Goal: Task Accomplishment & Management: Manage account settings

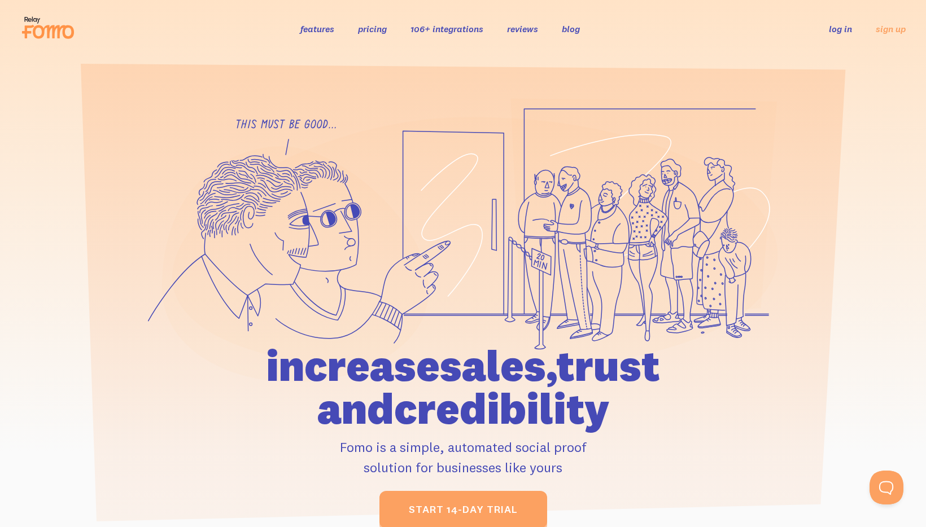
click at [313, 25] on link "features" at bounding box center [317, 28] width 34 height 11
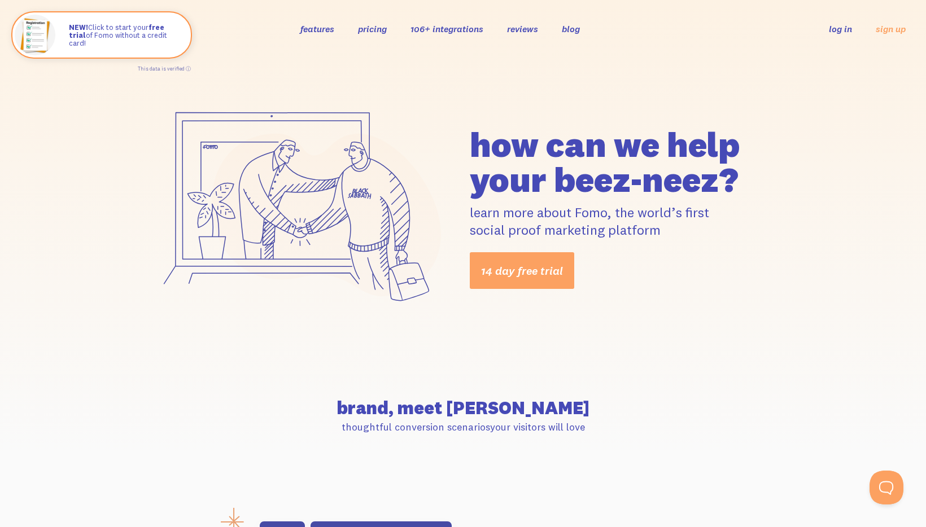
click at [442, 32] on link "106+ integrations" at bounding box center [447, 28] width 73 height 11
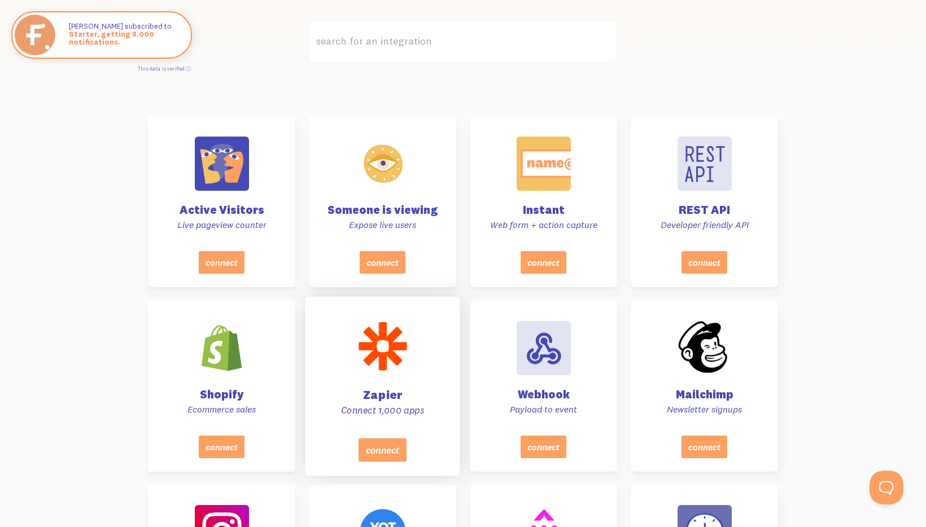
scroll to position [291, 0]
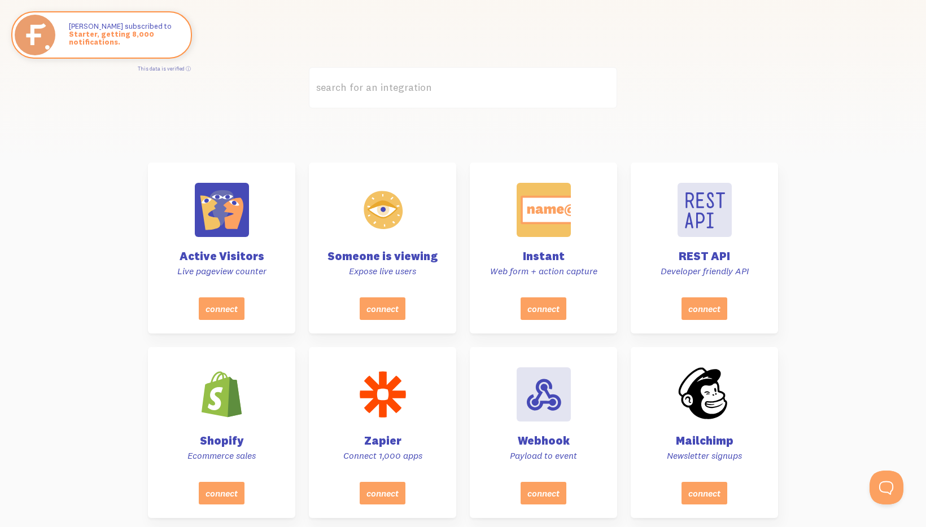
click at [384, 81] on label "search for an integration" at bounding box center [463, 87] width 308 height 41
click at [384, 81] on input "search for an integration" at bounding box center [463, 87] width 308 height 41
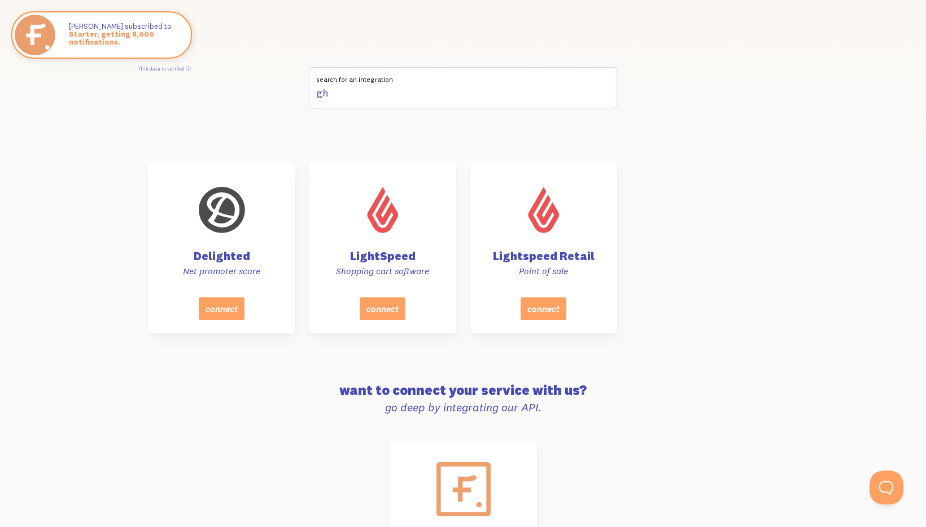
type input "g"
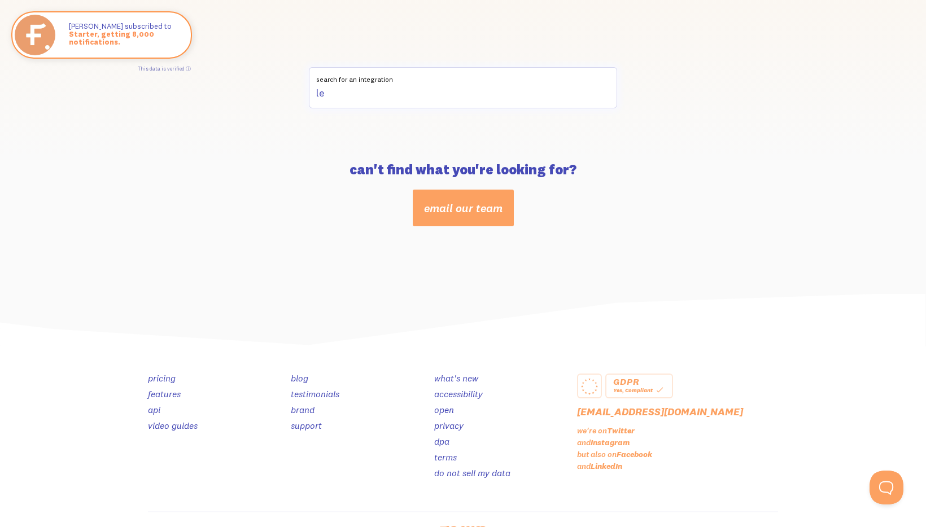
type input "l"
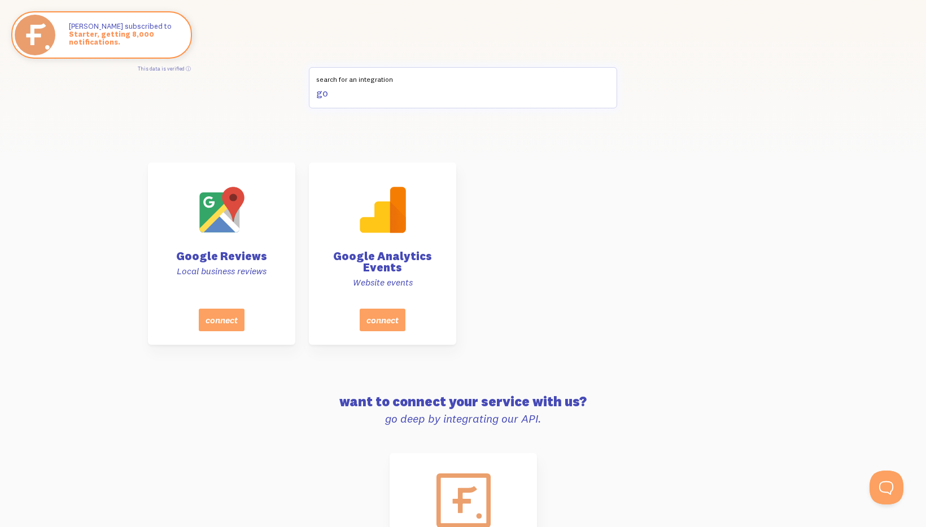
type input "g"
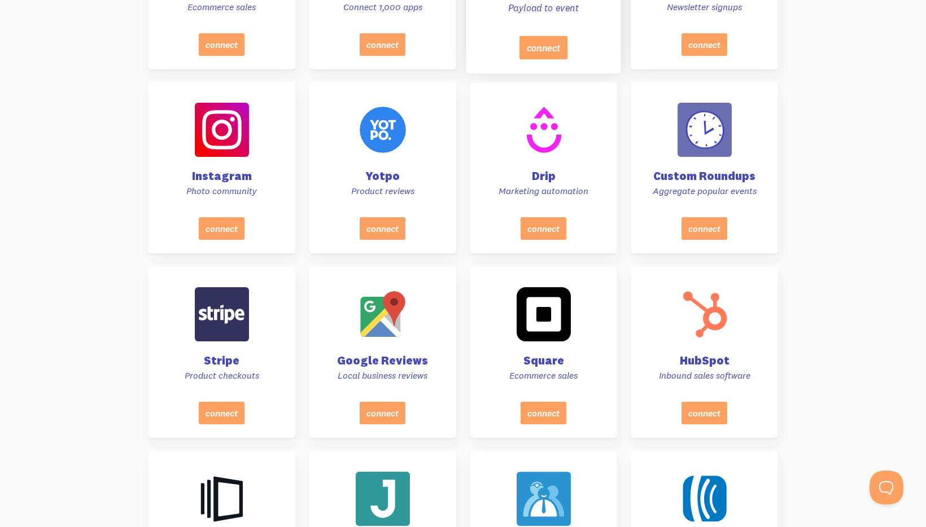
scroll to position [0, 0]
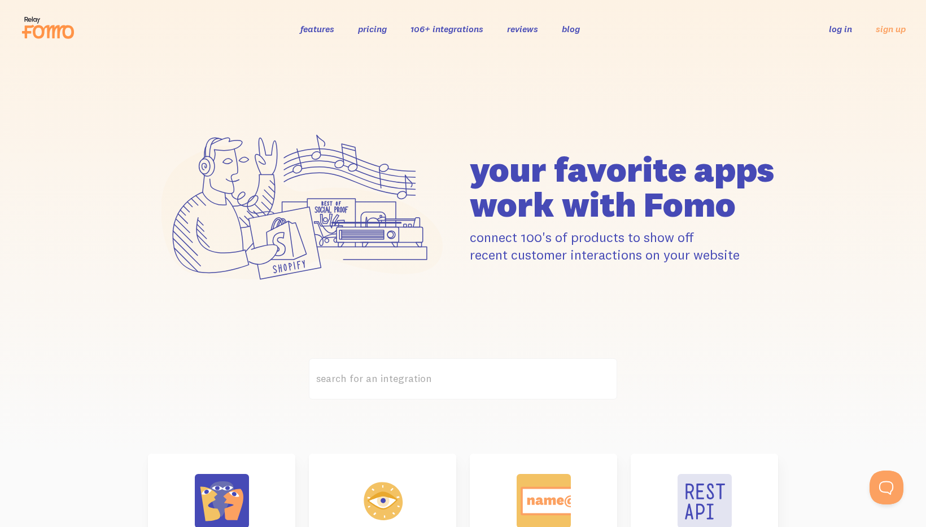
click at [452, 370] on label "search for an integration" at bounding box center [463, 379] width 308 height 41
click at [452, 370] on input "search for an integration" at bounding box center [463, 379] width 308 height 41
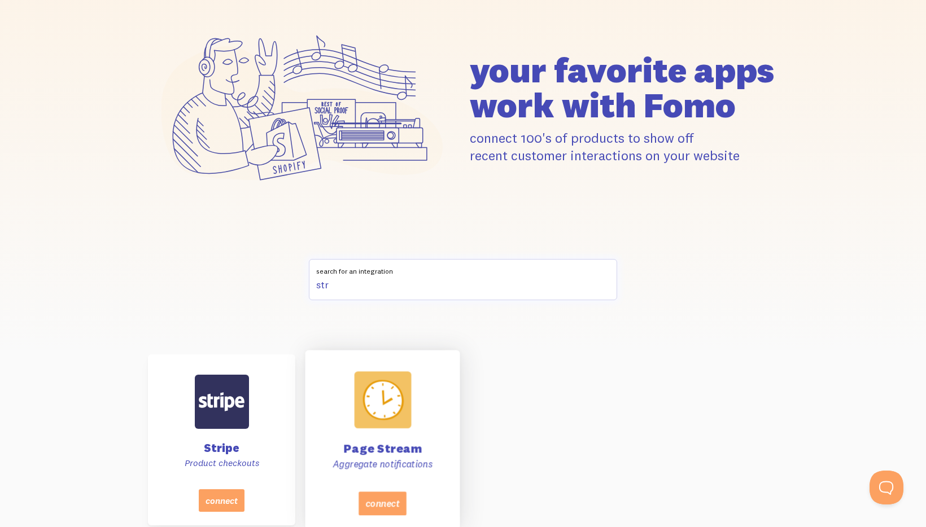
scroll to position [220, 0]
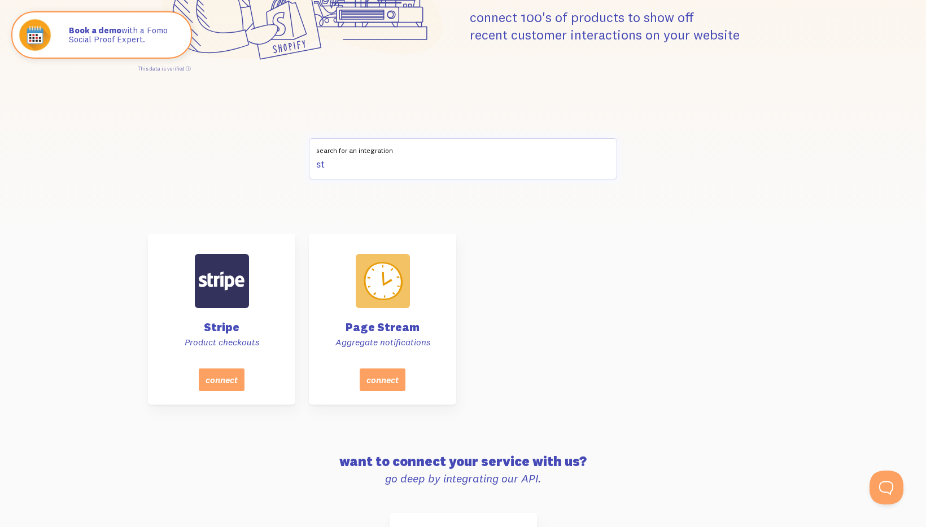
type input "s"
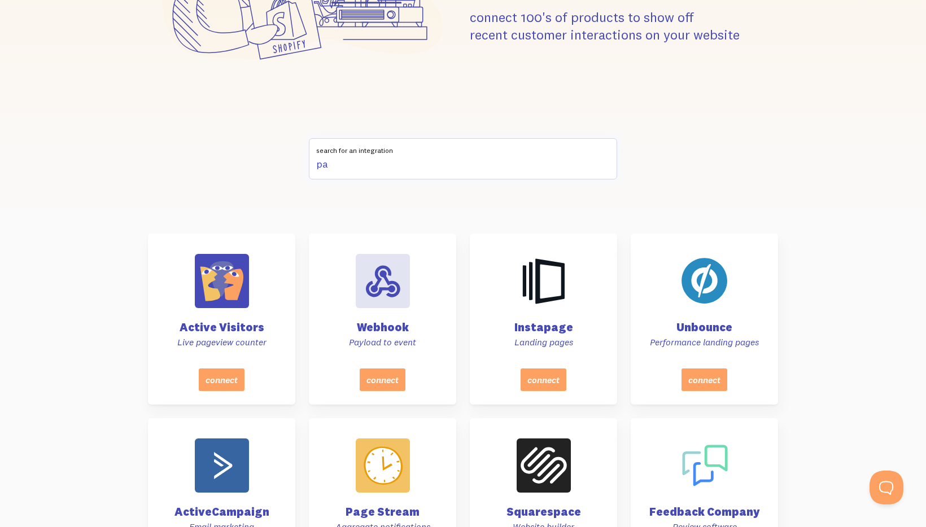
type input "p"
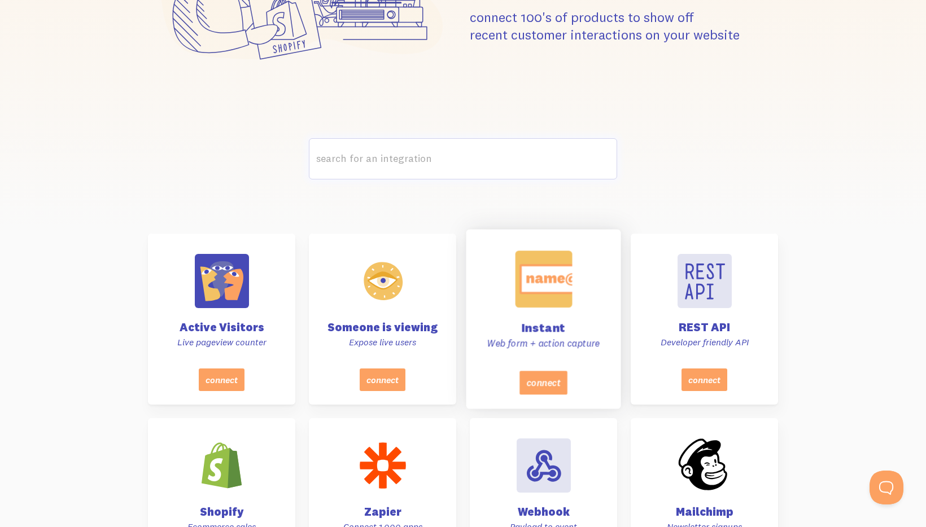
scroll to position [316, 0]
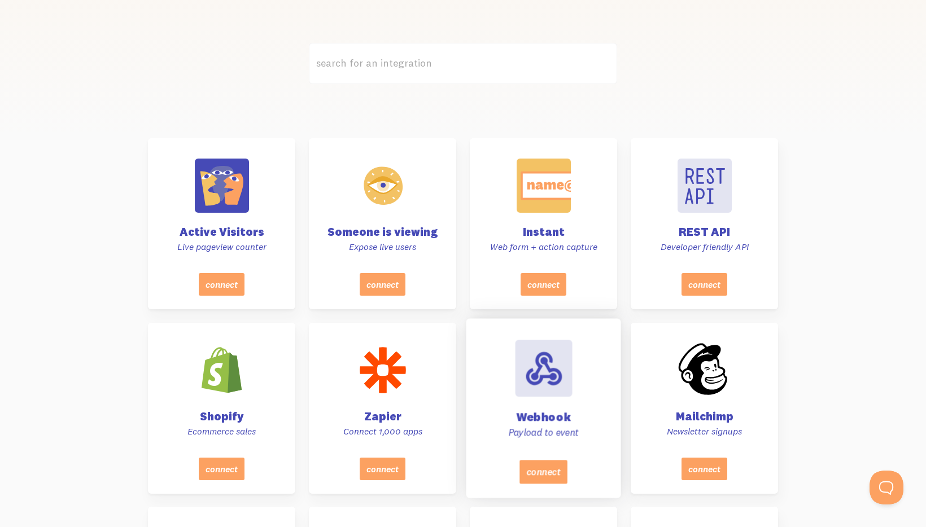
click at [551, 389] on div at bounding box center [543, 368] width 57 height 57
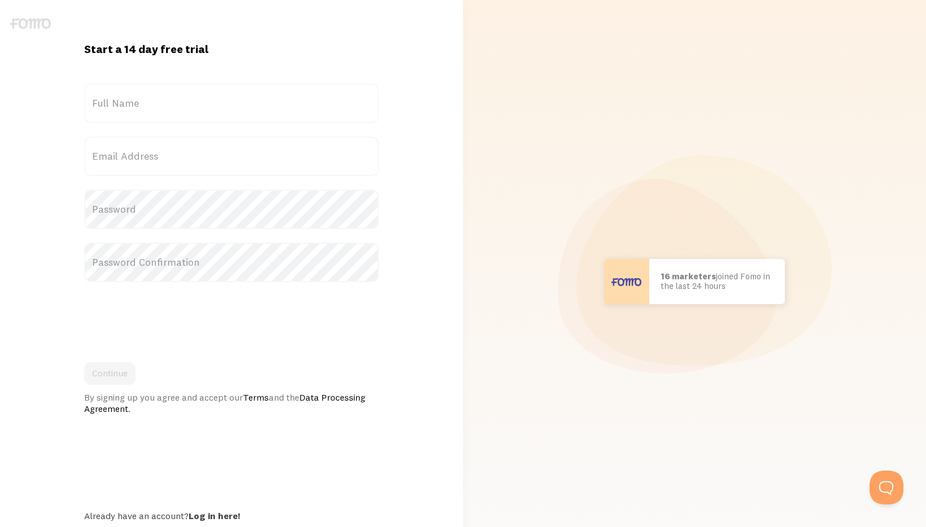
click at [148, 108] on label "Full Name" at bounding box center [231, 104] width 295 height 40
click at [148, 108] on input "Full Name" at bounding box center [231, 104] width 295 height 40
type input "Zach Horne"
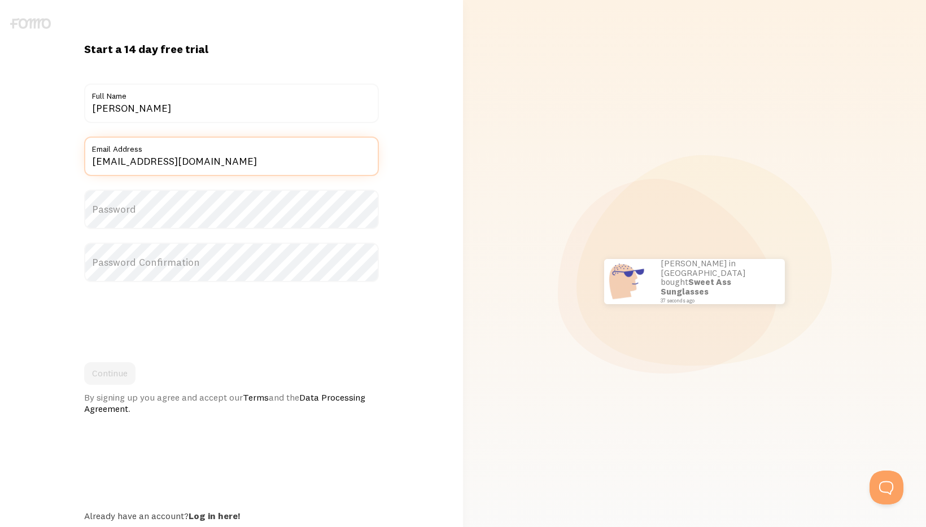
type input "[EMAIL_ADDRESS][DOMAIN_NAME]"
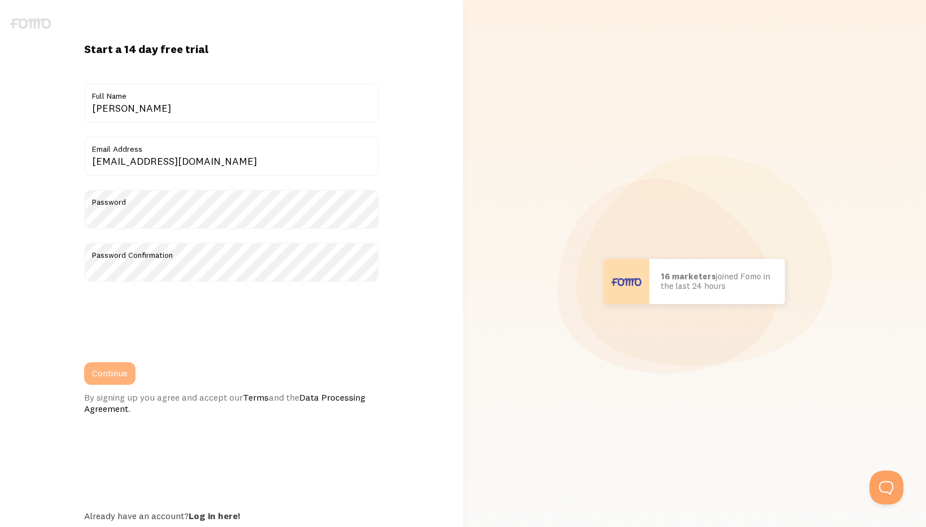
click at [128, 379] on button "Continue" at bounding box center [109, 374] width 51 height 23
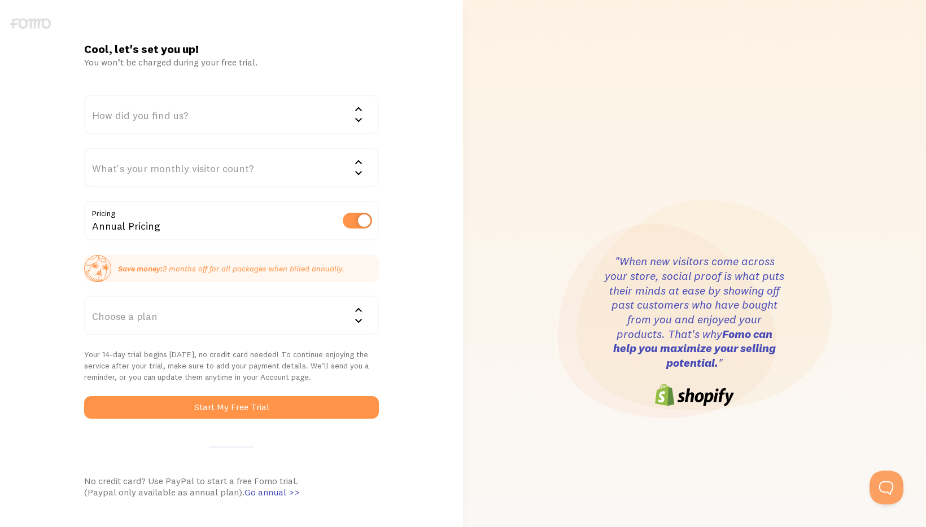
scroll to position [2, 0]
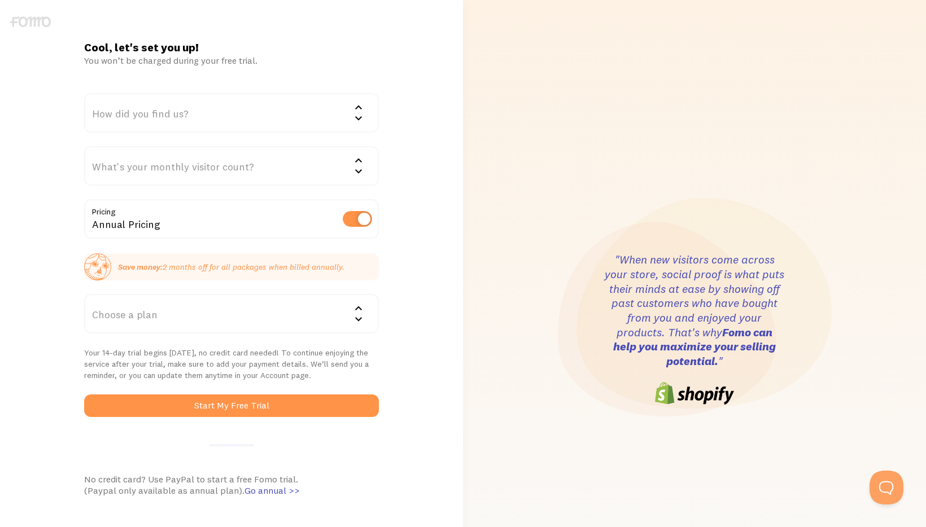
click at [355, 218] on label at bounding box center [357, 219] width 29 height 16
click at [355, 218] on input "checkbox" at bounding box center [357, 219] width 29 height 16
checkbox input "false"
click at [187, 324] on div "Choose a plan" at bounding box center [231, 314] width 295 height 40
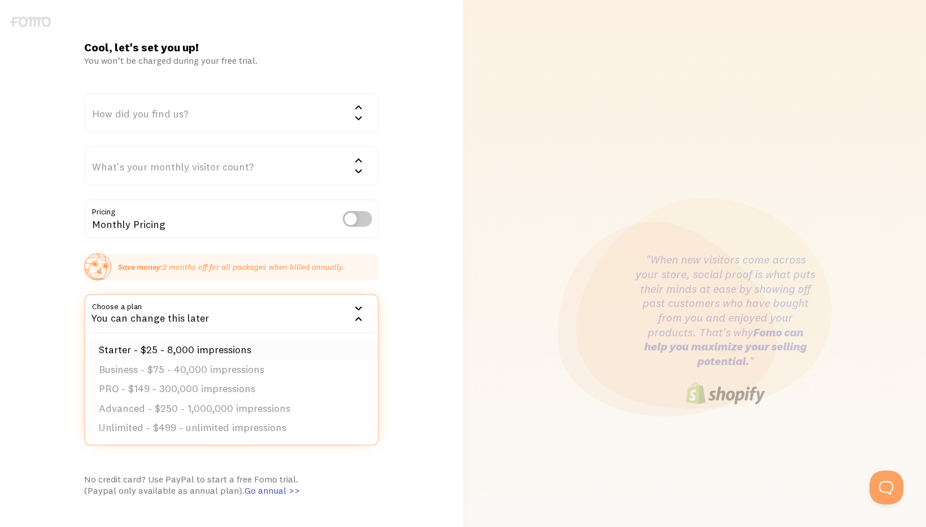
click at [191, 346] on li "Starter - $25 - 8,000 impressions" at bounding box center [231, 351] width 293 height 20
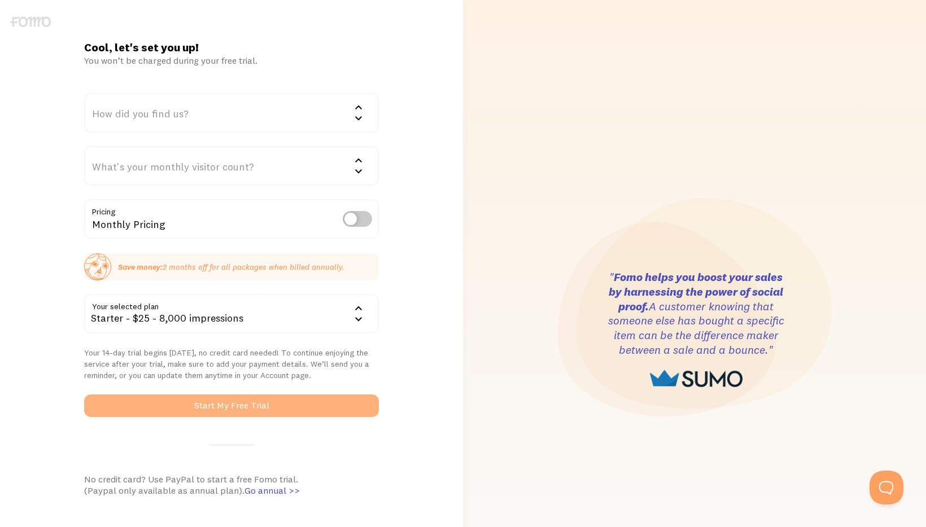
click at [247, 408] on button "Start My Free Trial" at bounding box center [231, 406] width 295 height 23
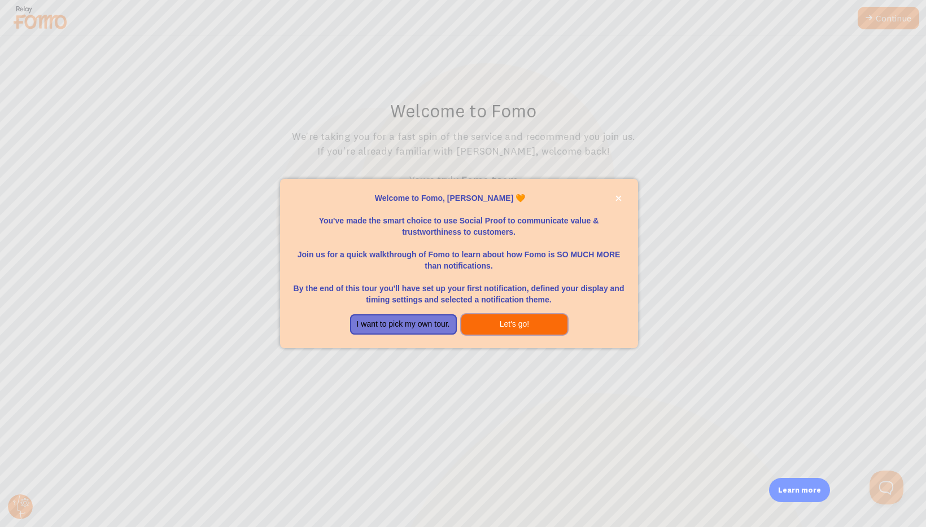
click at [500, 326] on button "Let's go!" at bounding box center [514, 325] width 107 height 20
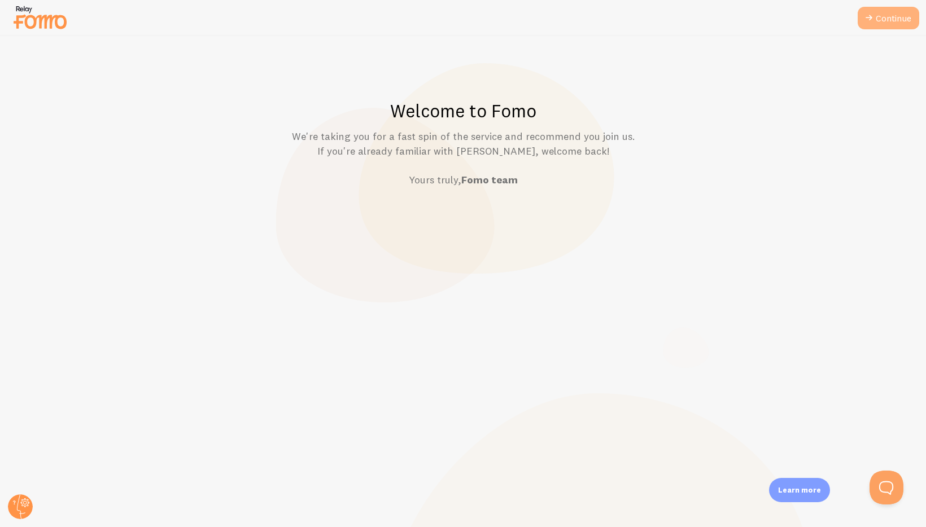
click at [880, 24] on link "Continue" at bounding box center [889, 18] width 62 height 23
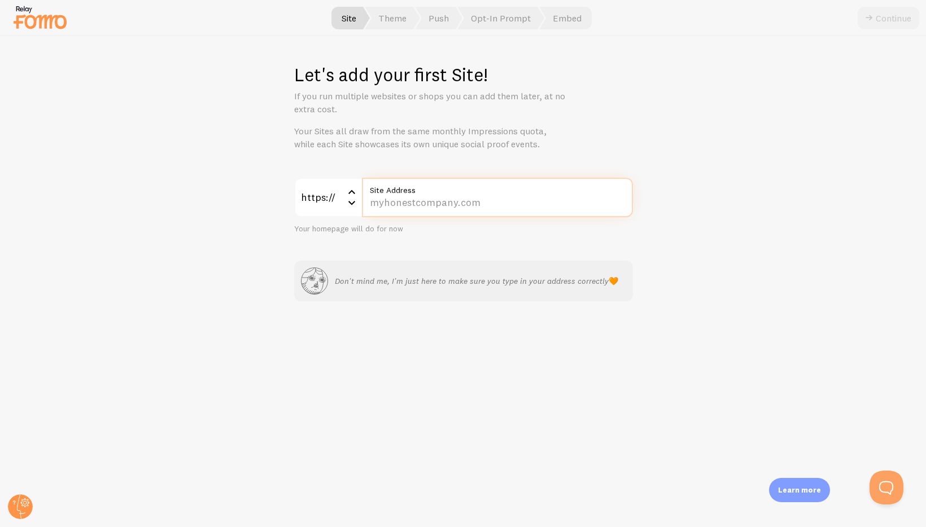
click at [488, 203] on input "Site Address" at bounding box center [497, 198] width 271 height 40
type input "ivstarterpro.com"
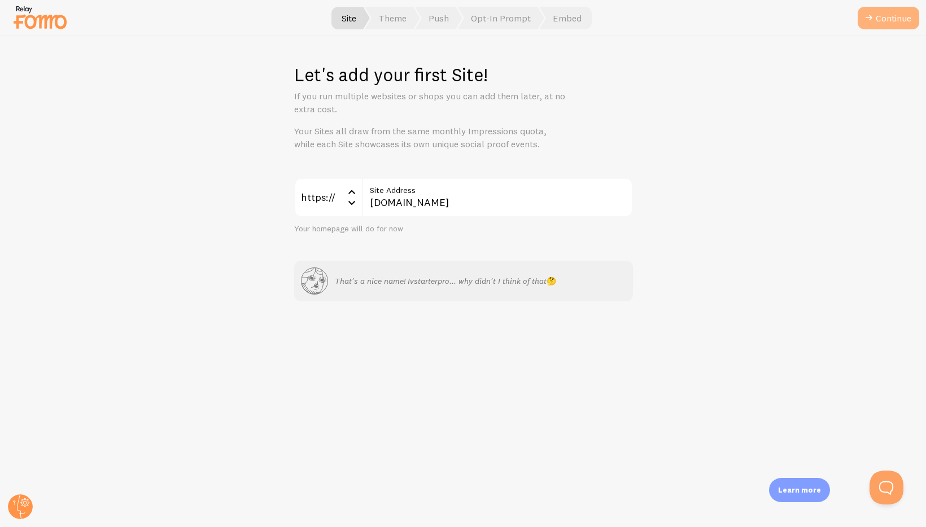
click at [885, 23] on button "Continue" at bounding box center [889, 18] width 62 height 23
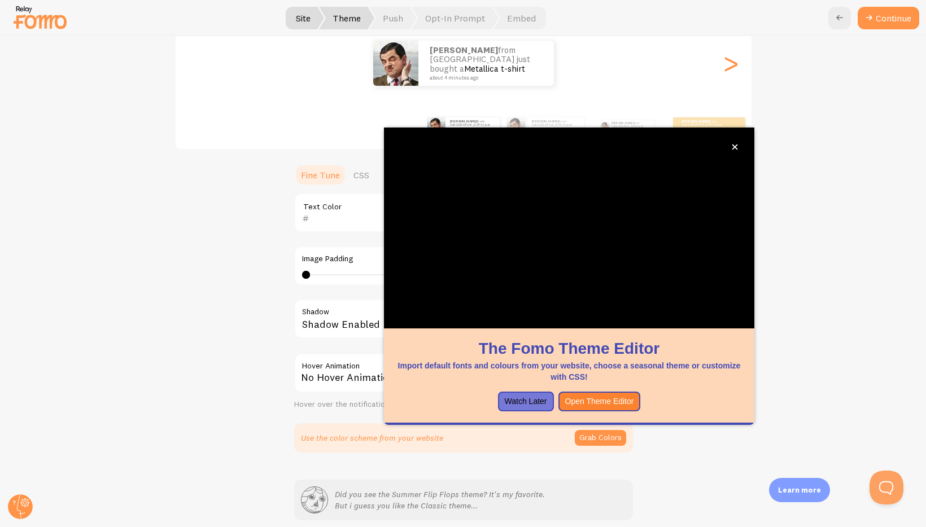
scroll to position [145, 0]
click at [740, 147] on button "close," at bounding box center [735, 147] width 12 height 12
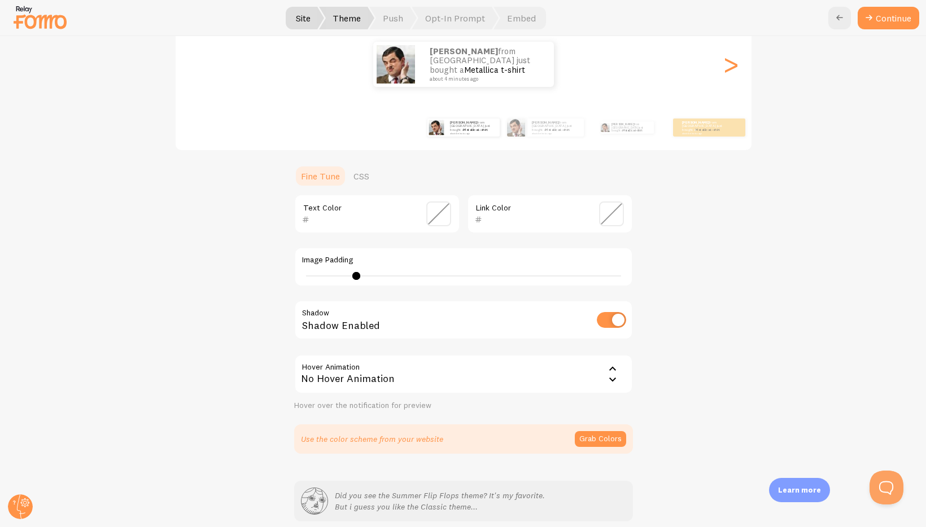
type input "6"
drag, startPoint x: 374, startPoint y: 274, endPoint x: 352, endPoint y: 272, distance: 22.7
click at [355, 276] on div at bounding box center [356, 276] width 8 height 8
click at [402, 216] on input "text" at bounding box center [360, 220] width 103 height 14
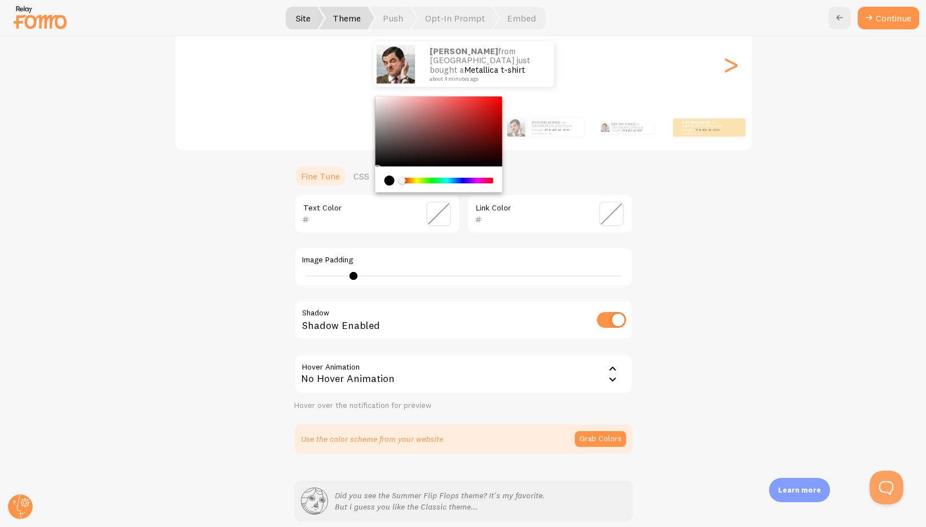
click at [389, 181] on div "current color is #000000" at bounding box center [389, 181] width 10 height 10
type input "000000"
drag, startPoint x: 380, startPoint y: 150, endPoint x: 370, endPoint y: 178, distance: 30.0
click at [370, 171] on section "Fine Tune CSS 000000 Text Color Link Color Image Padding 6 Shadow Shadow Enable…" at bounding box center [463, 309] width 339 height 289
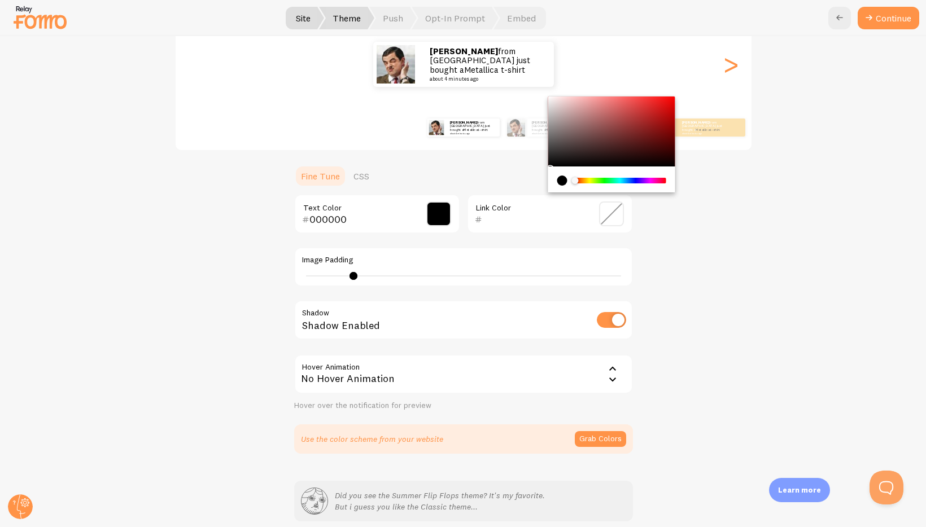
click at [564, 215] on input "text" at bounding box center [533, 220] width 103 height 14
drag, startPoint x: 647, startPoint y: 121, endPoint x: 669, endPoint y: 101, distance: 30.4
click at [669, 101] on div "Chrome color picker" at bounding box center [611, 132] width 127 height 70
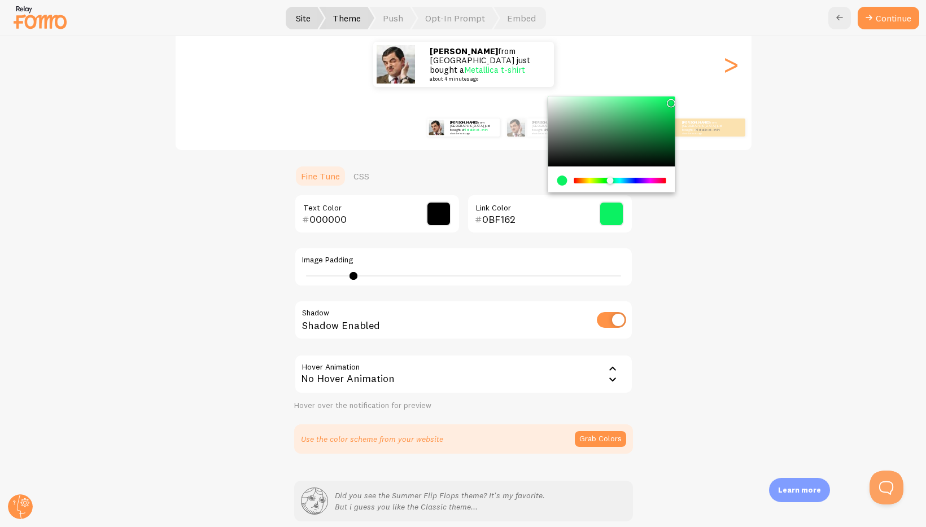
click at [610, 179] on div "Chrome color picker" at bounding box center [620, 181] width 90 height 6
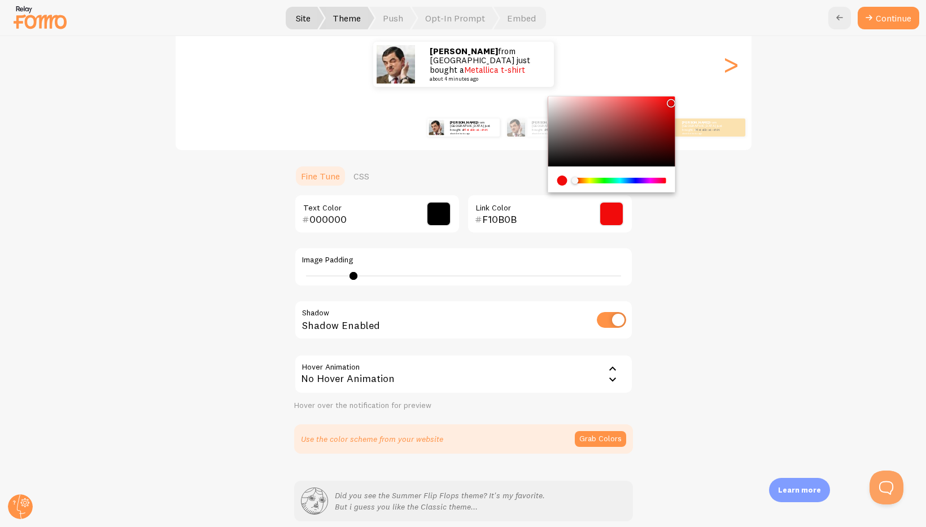
drag, startPoint x: 576, startPoint y: 183, endPoint x: 569, endPoint y: 182, distance: 7.4
click at [569, 182] on div "Chrome color picker" at bounding box center [611, 181] width 109 height 10
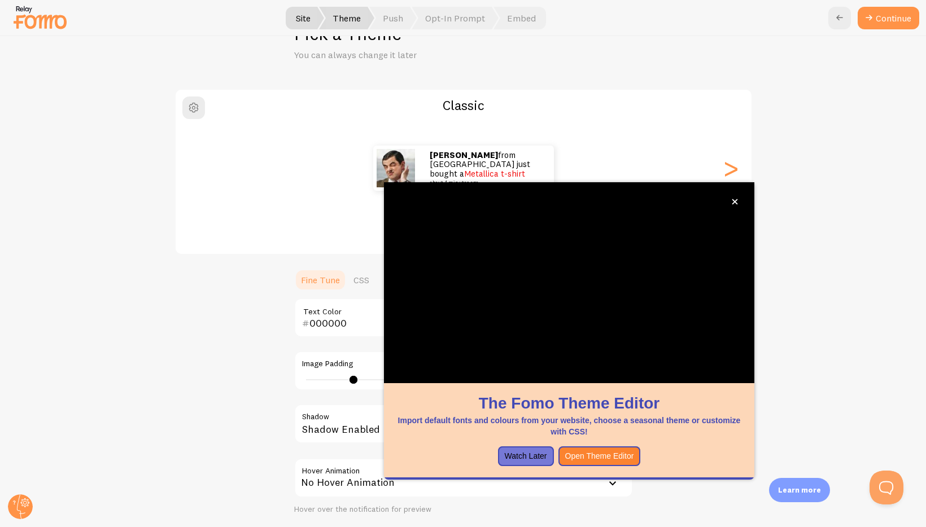
scroll to position [40, 0]
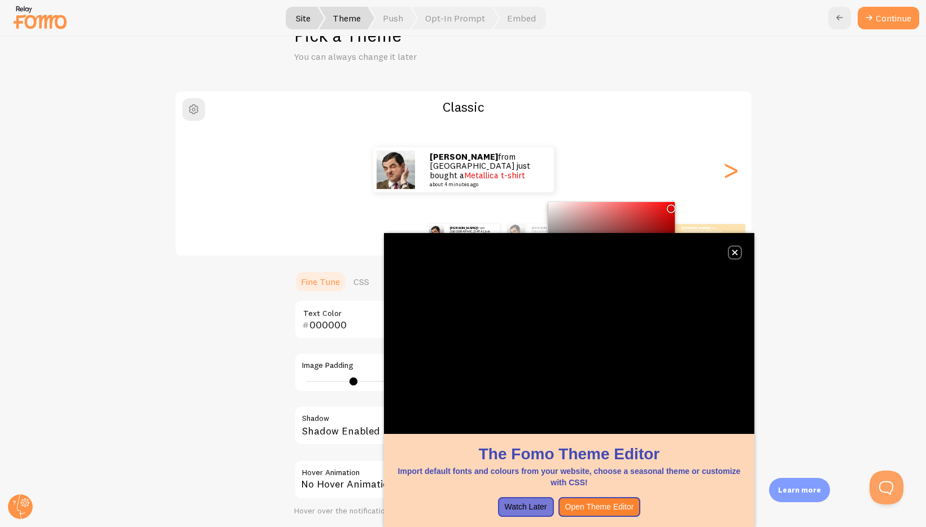
click at [738, 248] on button "close," at bounding box center [735, 253] width 12 height 12
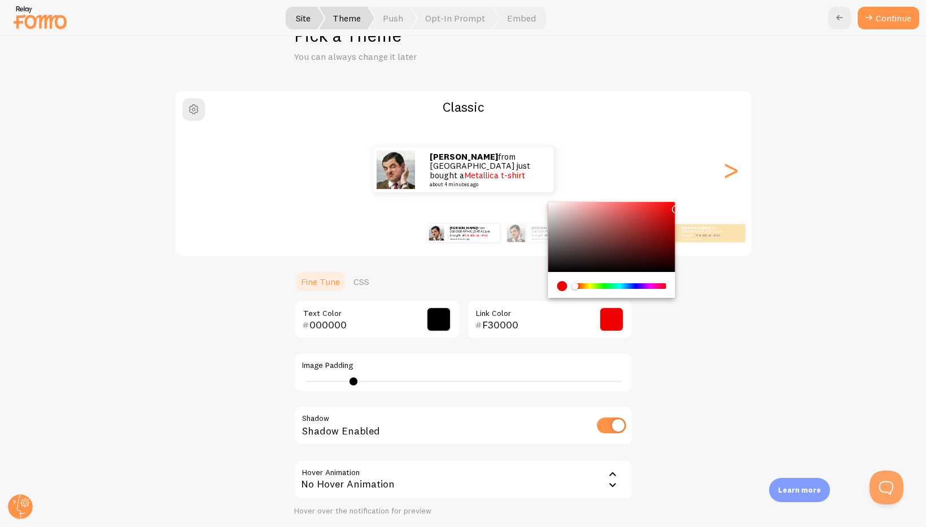
type input "F50000"
drag, startPoint x: 667, startPoint y: 219, endPoint x: 678, endPoint y: 205, distance: 17.7
click at [678, 205] on div "Classic Zach from United States just bought a Metallica t-shirt about 4 minutes…" at bounding box center [463, 324] width 871 height 469
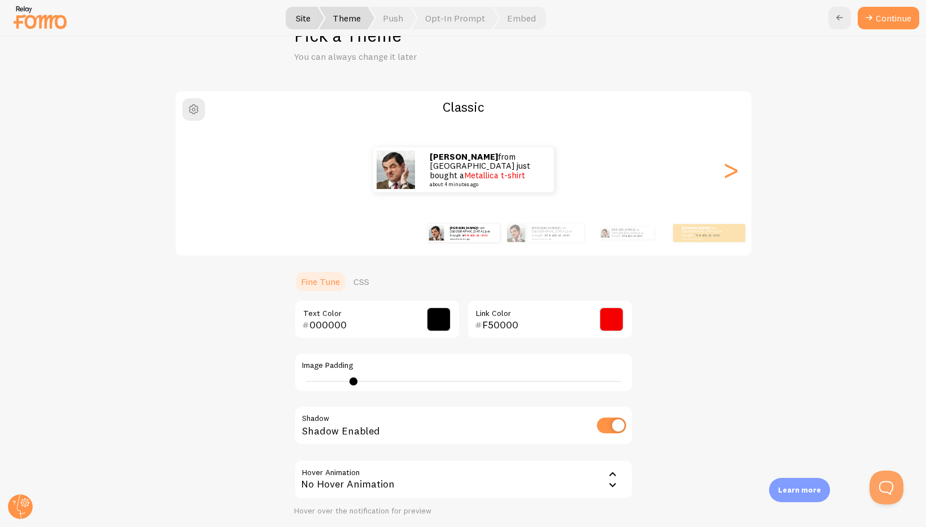
click at [745, 351] on div "Classic Zach from United States just bought a Metallica t-shirt about 4 minutes…" at bounding box center [463, 324] width 871 height 469
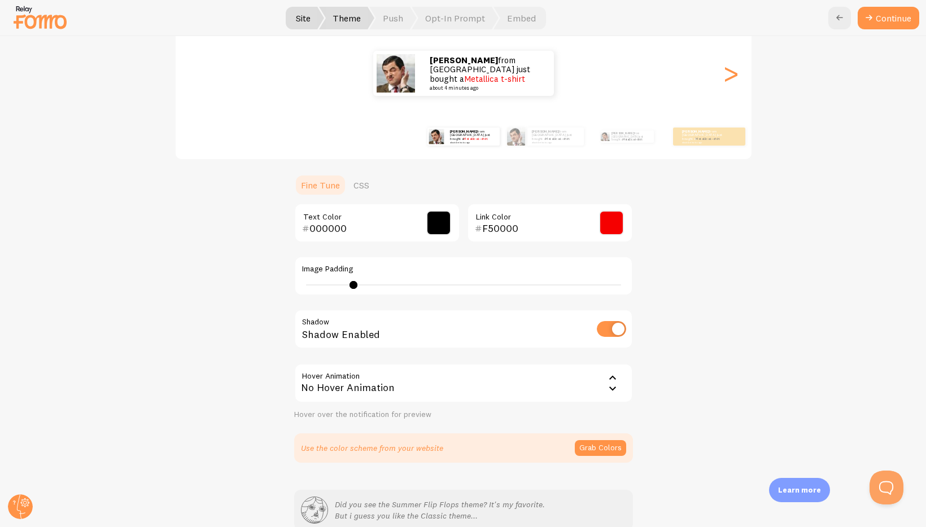
scroll to position [165, 0]
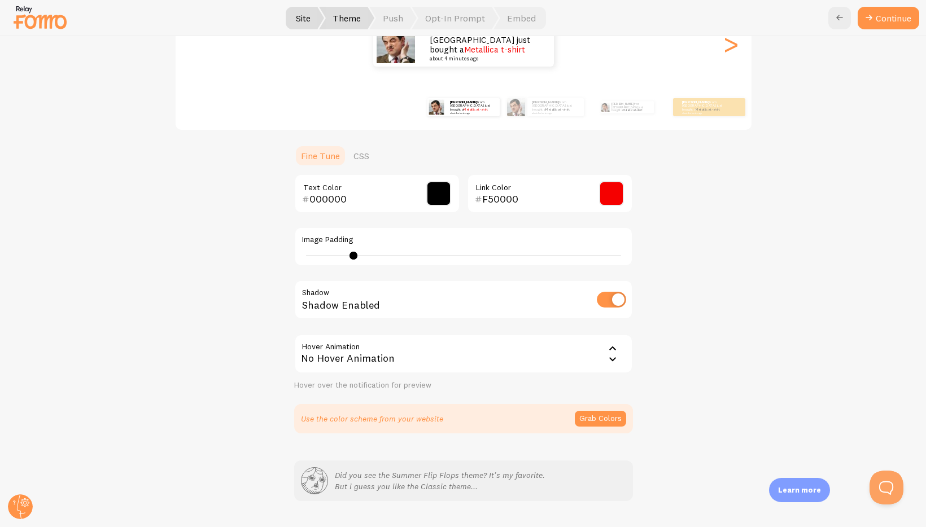
click at [593, 356] on div "No Hover Animation" at bounding box center [463, 354] width 339 height 40
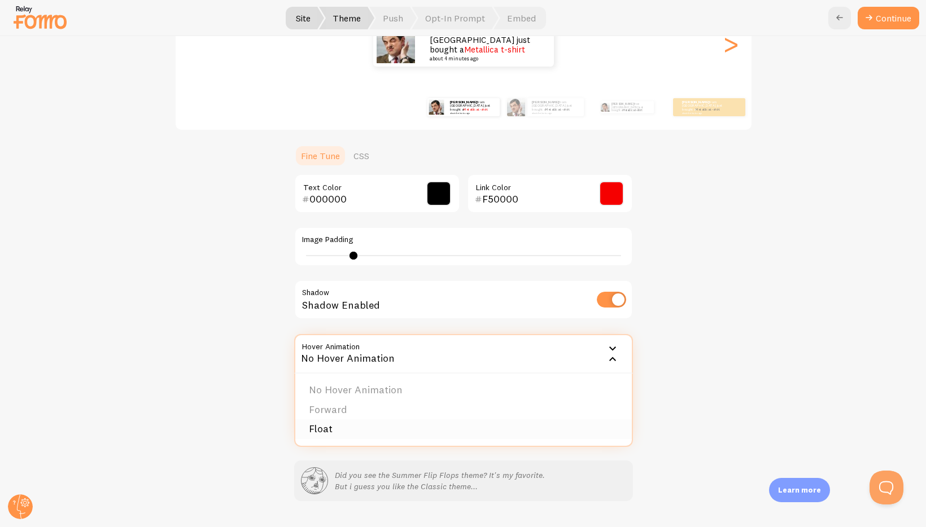
click at [397, 423] on li "Float" at bounding box center [463, 430] width 337 height 20
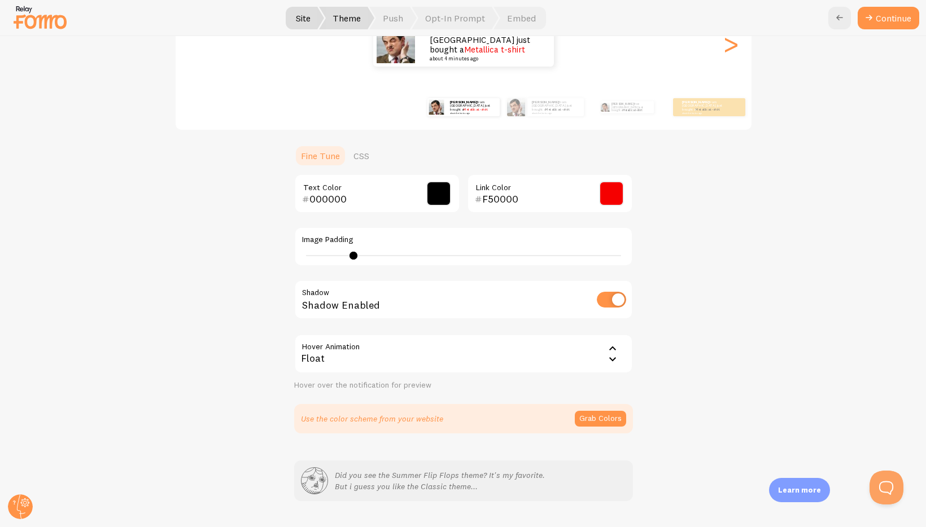
click at [418, 348] on div "Float" at bounding box center [463, 354] width 339 height 40
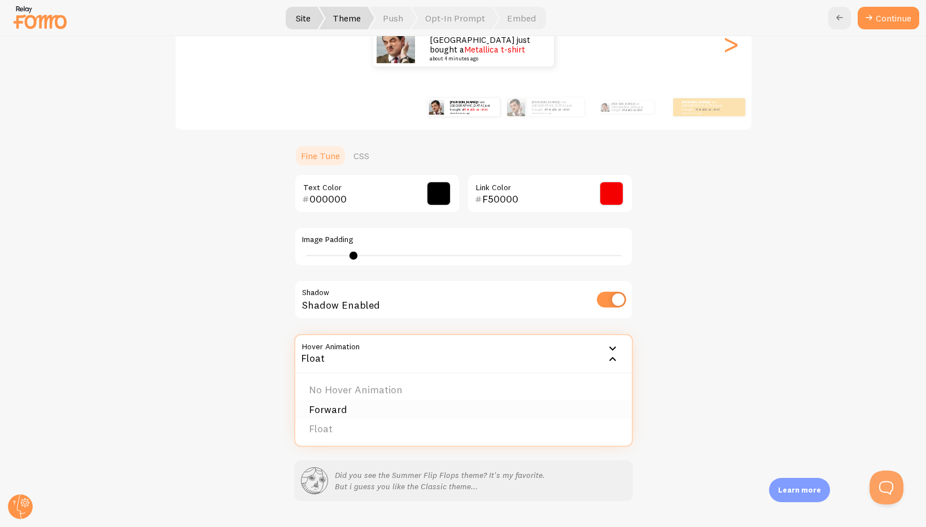
click at [357, 402] on li "Forward" at bounding box center [463, 410] width 337 height 20
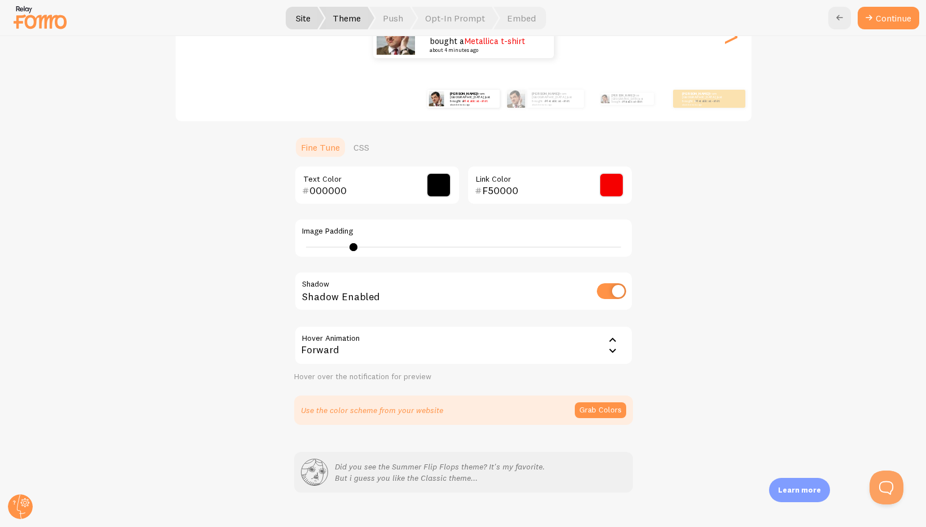
scroll to position [173, 0]
click at [400, 358] on div "Forward" at bounding box center [463, 346] width 339 height 40
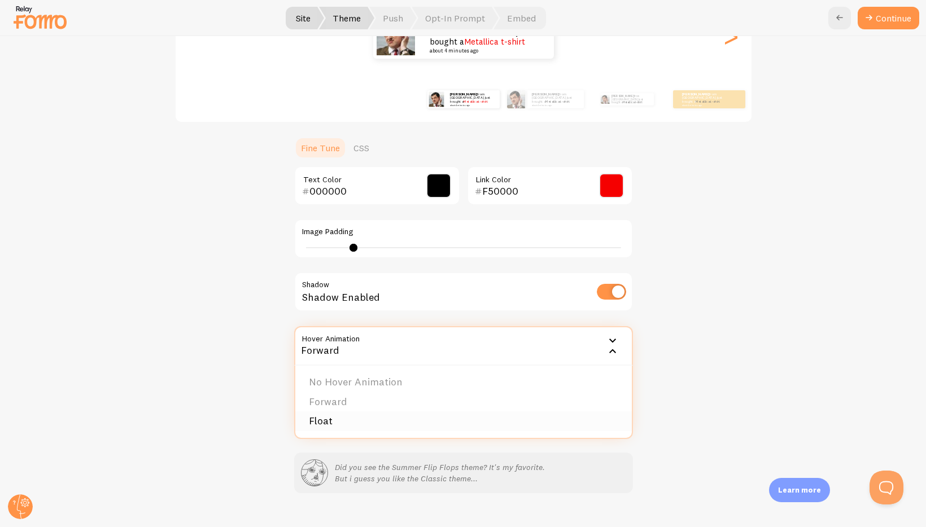
click at [405, 416] on li "Float" at bounding box center [463, 422] width 337 height 20
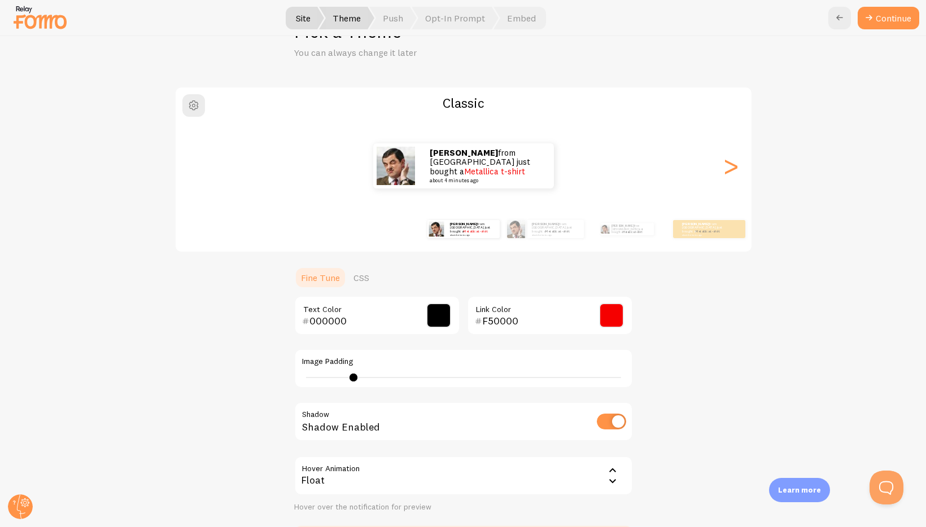
scroll to position [0, 0]
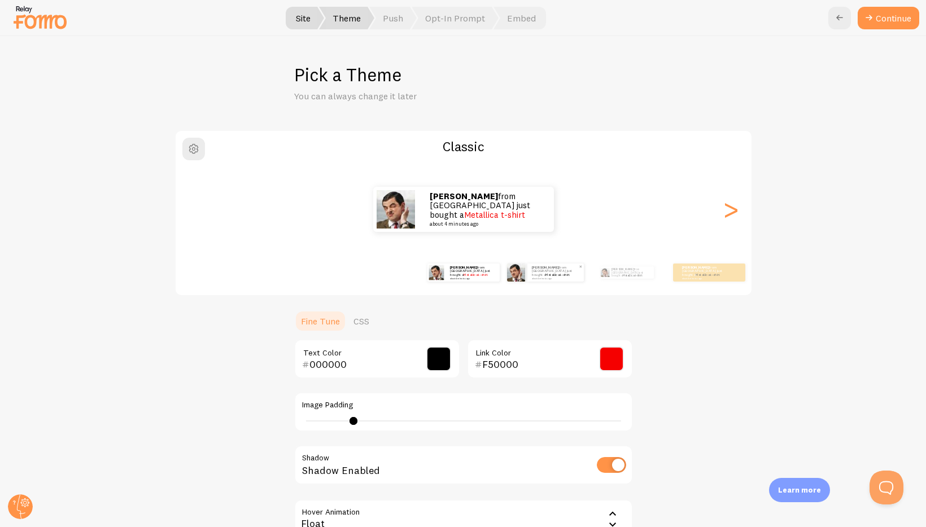
click at [538, 279] on div "[PERSON_NAME] from [GEOGRAPHIC_DATA] just bought a Metallica t-shirt about 4 mi…" at bounding box center [555, 273] width 56 height 18
type input "0"
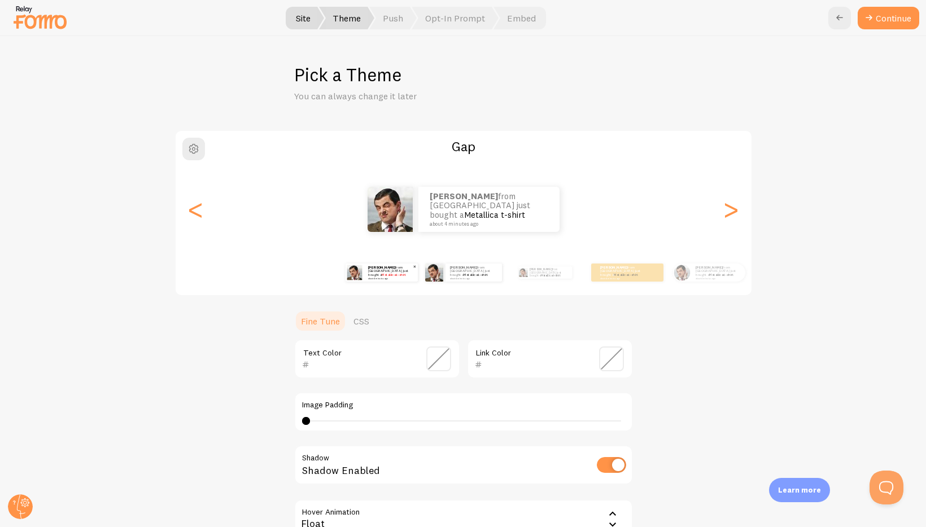
click at [382, 273] on link "Metallica t-shirt" at bounding box center [394, 275] width 24 height 5
type input "000000"
type input "F50000"
type input "6"
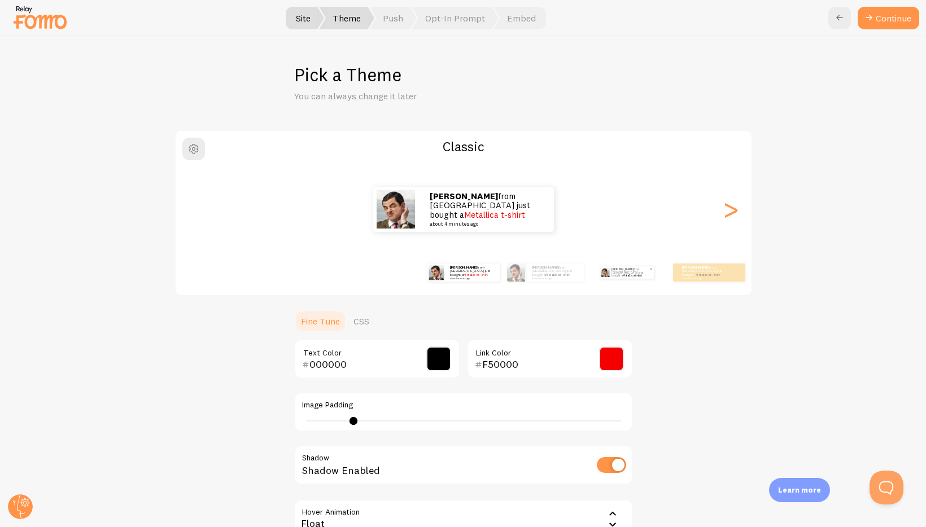
click at [648, 273] on p "[PERSON_NAME] from [GEOGRAPHIC_DATA] just bought a Metallica t-shirt about 4 mi…" at bounding box center [631, 273] width 38 height 12
type input "0"
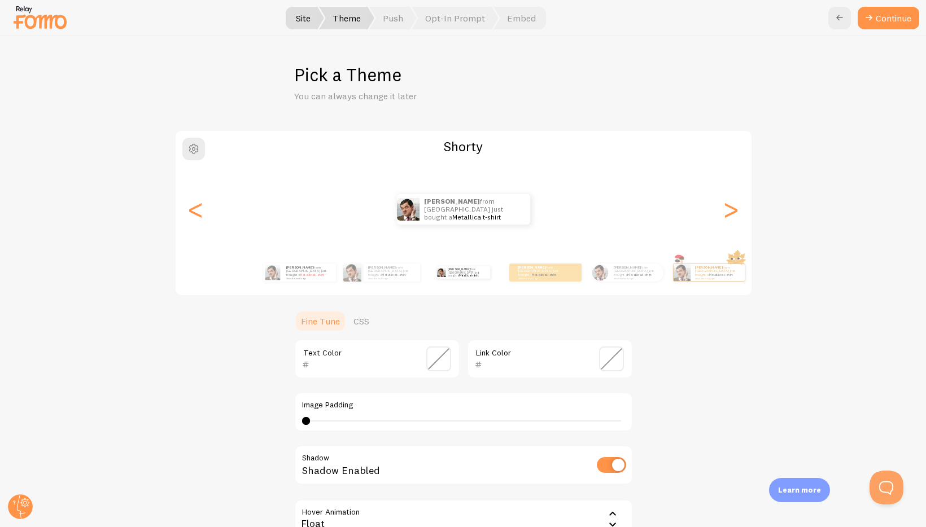
click at [389, 277] on small "about 4 minutes ago" at bounding box center [391, 278] width 46 height 2
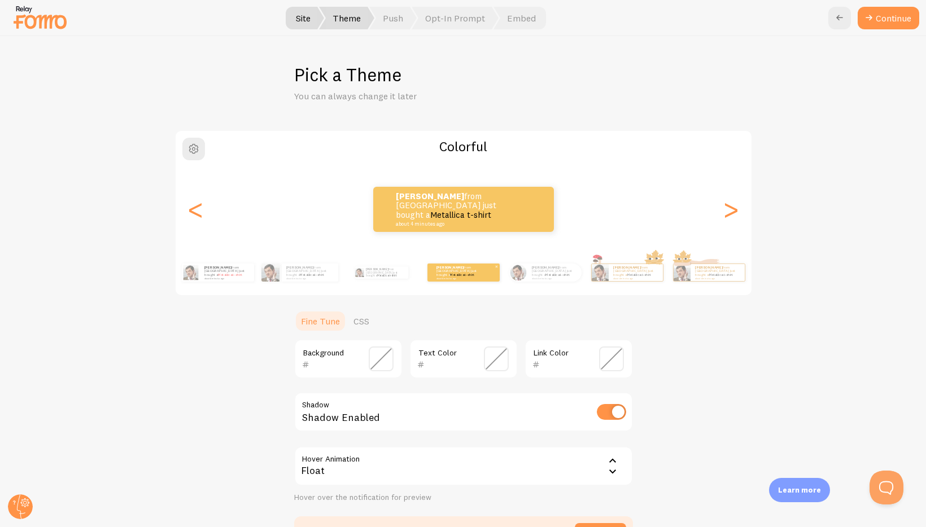
click at [457, 277] on small "about 4 minutes ago" at bounding box center [459, 278] width 44 height 2
click at [544, 278] on div "[PERSON_NAME] from [GEOGRAPHIC_DATA] just bought a Metallica t-shirt about 4 mi…" at bounding box center [554, 273] width 54 height 18
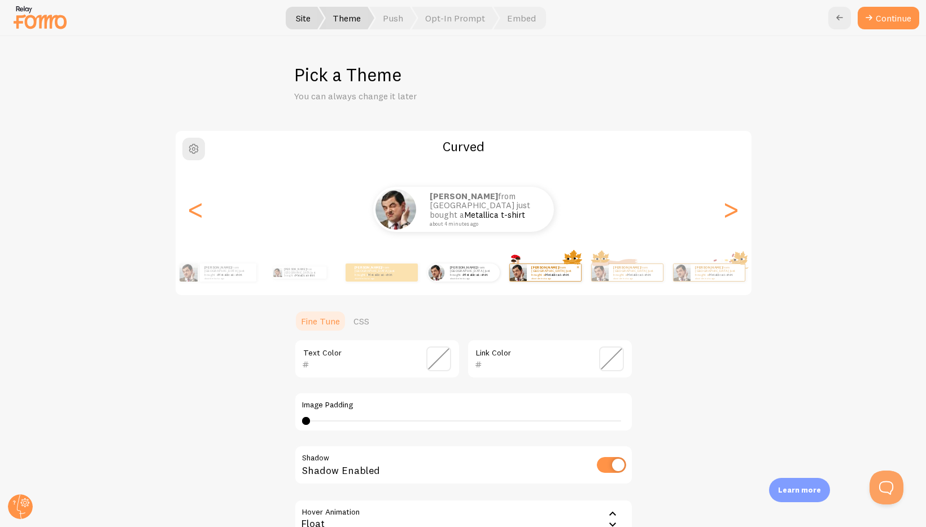
click at [540, 278] on div "[PERSON_NAME] from [GEOGRAPHIC_DATA] just bought a Metallica t-shirt about 4 mi…" at bounding box center [554, 272] width 54 height 17
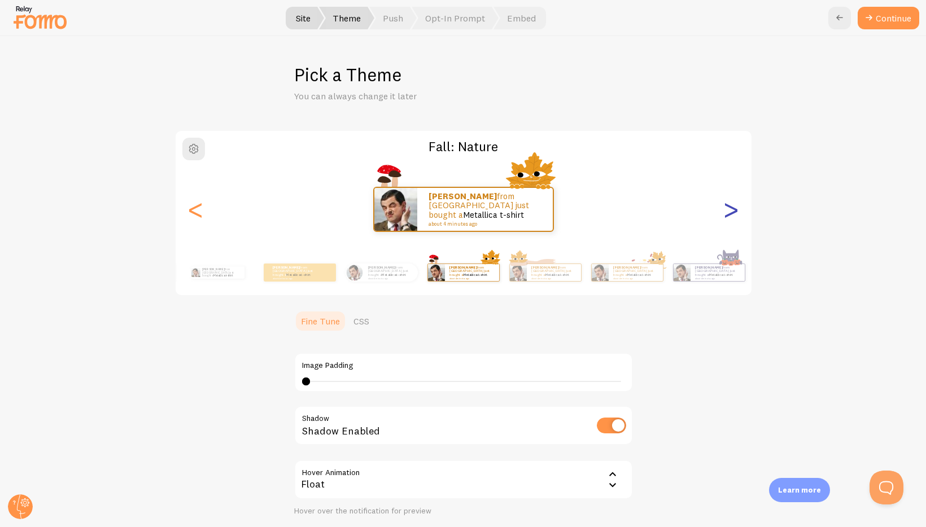
click at [728, 215] on div ">" at bounding box center [732, 209] width 14 height 81
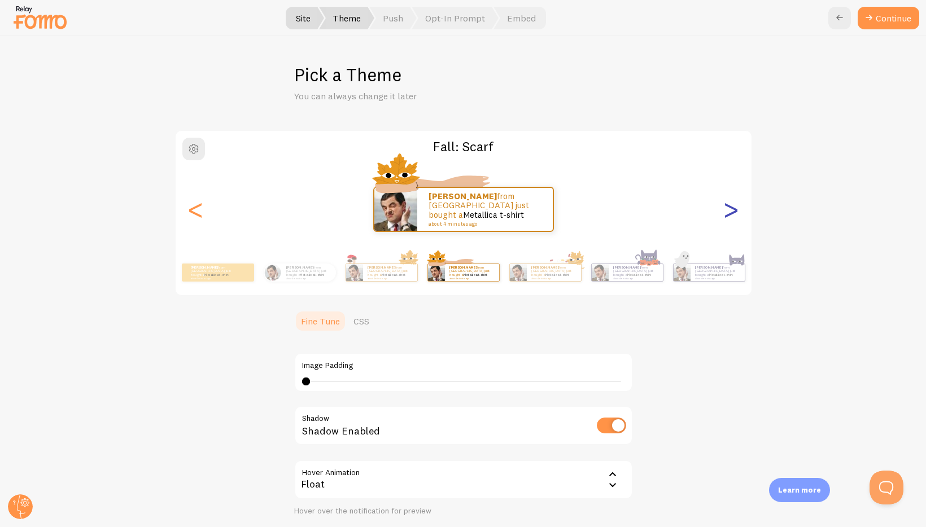
click at [728, 215] on div ">" at bounding box center [732, 209] width 14 height 81
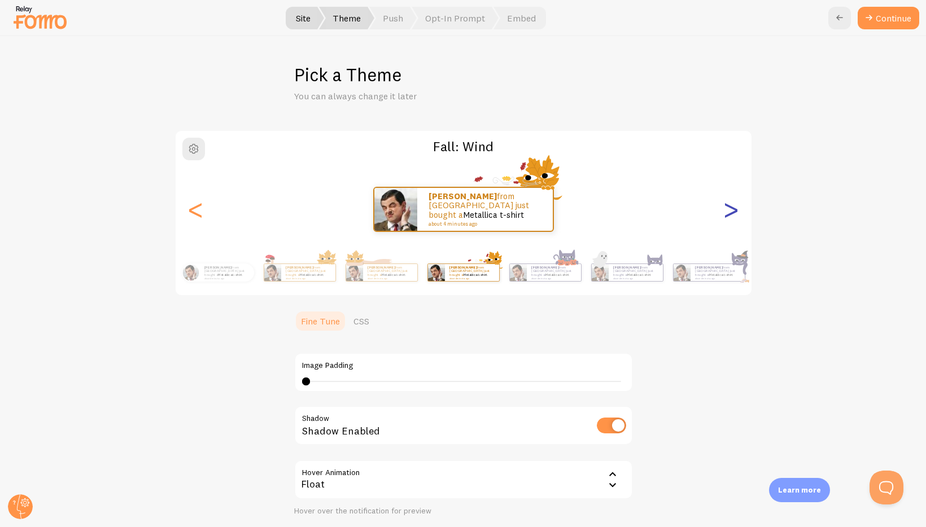
click at [728, 215] on div ">" at bounding box center [732, 209] width 14 height 81
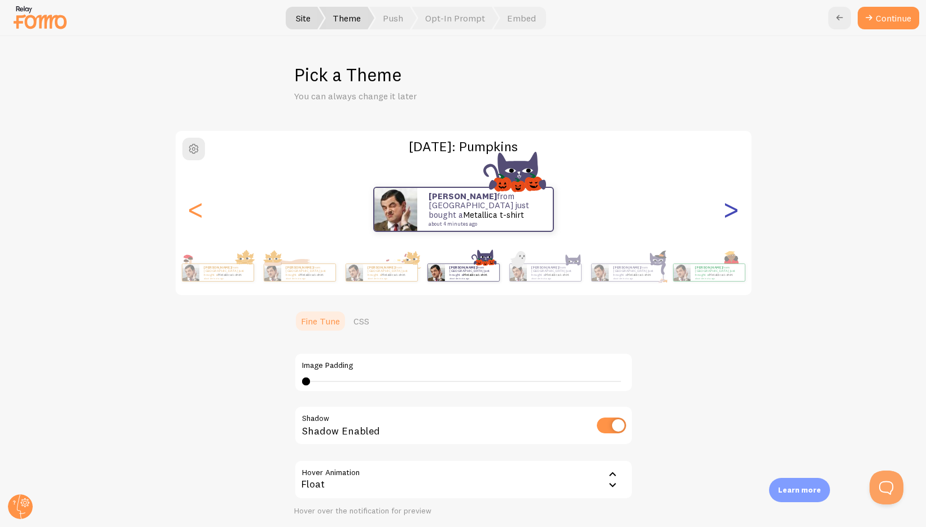
click at [728, 215] on div ">" at bounding box center [732, 209] width 14 height 81
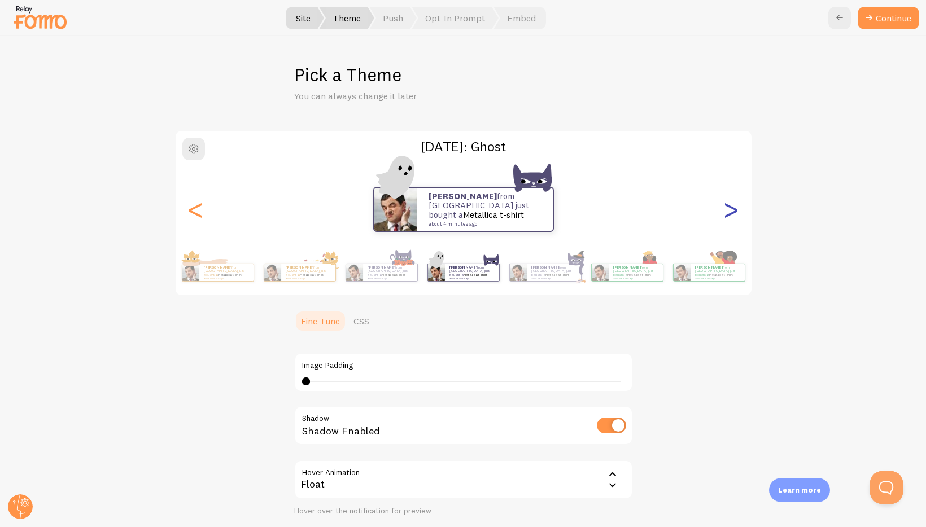
click at [728, 215] on div ">" at bounding box center [732, 209] width 14 height 81
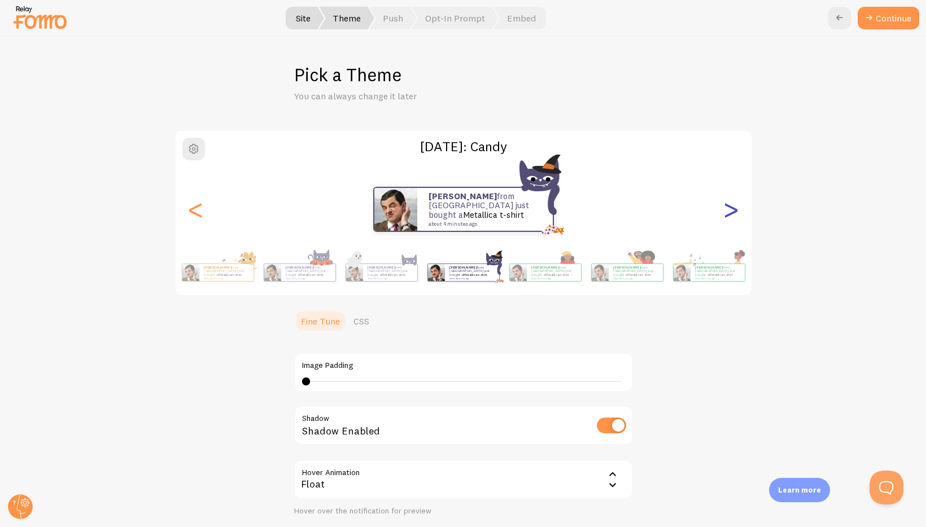
click at [728, 215] on div ">" at bounding box center [732, 209] width 14 height 81
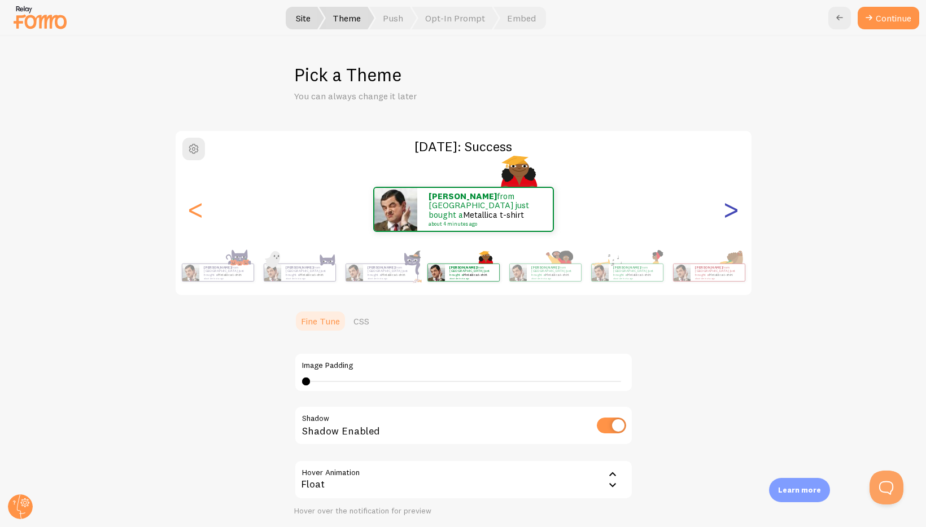
click at [728, 215] on div ">" at bounding box center [732, 209] width 14 height 81
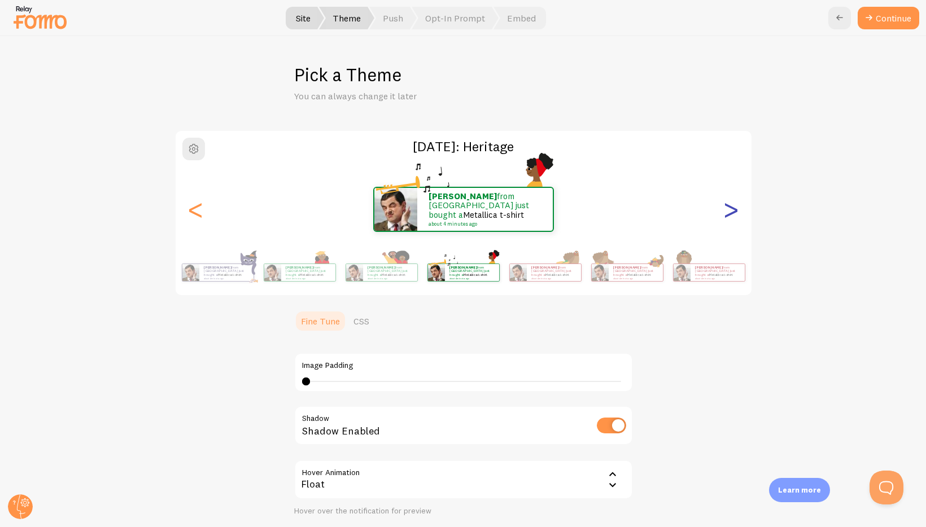
click at [728, 215] on div ">" at bounding box center [732, 209] width 14 height 81
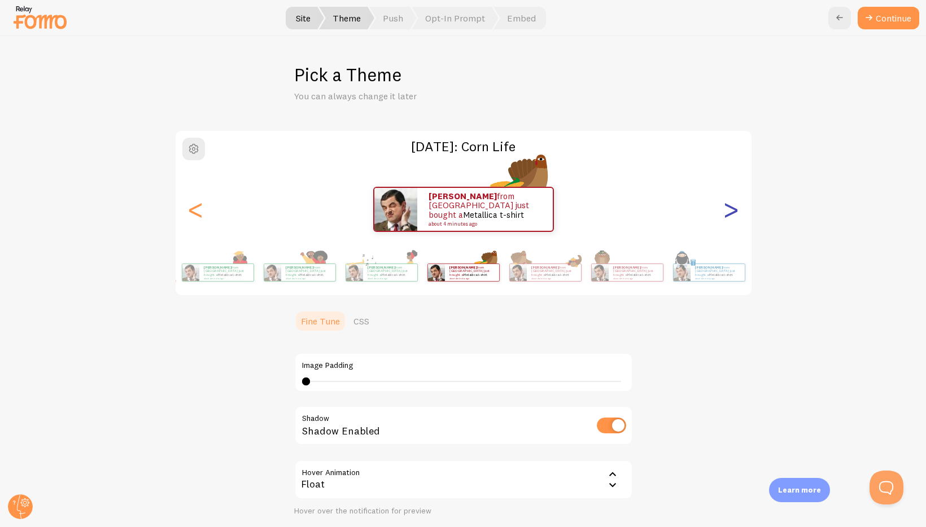
click at [728, 215] on div ">" at bounding box center [732, 209] width 14 height 81
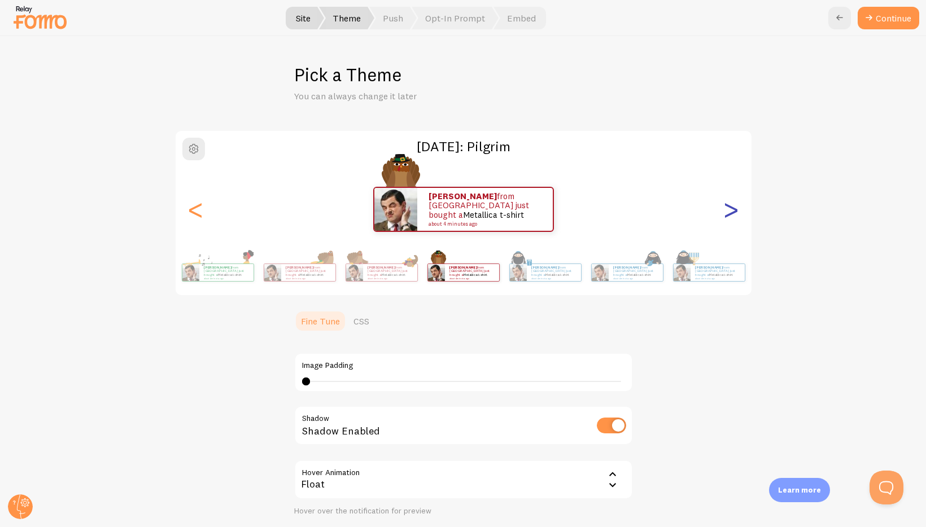
click at [728, 215] on div ">" at bounding box center [732, 209] width 14 height 81
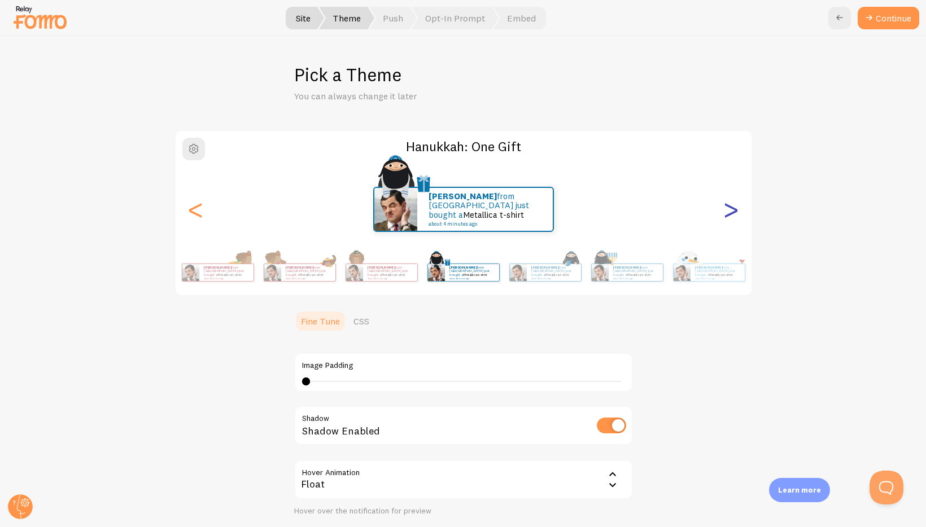
click at [728, 215] on div ">" at bounding box center [732, 209] width 14 height 81
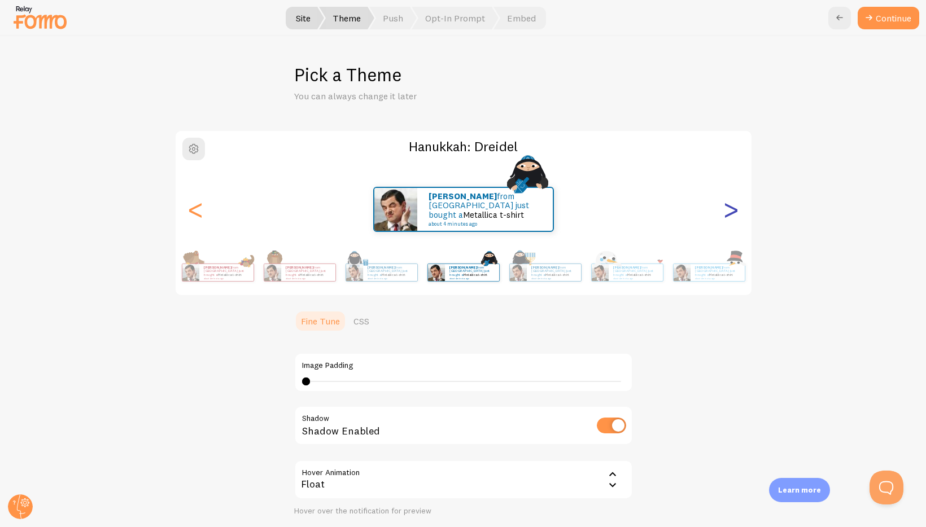
click at [728, 215] on div ">" at bounding box center [732, 209] width 14 height 81
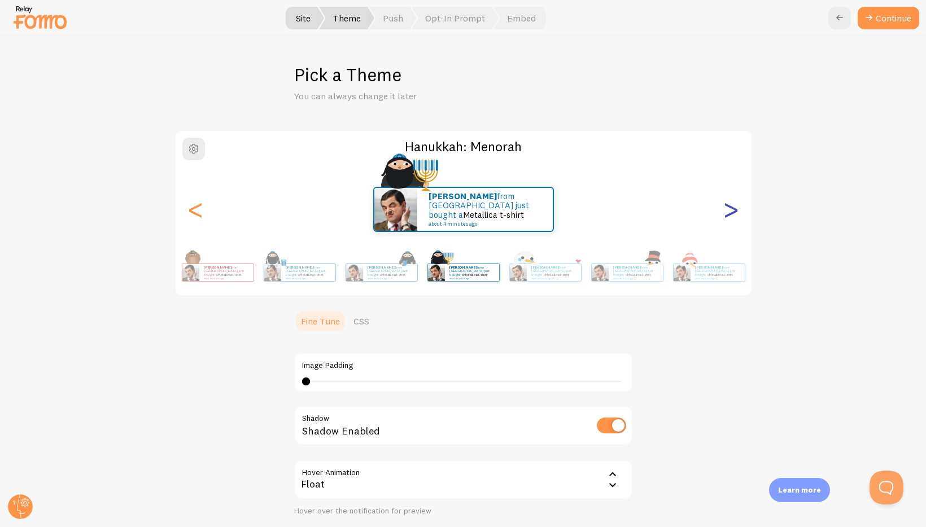
click at [728, 215] on div ">" at bounding box center [732, 209] width 14 height 81
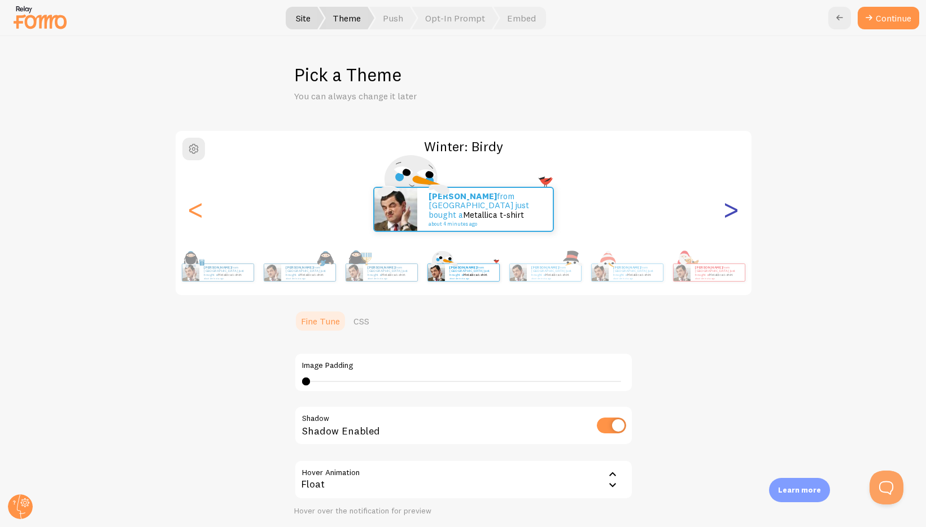
click at [728, 215] on div ">" at bounding box center [732, 209] width 14 height 81
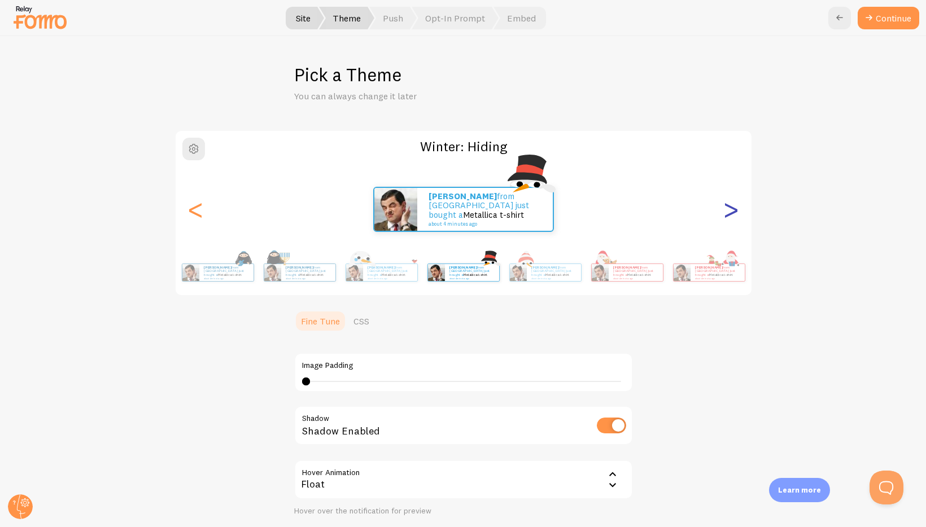
click at [728, 215] on div ">" at bounding box center [732, 209] width 14 height 81
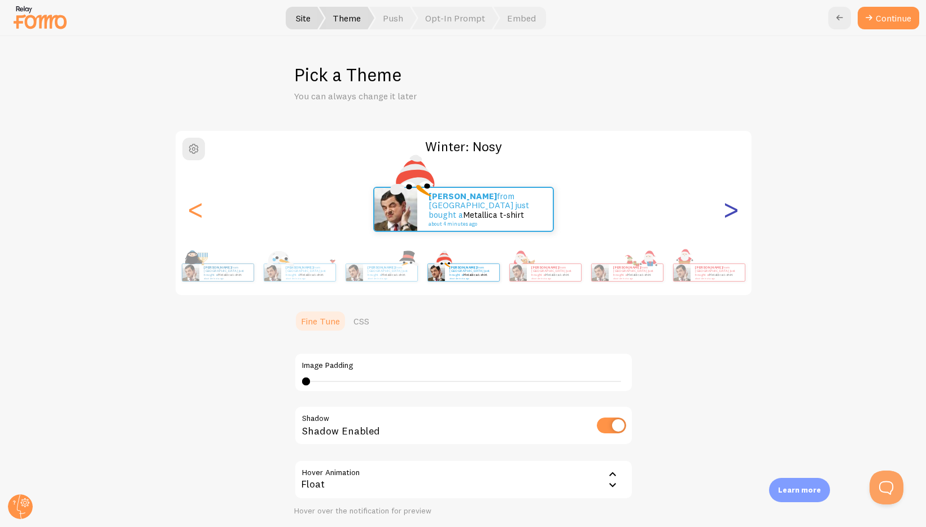
click at [728, 215] on div ">" at bounding box center [732, 209] width 14 height 81
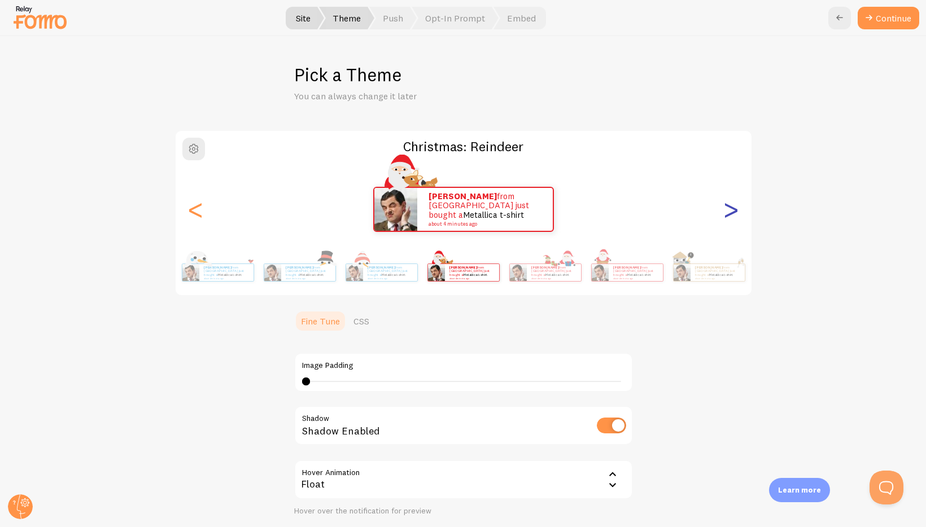
click at [728, 215] on div ">" at bounding box center [732, 209] width 14 height 81
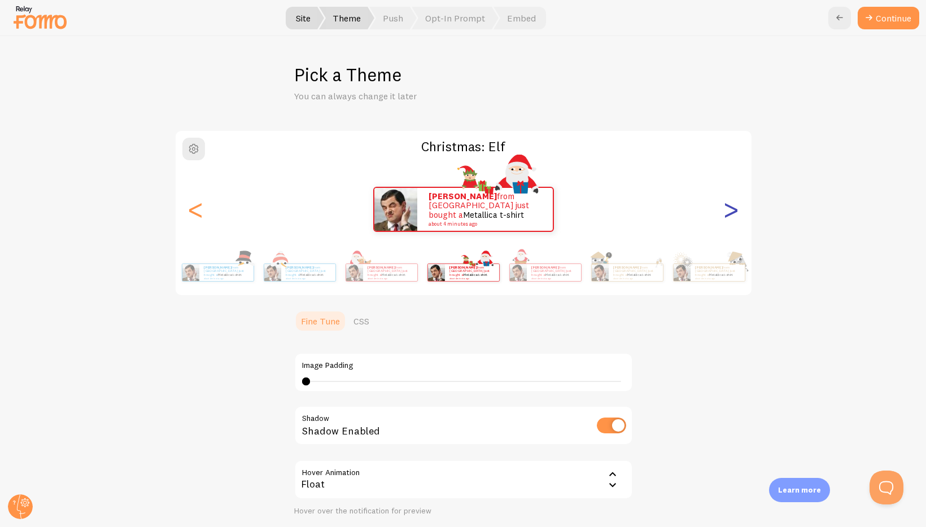
click at [728, 215] on div ">" at bounding box center [732, 209] width 14 height 81
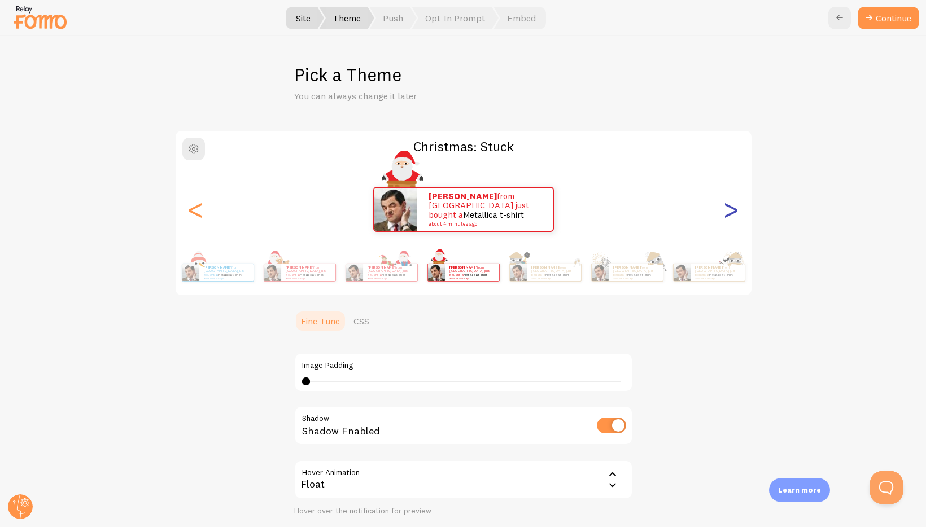
click at [728, 215] on div ">" at bounding box center [732, 209] width 14 height 81
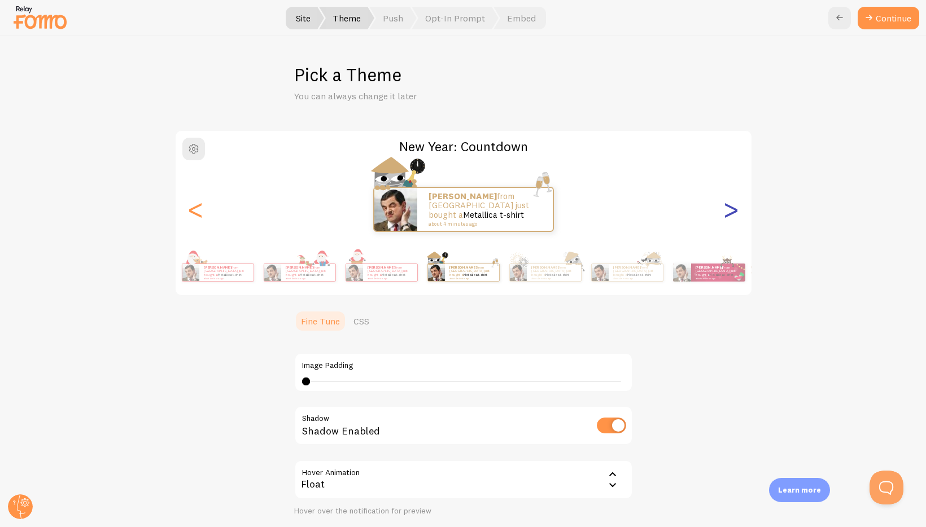
click at [728, 215] on div ">" at bounding box center [732, 209] width 14 height 81
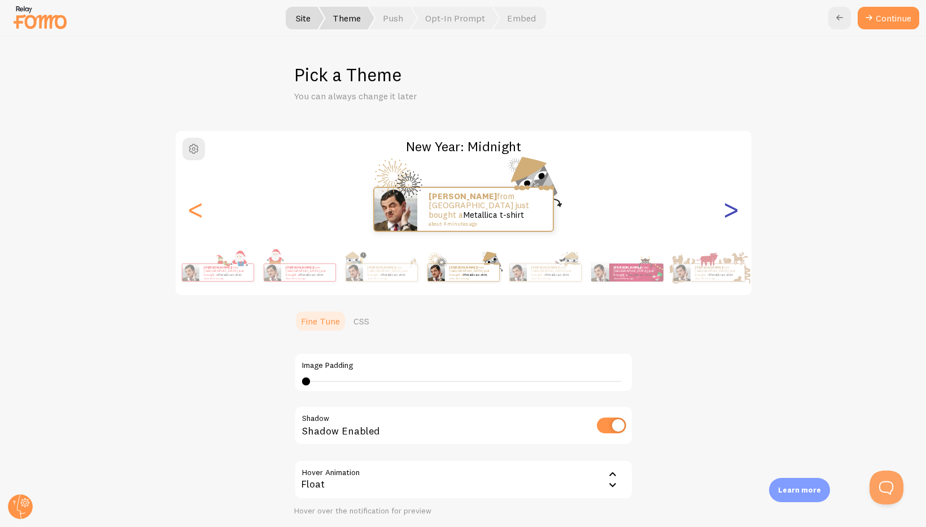
click at [728, 215] on div ">" at bounding box center [732, 209] width 14 height 81
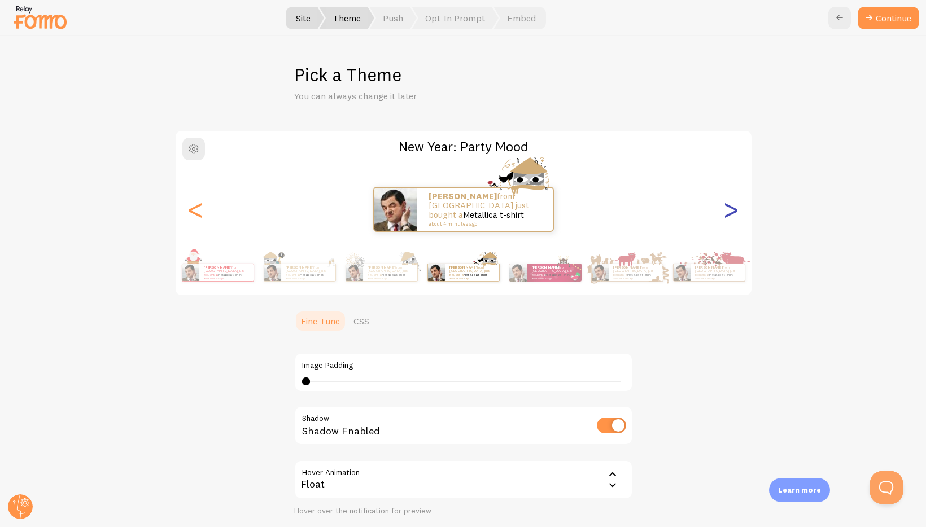
click at [728, 215] on div ">" at bounding box center [732, 209] width 14 height 81
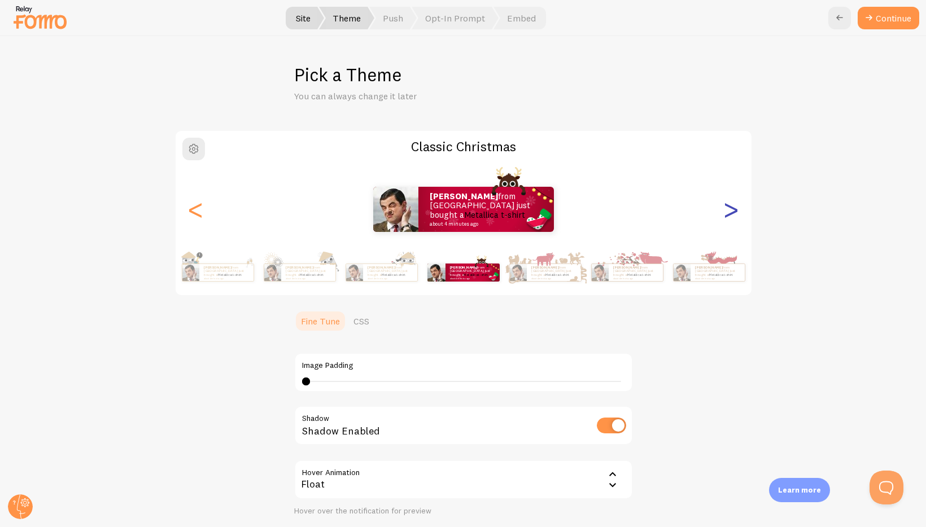
click at [728, 215] on div ">" at bounding box center [732, 209] width 14 height 81
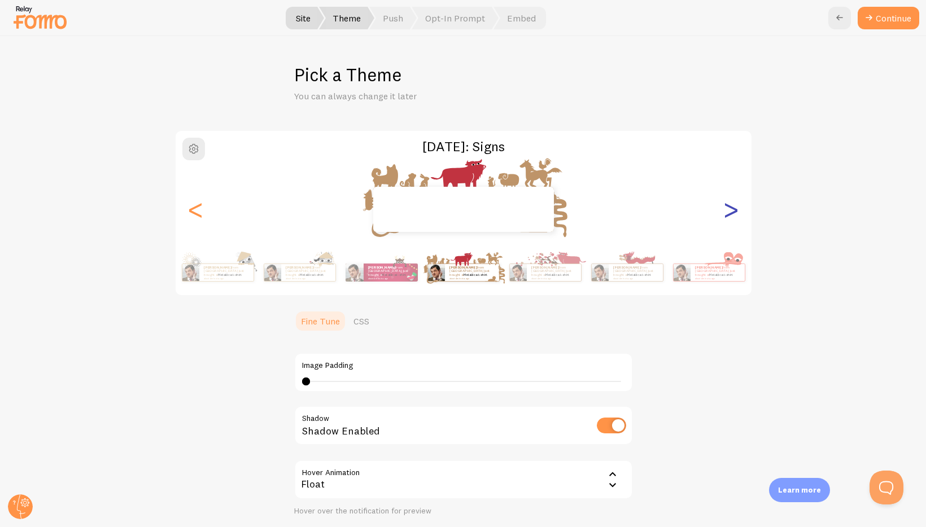
click at [728, 215] on div ">" at bounding box center [732, 209] width 14 height 81
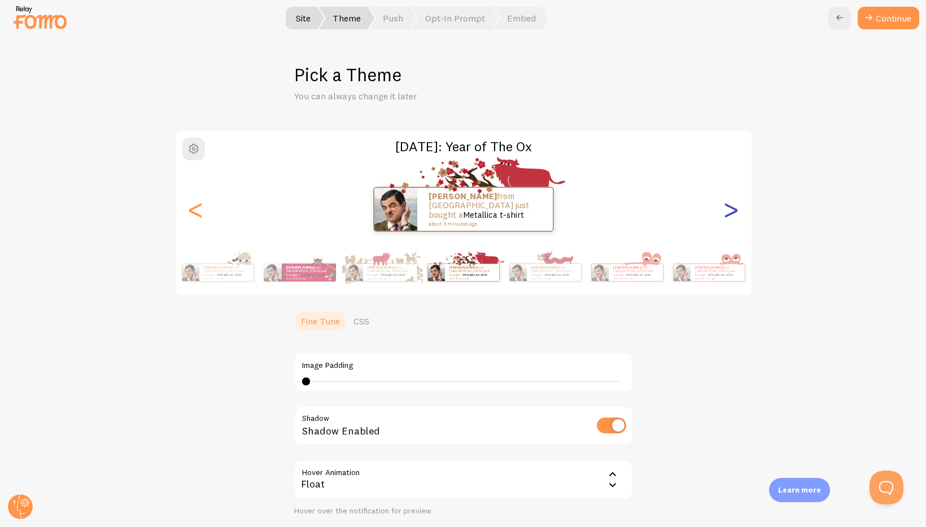
click at [728, 215] on div ">" at bounding box center [732, 209] width 14 height 81
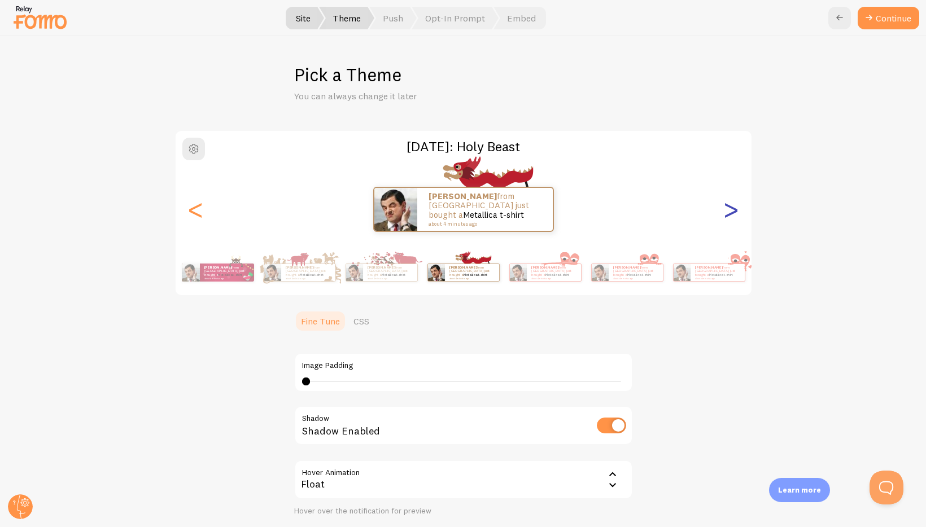
click at [728, 215] on div ">" at bounding box center [732, 209] width 14 height 81
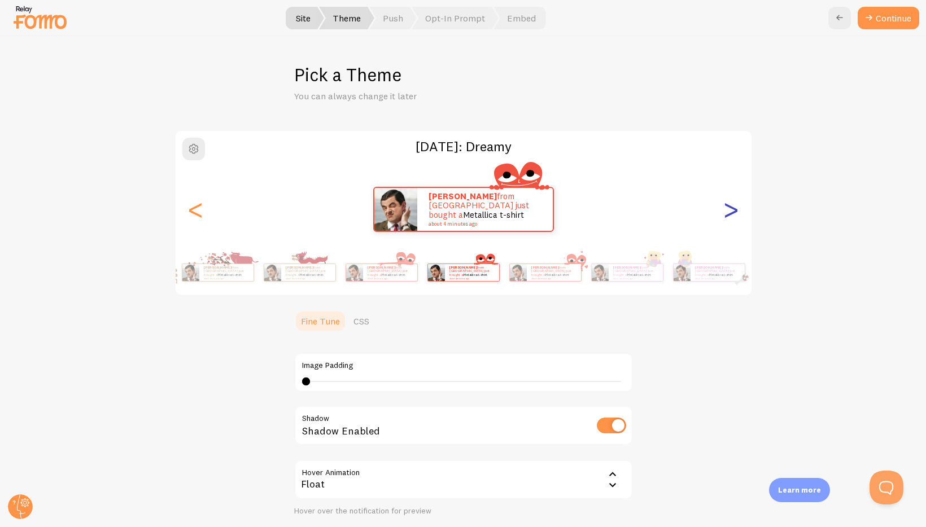
click at [728, 215] on div ">" at bounding box center [732, 209] width 14 height 81
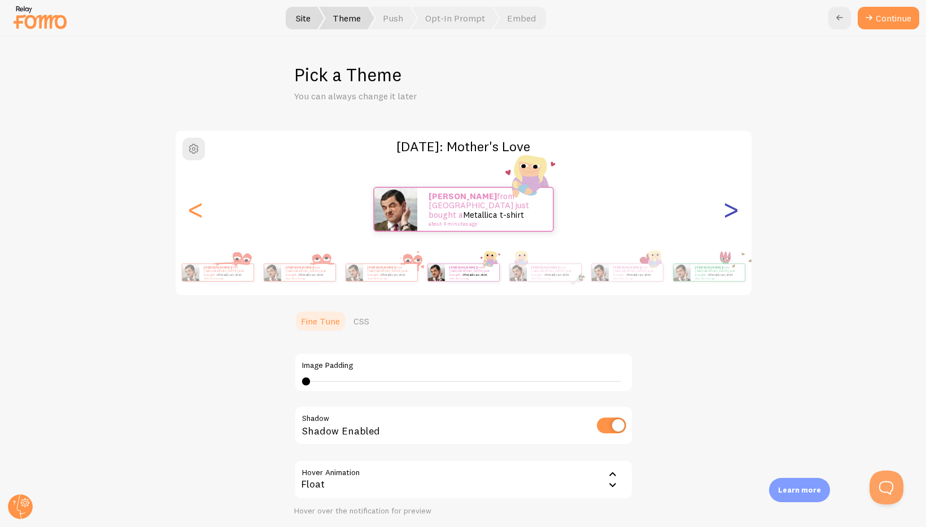
click at [728, 215] on div ">" at bounding box center [732, 209] width 14 height 81
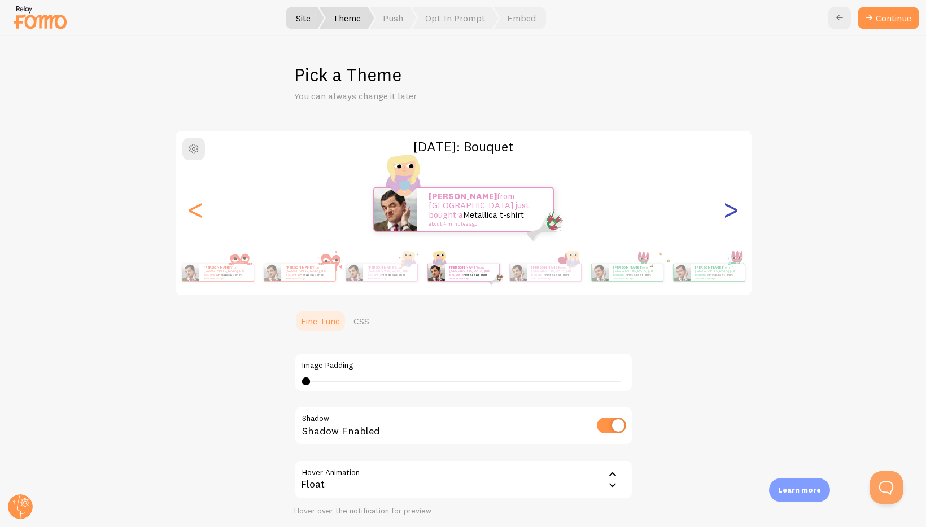
click at [728, 215] on div ">" at bounding box center [732, 209] width 14 height 81
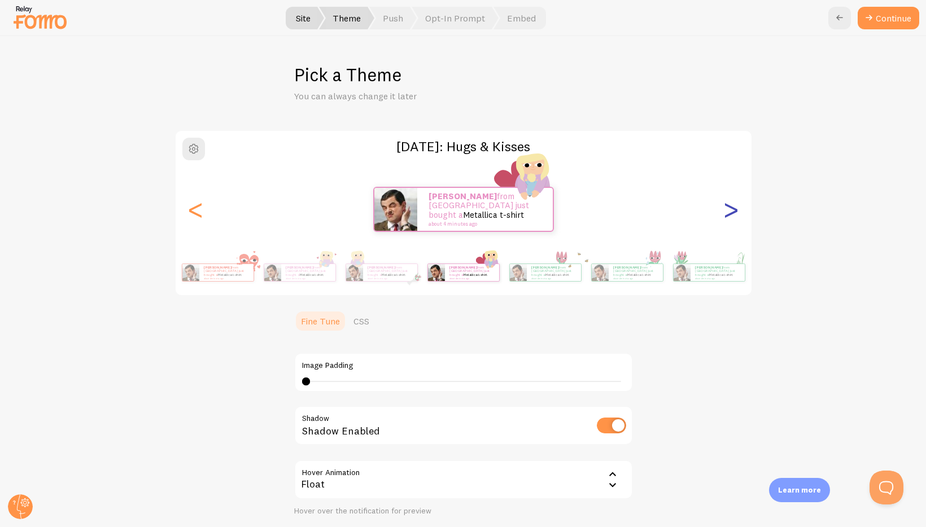
click at [728, 215] on div ">" at bounding box center [732, 209] width 14 height 81
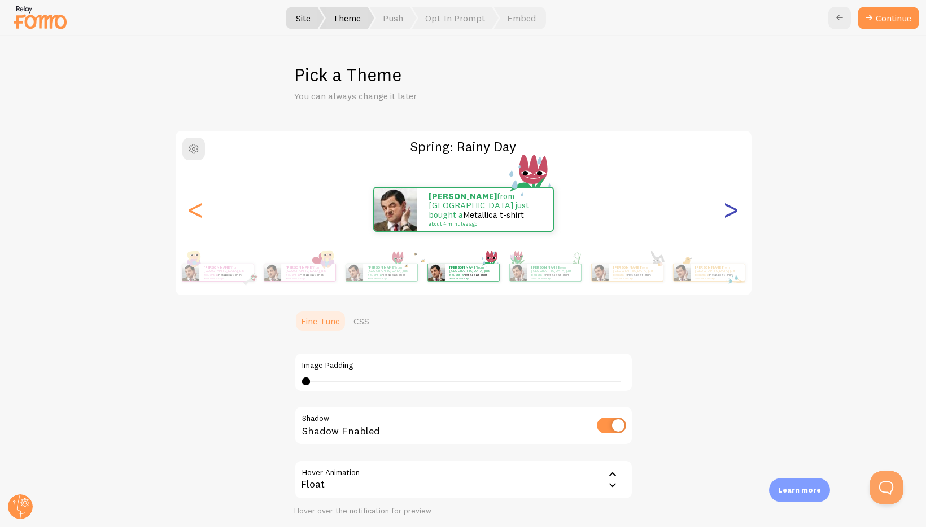
click at [728, 215] on div ">" at bounding box center [732, 209] width 14 height 81
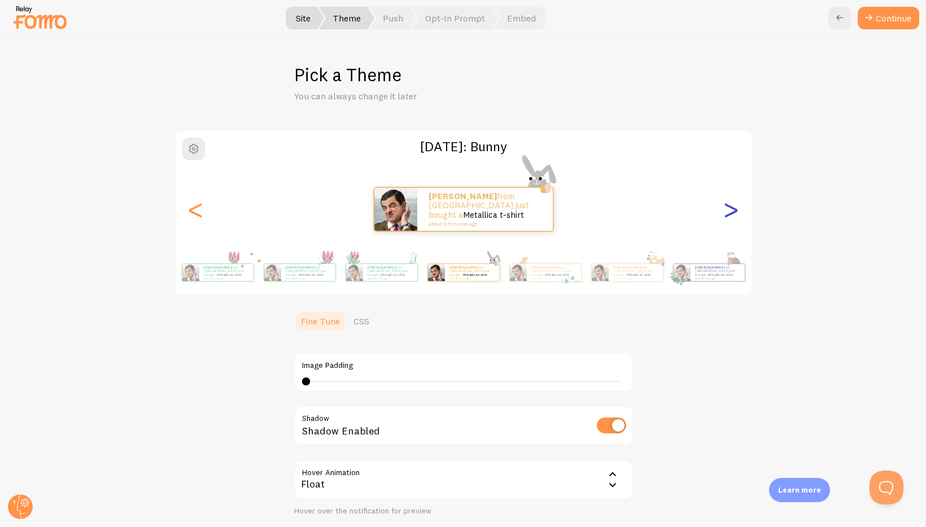
click at [728, 215] on div ">" at bounding box center [732, 209] width 14 height 81
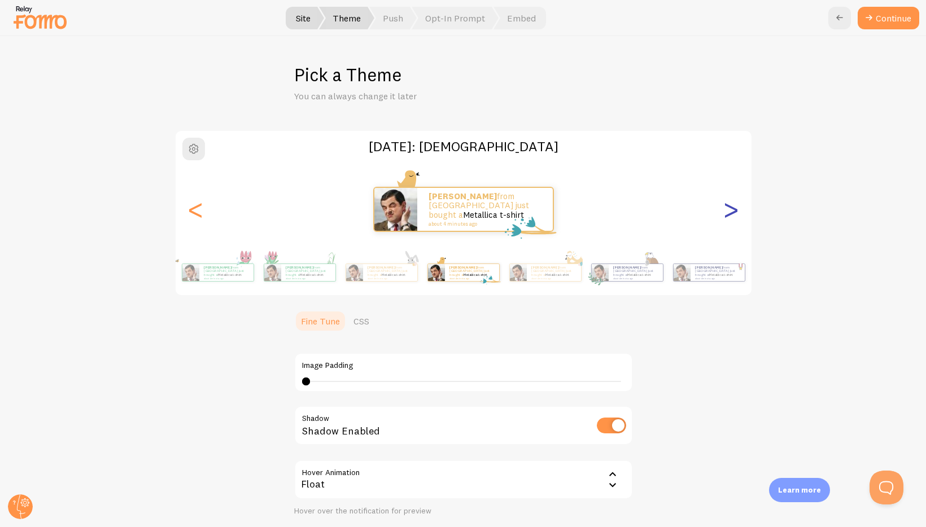
click at [728, 215] on div ">" at bounding box center [732, 209] width 14 height 81
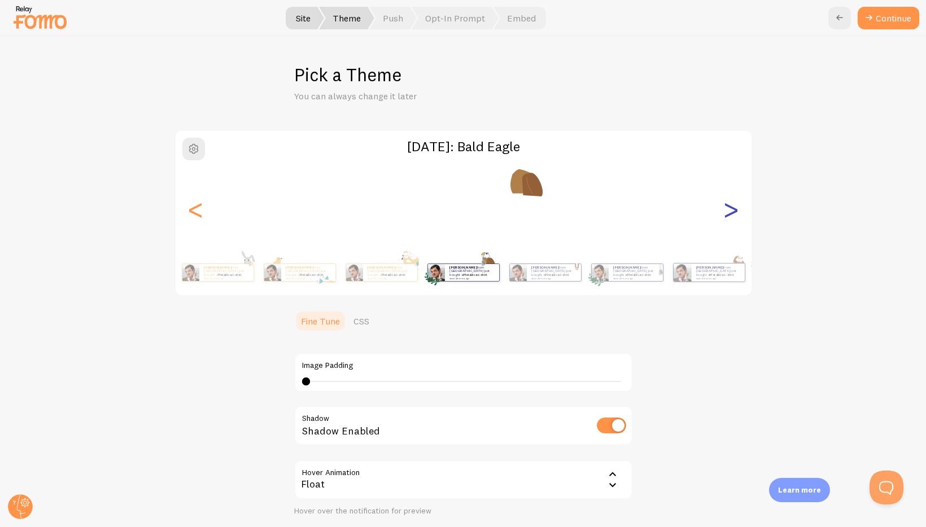
click at [728, 215] on div ">" at bounding box center [732, 209] width 14 height 81
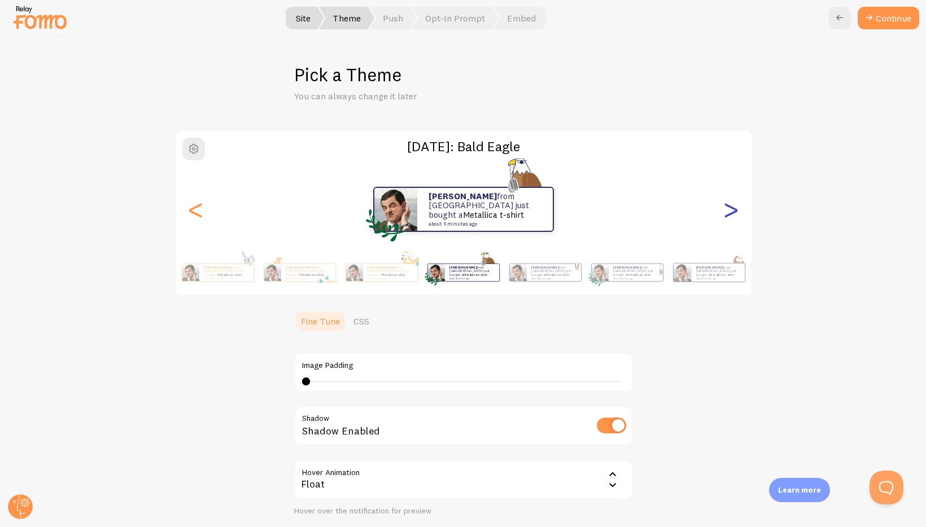
click at [728, 215] on div ">" at bounding box center [732, 209] width 14 height 81
click at [729, 215] on div ">" at bounding box center [732, 209] width 14 height 81
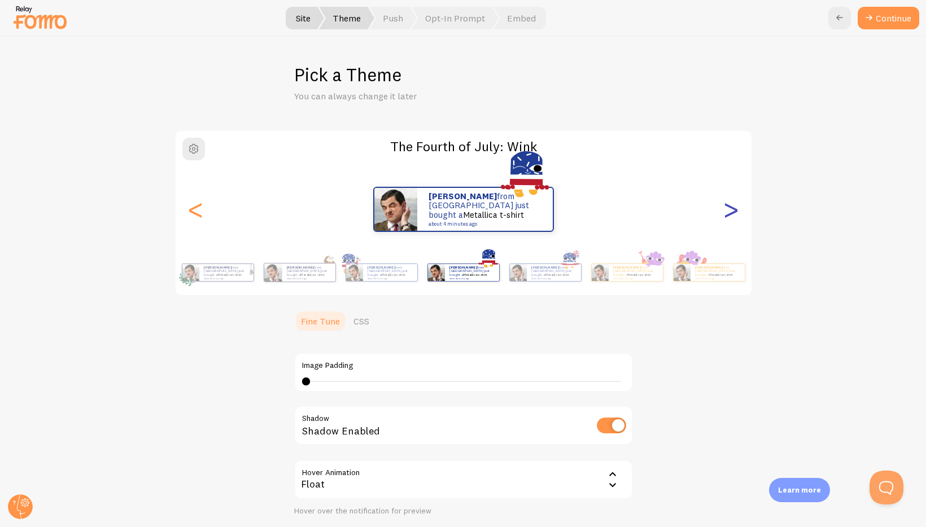
click at [729, 215] on div ">" at bounding box center [732, 209] width 14 height 81
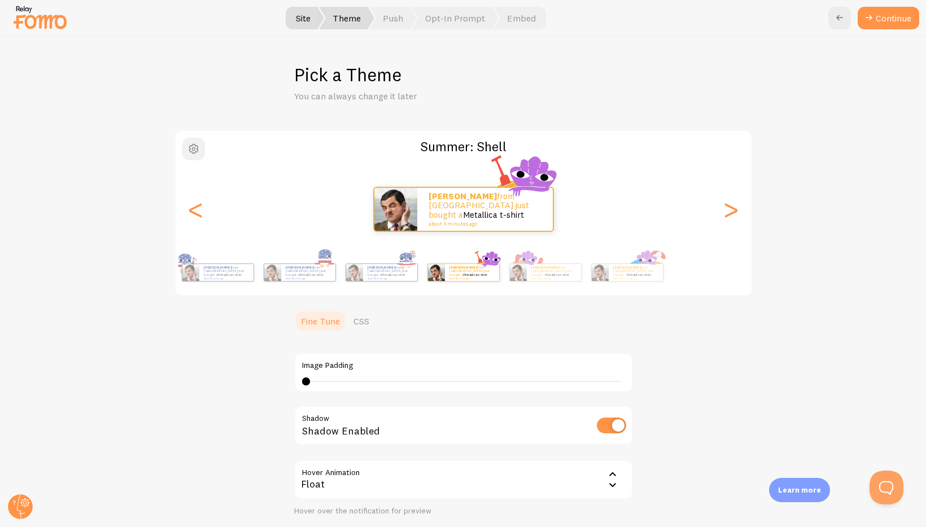
click at [197, 149] on span "button" at bounding box center [194, 149] width 14 height 14
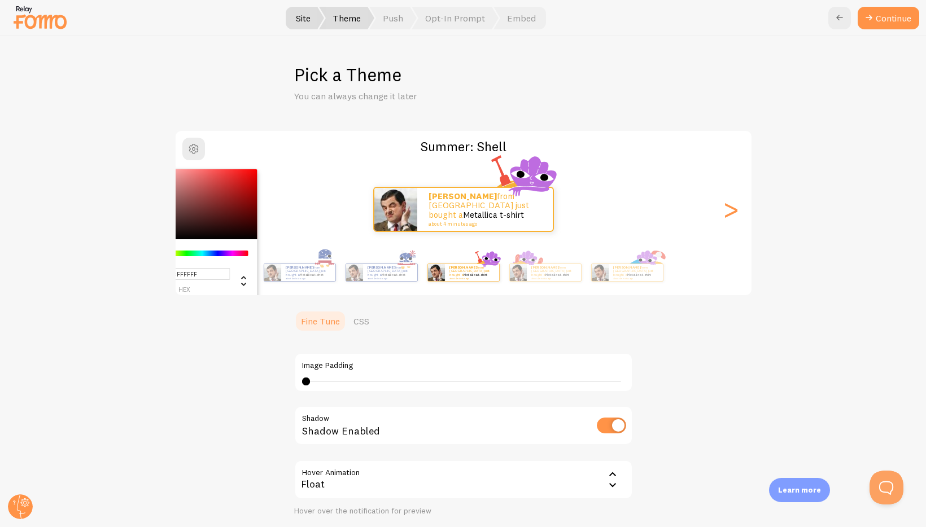
click at [261, 150] on h2 "Summer: Shell" at bounding box center [464, 147] width 576 height 18
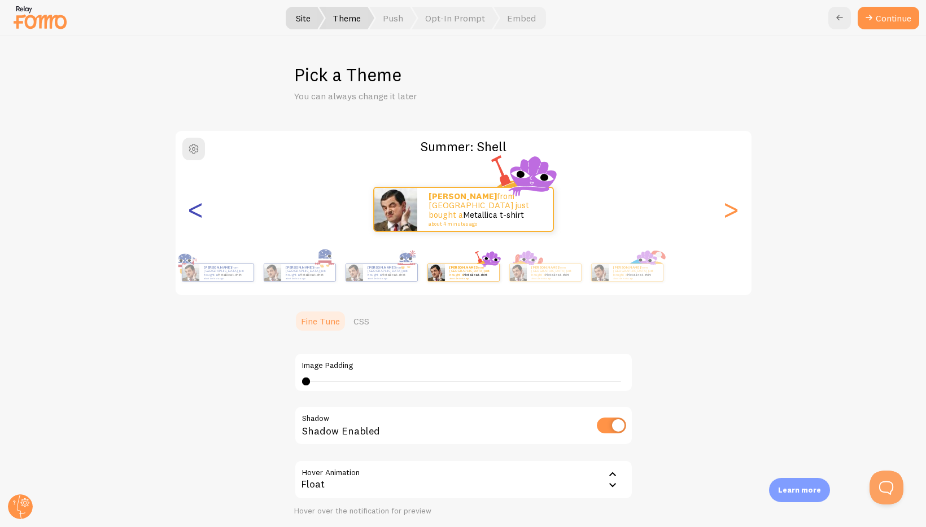
click at [197, 206] on div "<" at bounding box center [196, 209] width 14 height 81
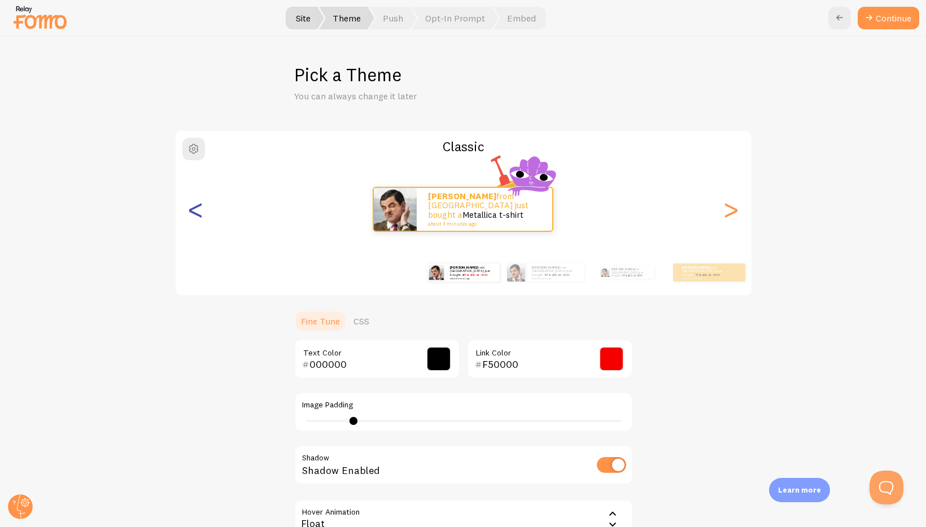
click at [197, 206] on div "<" at bounding box center [196, 209] width 14 height 81
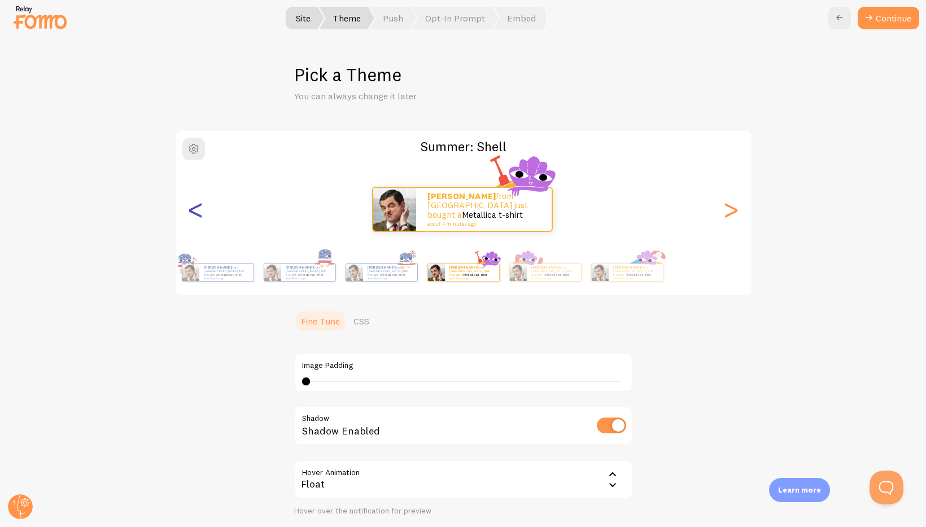
click at [197, 206] on div "<" at bounding box center [196, 209] width 14 height 81
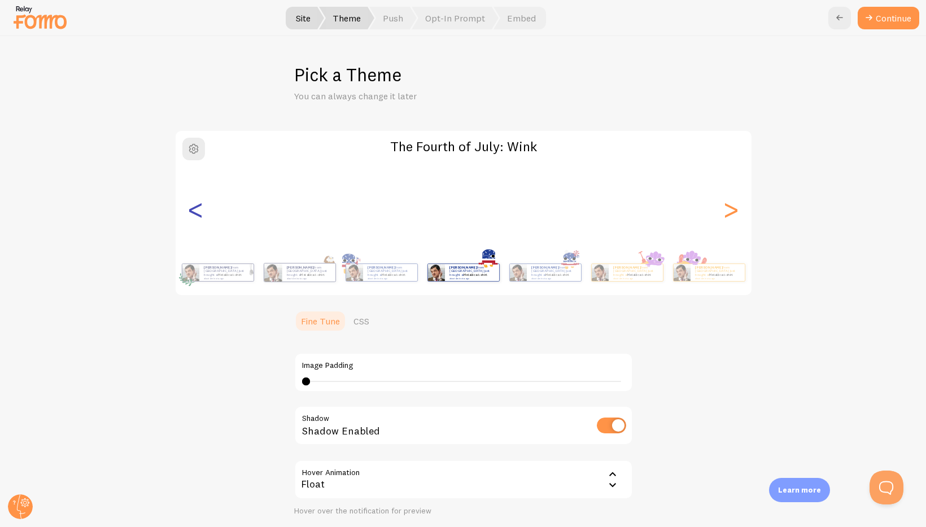
click at [197, 206] on div "<" at bounding box center [196, 209] width 14 height 81
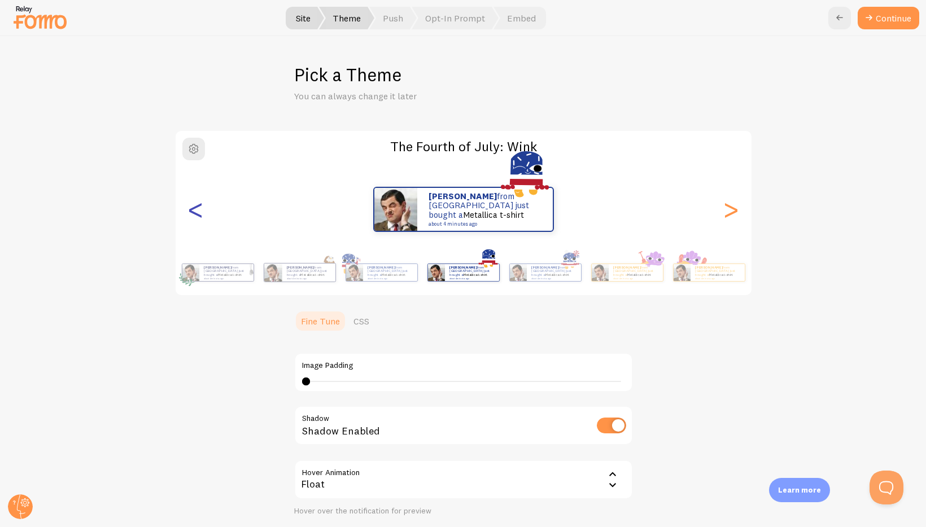
click at [197, 206] on div "<" at bounding box center [196, 209] width 14 height 81
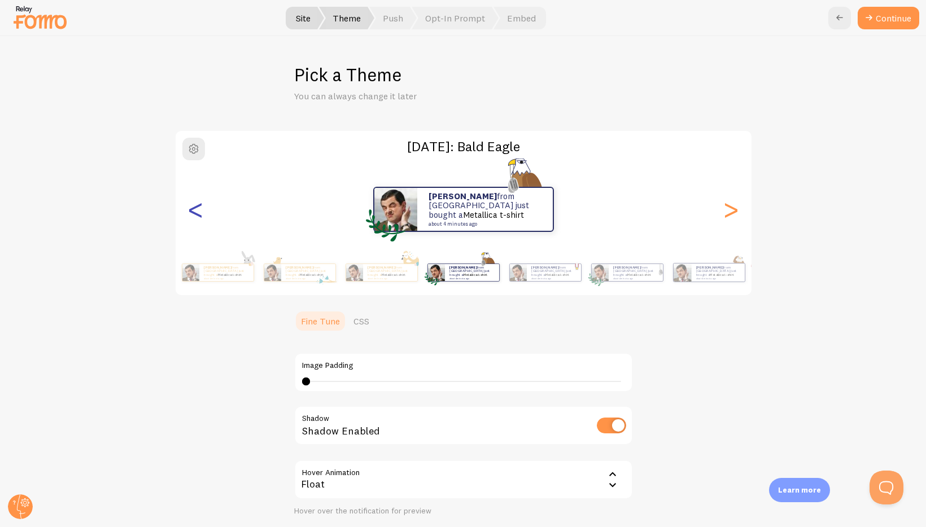
click at [197, 206] on div "<" at bounding box center [196, 209] width 14 height 81
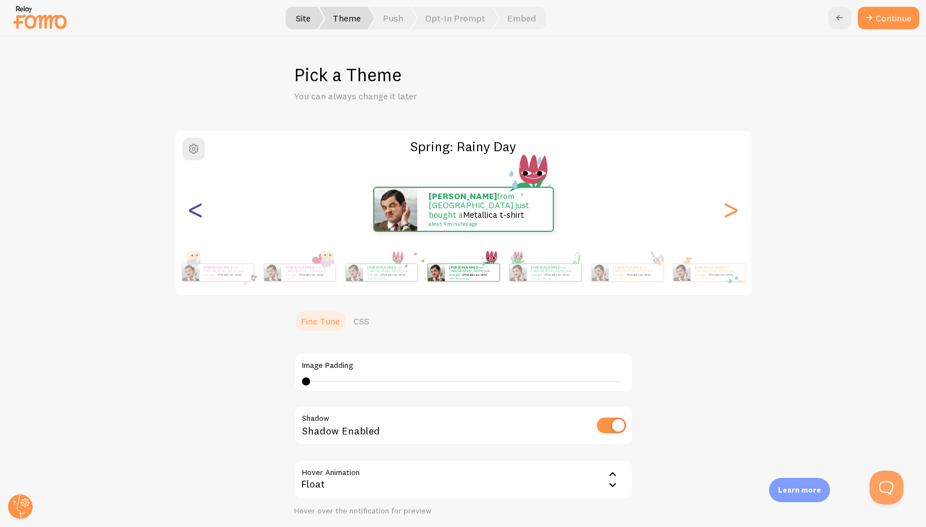
click at [197, 206] on div "<" at bounding box center [196, 209] width 14 height 81
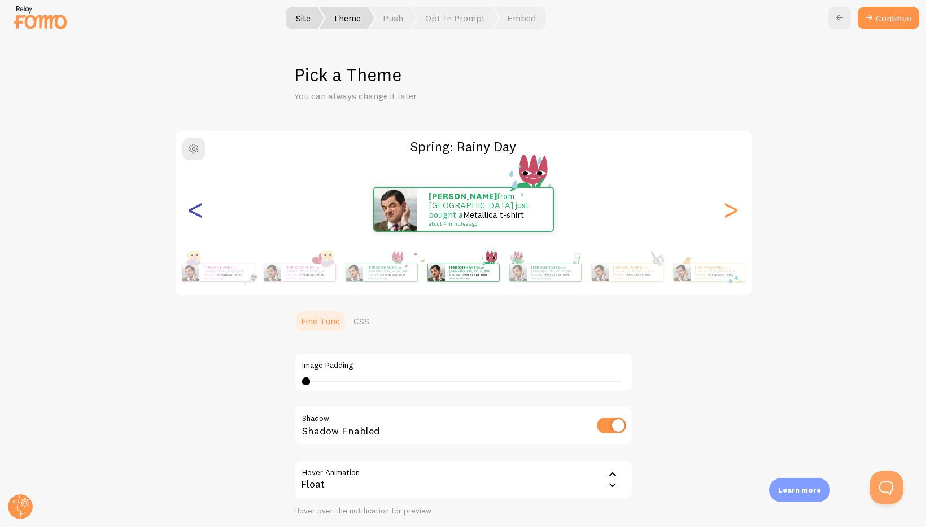
click at [197, 206] on div "<" at bounding box center [196, 209] width 14 height 81
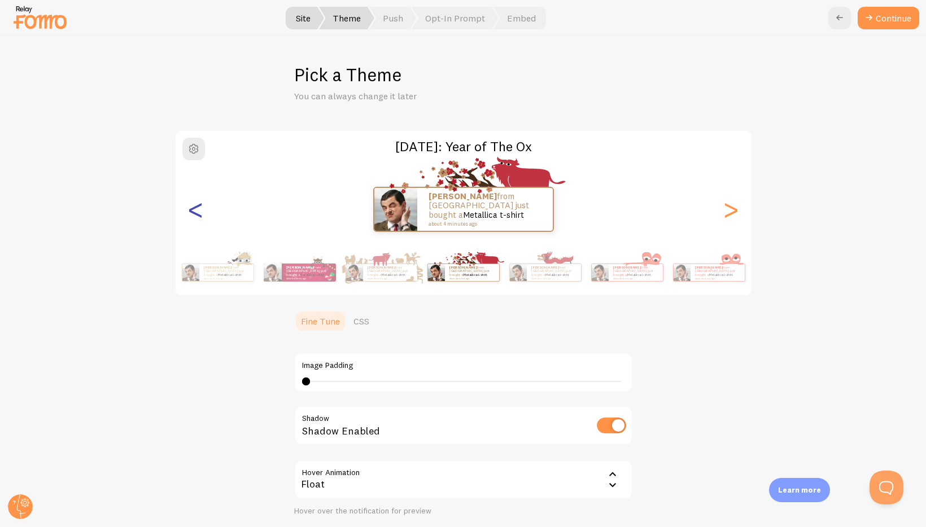
click at [197, 206] on div "<" at bounding box center [196, 209] width 14 height 81
click at [198, 211] on div "<" at bounding box center [196, 209] width 14 height 81
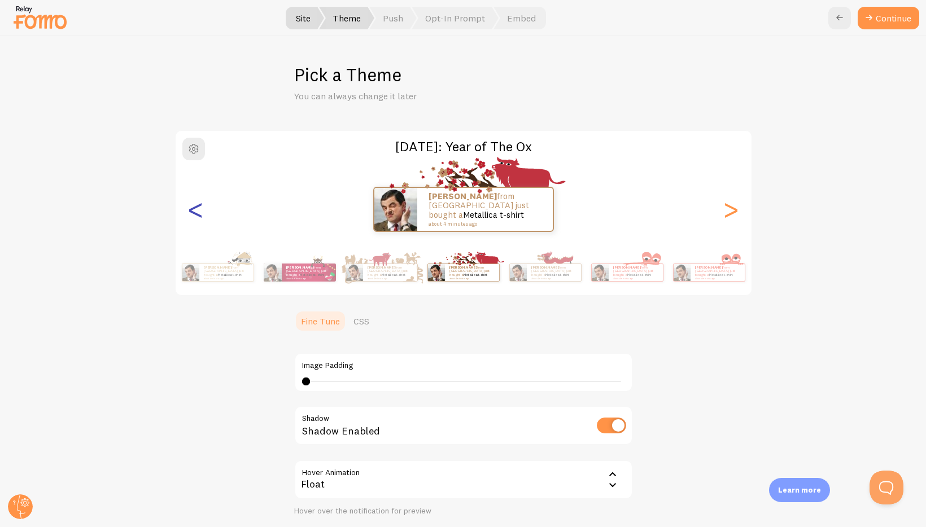
click at [198, 211] on div "<" at bounding box center [196, 209] width 14 height 81
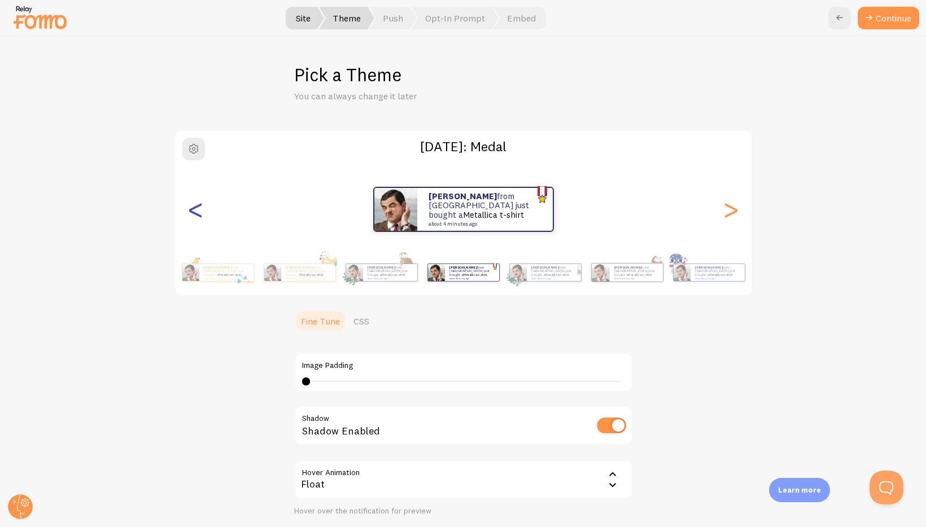
click at [198, 211] on div "<" at bounding box center [196, 209] width 14 height 81
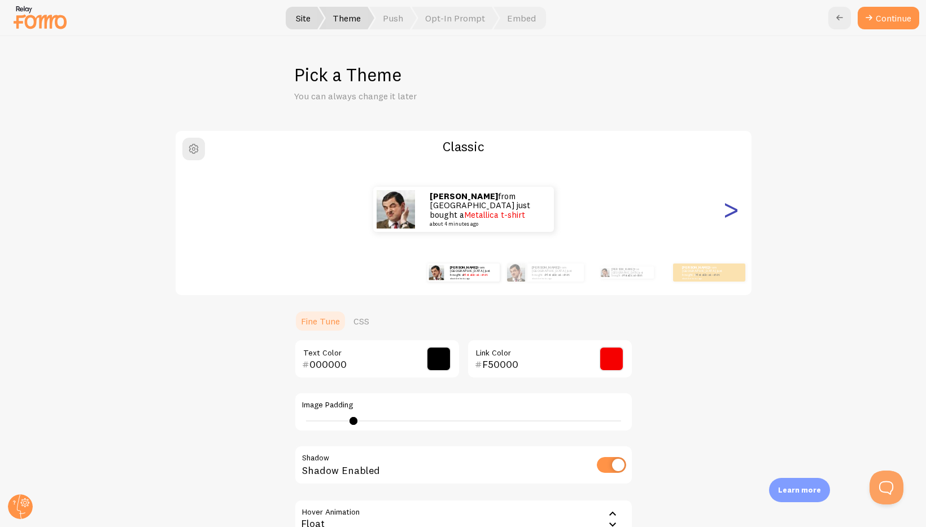
click at [728, 215] on div ">" at bounding box center [732, 209] width 14 height 81
type input "0"
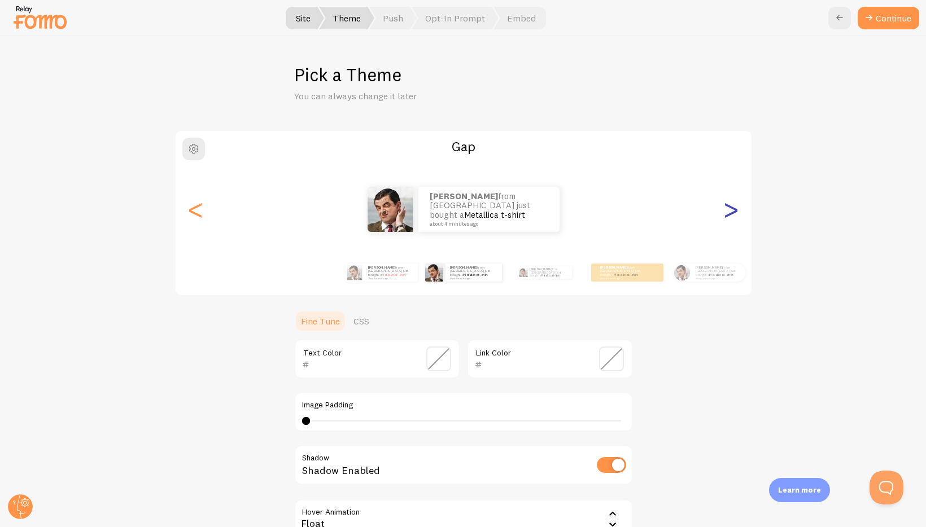
click at [728, 215] on div ">" at bounding box center [732, 209] width 14 height 81
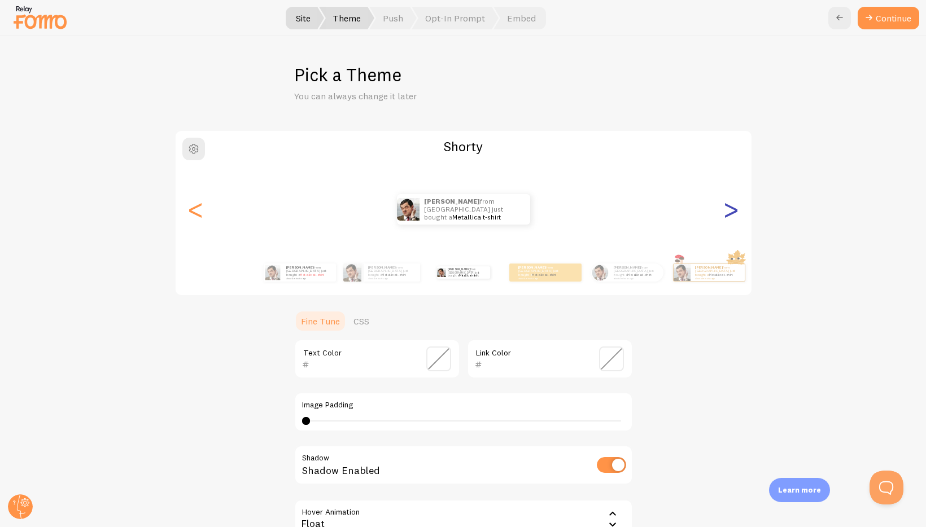
click at [728, 215] on div ">" at bounding box center [732, 209] width 14 height 81
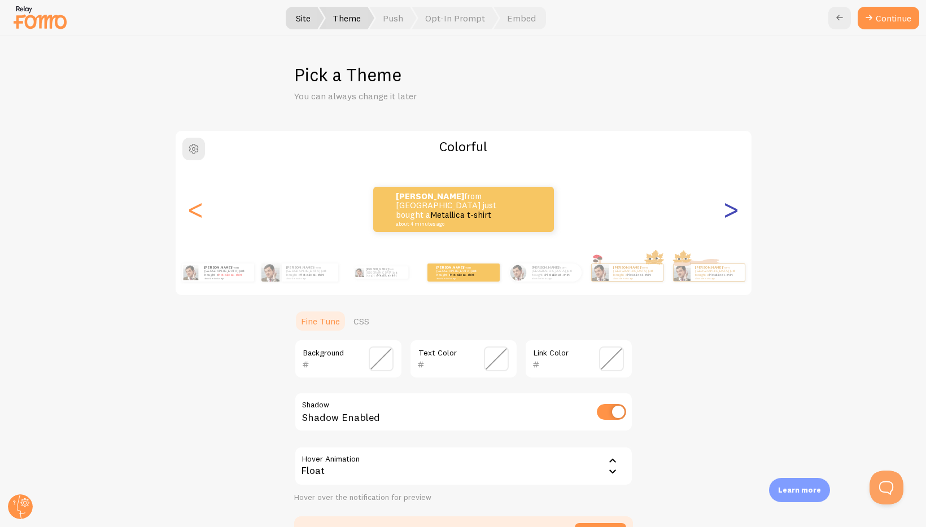
click at [728, 215] on div ">" at bounding box center [732, 209] width 14 height 81
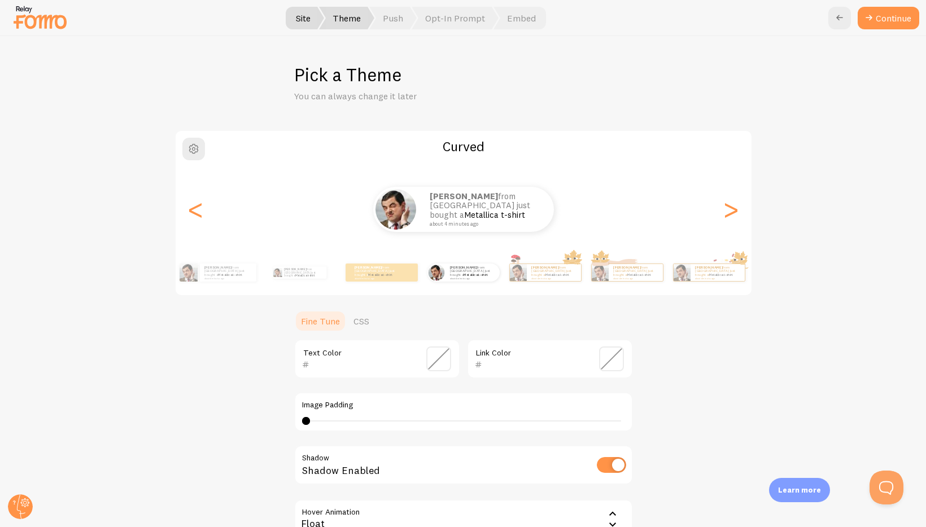
click at [391, 367] on input "text" at bounding box center [360, 365] width 103 height 14
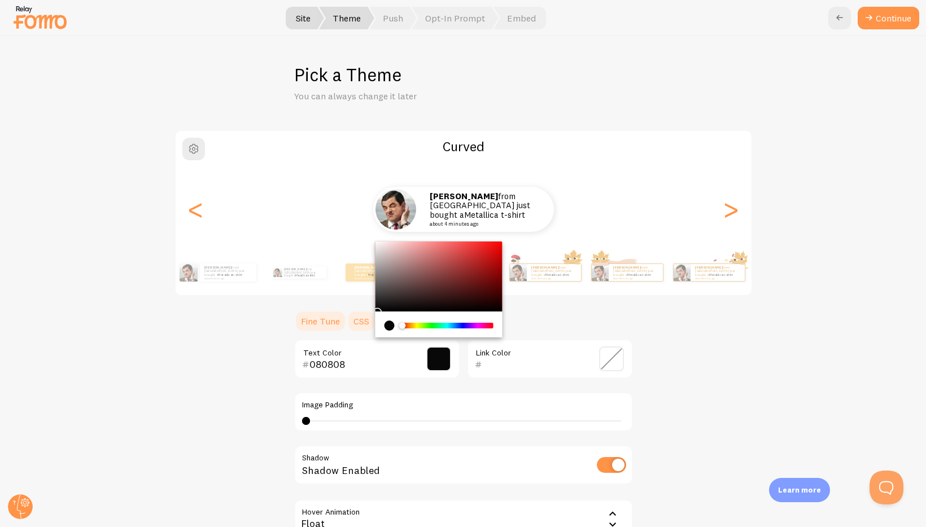
type input "040404"
drag, startPoint x: 378, startPoint y: 307, endPoint x: 371, endPoint y: 311, distance: 7.8
click at [371, 311] on section "Fine Tune CSS 040404 Text Color Link Color Image Padding 4 4 - undefined Shadow…" at bounding box center [463, 454] width 339 height 289
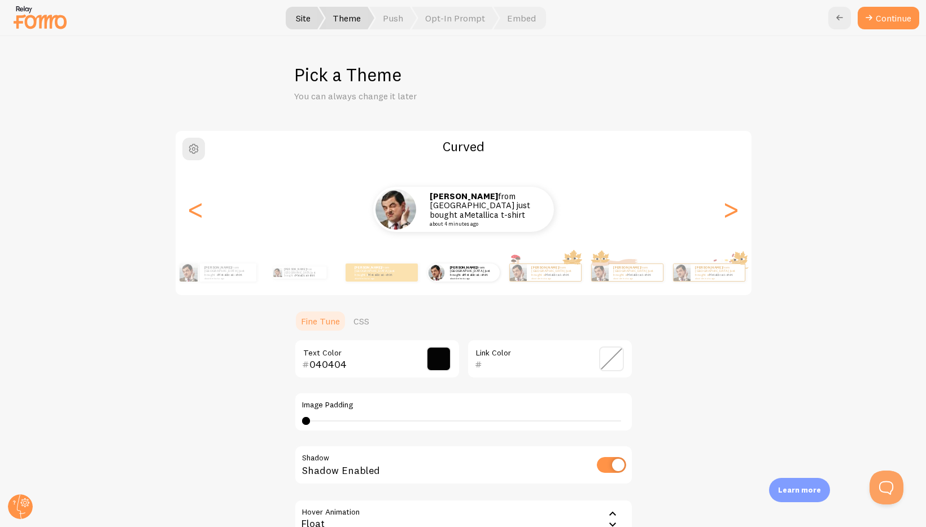
click at [608, 360] on span at bounding box center [611, 359] width 25 height 25
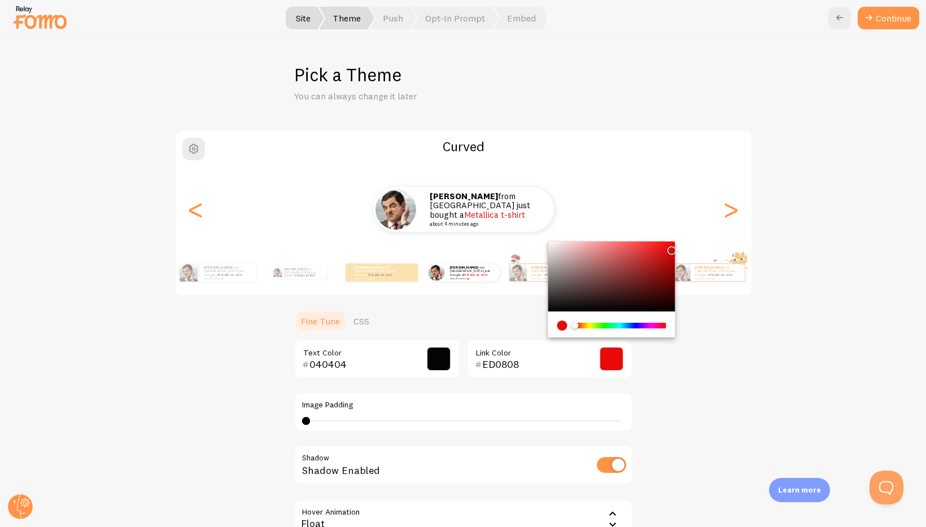
type input "EF0707"
drag, startPoint x: 669, startPoint y: 269, endPoint x: 671, endPoint y: 246, distance: 22.7
click at [671, 246] on div "Chrome color picker" at bounding box center [611, 277] width 127 height 70
click at [796, 347] on div "Curved Zach from United States just bought a Metallica t-shirt about 4 minutes …" at bounding box center [463, 364] width 871 height 469
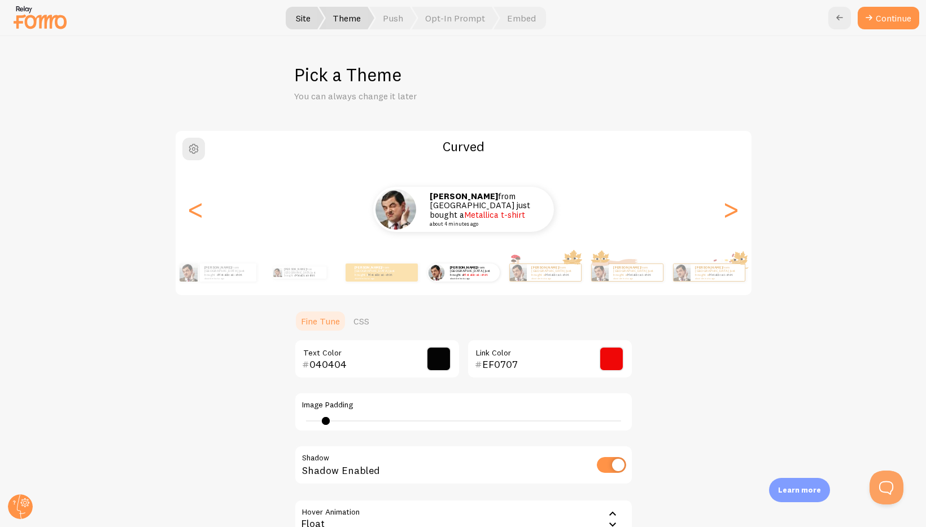
drag, startPoint x: 309, startPoint y: 420, endPoint x: 325, endPoint y: 420, distance: 16.4
click at [325, 420] on div at bounding box center [326, 421] width 8 height 8
drag, startPoint x: 475, startPoint y: 432, endPoint x: 507, endPoint y: 433, distance: 31.6
click at [508, 433] on div "040404 Text Color EF0707 Link Color Image Padding 27 Shadow Shadow Enabled Hove…" at bounding box center [463, 447] width 339 height 217
drag, startPoint x: 509, startPoint y: 416, endPoint x: 709, endPoint y: 418, distance: 199.9
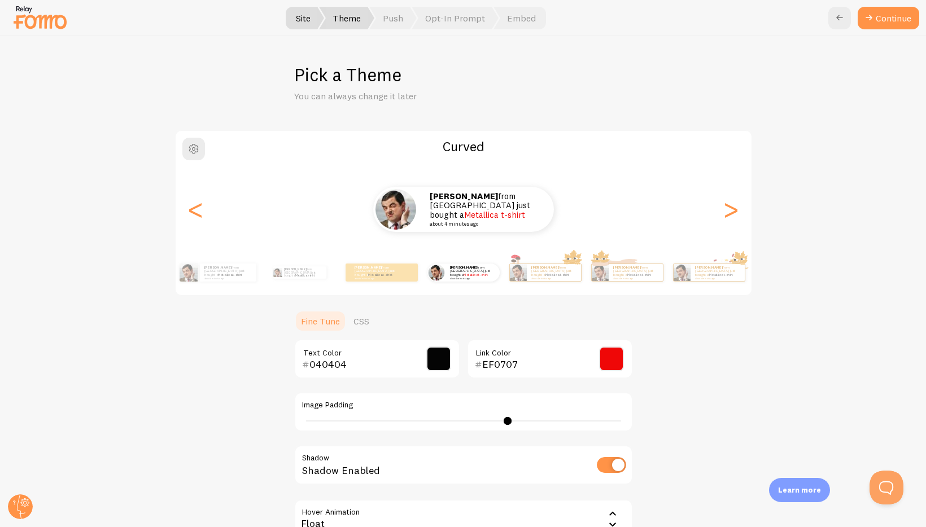
click at [709, 418] on div "Curved Zach from United States just bought a Metallica t-shirt about 4 minutes …" at bounding box center [463, 364] width 871 height 469
drag, startPoint x: 512, startPoint y: 422, endPoint x: 334, endPoint y: 417, distance: 178.5
click at [332, 417] on div "27" at bounding box center [463, 421] width 323 height 9
type input "4"
drag, startPoint x: 303, startPoint y: 422, endPoint x: 360, endPoint y: 422, distance: 57.0
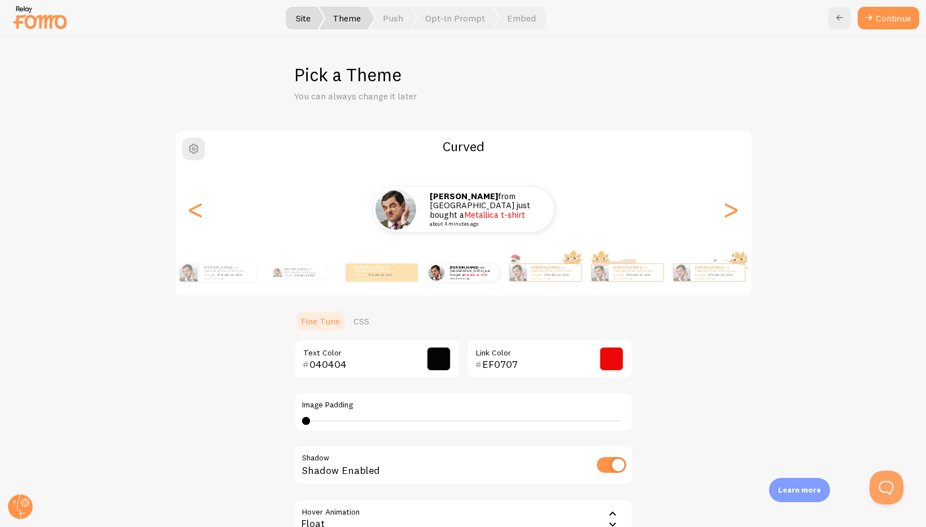
click at [302, 423] on div "4" at bounding box center [463, 421] width 323 height 9
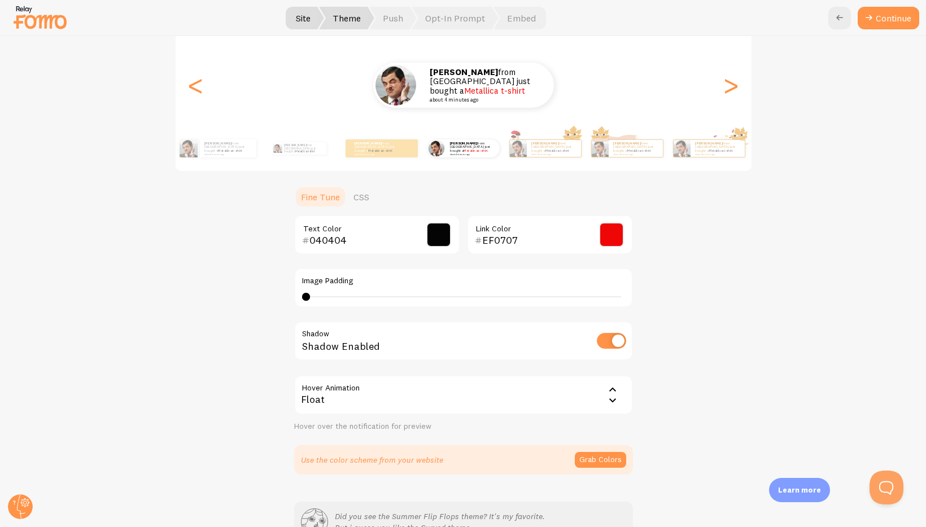
scroll to position [134, 0]
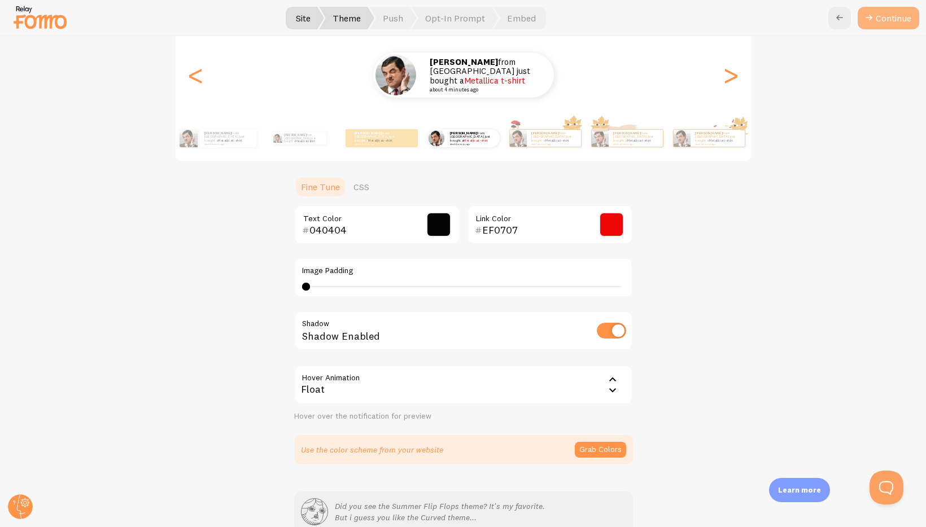
click at [875, 21] on button "Continue" at bounding box center [889, 18] width 62 height 23
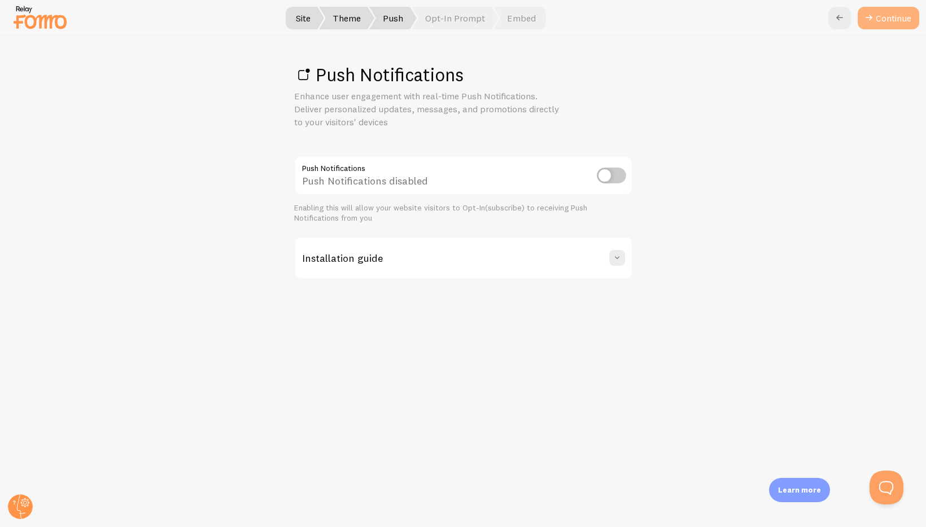
click at [901, 19] on link "Continue" at bounding box center [889, 18] width 62 height 23
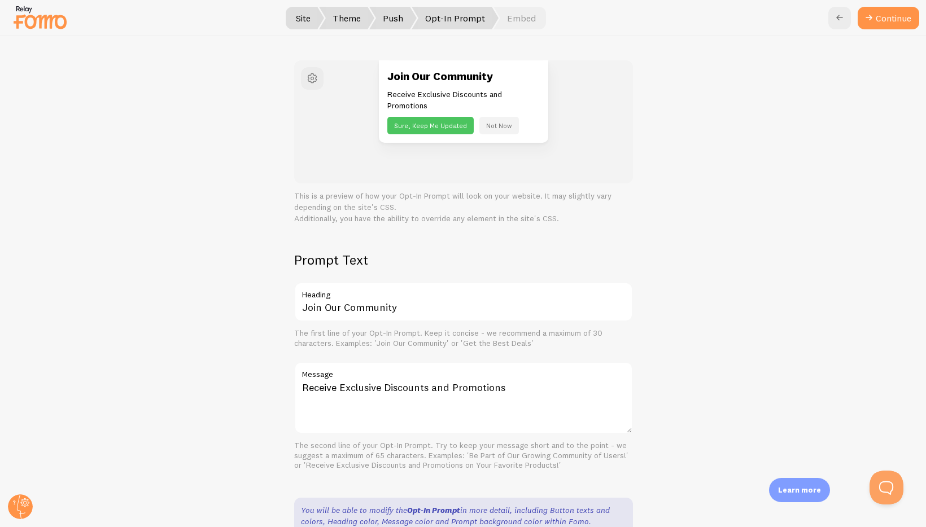
scroll to position [95, 0]
click at [313, 81] on span "button" at bounding box center [313, 79] width 14 height 14
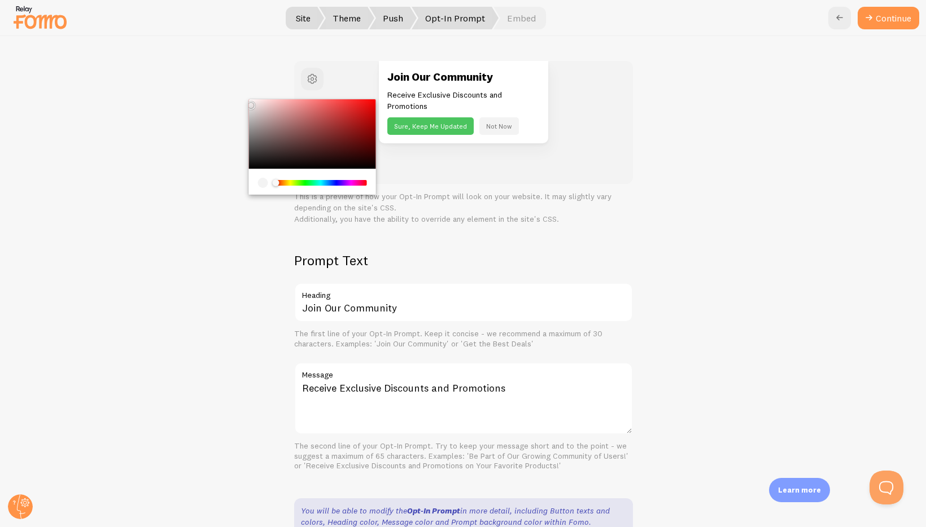
click at [502, 128] on button "Not Now" at bounding box center [499, 126] width 40 height 18
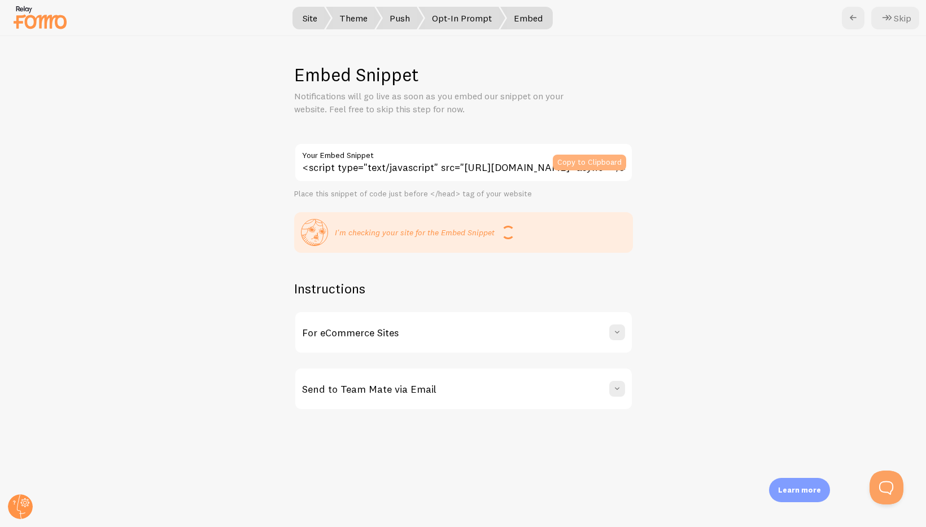
click at [585, 164] on button "Copy to Clipboard" at bounding box center [589, 163] width 73 height 16
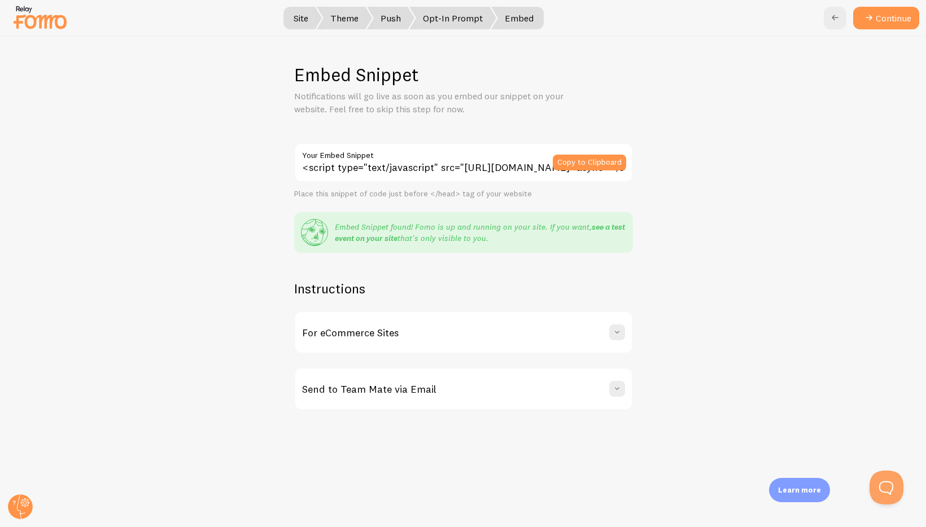
click at [377, 241] on link "see a test event on your site" at bounding box center [480, 232] width 290 height 21
click at [616, 335] on span at bounding box center [617, 332] width 11 height 11
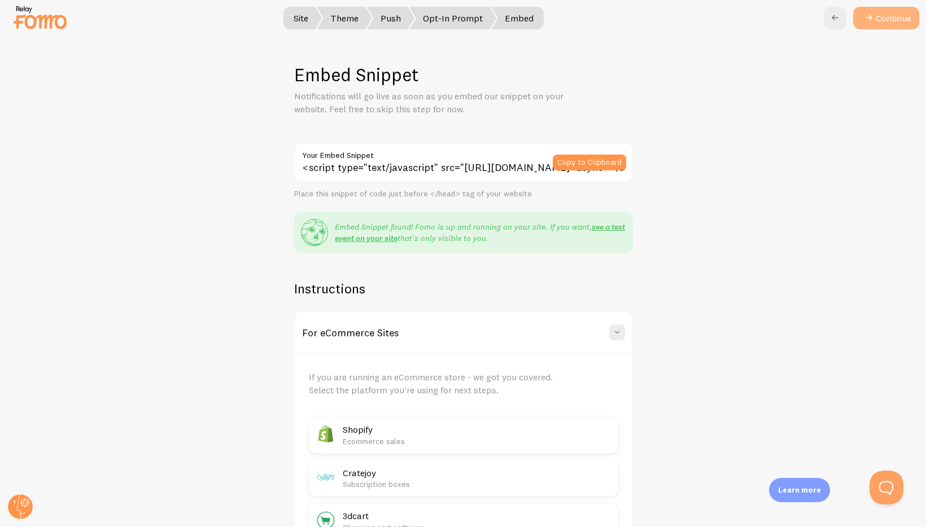
click at [900, 20] on button "Continue" at bounding box center [886, 18] width 66 height 23
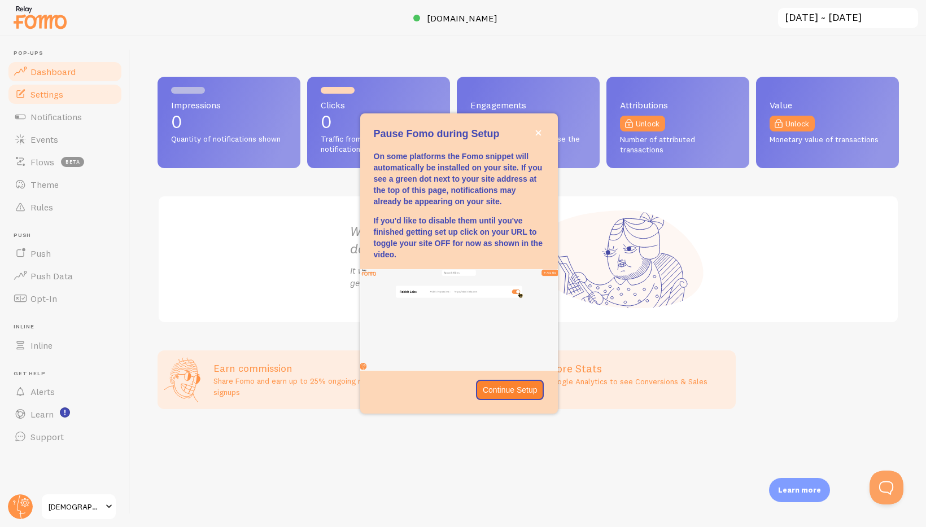
click at [81, 97] on link "Settings" at bounding box center [65, 94] width 116 height 23
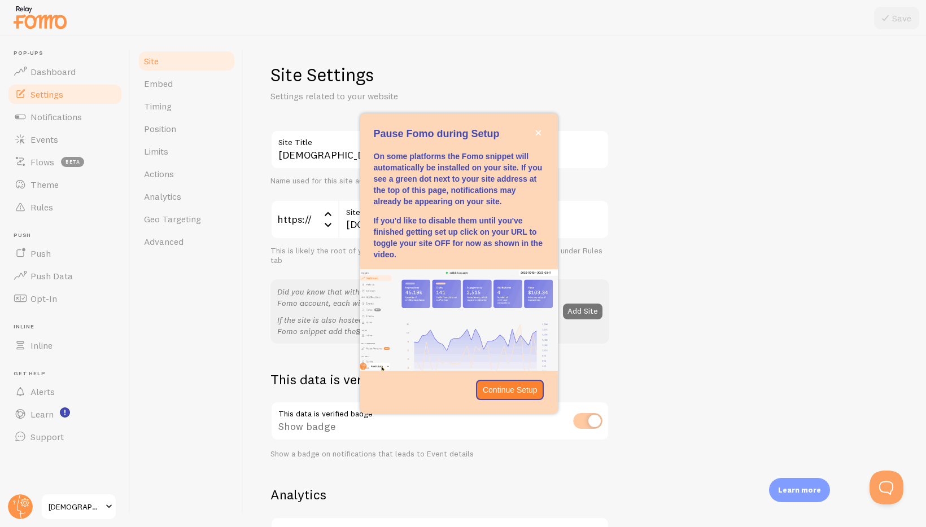
click at [565, 86] on div "Site Settings Settings related to your website" at bounding box center [439, 83] width 339 height 40
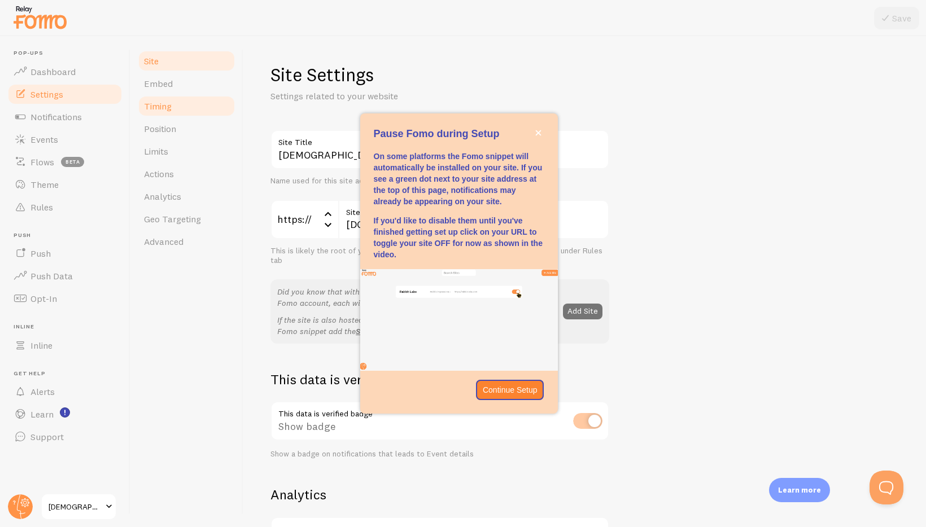
click at [191, 100] on link "Timing" at bounding box center [186, 106] width 99 height 23
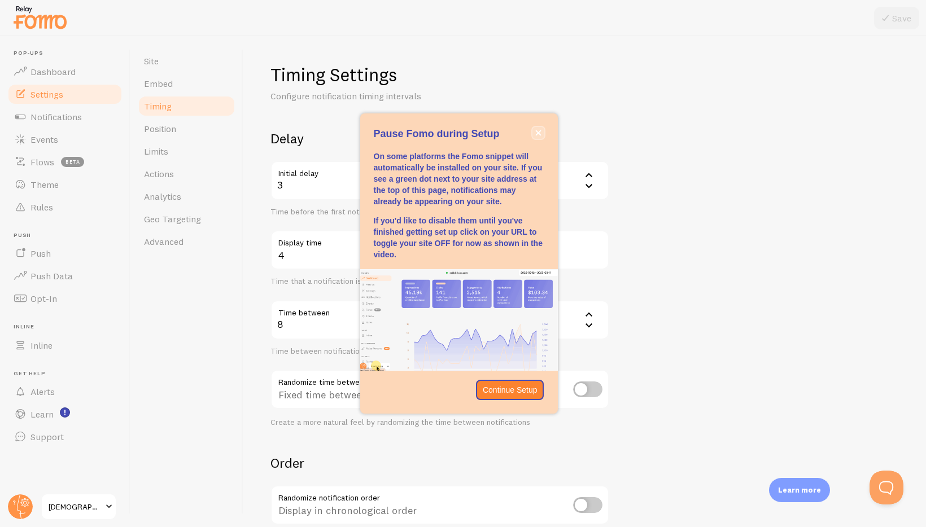
click at [540, 132] on icon "close," at bounding box center [538, 133] width 6 height 6
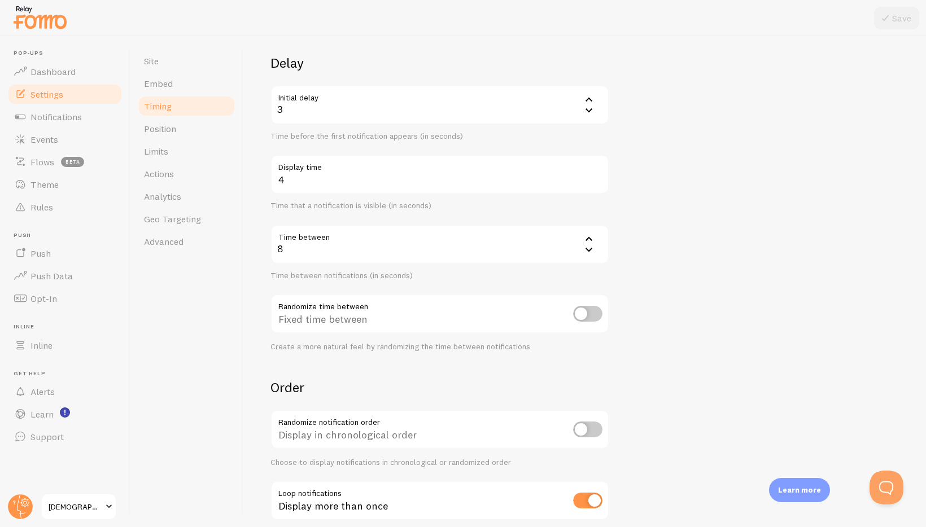
scroll to position [141, 0]
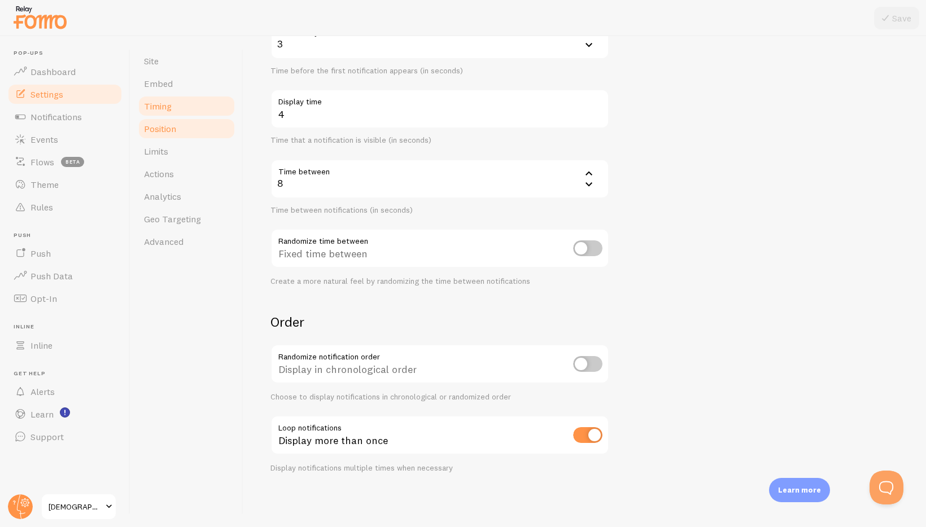
click at [186, 125] on link "Position" at bounding box center [186, 128] width 99 height 23
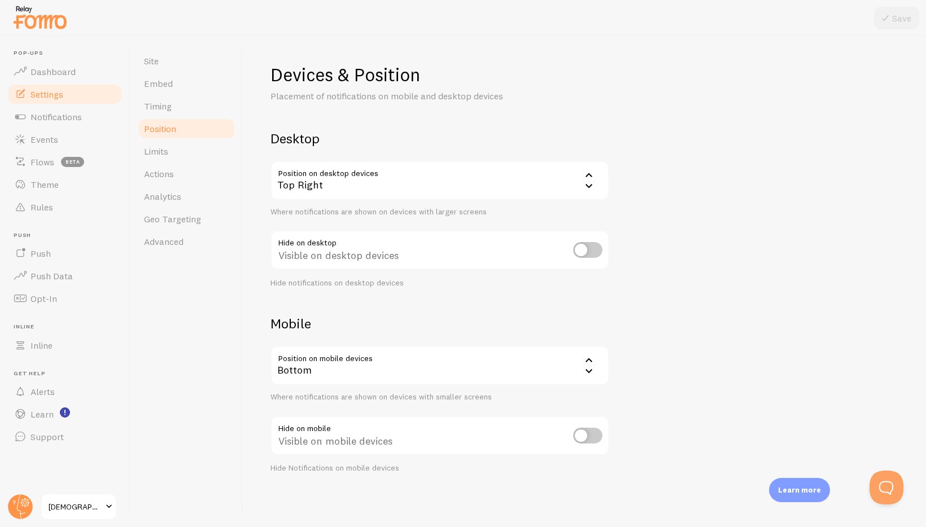
click at [446, 182] on div "Top Right" at bounding box center [439, 181] width 339 height 40
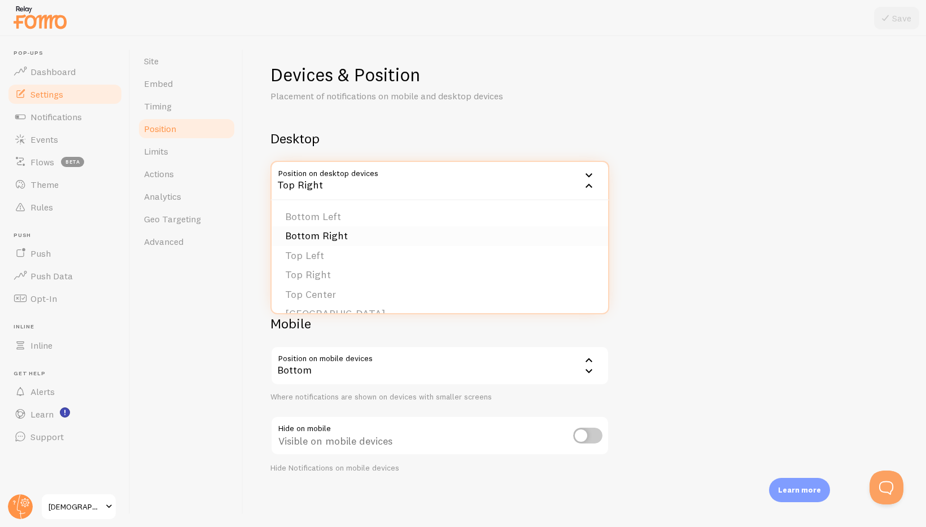
click at [412, 234] on li "Bottom Right" at bounding box center [440, 236] width 337 height 20
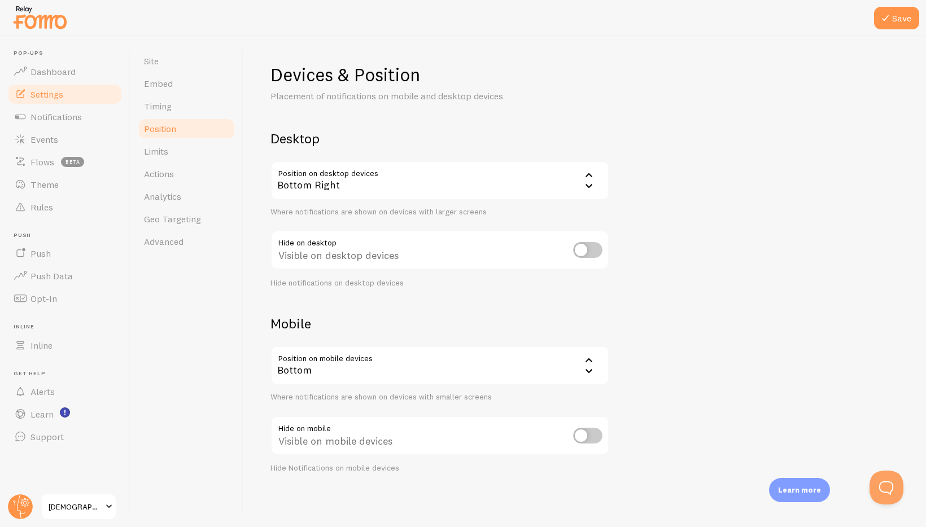
scroll to position [1, 0]
click at [518, 366] on div "Bottom" at bounding box center [439, 366] width 339 height 40
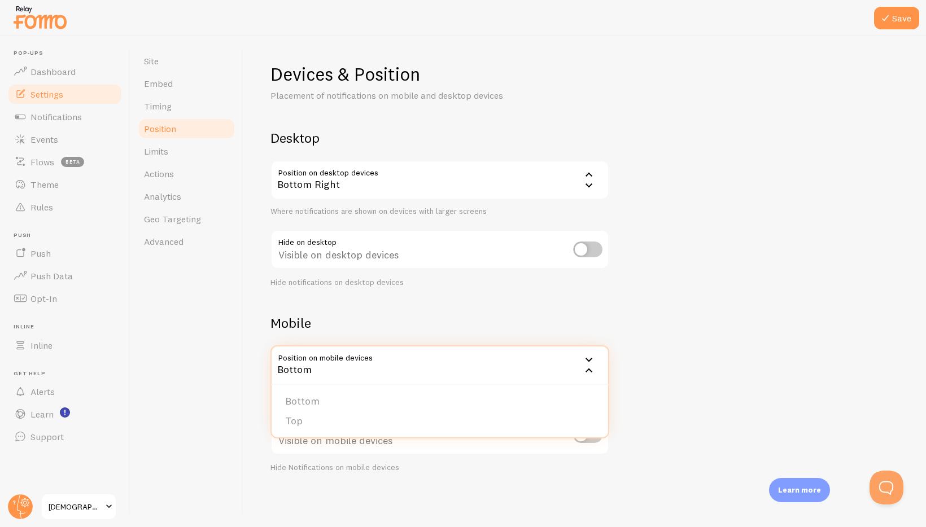
click at [678, 363] on div "Devices & Position Placement of notifications on mobile and desktop devices Des…" at bounding box center [584, 268] width 629 height 411
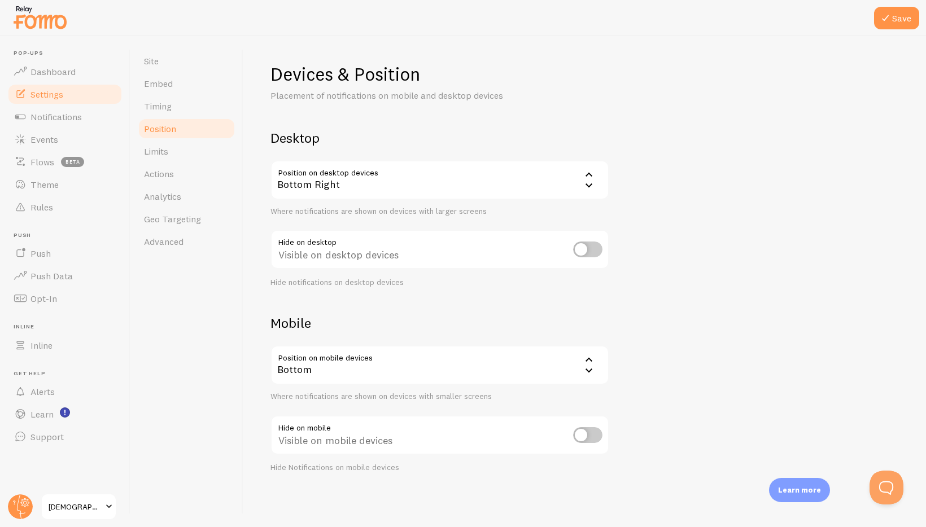
click at [579, 438] on input "checkbox" at bounding box center [587, 435] width 29 height 16
click at [586, 437] on input "checkbox" at bounding box center [587, 435] width 29 height 16
checkbox input "false"
click at [660, 401] on div "Devices & Position Placement of notifications on mobile and desktop devices Des…" at bounding box center [584, 268] width 629 height 411
click at [916, 25] on button "Save" at bounding box center [896, 18] width 45 height 23
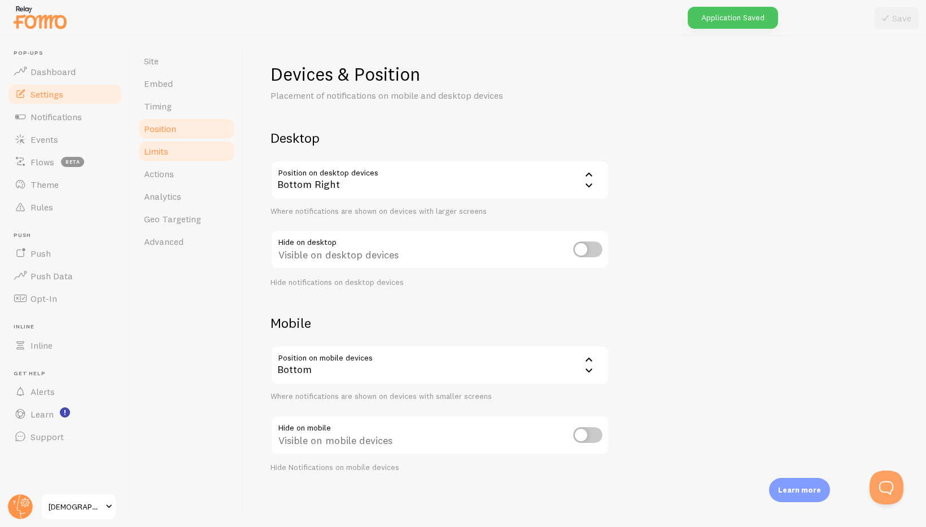
click at [173, 146] on link "Limits" at bounding box center [186, 151] width 99 height 23
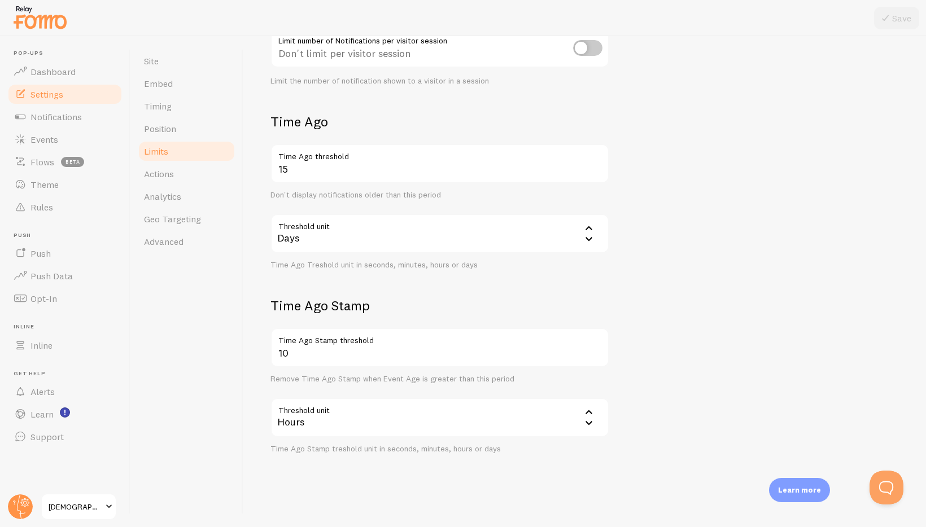
scroll to position [205, 0]
click at [202, 169] on link "Actions" at bounding box center [186, 174] width 99 height 23
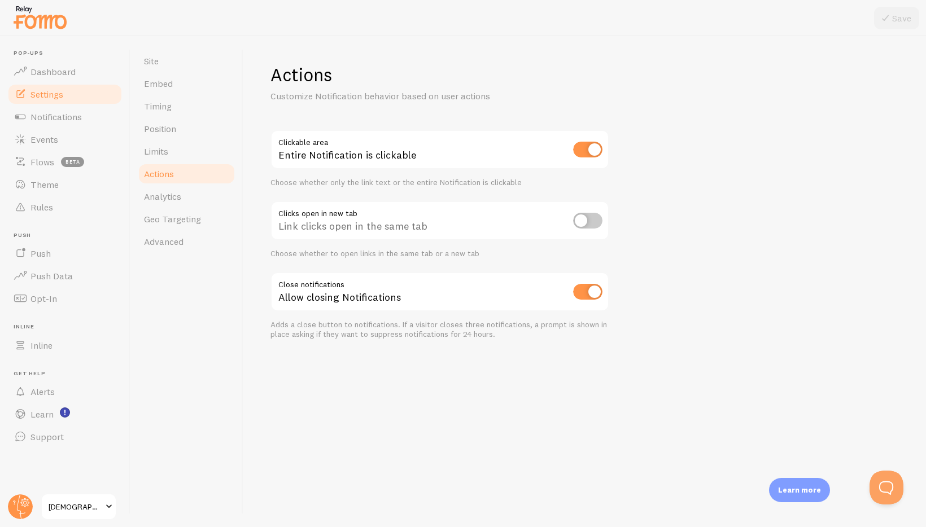
click at [582, 151] on input "checkbox" at bounding box center [587, 150] width 29 height 16
click at [579, 150] on input "checkbox" at bounding box center [587, 150] width 29 height 16
checkbox input "true"
click at [189, 189] on link "Analytics" at bounding box center [186, 196] width 99 height 23
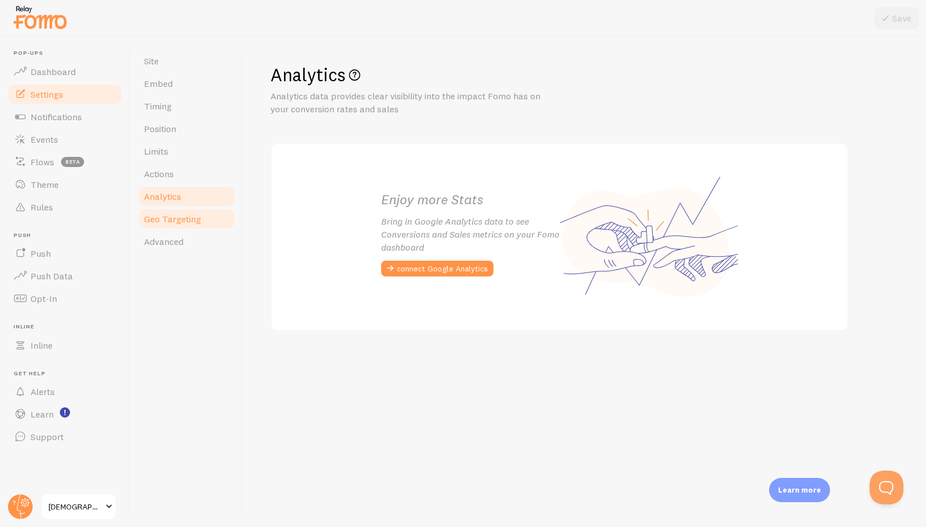
click at [185, 219] on span "Geo Targeting" at bounding box center [172, 218] width 57 height 11
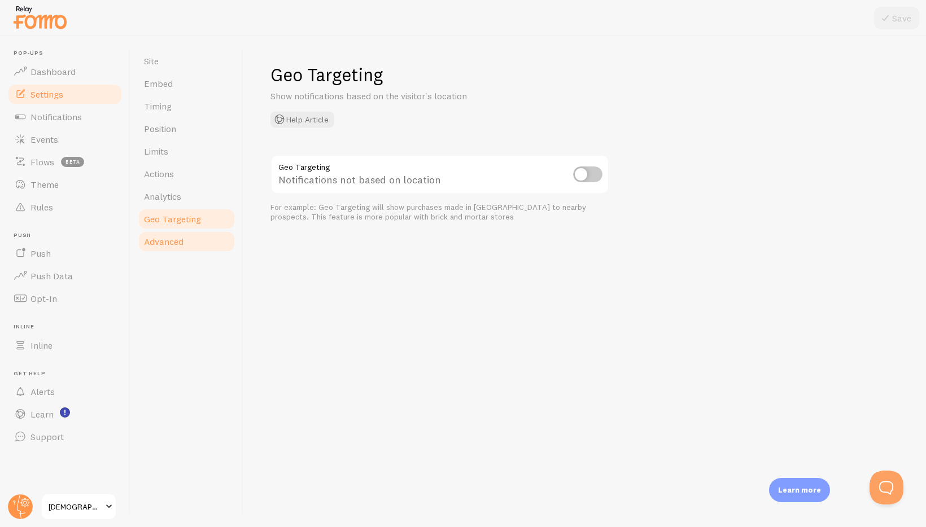
click at [193, 237] on link "Advanced" at bounding box center [186, 241] width 99 height 23
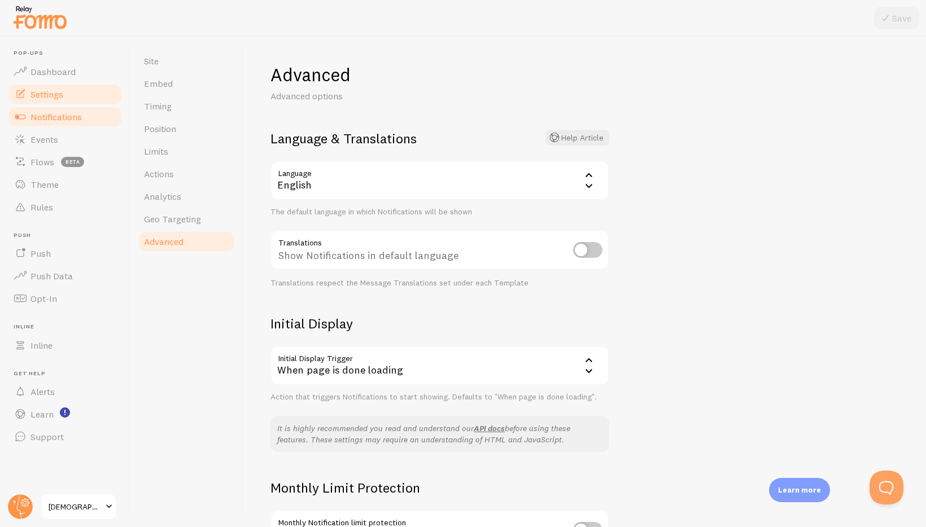
click at [66, 114] on span "Notifications" at bounding box center [55, 116] width 51 height 11
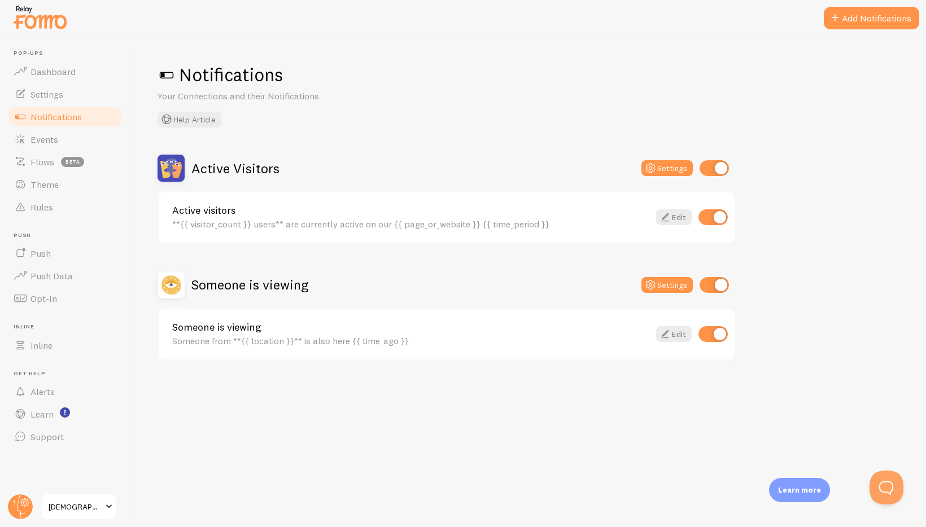
click at [833, 22] on span at bounding box center [835, 18] width 14 height 14
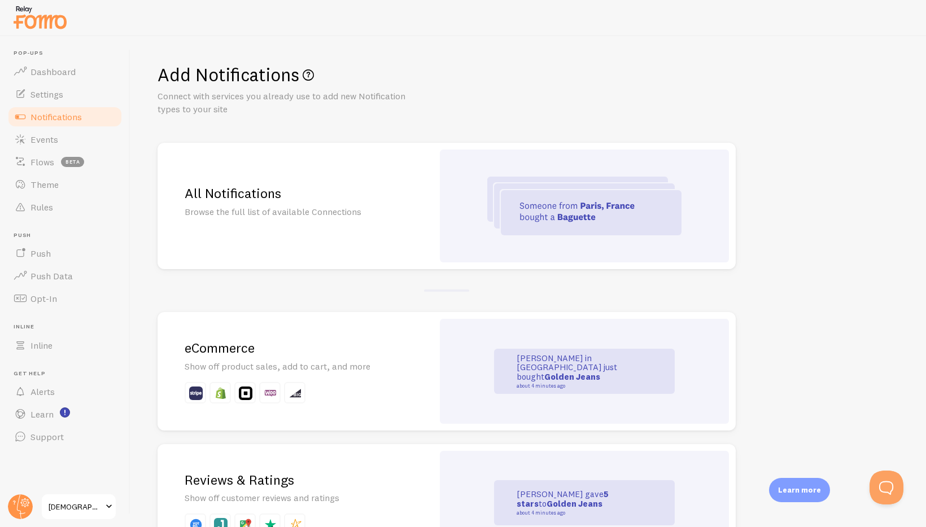
scroll to position [67, 0]
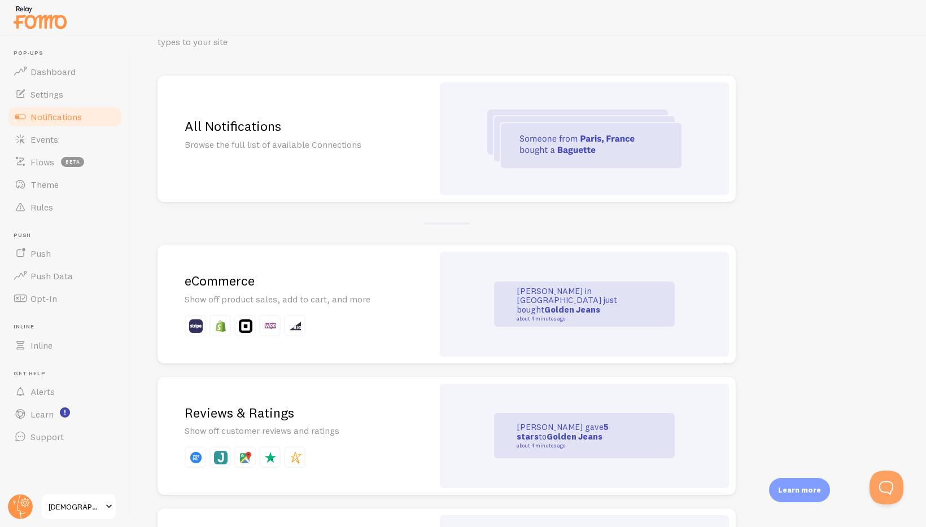
click at [390, 276] on h2 "eCommerce" at bounding box center [295, 281] width 221 height 18
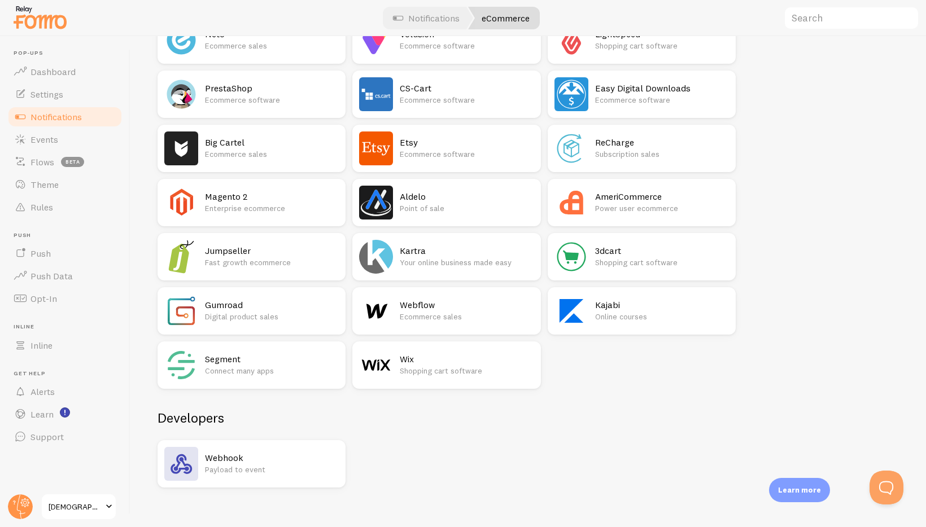
scroll to position [638, 0]
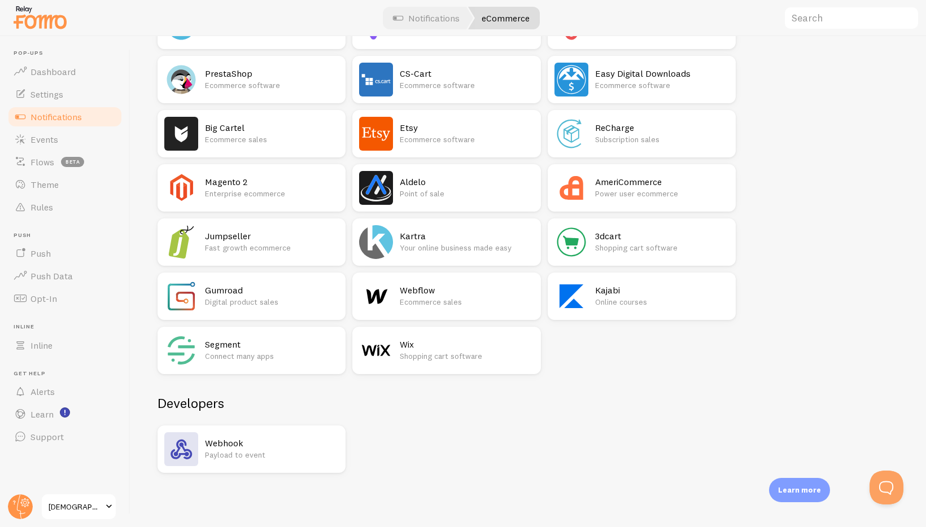
click at [303, 446] on h2 "Webhook" at bounding box center [272, 444] width 134 height 12
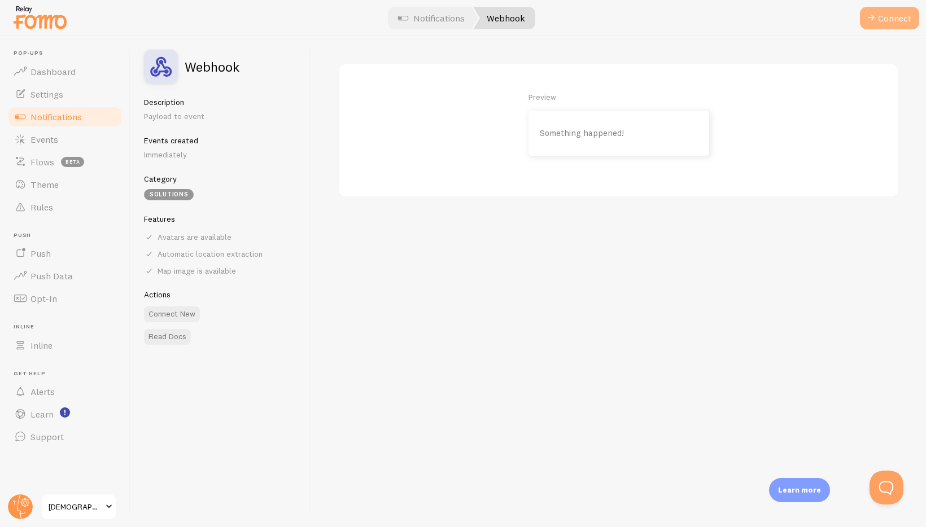
click at [898, 18] on button "Connect" at bounding box center [889, 18] width 59 height 23
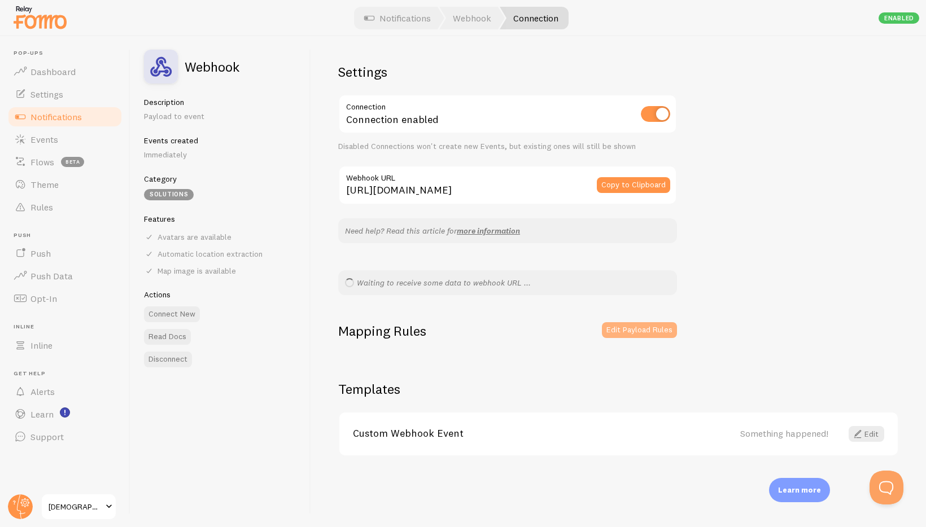
click at [633, 329] on button "Edit Payload Rules" at bounding box center [639, 330] width 75 height 16
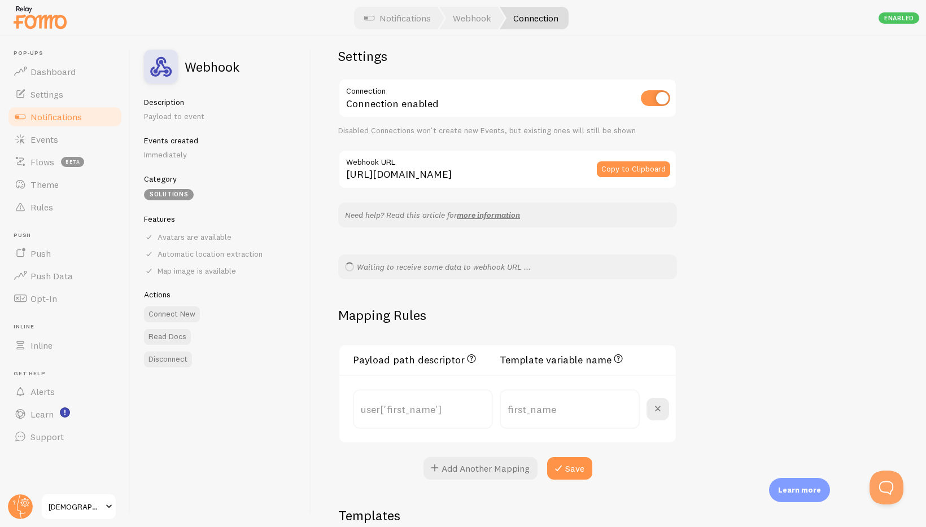
scroll to position [126, 0]
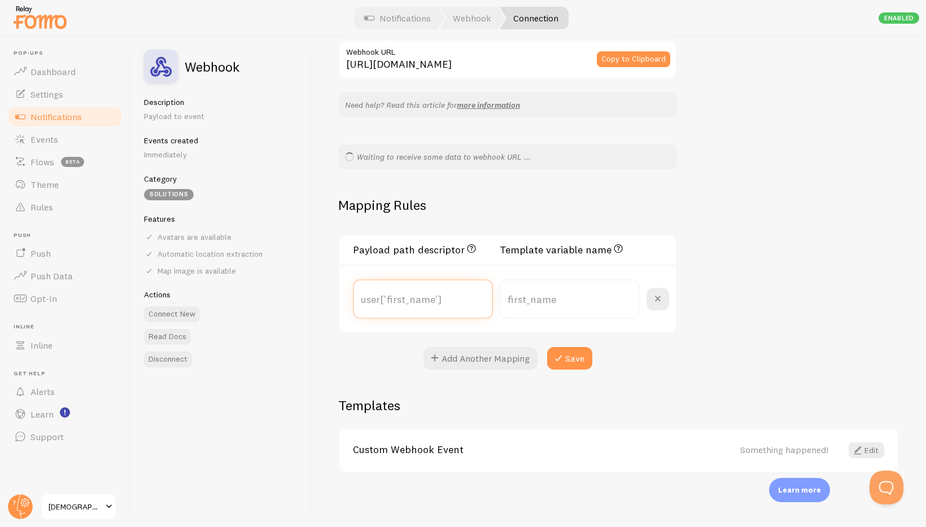
click at [417, 295] on input "text" at bounding box center [423, 300] width 140 height 40
type input "user"
click at [422, 304] on input "user" at bounding box center [423, 300] width 140 height 40
type input "name"
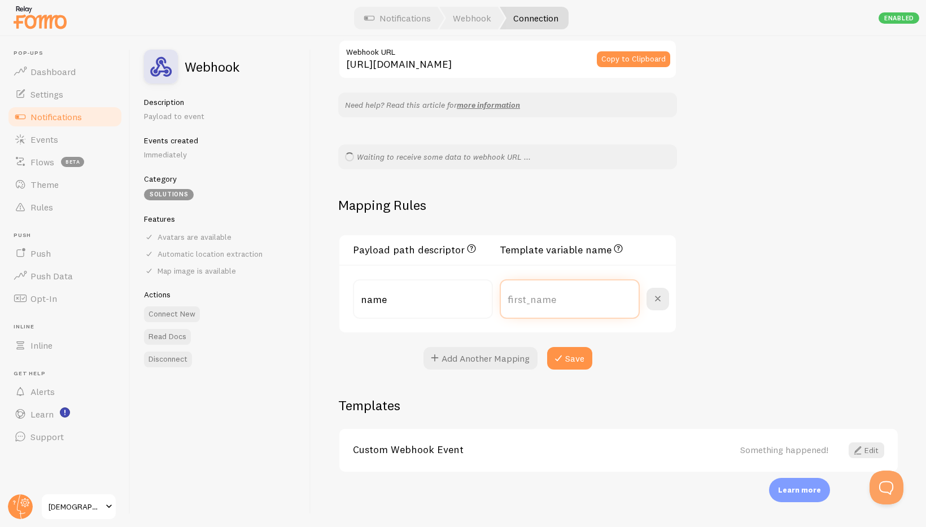
click at [539, 308] on input "text" at bounding box center [570, 300] width 140 height 40
type input "first_name"
click at [359, 299] on input "name" at bounding box center [423, 300] width 140 height 40
type input "first_name"
click at [575, 363] on button "Save" at bounding box center [569, 358] width 45 height 23
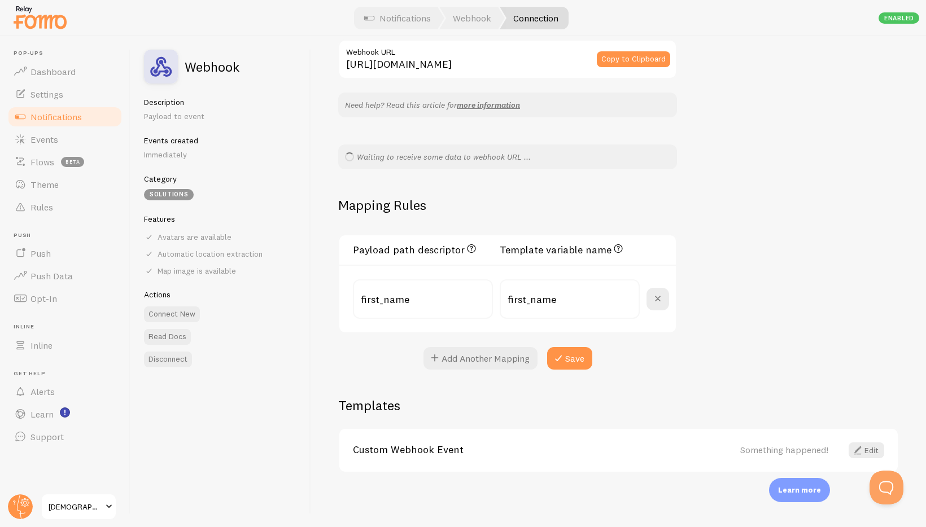
scroll to position [0, 0]
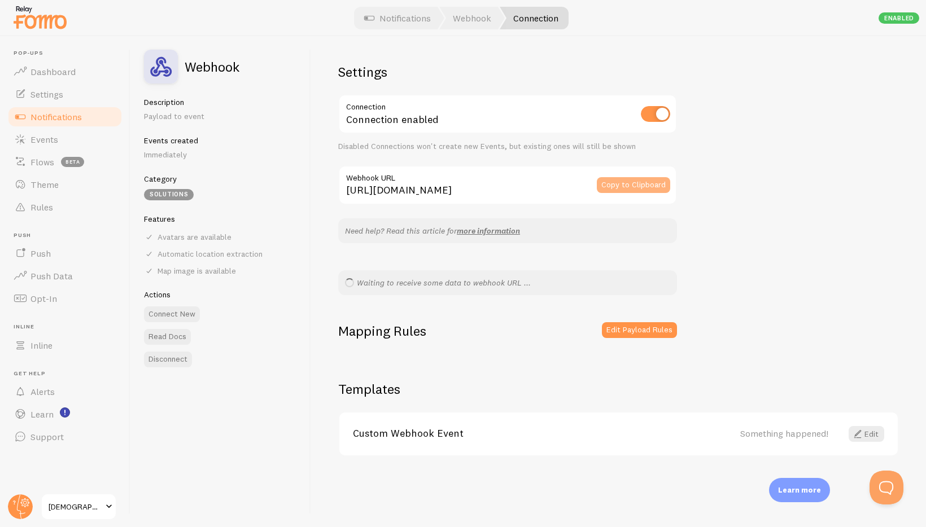
click at [627, 185] on button "Copy to Clipboard" at bounding box center [633, 185] width 73 height 16
click at [862, 437] on span at bounding box center [858, 434] width 14 height 14
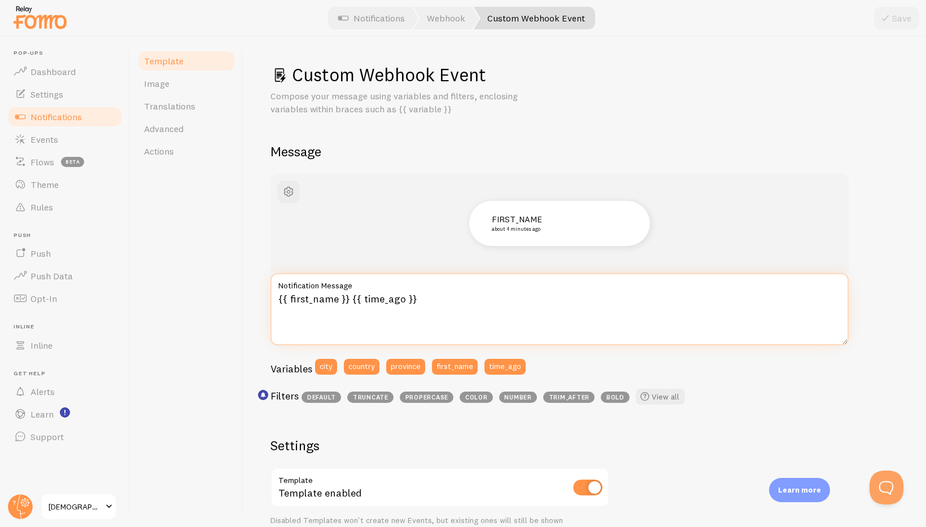
drag, startPoint x: 349, startPoint y: 300, endPoint x: 359, endPoint y: 301, distance: 9.7
click at [348, 300] on textarea "{{ first_name }} {{ time_ago }}" at bounding box center [559, 309] width 578 height 72
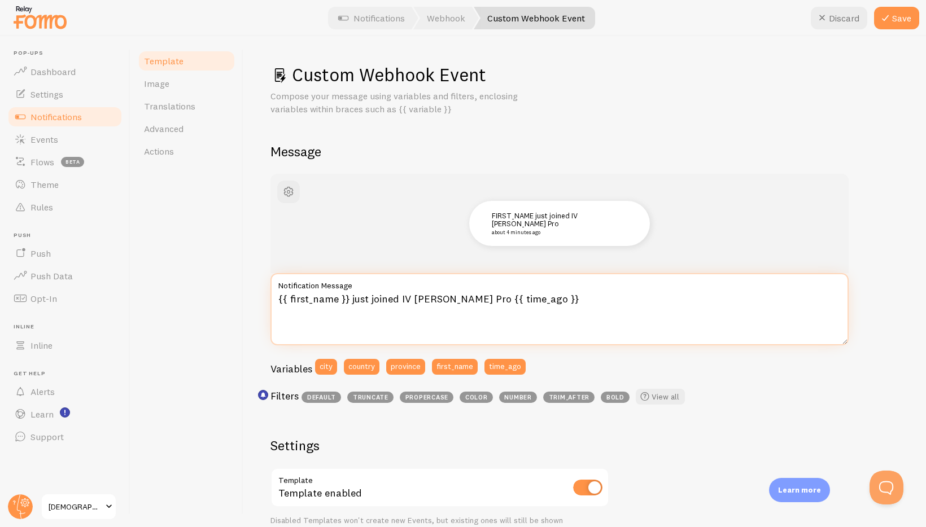
click at [535, 298] on textarea "{{ first_name }} just joined IV Starer Pro {{ time_ago }}" at bounding box center [559, 309] width 578 height 72
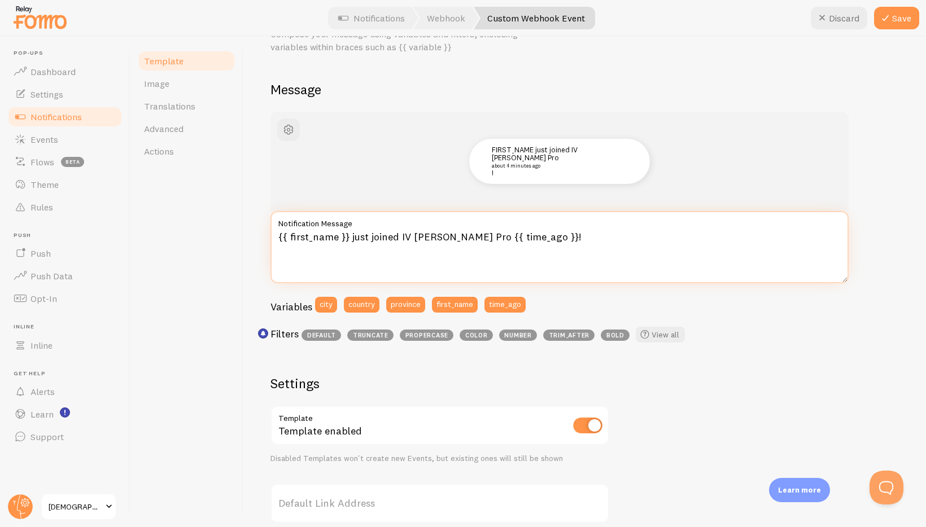
type textarea "{{ first_name }} just joined IV Starer Pro {{ time_ago }}!"
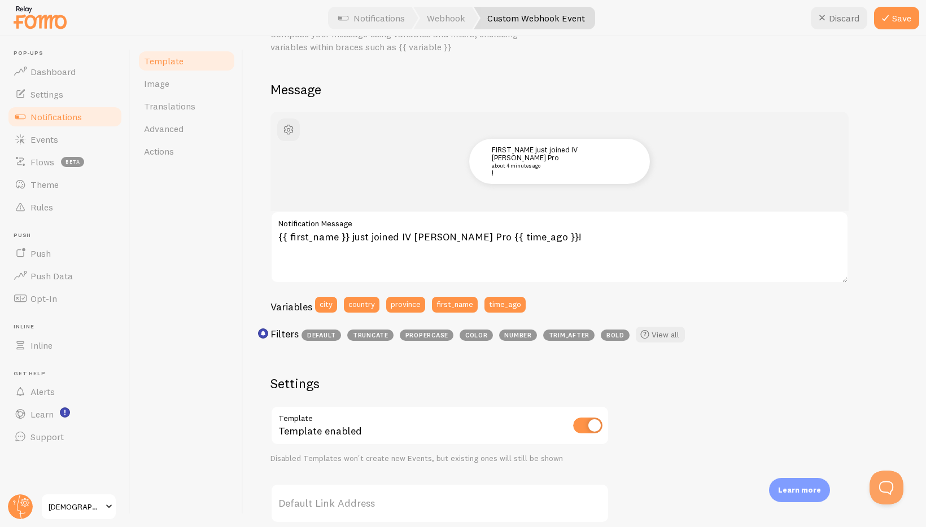
click at [606, 335] on span "bold" at bounding box center [615, 335] width 29 height 11
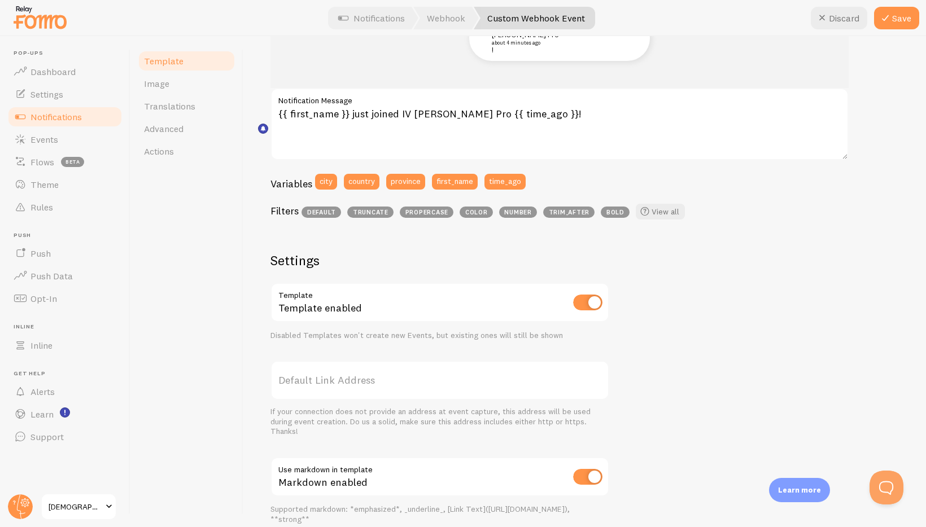
scroll to position [0, 0]
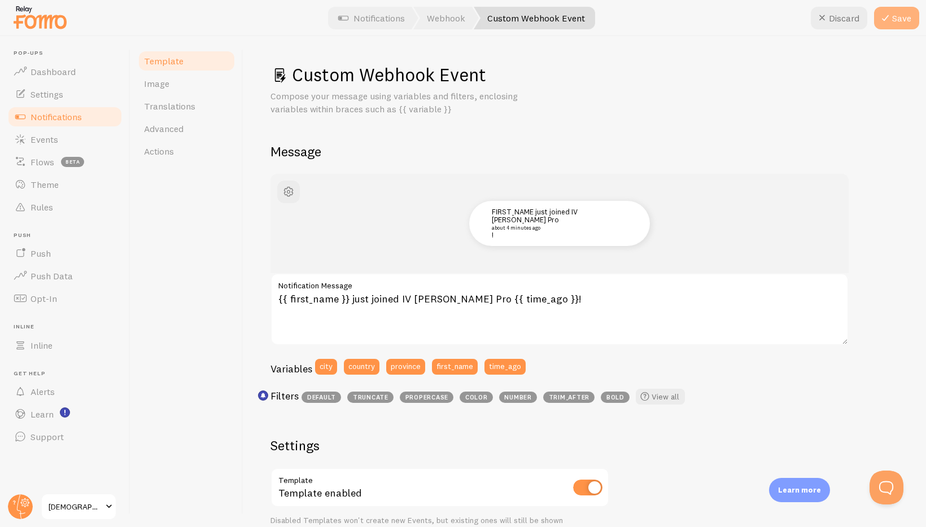
click at [904, 18] on button "Save" at bounding box center [896, 18] width 45 height 23
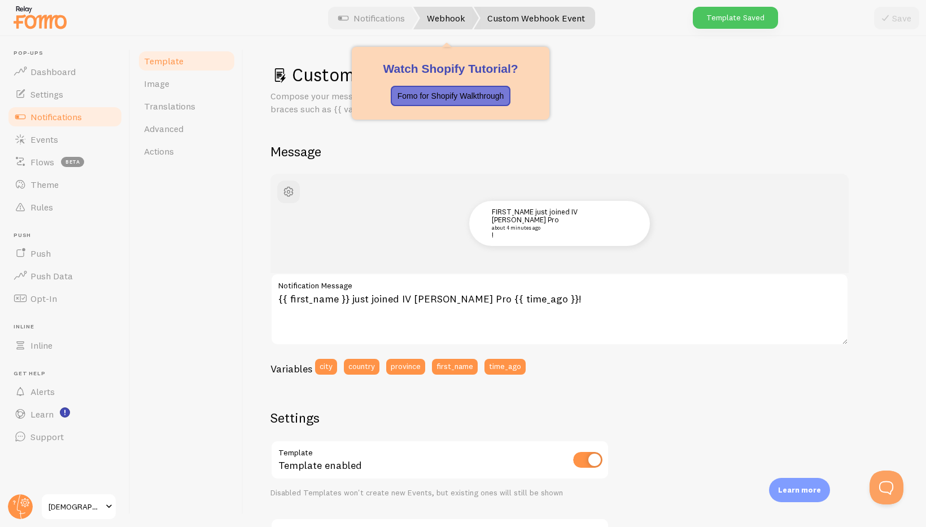
click at [448, 21] on link "Webhook" at bounding box center [446, 18] width 66 height 23
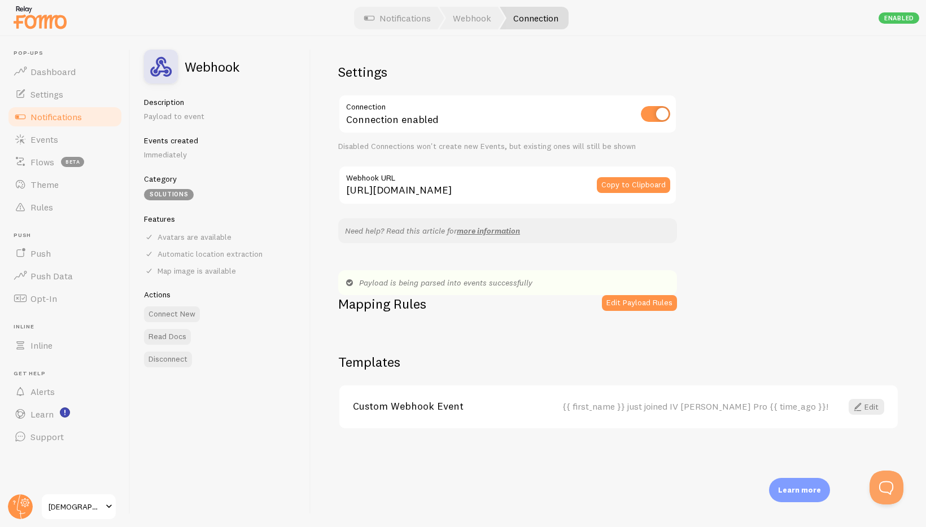
click at [394, 23] on link "Notifications" at bounding box center [398, 18] width 94 height 23
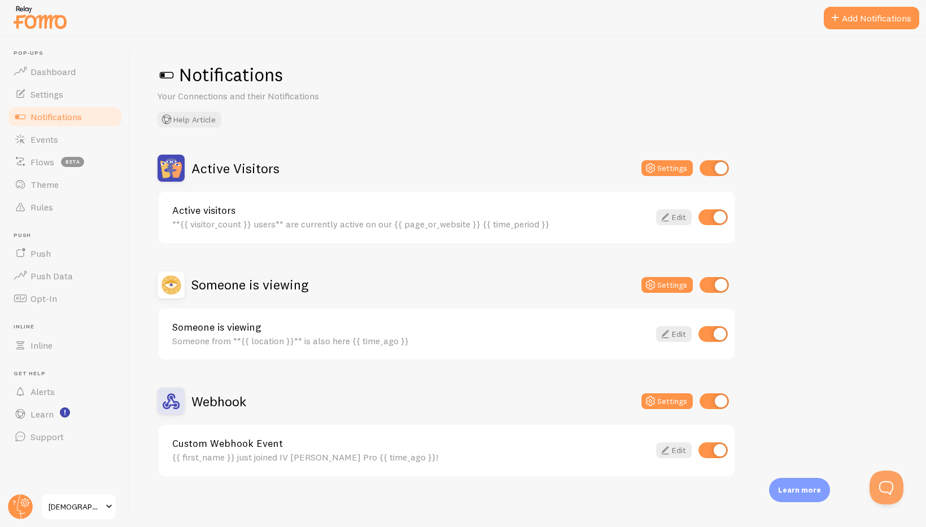
click at [718, 168] on input "checkbox" at bounding box center [714, 168] width 29 height 16
checkbox input "false"
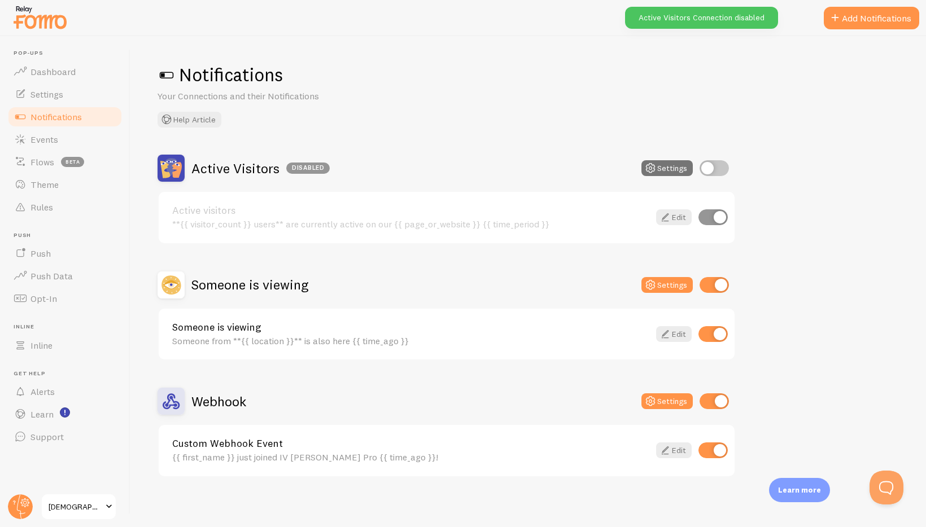
click at [719, 286] on input "checkbox" at bounding box center [714, 285] width 29 height 16
checkbox input "false"
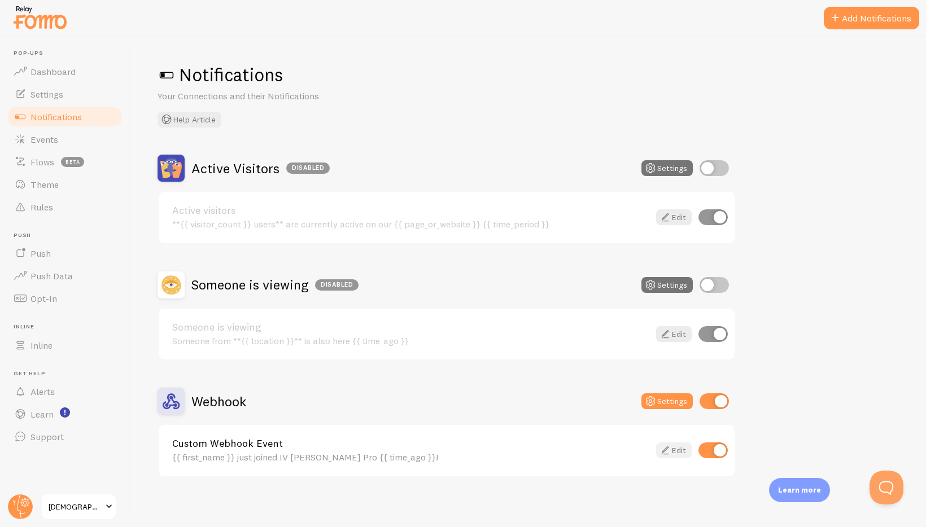
click at [669, 451] on icon at bounding box center [665, 451] width 14 height 14
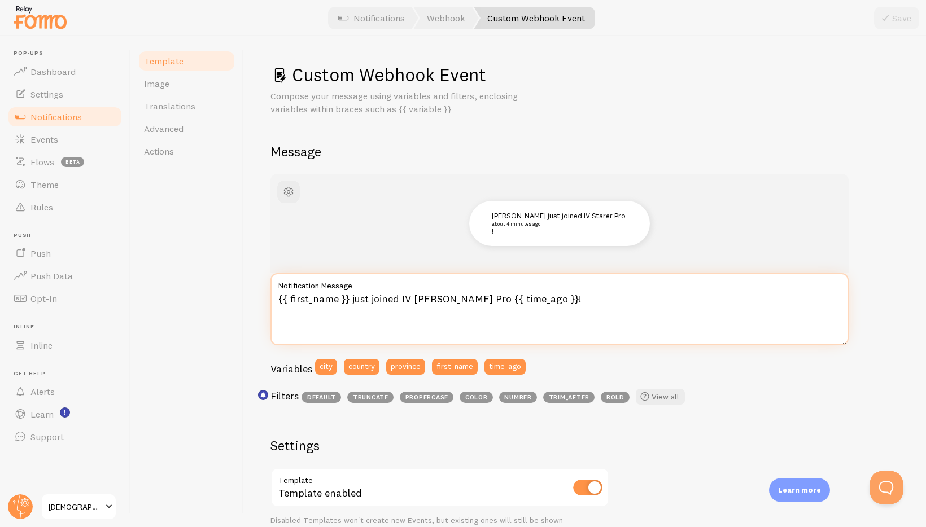
click at [457, 300] on textarea "{{ first_name }} just joined IV Starer Pro {{ time_ago }}!" at bounding box center [559, 309] width 578 height 72
click at [544, 301] on textarea "{{ first_name }} just joined IV Starer Pro! {{ time_ago }}!" at bounding box center [559, 309] width 578 height 72
type textarea "{{ first_name }} just joined IV Starer Pro! {{ time_ago }}"
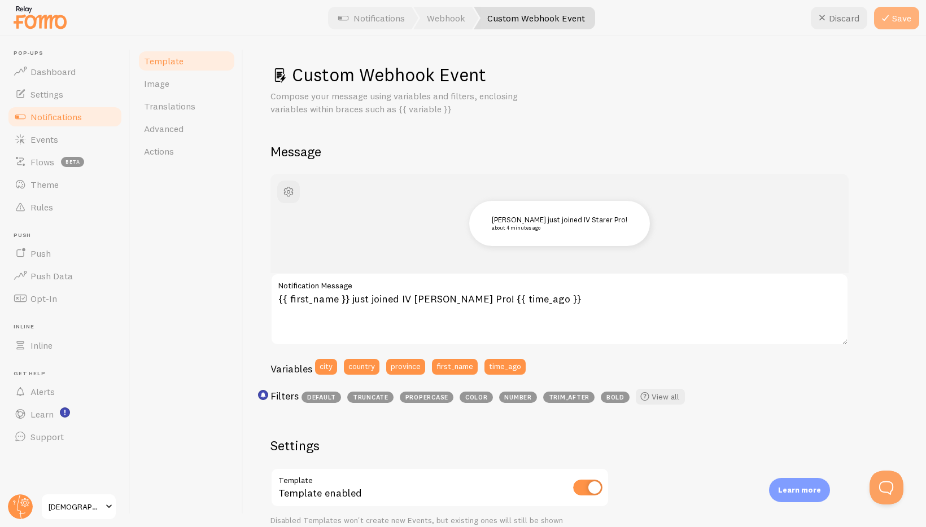
click at [901, 19] on button "Save" at bounding box center [896, 18] width 45 height 23
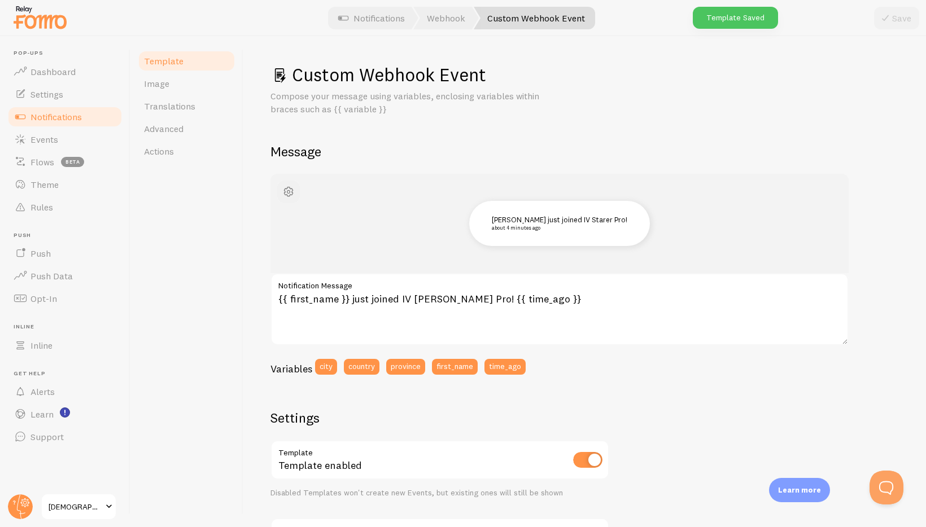
click at [293, 191] on span "button" at bounding box center [289, 192] width 14 height 14
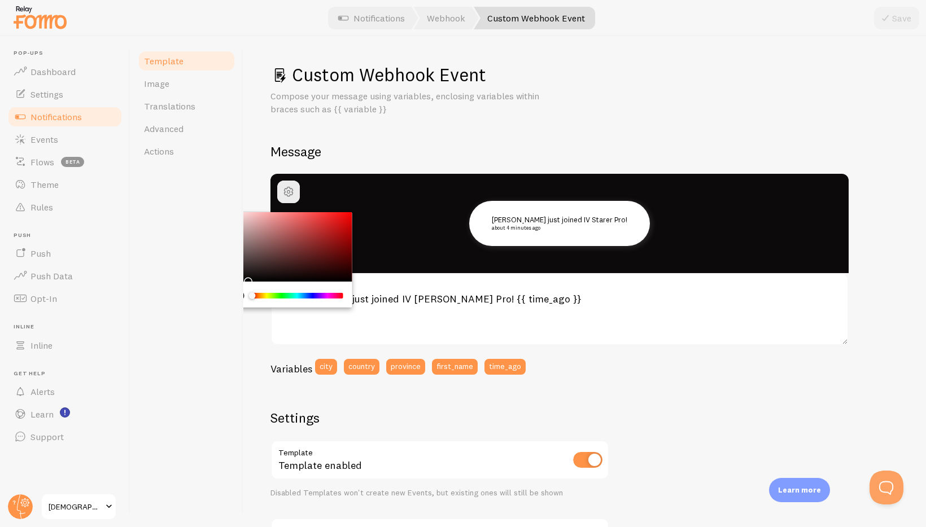
drag, startPoint x: 335, startPoint y: 222, endPoint x: 245, endPoint y: 277, distance: 105.4
click at [246, 278] on div "Chrome color picker" at bounding box center [288, 247] width 127 height 70
click at [355, 143] on h2 "Message" at bounding box center [584, 152] width 629 height 18
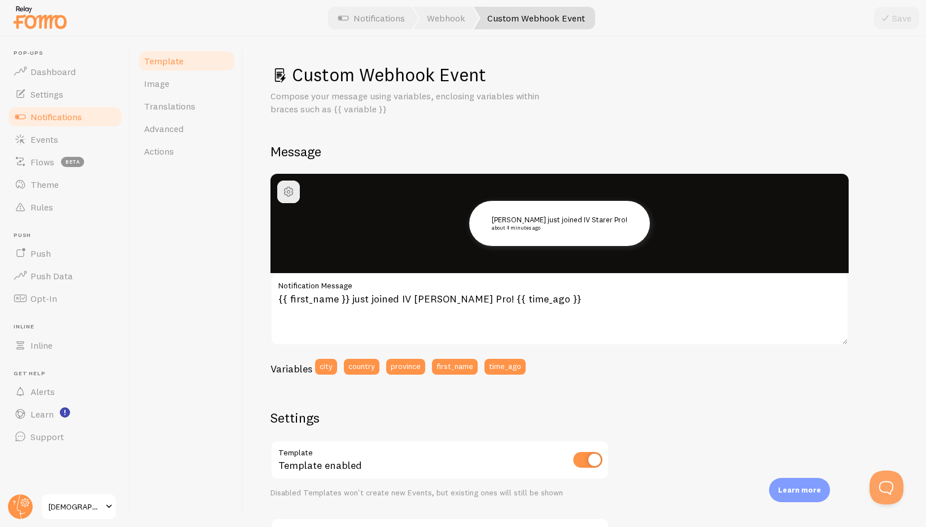
click at [392, 21] on link "Notifications" at bounding box center [372, 18] width 94 height 23
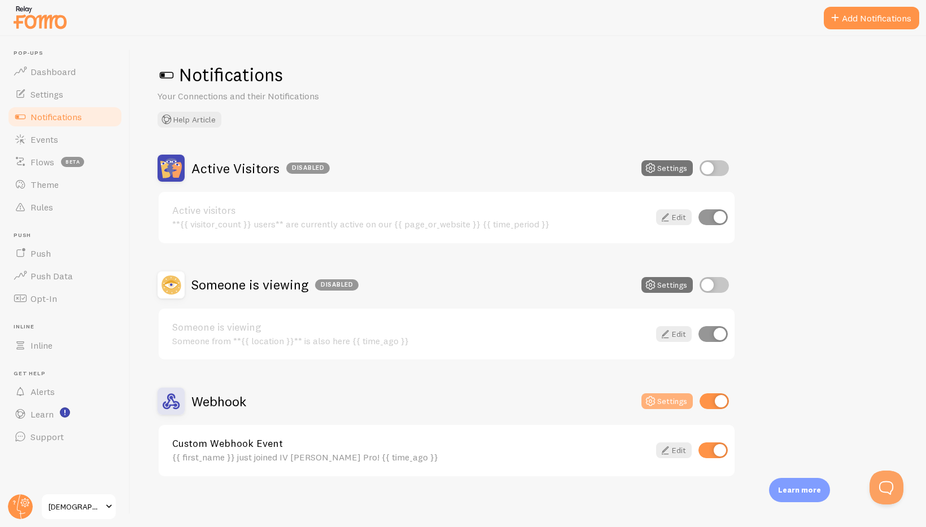
click at [678, 399] on button "Settings" at bounding box center [667, 402] width 51 height 16
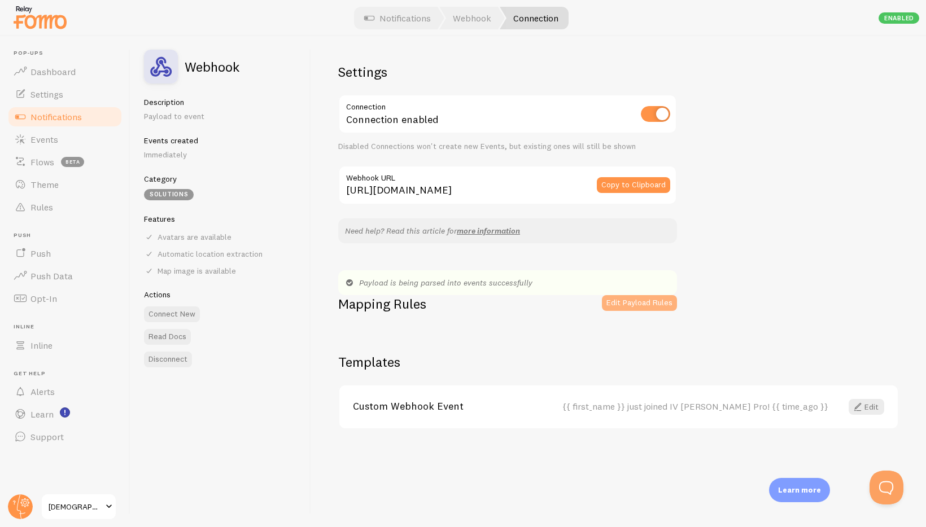
click at [641, 307] on button "Edit Payload Rules" at bounding box center [639, 303] width 75 height 16
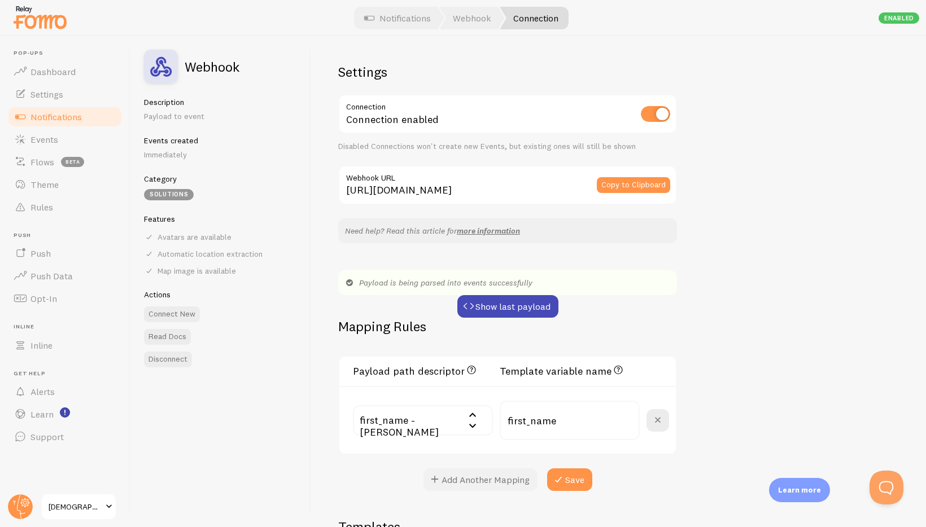
click at [508, 477] on button "Add Another Mapping" at bounding box center [481, 480] width 114 height 23
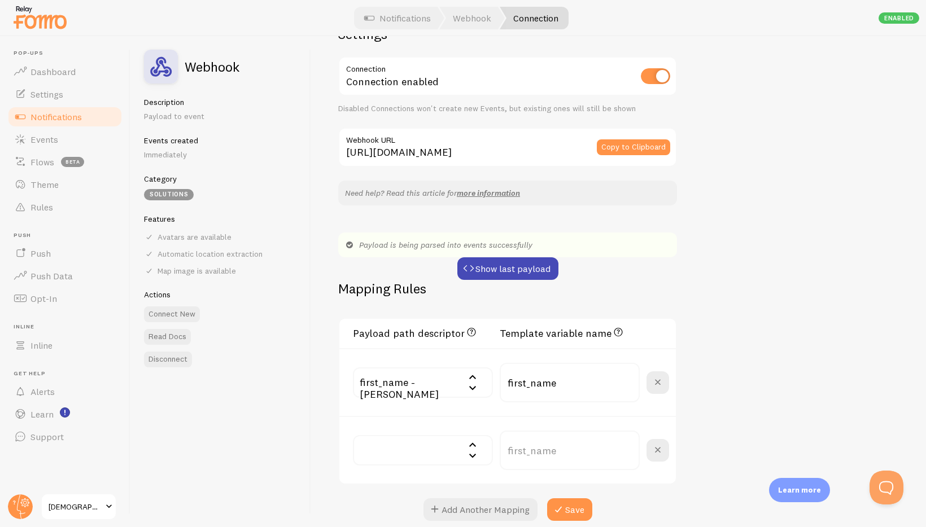
scroll to position [102, 0]
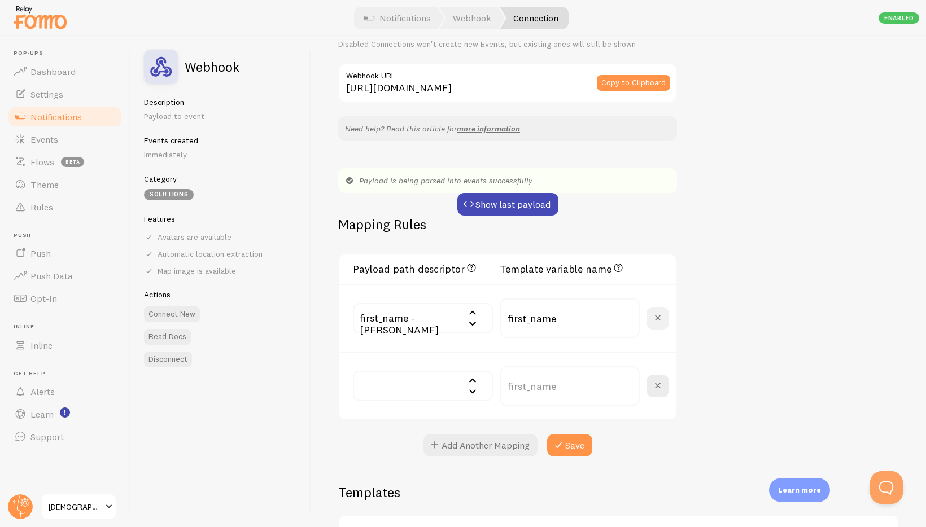
click at [654, 320] on span at bounding box center [658, 319] width 14 height 14
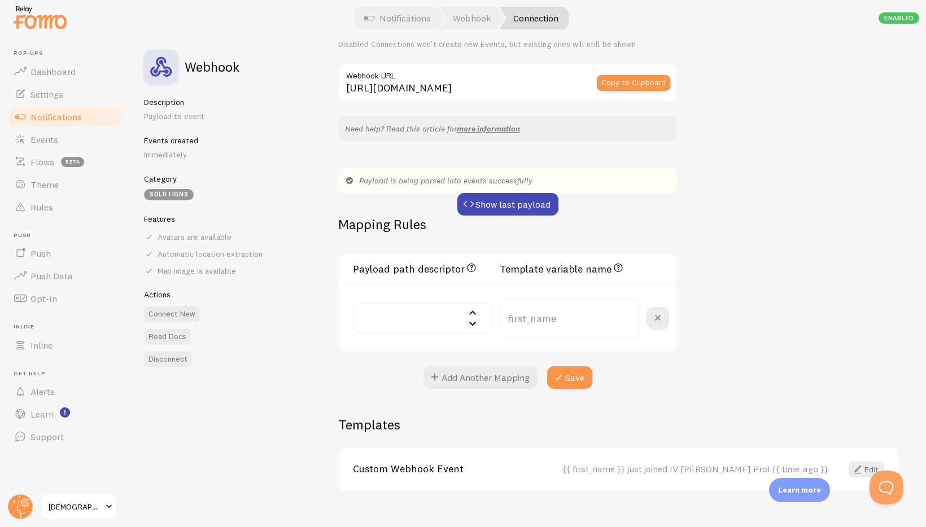
click at [429, 328] on input "text" at bounding box center [423, 318] width 140 height 30
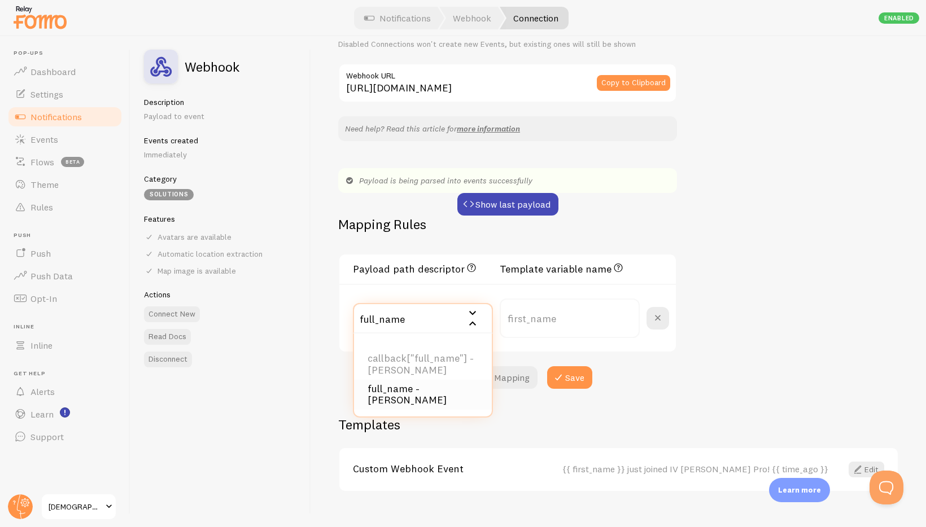
type input "full_name"
click at [442, 380] on li "full_name - Zach Horne" at bounding box center [423, 395] width 138 height 30
type input "full_name"
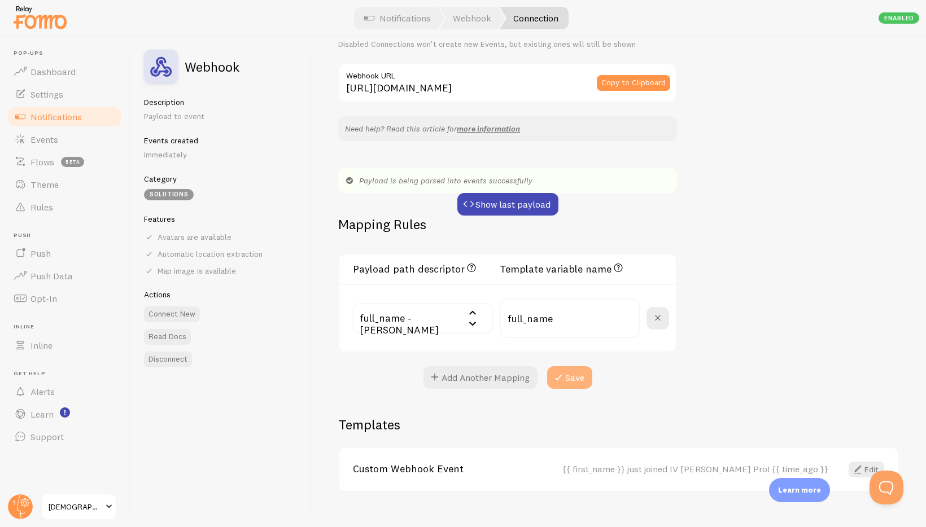
click at [572, 374] on button "Save" at bounding box center [569, 377] width 45 height 23
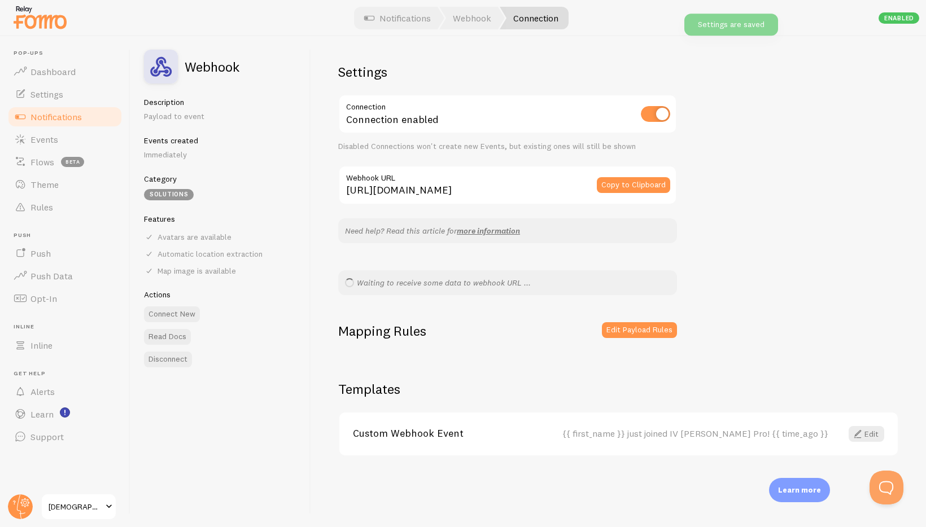
scroll to position [0, 0]
click at [869, 435] on link "Edit" at bounding box center [867, 434] width 36 height 16
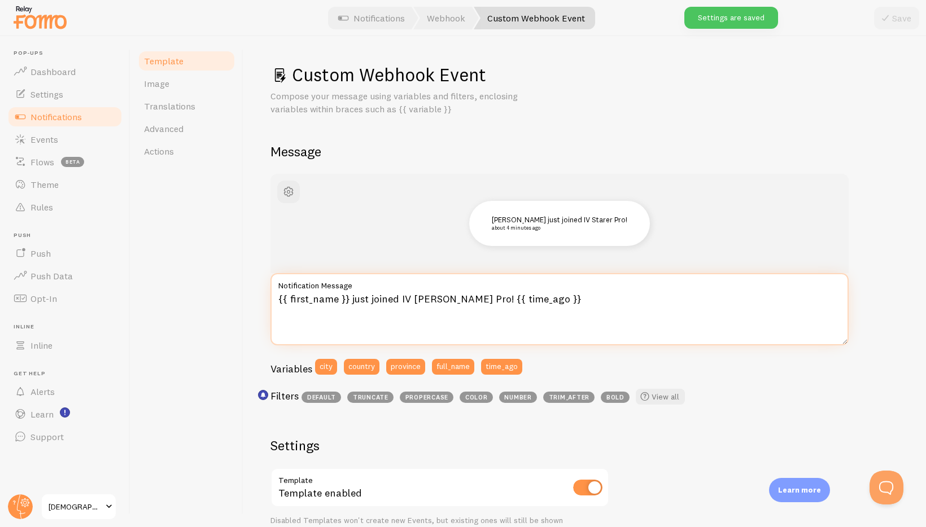
click at [348, 297] on textarea "{{ first_name }} just joined IV Starer Pro! {{ time_ago }}" at bounding box center [559, 309] width 578 height 72
drag, startPoint x: 347, startPoint y: 299, endPoint x: 265, endPoint y: 293, distance: 82.1
click at [265, 293] on div "Custom Webhook Event Compose your message using variables and filters, enclosin…" at bounding box center [584, 281] width 683 height 491
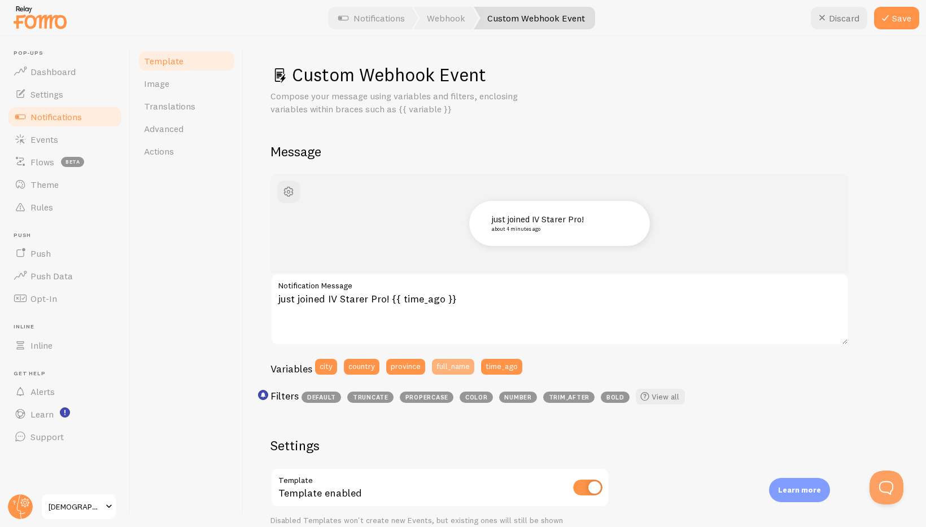
click at [452, 364] on button "full_name" at bounding box center [453, 367] width 42 height 16
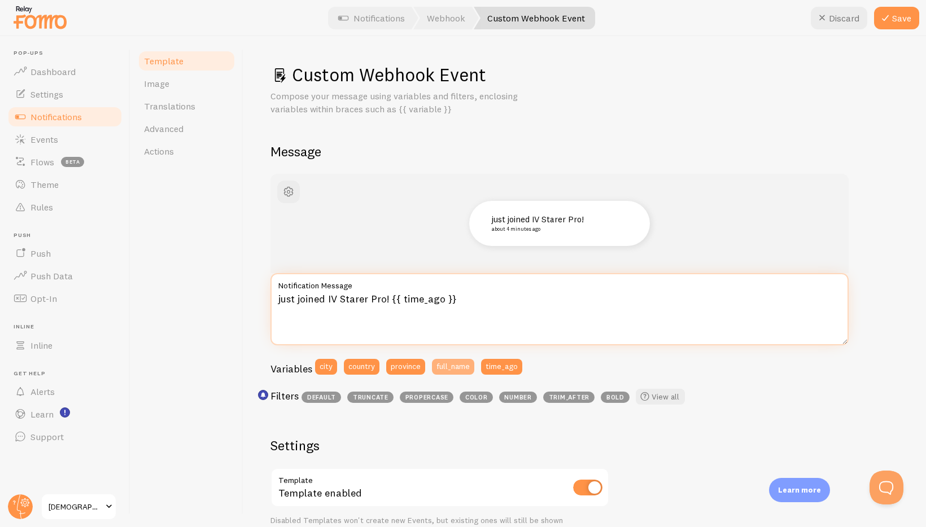
type textarea "{{ full_name }} just joined IV [PERSON_NAME] Pro! {{ time_ago }}"
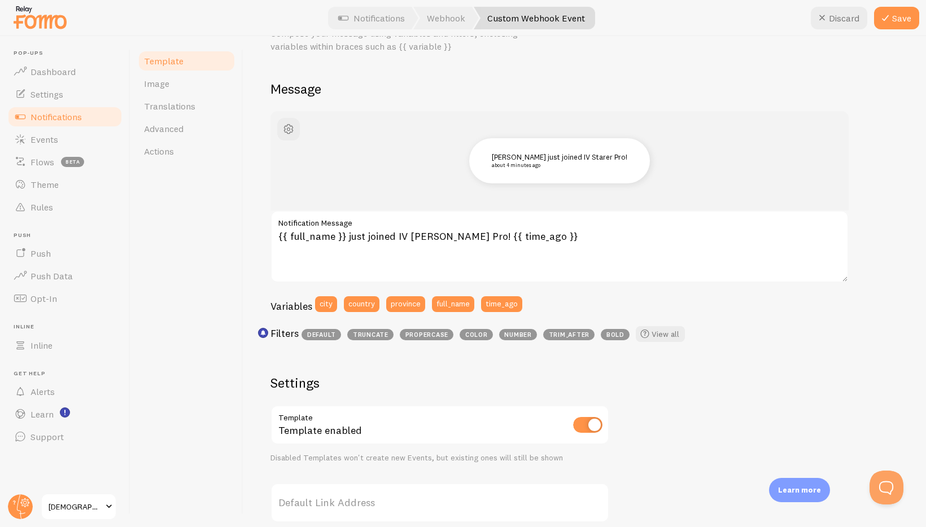
drag, startPoint x: 895, startPoint y: 19, endPoint x: 880, endPoint y: 27, distance: 17.4
click at [895, 19] on button "Save" at bounding box center [896, 18] width 45 height 23
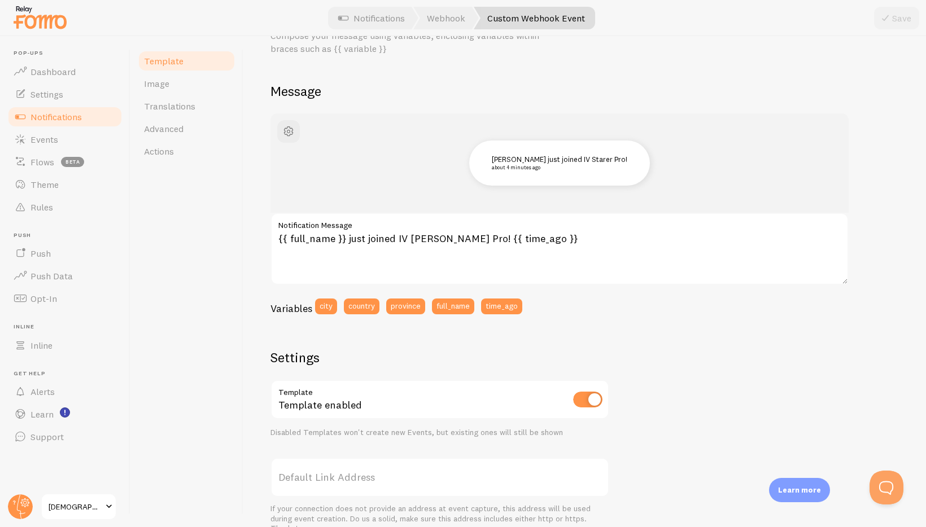
scroll to position [0, 0]
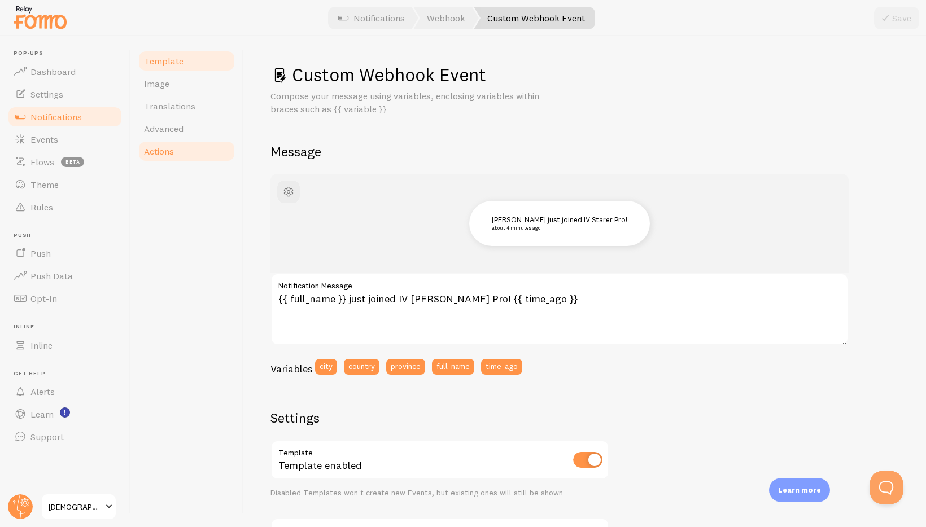
click at [185, 143] on link "Actions" at bounding box center [186, 151] width 99 height 23
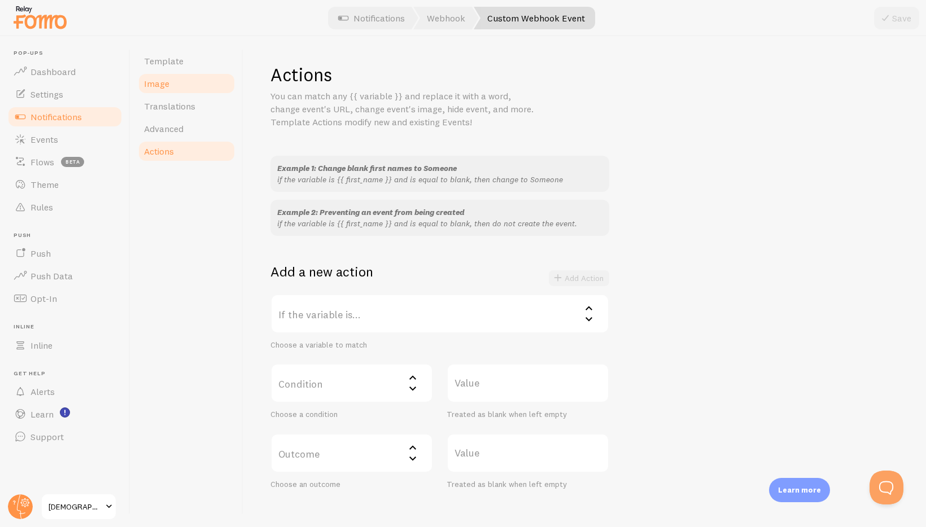
click at [180, 84] on link "Image" at bounding box center [186, 83] width 99 height 23
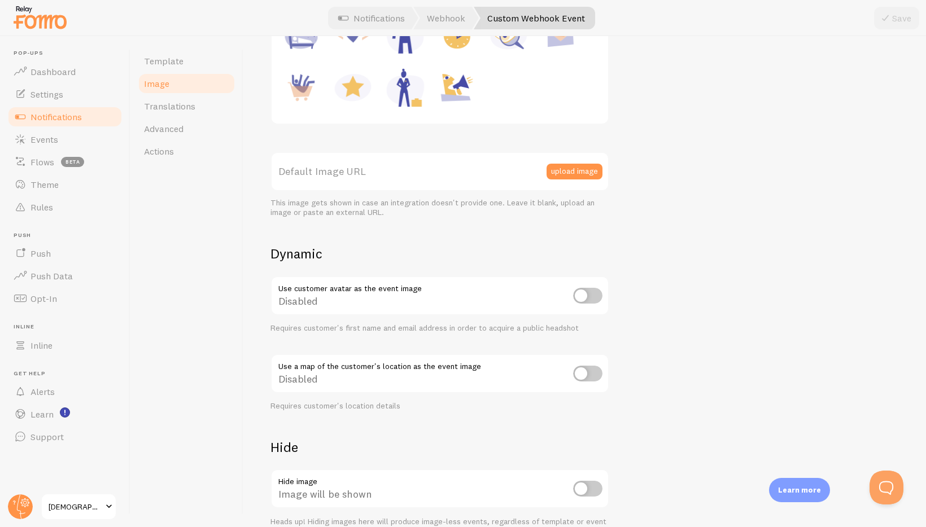
scroll to position [247, 0]
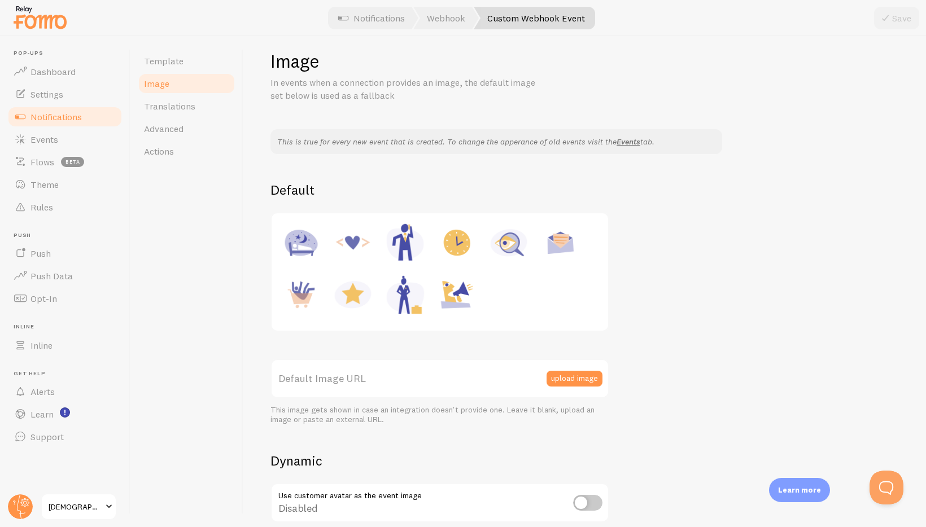
scroll to position [20, 0]
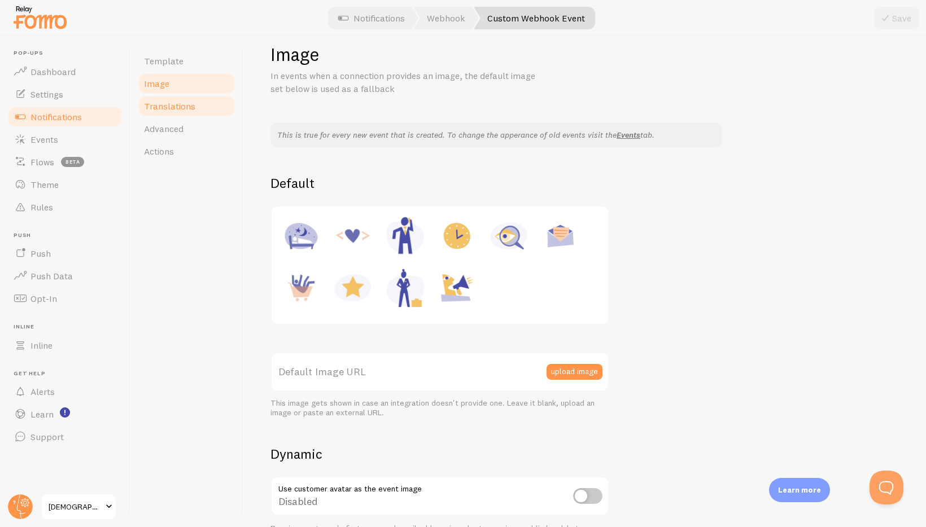
click at [198, 114] on link "Translations" at bounding box center [186, 106] width 99 height 23
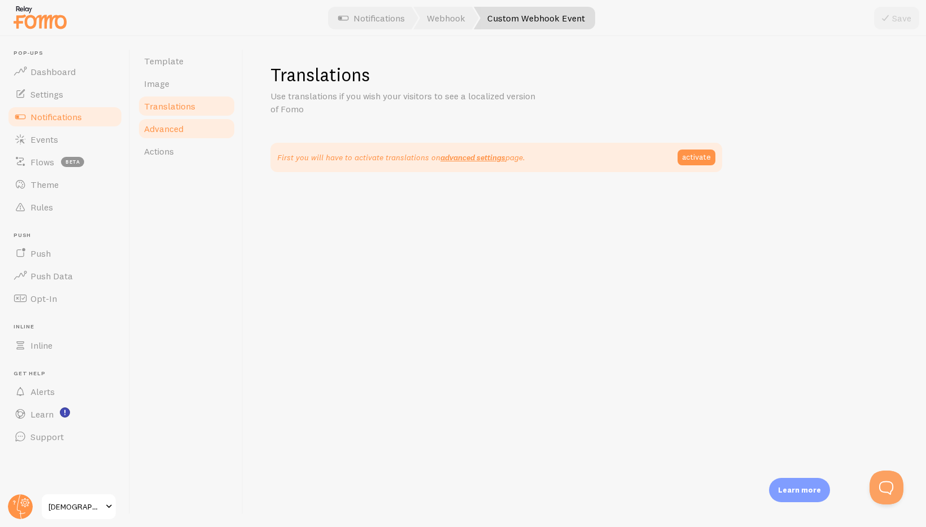
click at [187, 125] on link "Advanced" at bounding box center [186, 128] width 99 height 23
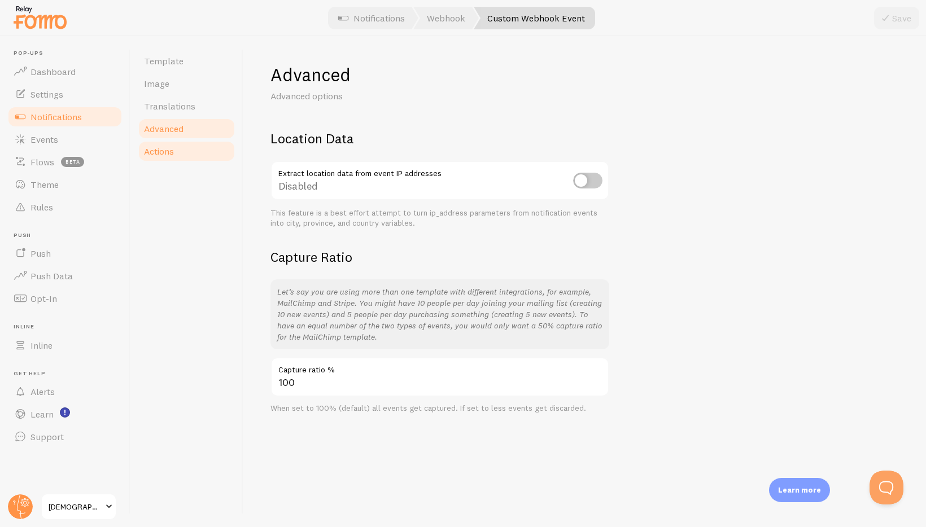
click at [197, 156] on link "Actions" at bounding box center [186, 151] width 99 height 23
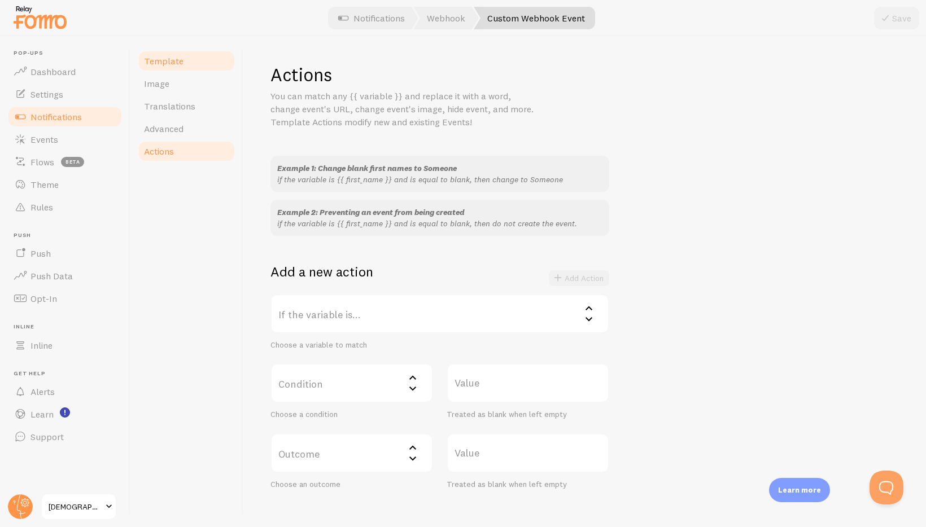
click at [173, 67] on link "Template" at bounding box center [186, 61] width 99 height 23
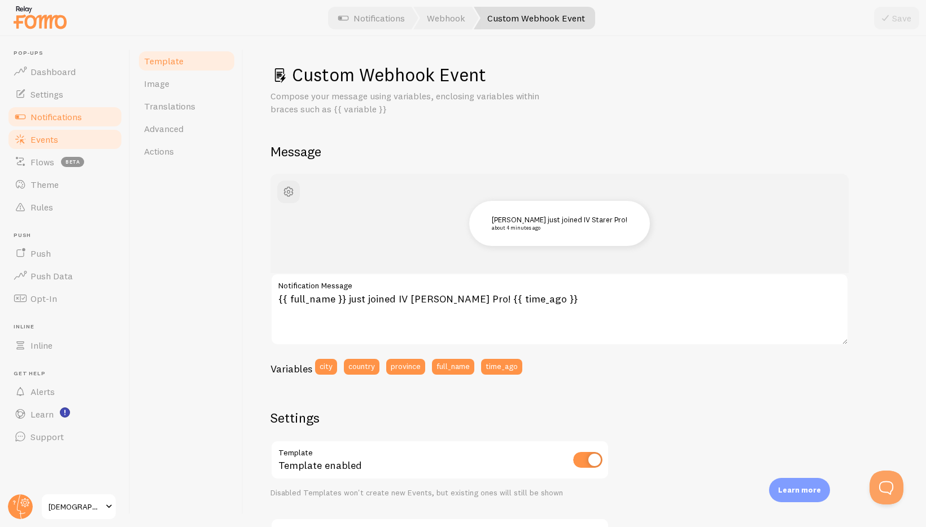
click at [69, 133] on link "Events" at bounding box center [65, 139] width 116 height 23
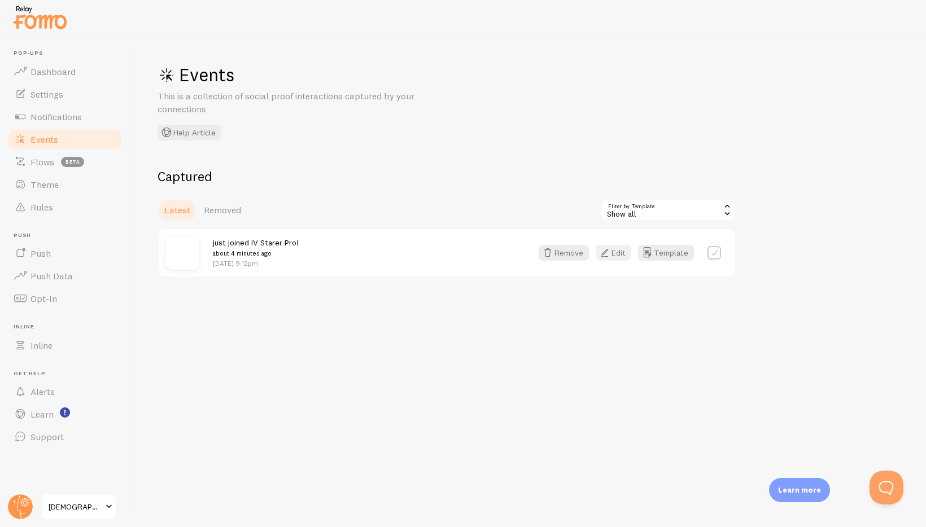
click at [617, 254] on button "Edit" at bounding box center [614, 253] width 36 height 16
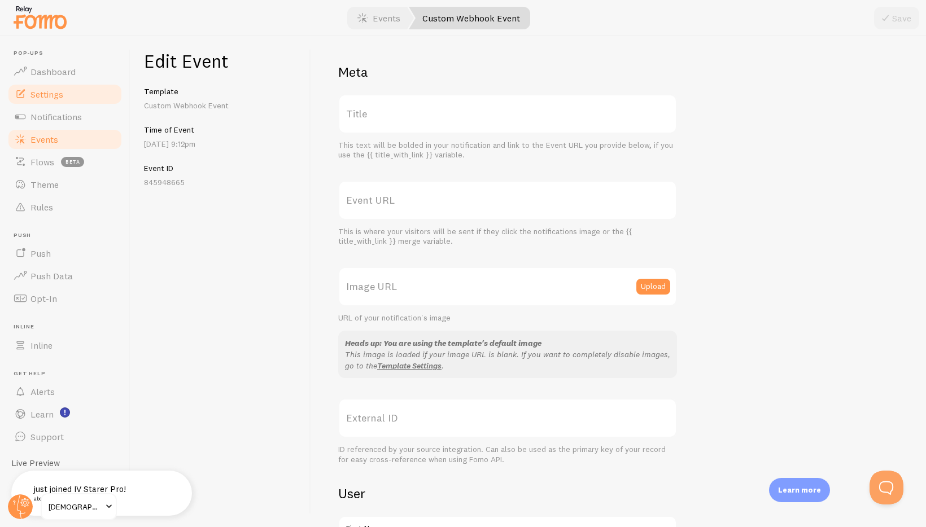
click at [45, 101] on link "Settings" at bounding box center [65, 94] width 116 height 23
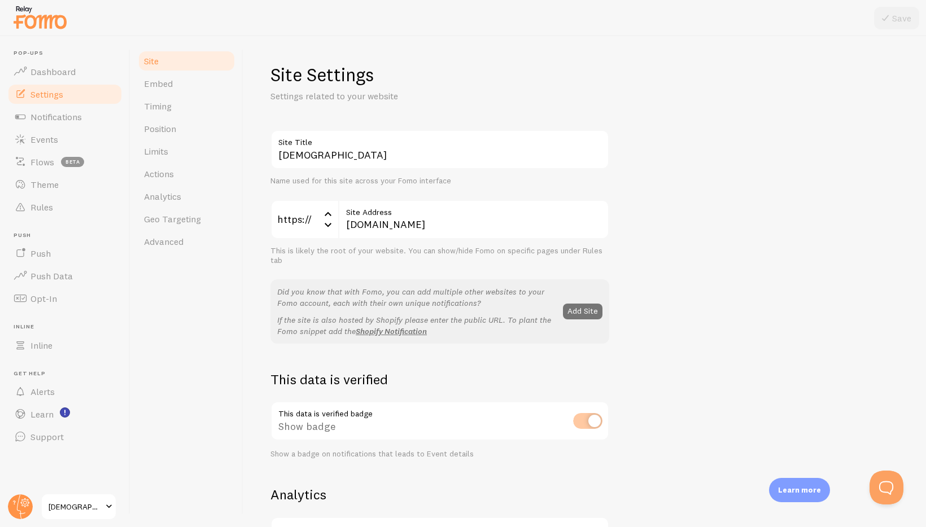
scroll to position [307, 0]
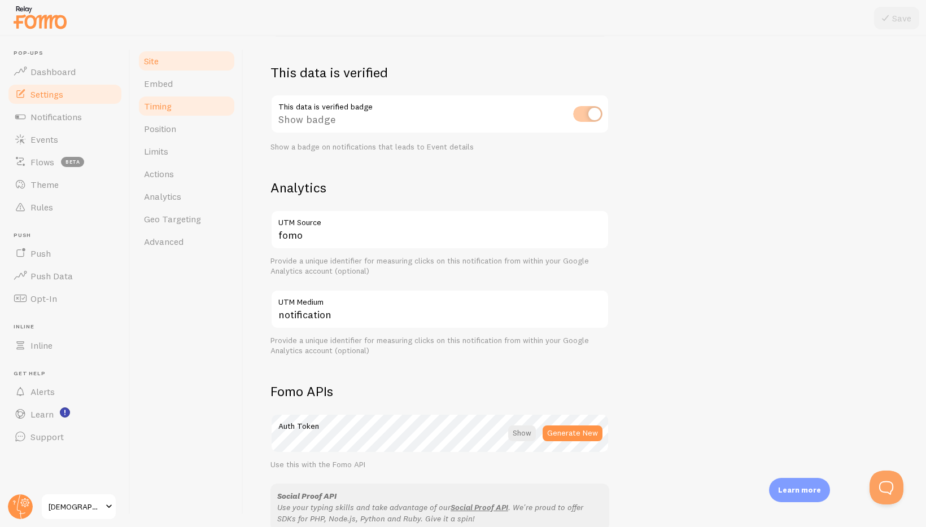
click at [190, 103] on link "Timing" at bounding box center [186, 106] width 99 height 23
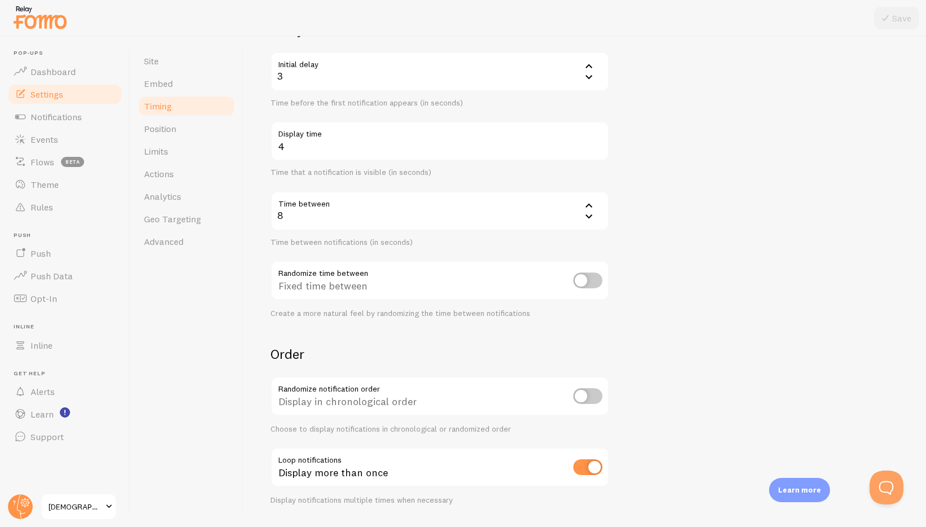
scroll to position [141, 0]
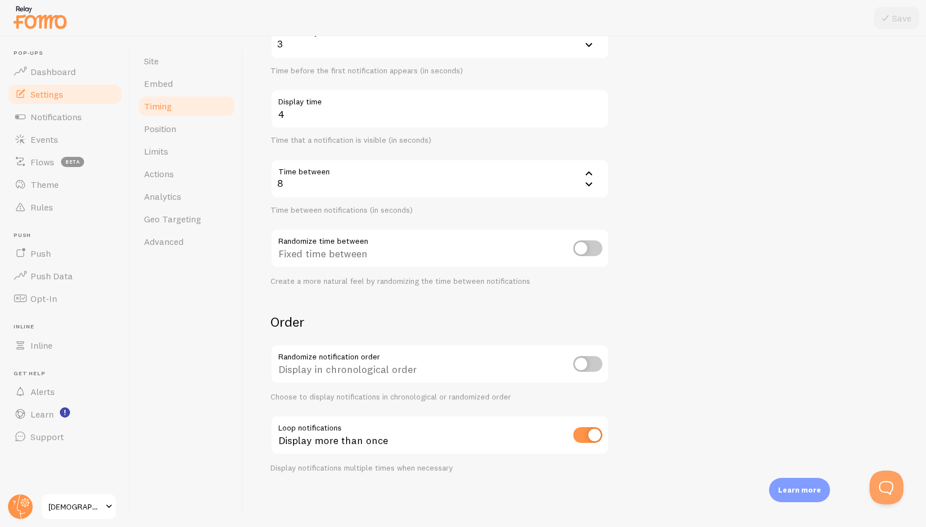
click at [592, 429] on input "checkbox" at bounding box center [587, 435] width 29 height 16
checkbox input "false"
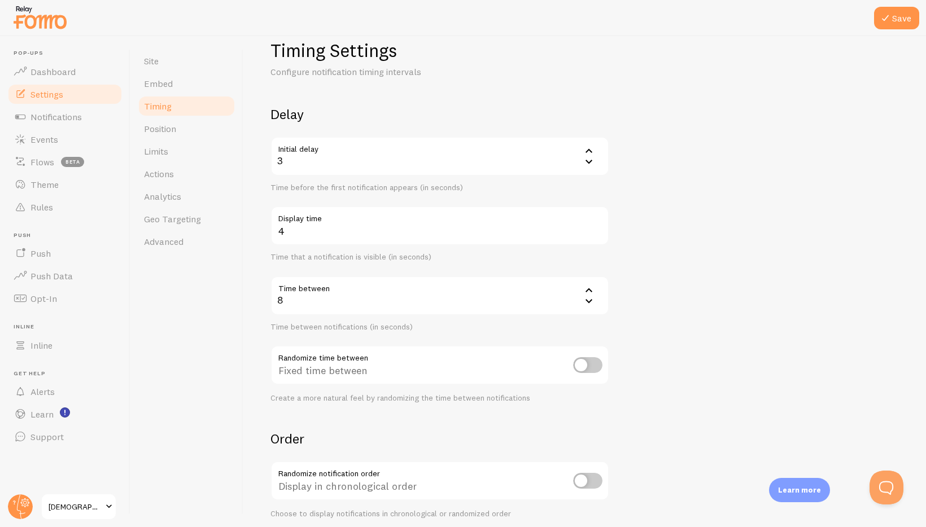
scroll to position [0, 0]
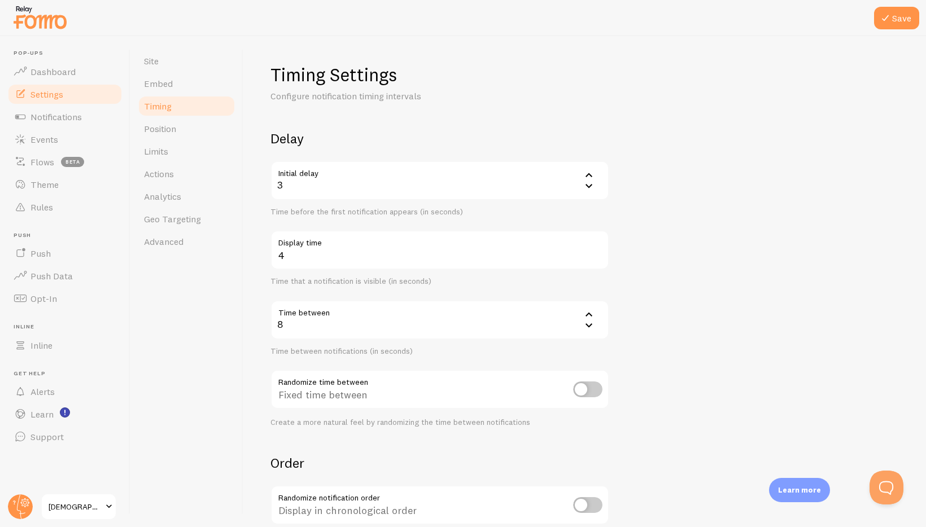
click at [593, 173] on icon at bounding box center [589, 175] width 14 height 14
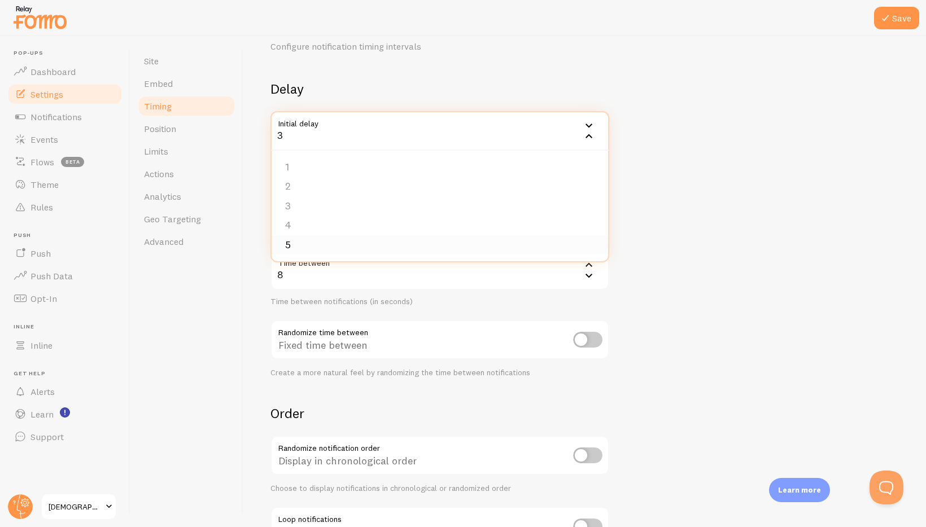
scroll to position [54, 0]
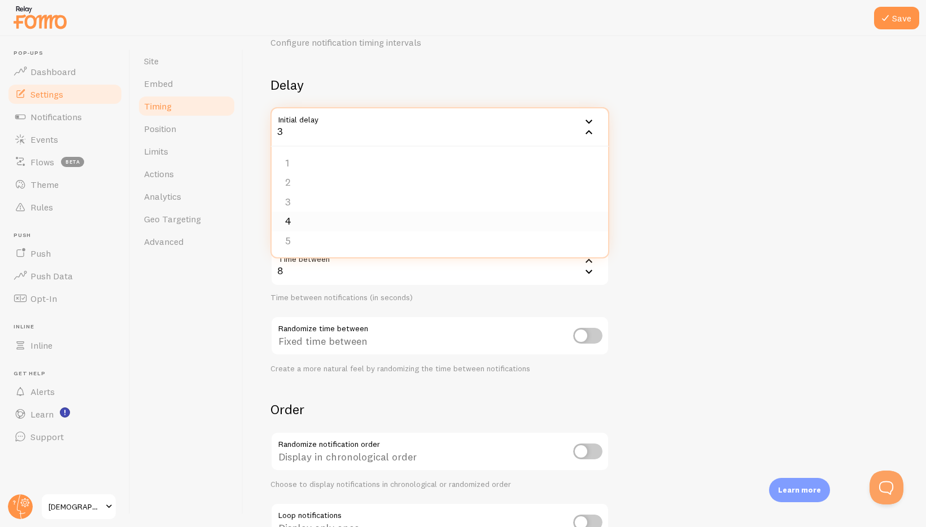
click at [398, 216] on li "4" at bounding box center [440, 222] width 337 height 20
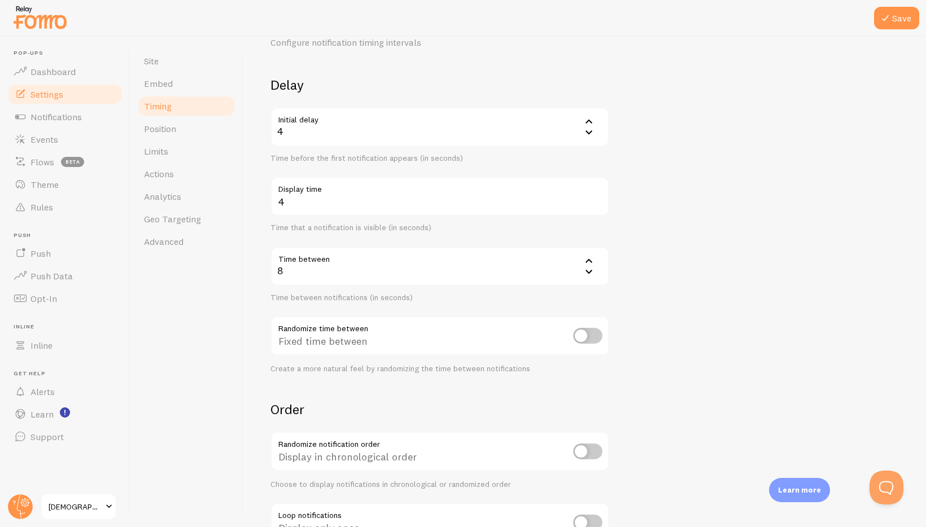
click at [589, 257] on icon at bounding box center [589, 261] width 14 height 14
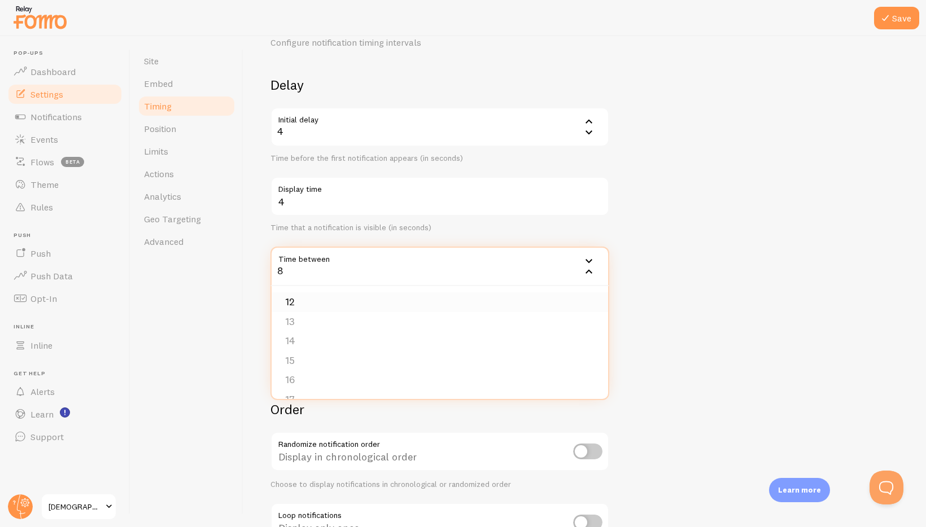
scroll to position [226, 0]
click at [317, 336] on li "14" at bounding box center [440, 330] width 337 height 20
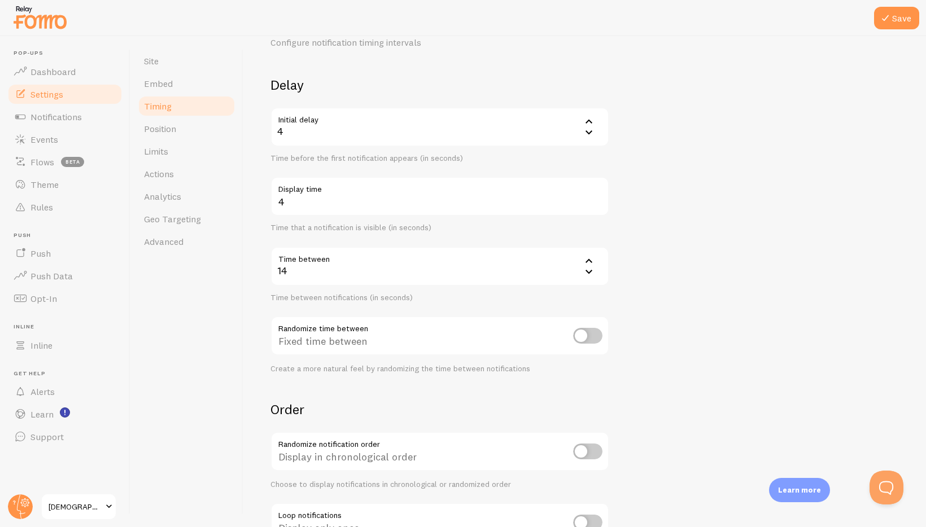
click at [653, 318] on form "Delay Initial delay 4 4 1 2 3 4 5 Time before the first notification appears (i…" at bounding box center [584, 318] width 629 height 485
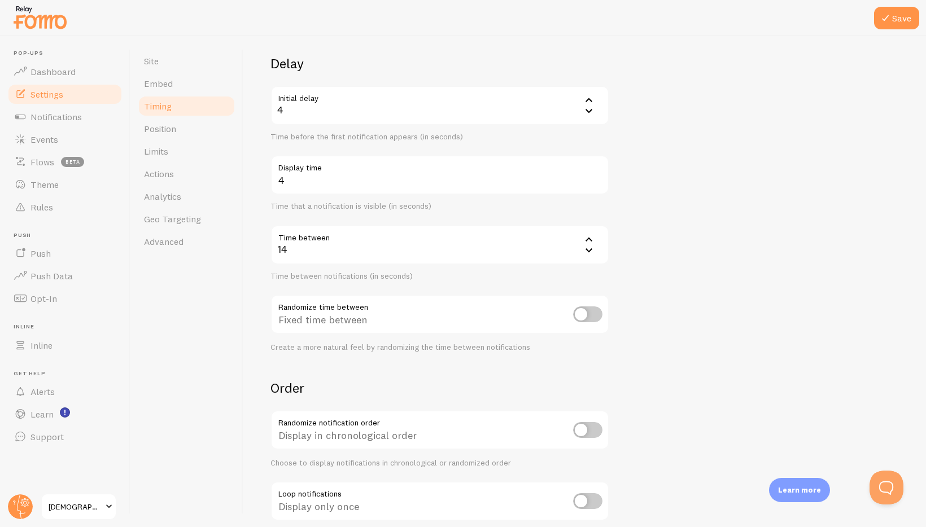
scroll to position [93, 0]
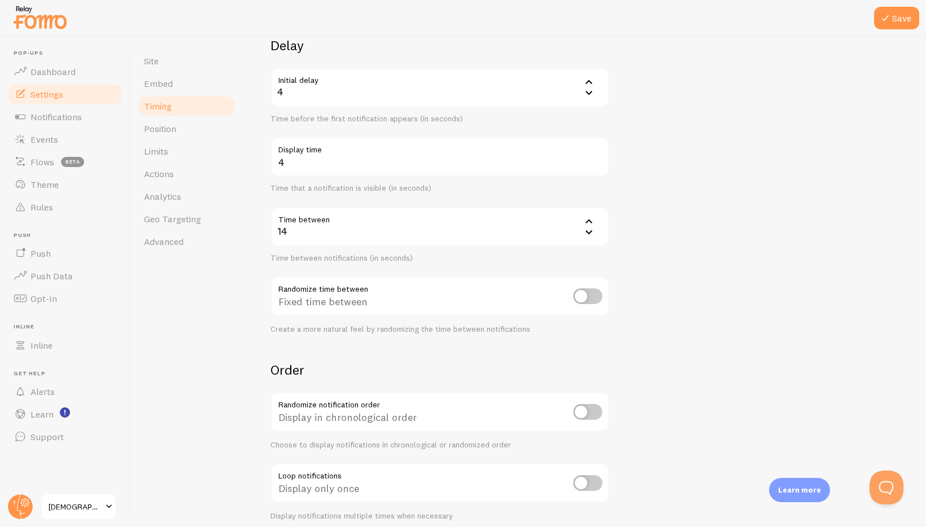
click at [589, 296] on input "checkbox" at bounding box center [587, 297] width 29 height 16
checkbox input "true"
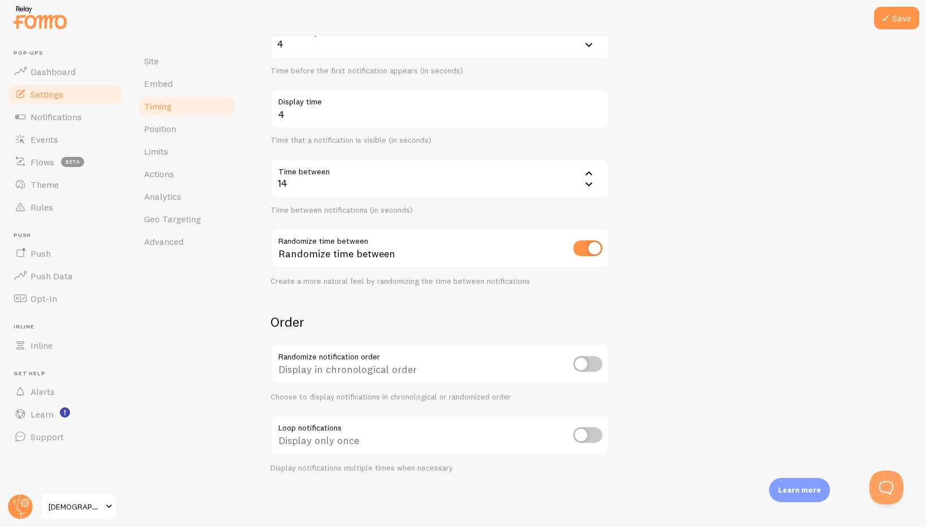
drag, startPoint x: 892, startPoint y: 15, endPoint x: 762, endPoint y: 37, distance: 131.2
click at [892, 15] on icon at bounding box center [886, 18] width 14 height 14
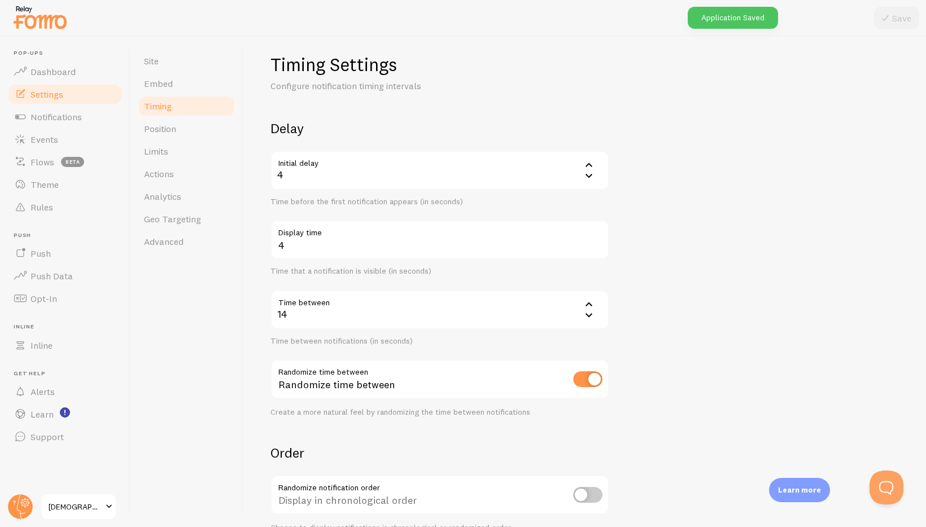
scroll to position [0, 0]
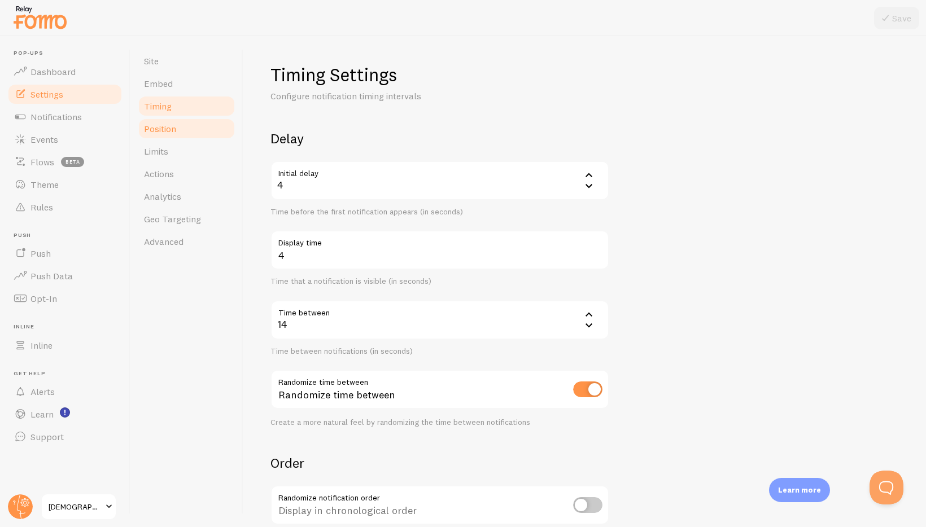
click at [176, 134] on span "Position" at bounding box center [160, 128] width 32 height 11
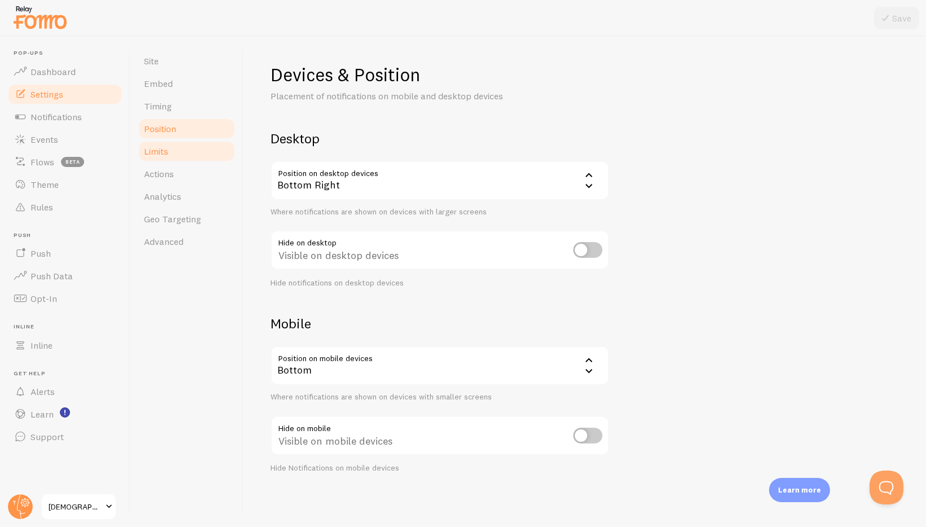
click at [184, 155] on link "Limits" at bounding box center [186, 151] width 99 height 23
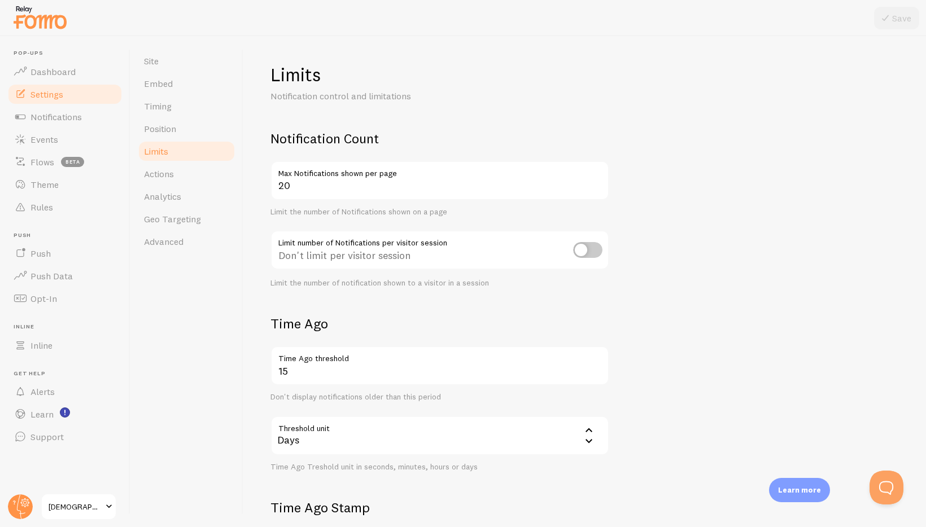
click at [583, 260] on div "Don't limit per visitor session" at bounding box center [439, 250] width 339 height 41
click at [584, 254] on input "checkbox" at bounding box center [587, 250] width 29 height 16
checkbox input "true"
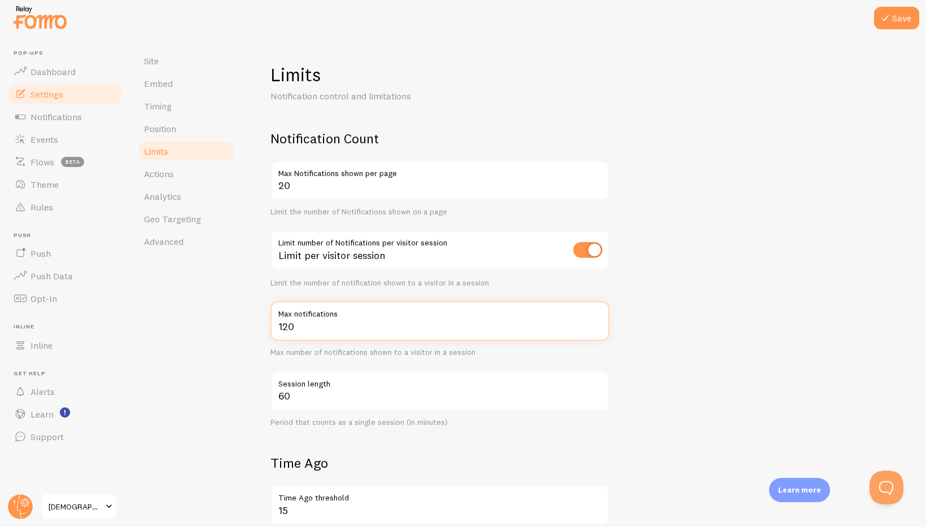
click at [298, 326] on input "120" at bounding box center [439, 322] width 339 height 40
drag, startPoint x: 300, startPoint y: 326, endPoint x: 267, endPoint y: 329, distance: 34.0
click at [267, 329] on div "Limits Notification control and limitations Notification Count 20 Max Notificat…" at bounding box center [584, 281] width 683 height 491
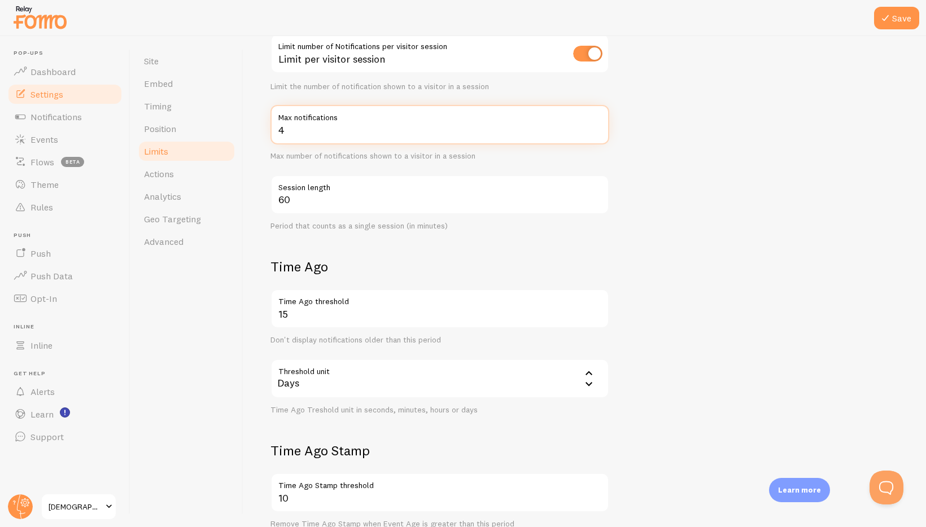
scroll to position [238, 0]
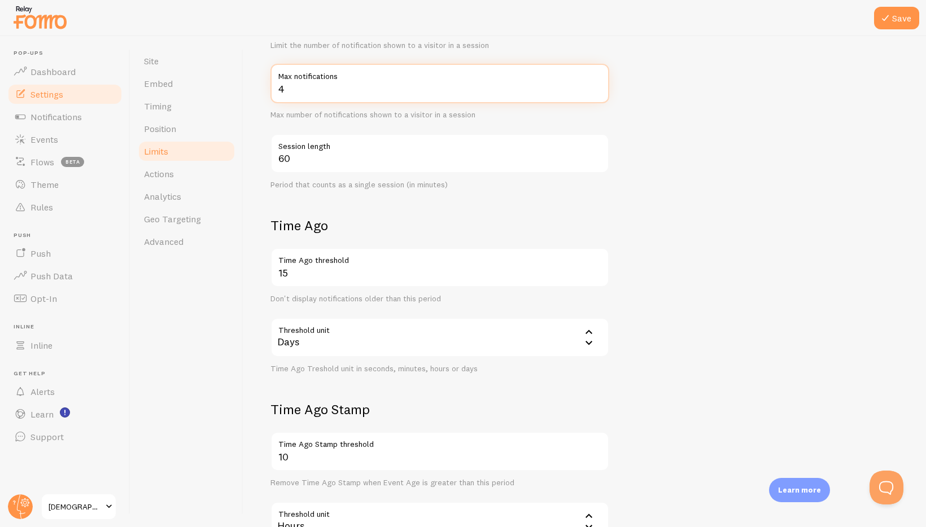
type input "4"
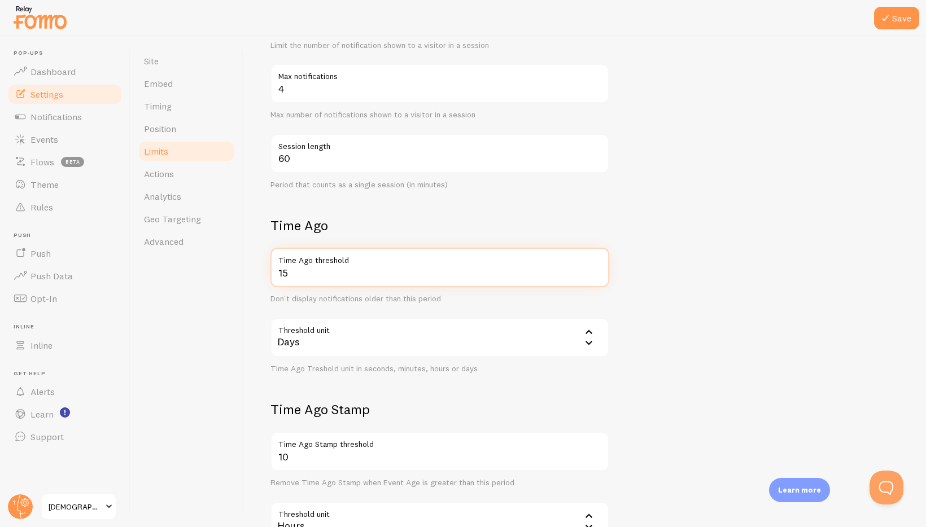
click at [289, 279] on input "15" at bounding box center [439, 268] width 339 height 40
type input "1"
type input "3"
click at [666, 290] on form "Notification Count 20 Max Notifications shown per page Limit the number of Noti…" at bounding box center [584, 225] width 629 height 666
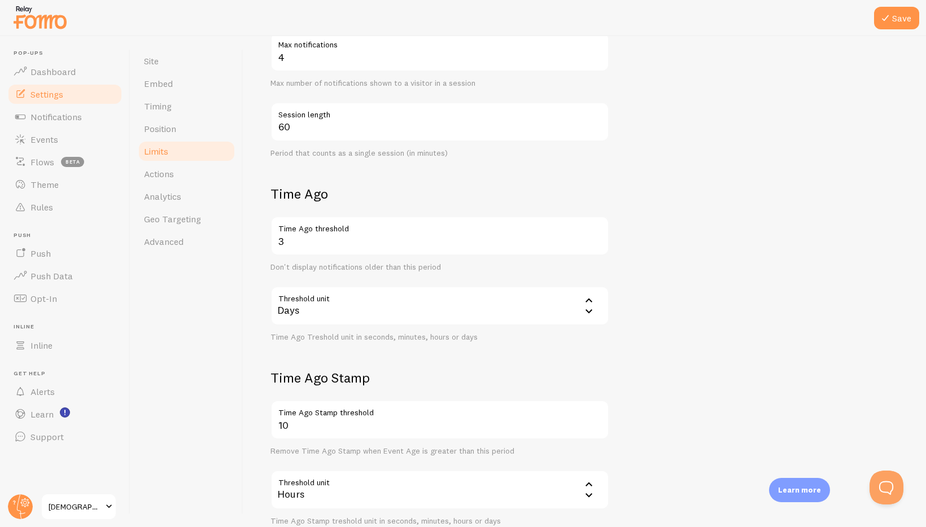
scroll to position [344, 0]
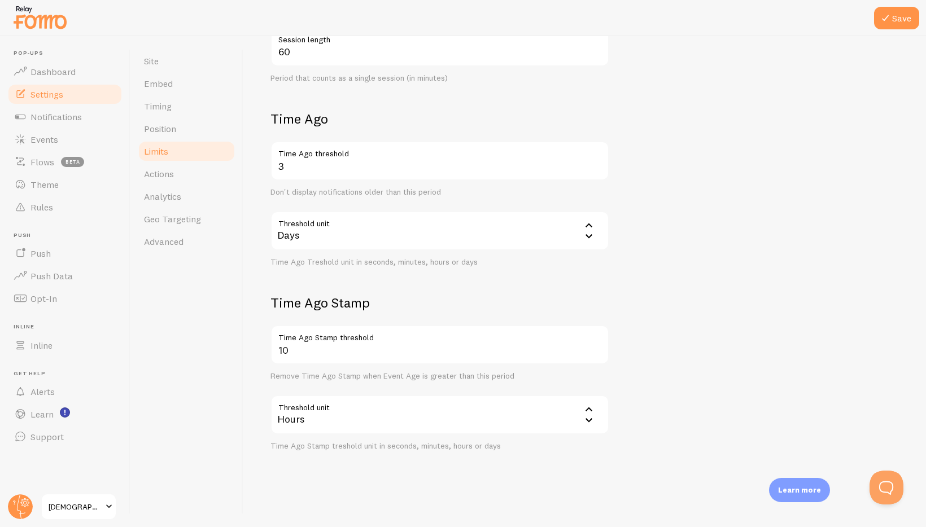
click at [375, 412] on div "Hours" at bounding box center [439, 415] width 339 height 40
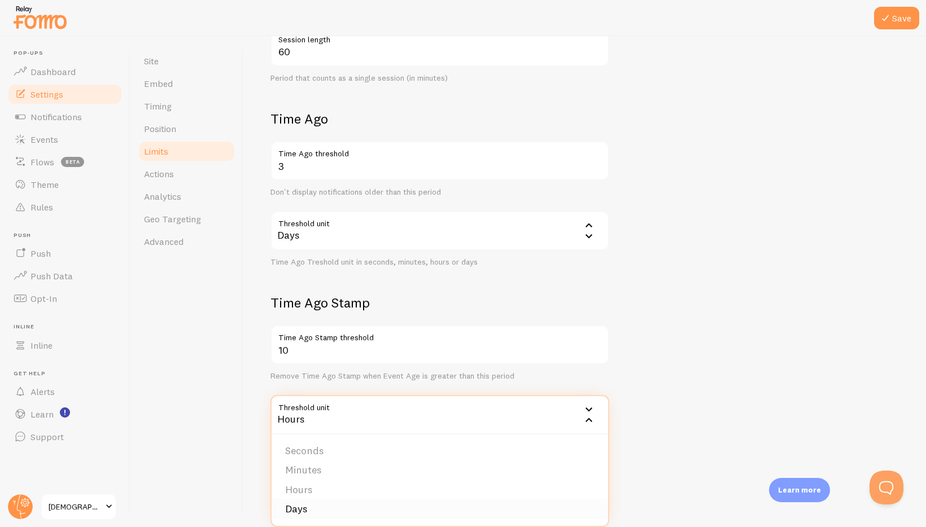
click at [340, 507] on li "Days" at bounding box center [440, 510] width 337 height 20
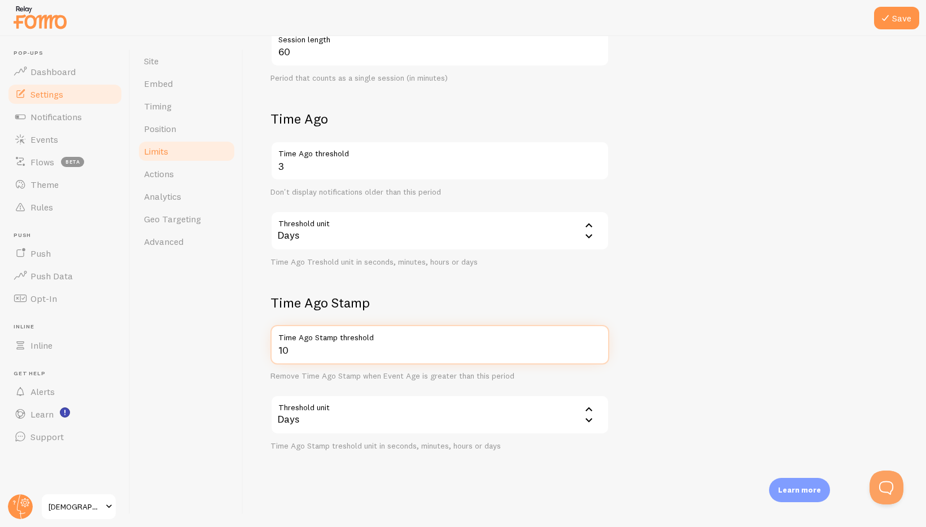
click at [298, 347] on input "10" at bounding box center [439, 345] width 339 height 40
type input "1"
type input "2"
click at [736, 356] on form "Notification Count 20 Max Notifications shown per page Limit the number of Noti…" at bounding box center [584, 118] width 629 height 666
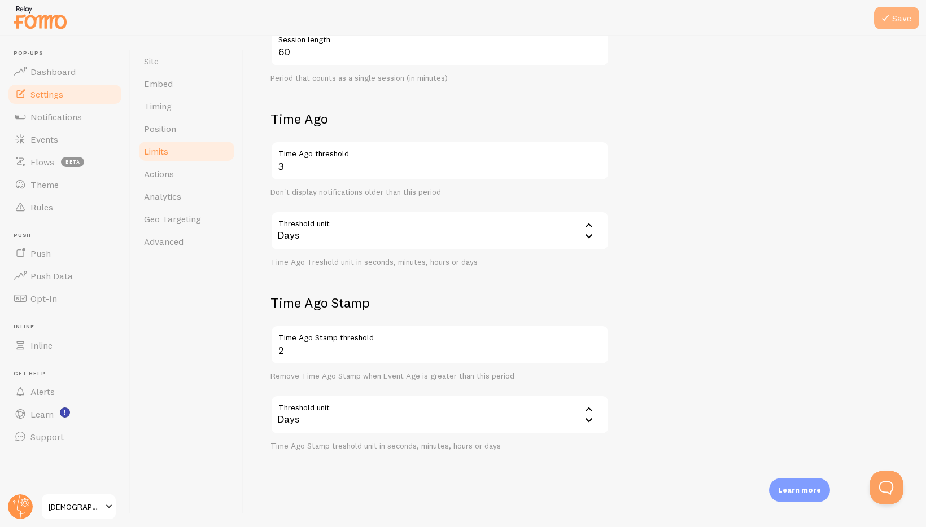
click at [891, 24] on icon at bounding box center [886, 18] width 14 height 14
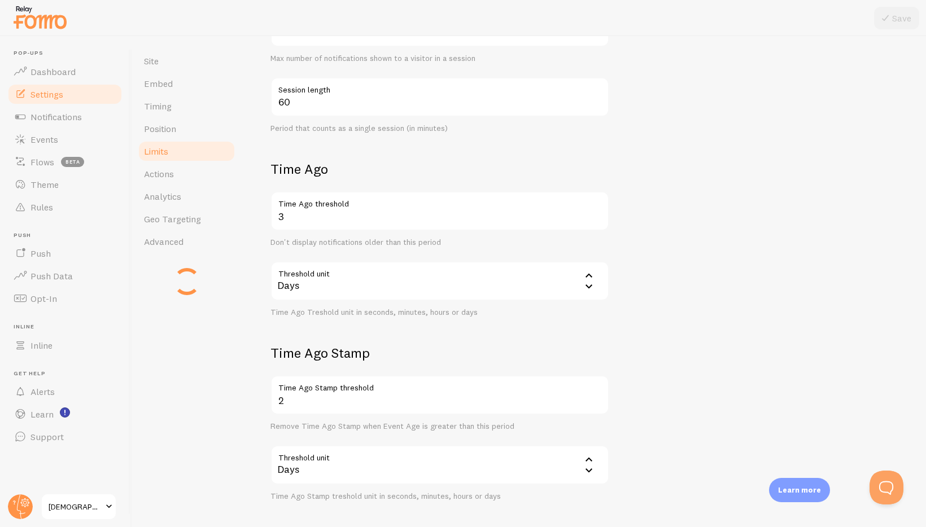
scroll to position [283, 0]
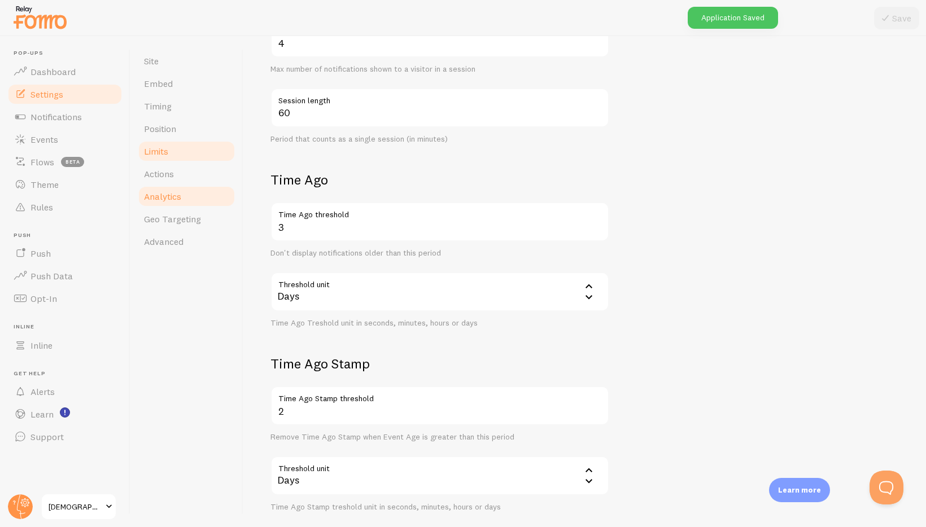
click at [199, 196] on link "Analytics" at bounding box center [186, 196] width 99 height 23
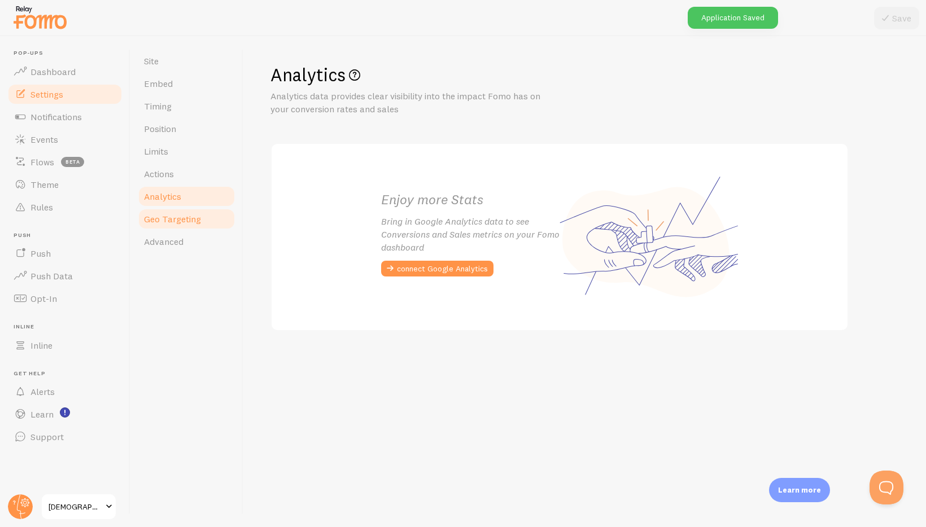
click at [203, 219] on link "Geo Targeting" at bounding box center [186, 219] width 99 height 23
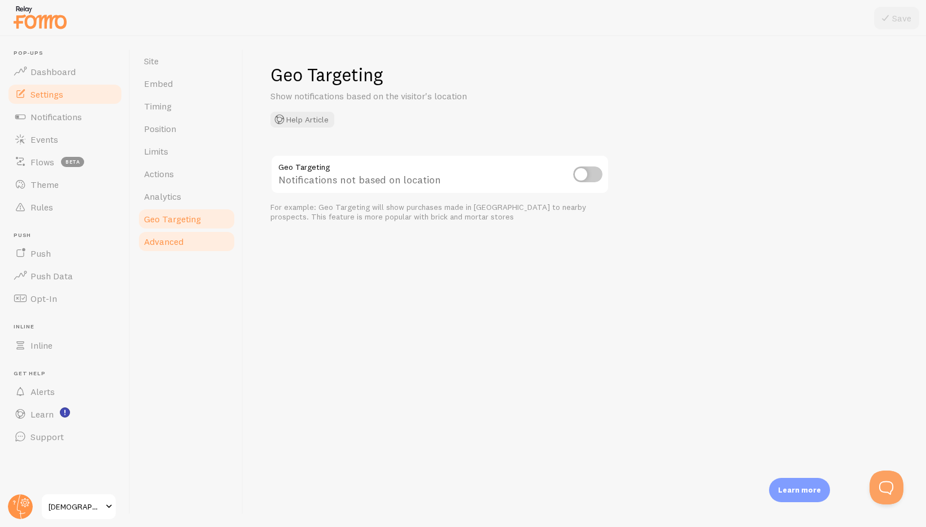
click at [211, 235] on link "Advanced" at bounding box center [186, 241] width 99 height 23
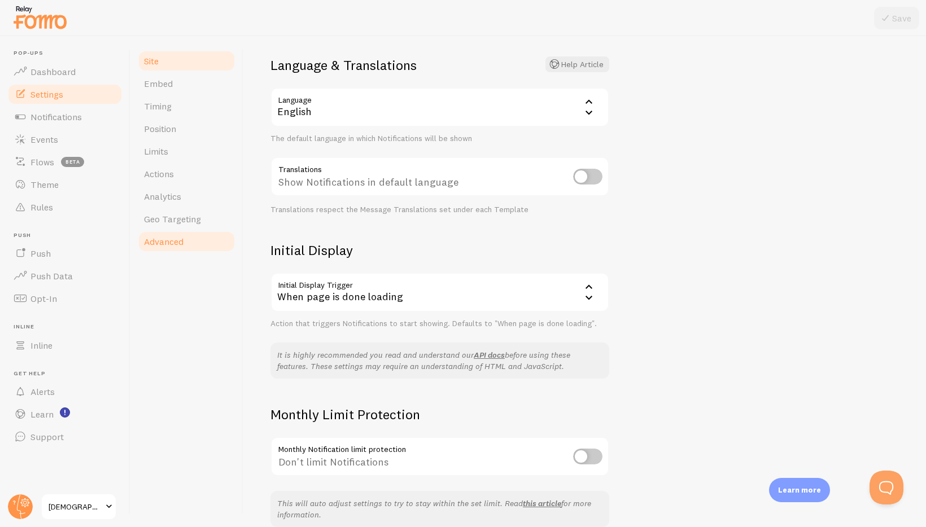
scroll to position [67, 0]
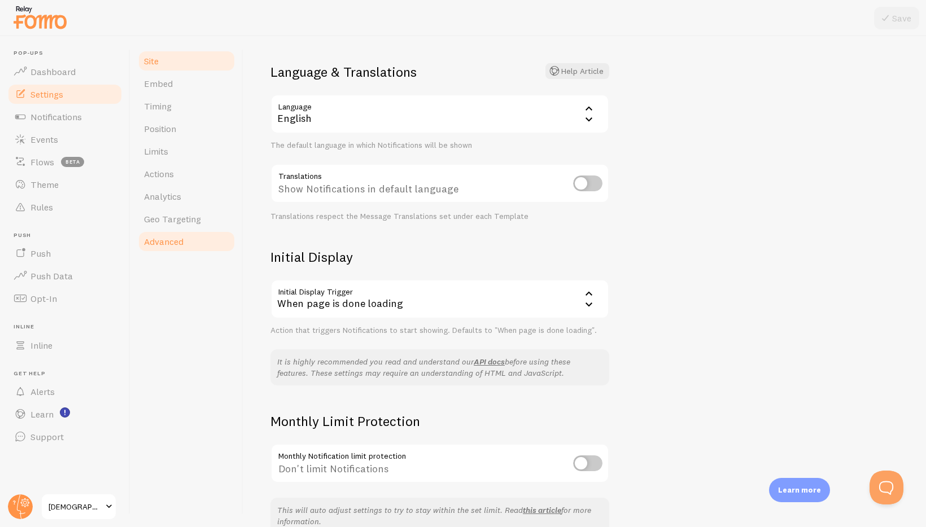
click at [189, 56] on link "Site" at bounding box center [186, 61] width 99 height 23
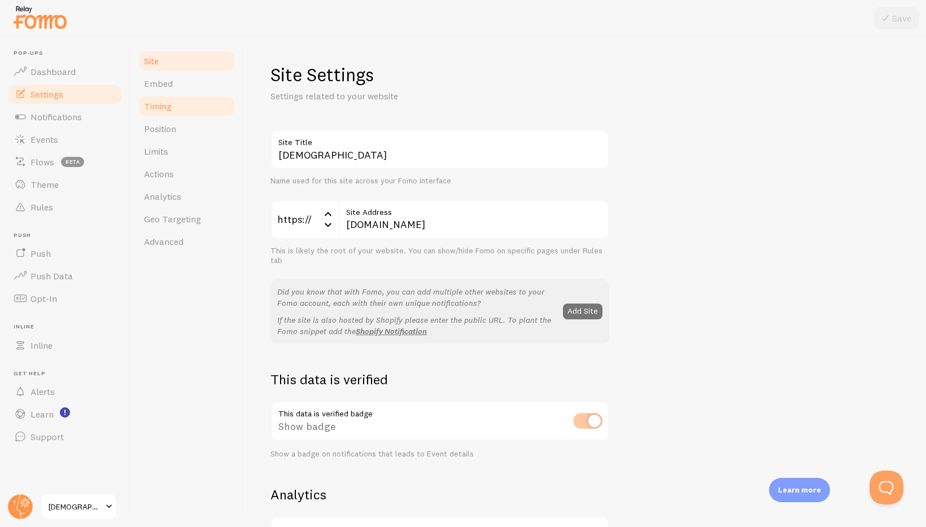
click at [176, 112] on link "Timing" at bounding box center [186, 106] width 99 height 23
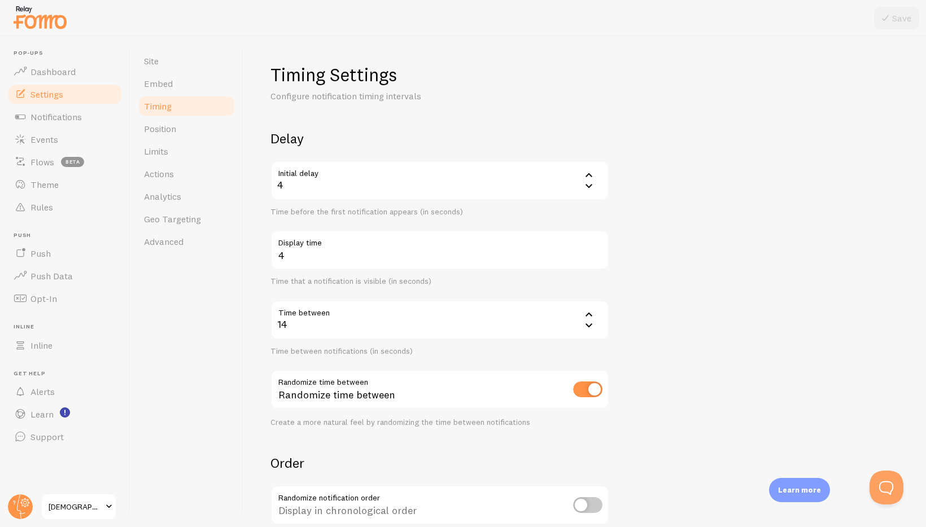
click at [591, 174] on icon at bounding box center [589, 175] width 14 height 14
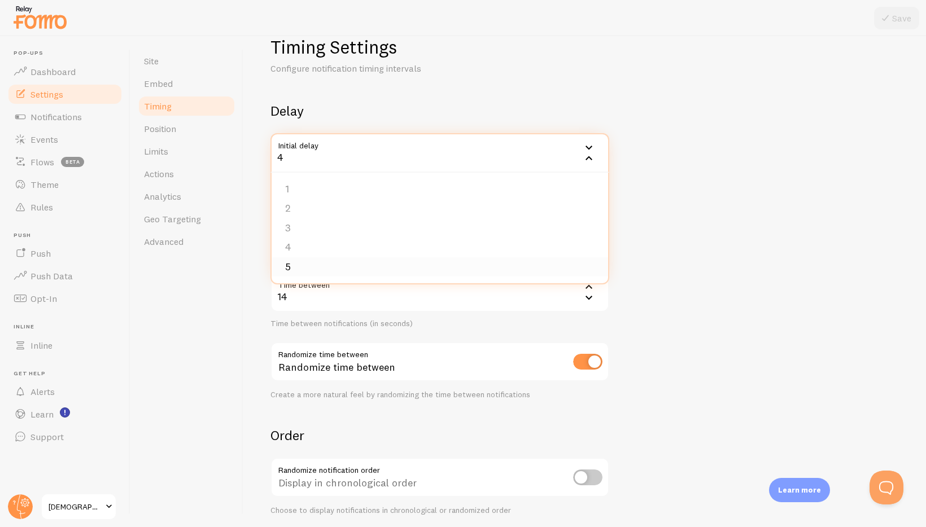
scroll to position [40, 0]
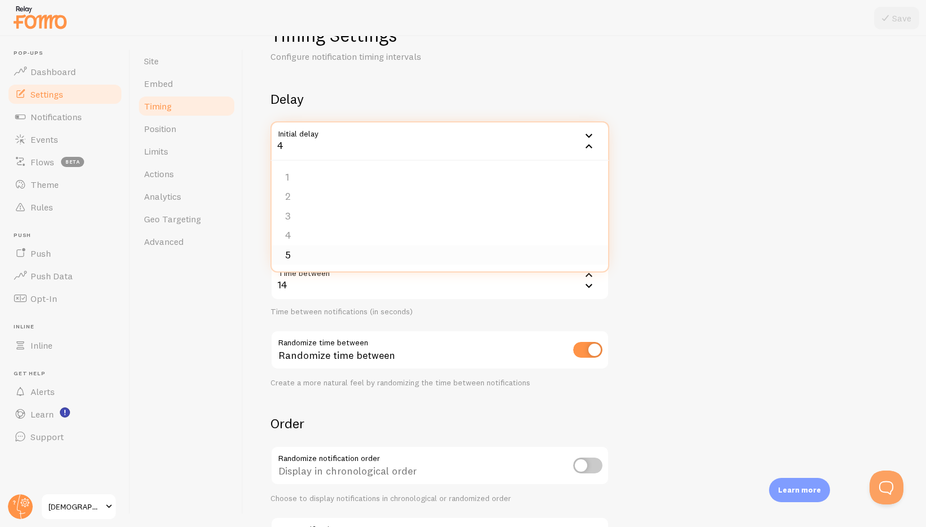
click at [399, 256] on li "5" at bounding box center [440, 256] width 337 height 20
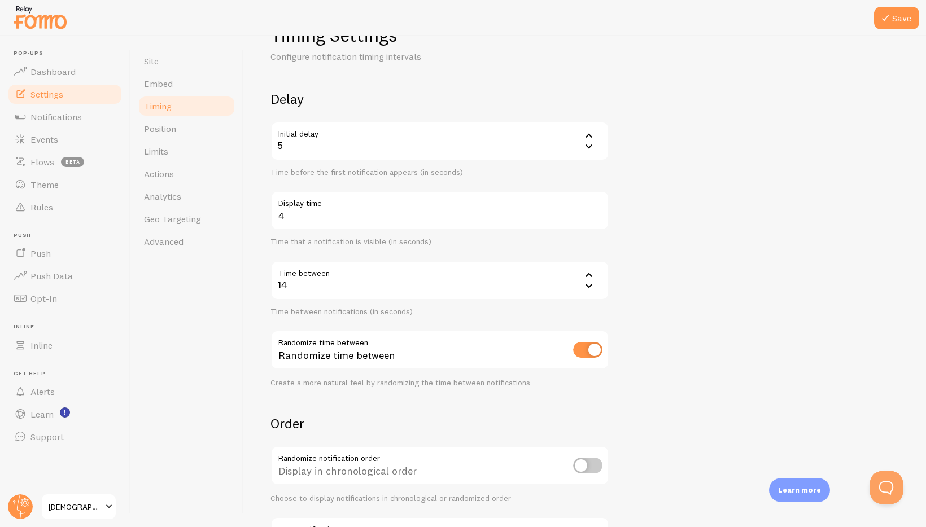
click at [593, 287] on icon at bounding box center [589, 286] width 14 height 14
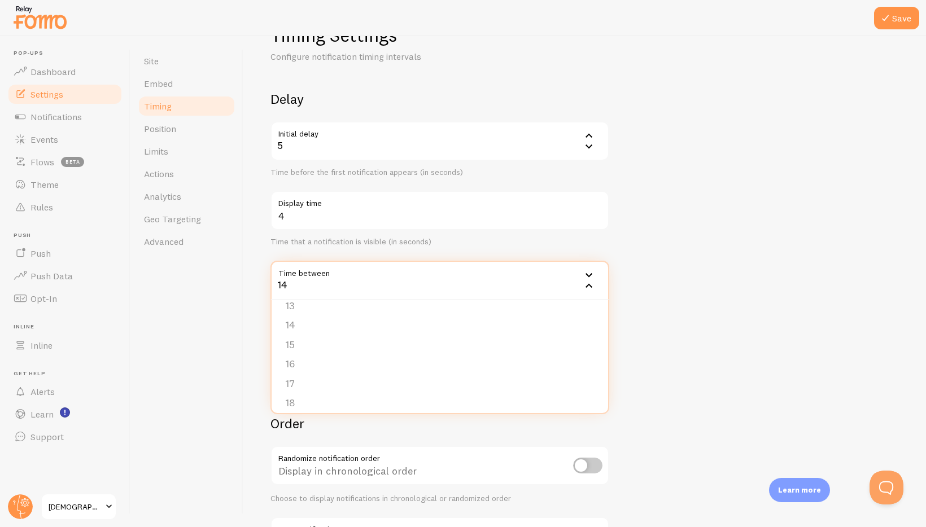
click at [453, 344] on li "15" at bounding box center [440, 345] width 337 height 20
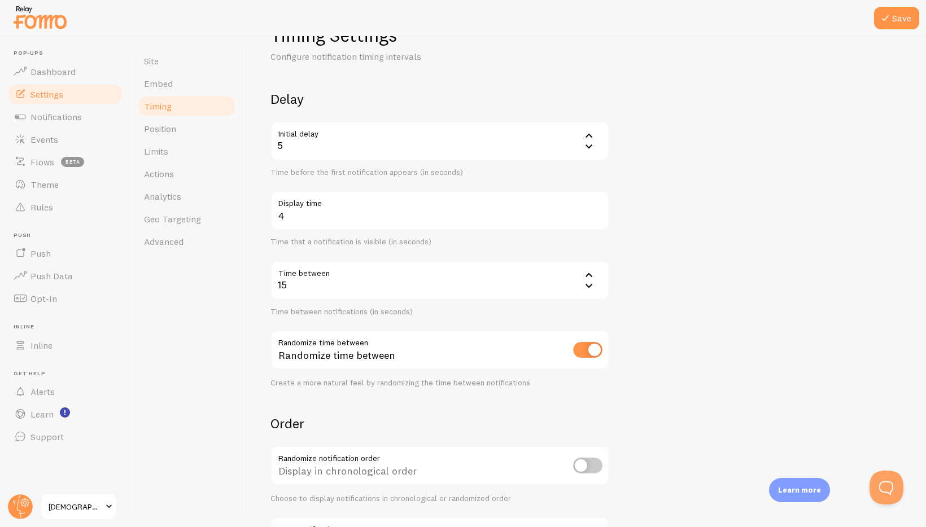
click at [662, 267] on form "Delay Initial delay 5 5 1 2 3 4 5 Time before the first notification appears (i…" at bounding box center [584, 332] width 629 height 485
click at [596, 353] on input "checkbox" at bounding box center [587, 350] width 29 height 16
checkbox input "false"
click at [684, 309] on form "Delay Initial delay 5 5 1 2 3 4 5 Time before the first notification appears (i…" at bounding box center [584, 332] width 629 height 485
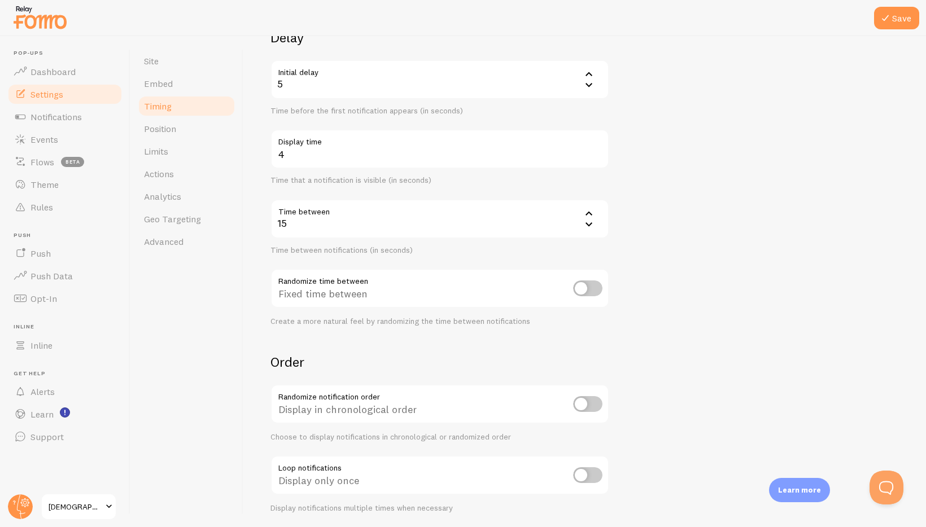
scroll to position [141, 0]
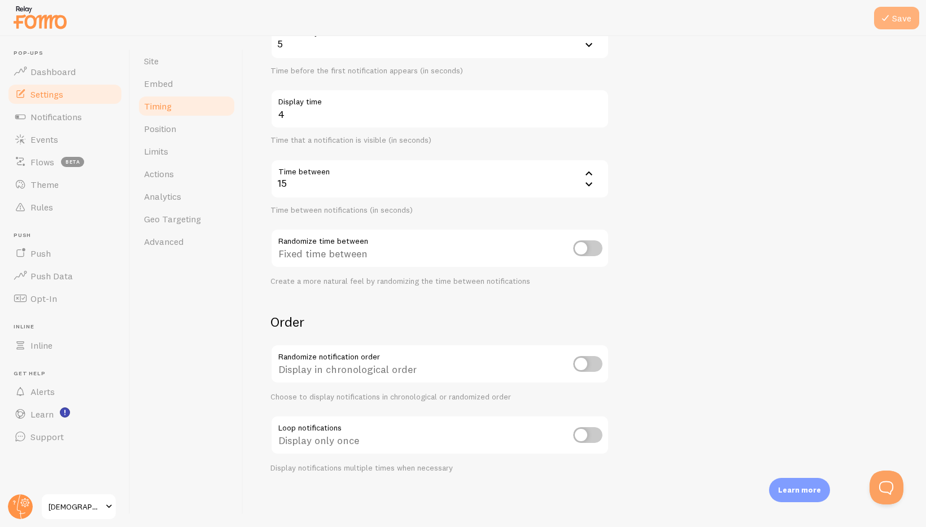
click at [903, 14] on button "Save" at bounding box center [896, 18] width 45 height 23
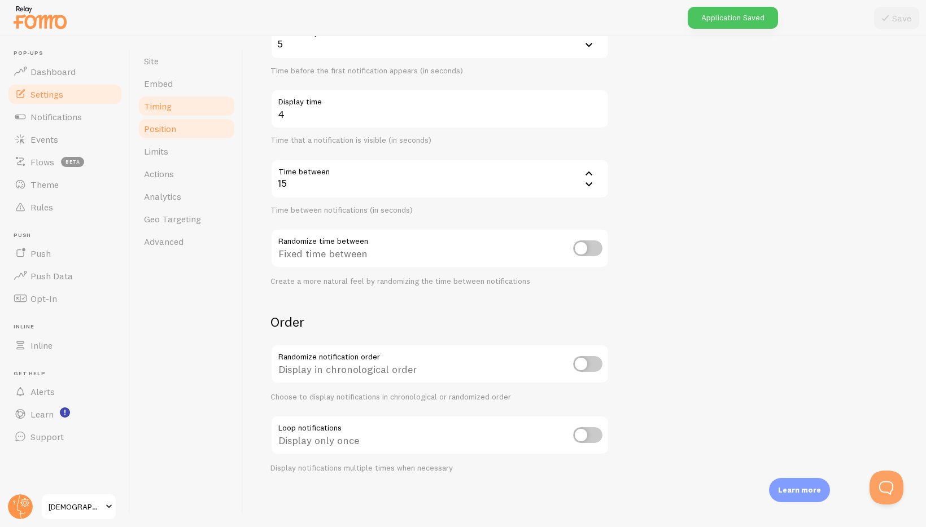
click at [185, 136] on link "Position" at bounding box center [186, 128] width 99 height 23
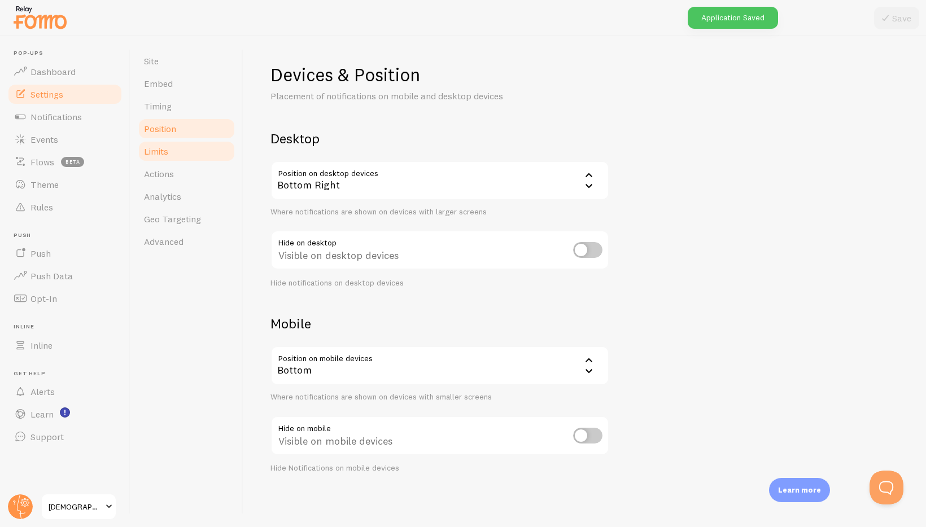
click at [178, 143] on link "Limits" at bounding box center [186, 151] width 99 height 23
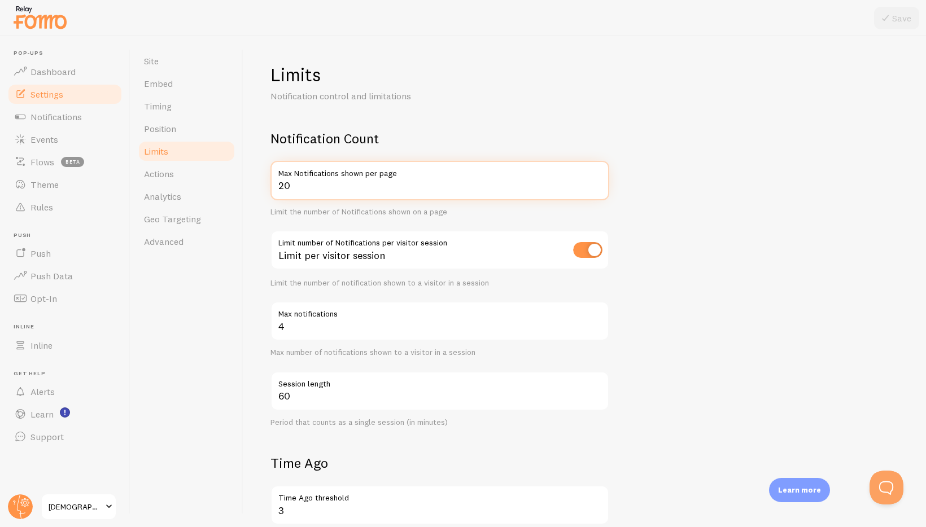
click at [283, 186] on input "20" at bounding box center [439, 181] width 339 height 40
type input "10"
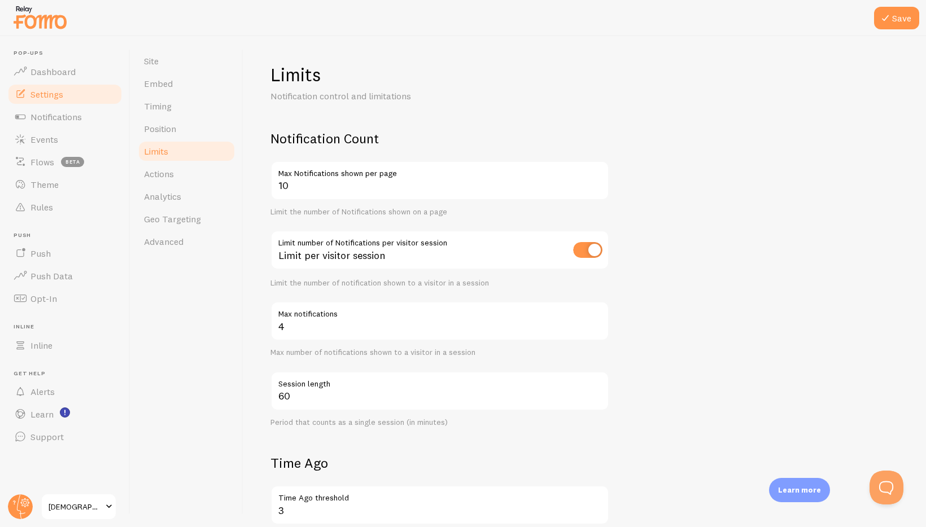
click at [528, 135] on h2 "Notification Count" at bounding box center [439, 139] width 339 height 18
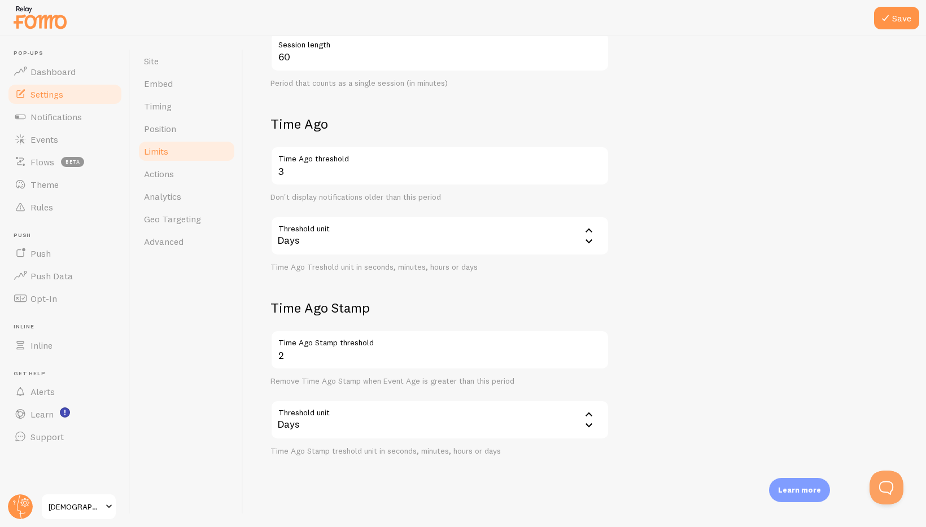
scroll to position [344, 0]
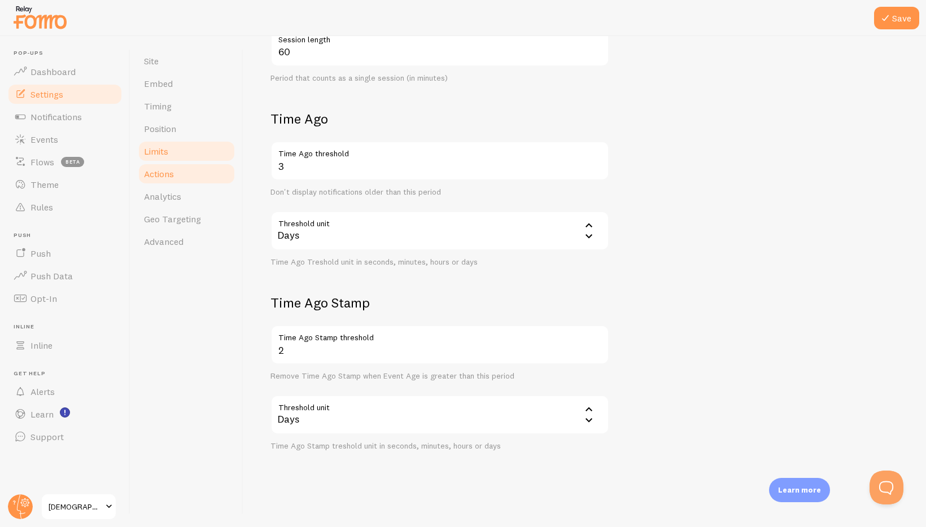
click at [211, 173] on link "Actions" at bounding box center [186, 174] width 99 height 23
click at [897, 21] on button "Save" at bounding box center [896, 18] width 45 height 23
click at [183, 176] on link "Actions" at bounding box center [186, 174] width 99 height 23
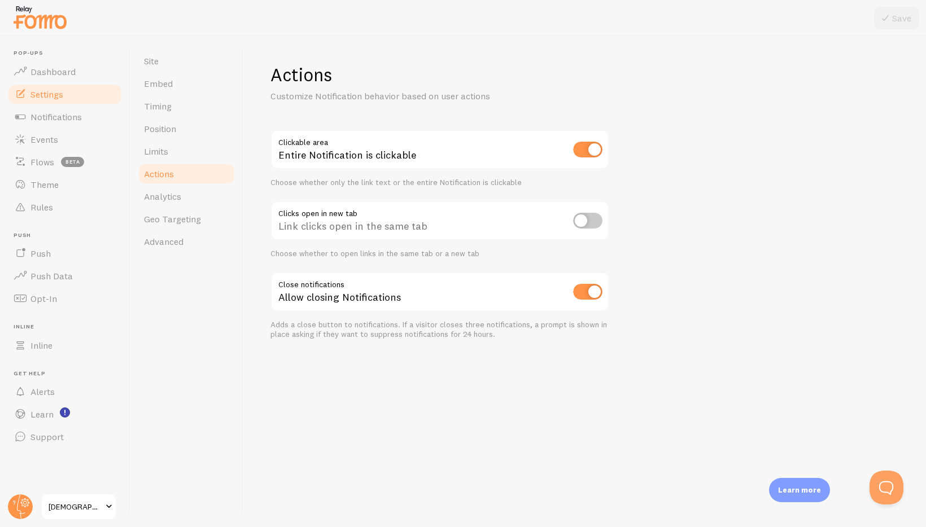
click at [592, 154] on input "checkbox" at bounding box center [587, 150] width 29 height 16
checkbox input "false"
click at [891, 24] on icon at bounding box center [886, 18] width 14 height 14
click at [172, 198] on span "Analytics" at bounding box center [162, 196] width 37 height 11
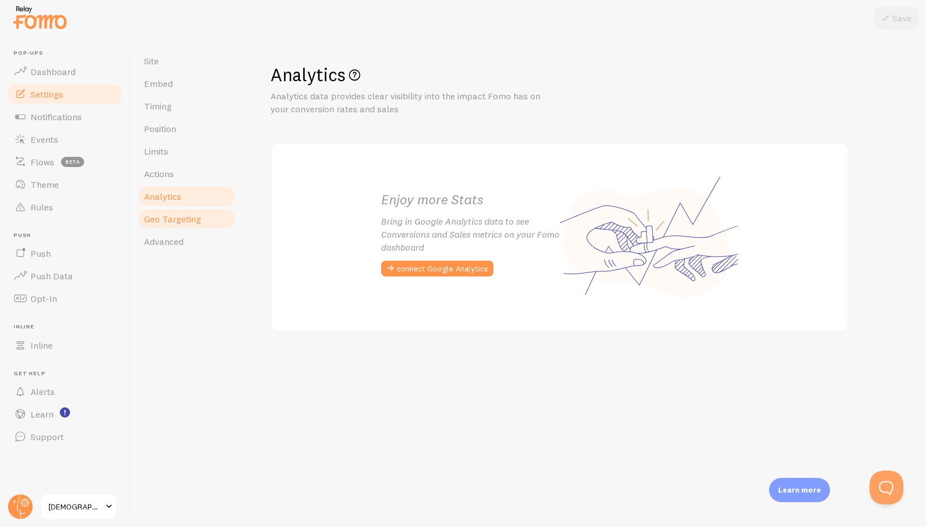
click at [174, 217] on span "Geo Targeting" at bounding box center [172, 218] width 57 height 11
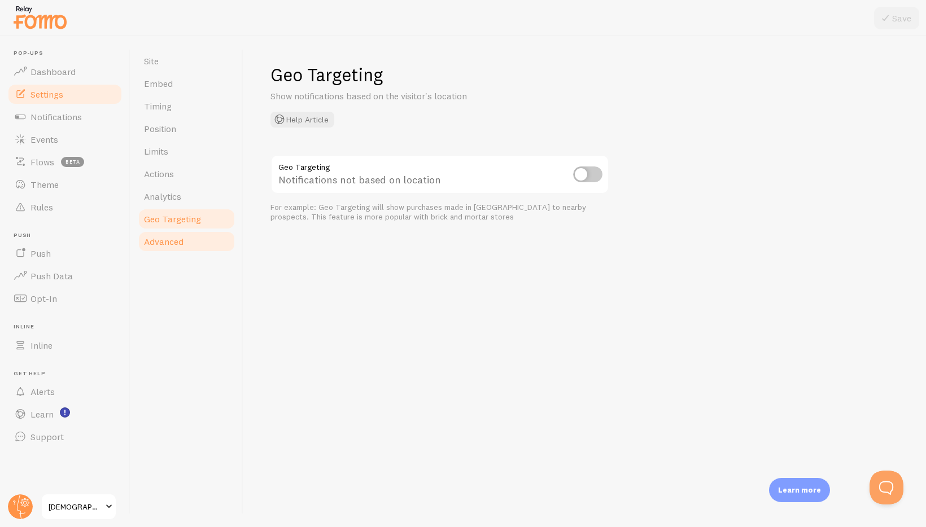
click at [191, 233] on link "Advanced" at bounding box center [186, 241] width 99 height 23
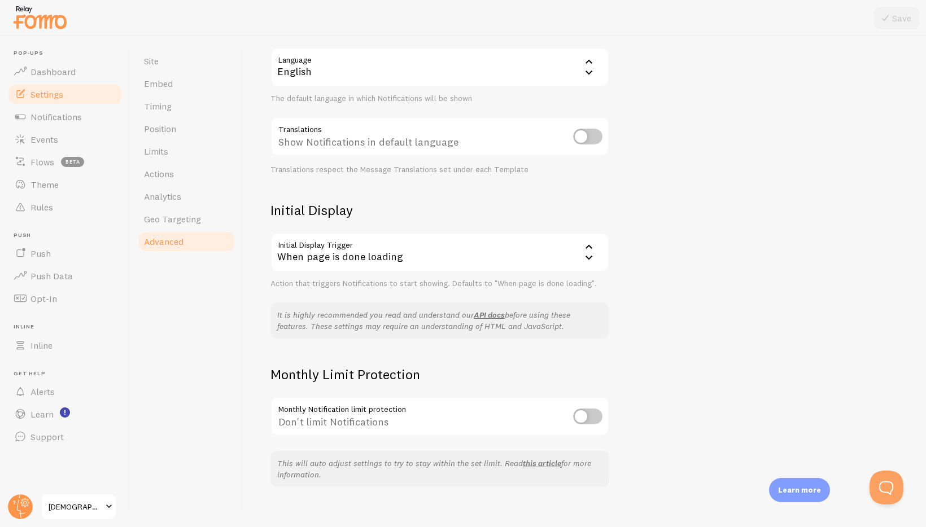
scroll to position [128, 0]
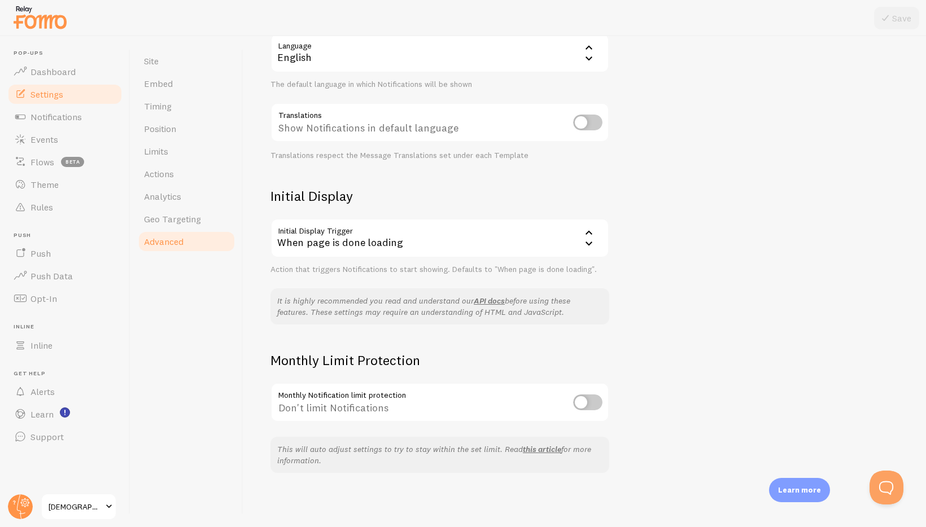
click at [458, 241] on div "When page is done loading" at bounding box center [439, 239] width 339 height 40
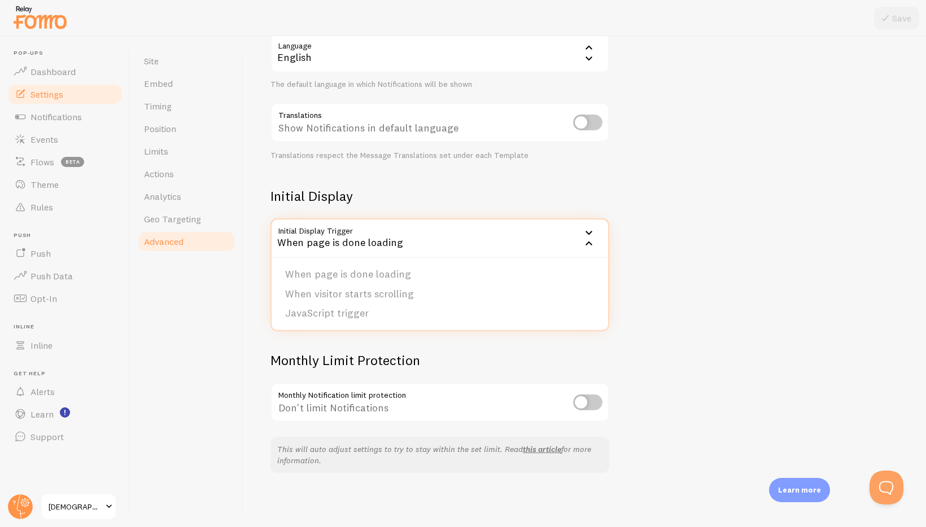
click at [741, 299] on div "Advanced Advanced options Language & Translations Help Article Language en Engl…" at bounding box center [584, 281] width 683 height 491
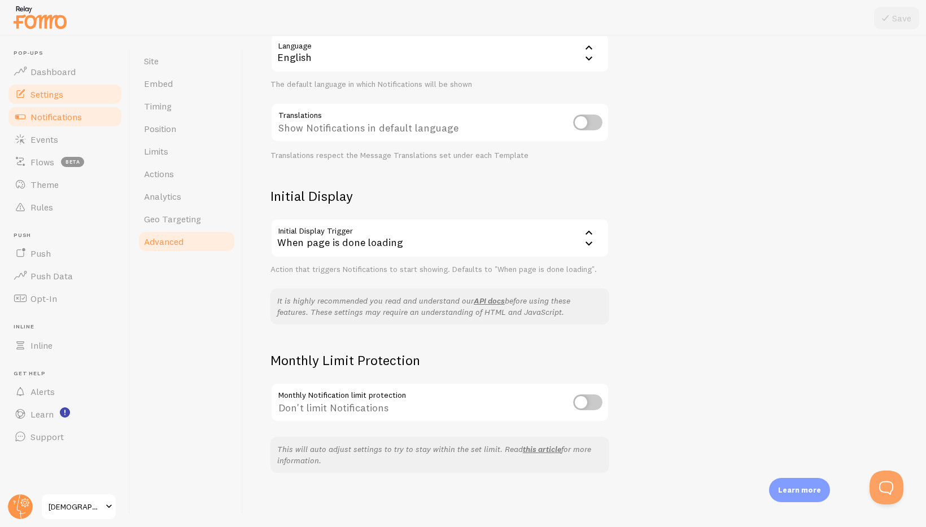
click at [88, 122] on link "Notifications" at bounding box center [65, 117] width 116 height 23
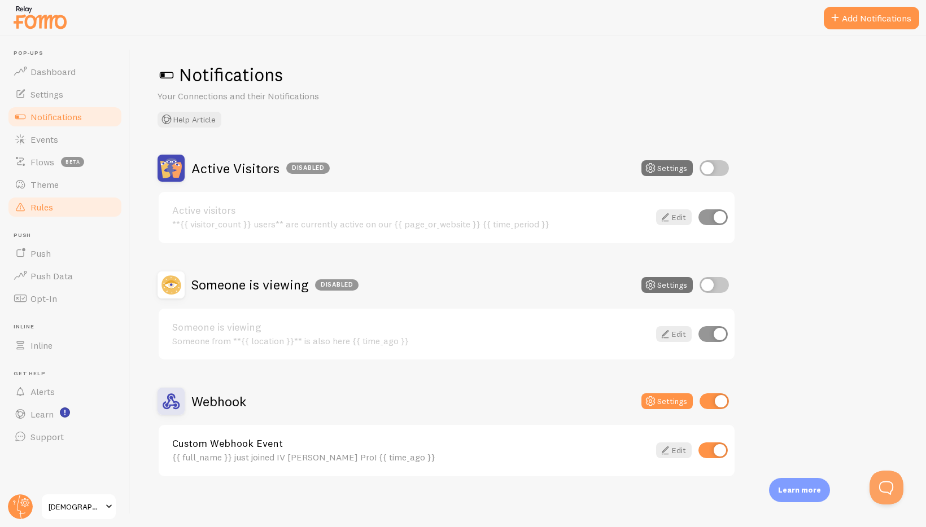
scroll to position [5, 0]
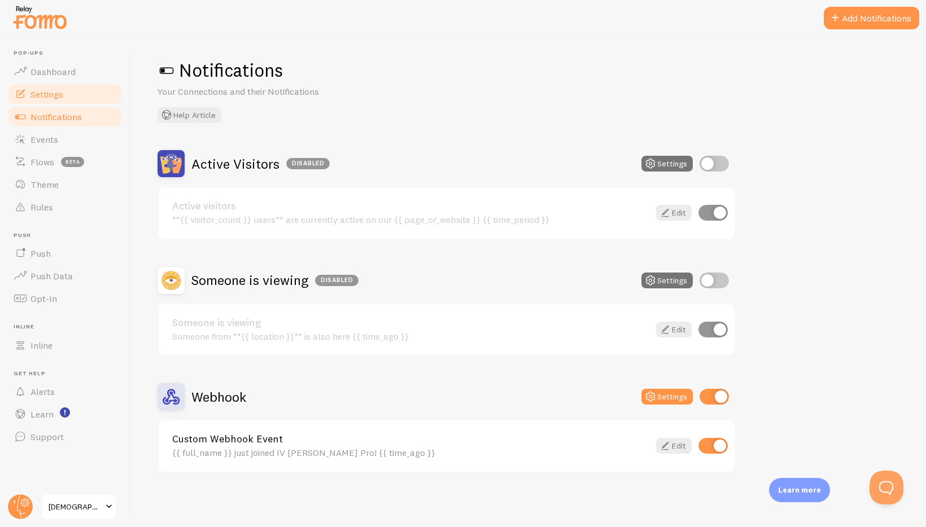
click at [65, 97] on link "Settings" at bounding box center [65, 94] width 116 height 23
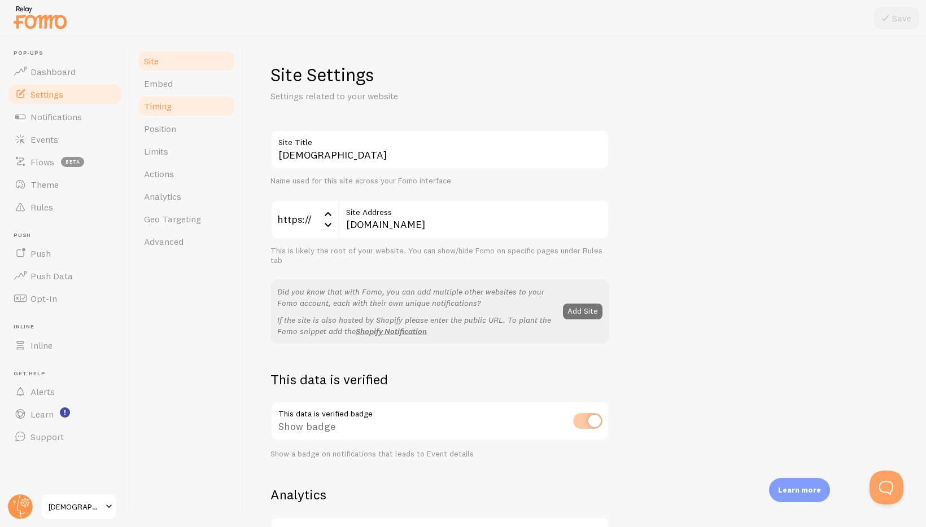
click at [181, 101] on link "Timing" at bounding box center [186, 106] width 99 height 23
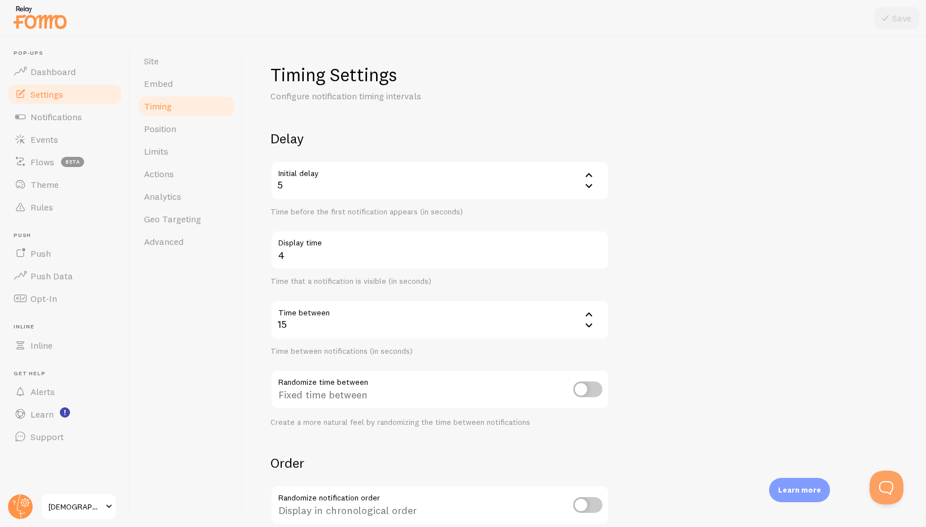
click at [591, 174] on icon at bounding box center [589, 175] width 14 height 14
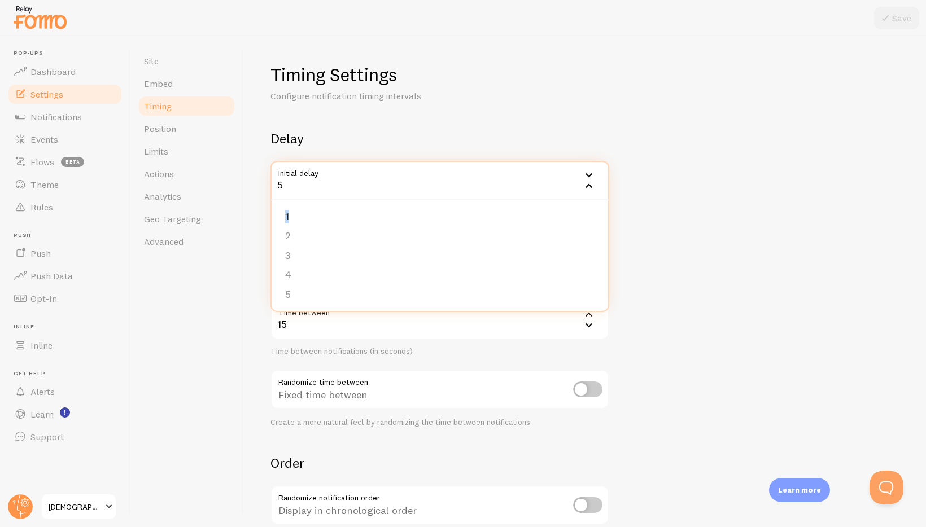
click at [591, 174] on icon at bounding box center [589, 175] width 14 height 14
click at [590, 174] on icon at bounding box center [589, 175] width 7 height 4
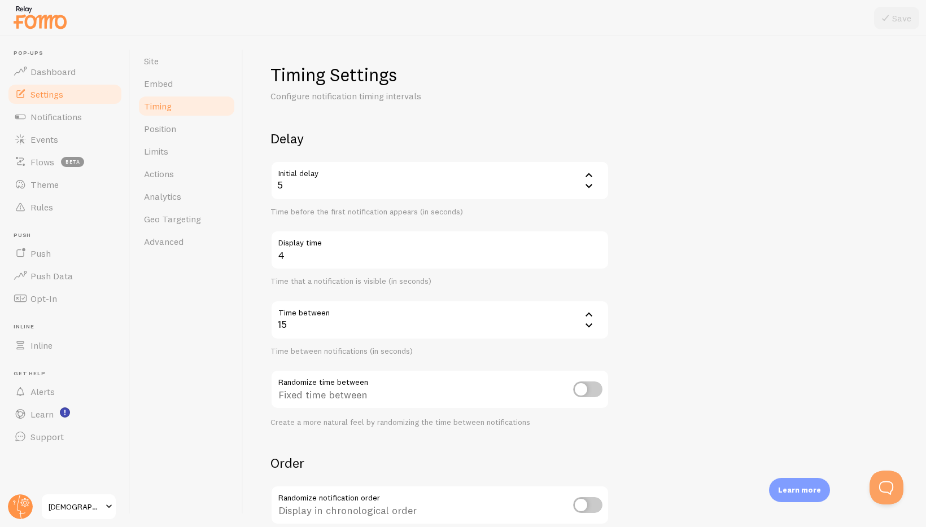
click at [588, 174] on icon at bounding box center [589, 175] width 7 height 4
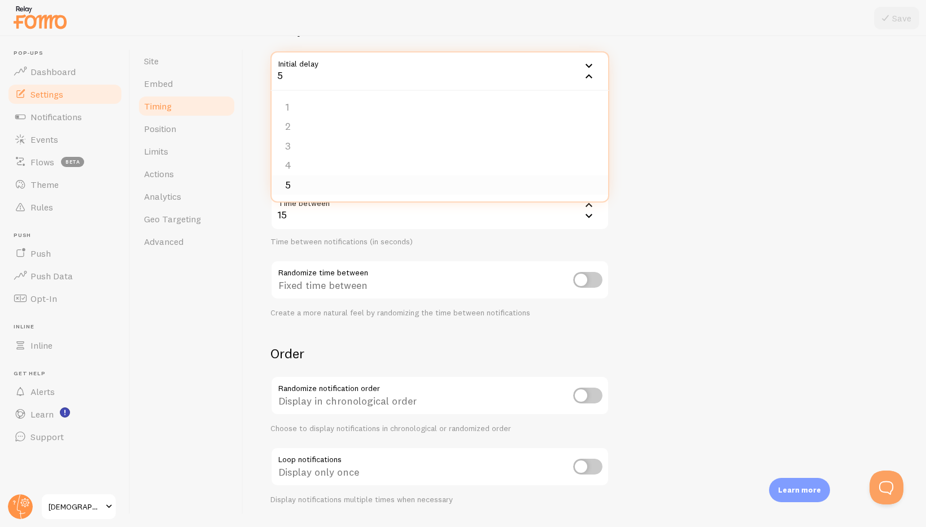
scroll to position [112, 0]
click at [289, 73] on div "5" at bounding box center [439, 69] width 339 height 40
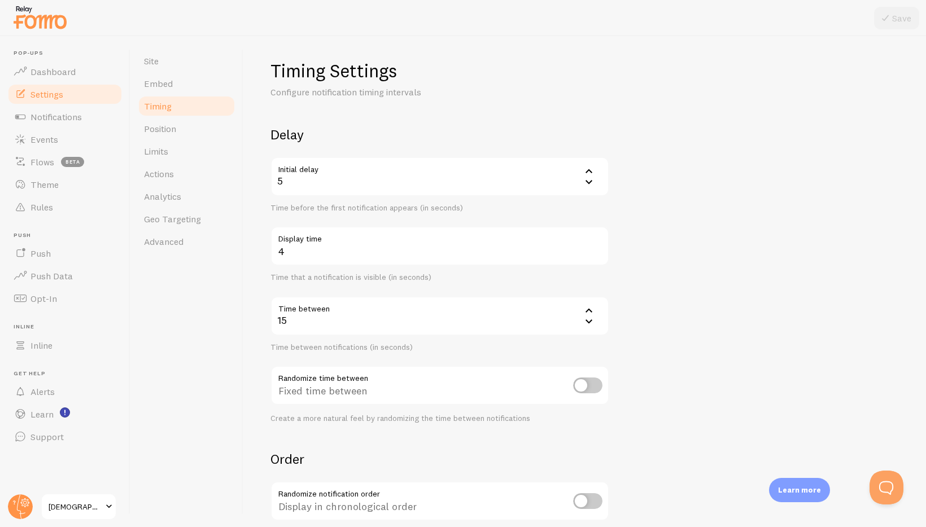
scroll to position [2, 0]
click at [596, 184] on div "5" at bounding box center [439, 179] width 339 height 40
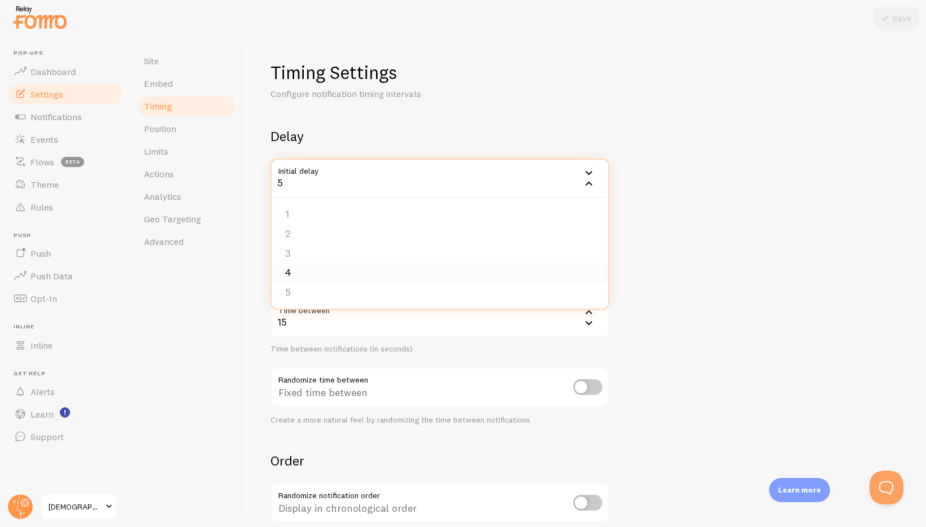
scroll to position [44, 0]
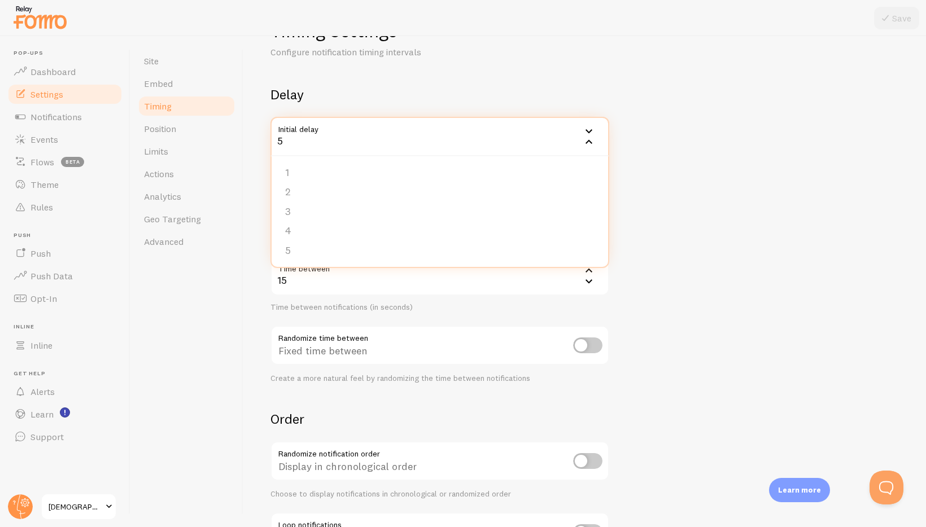
click at [286, 142] on div "5" at bounding box center [439, 137] width 339 height 40
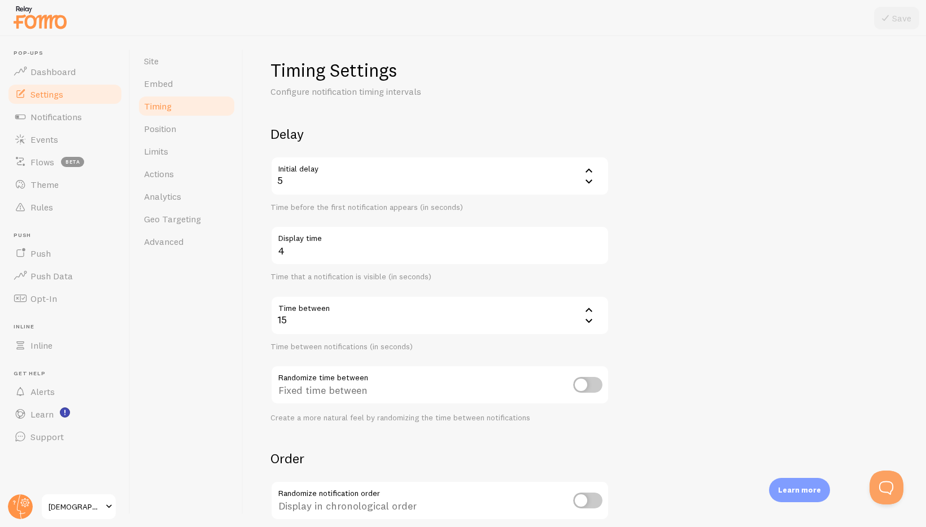
scroll to position [0, 0]
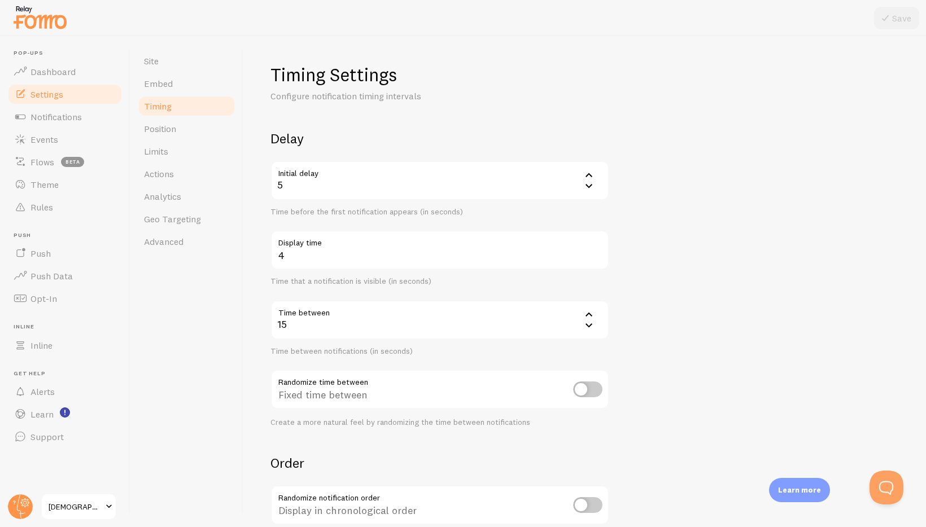
click at [189, 102] on link "Timing" at bounding box center [186, 106] width 99 height 23
click at [184, 117] on link "Position" at bounding box center [186, 128] width 99 height 23
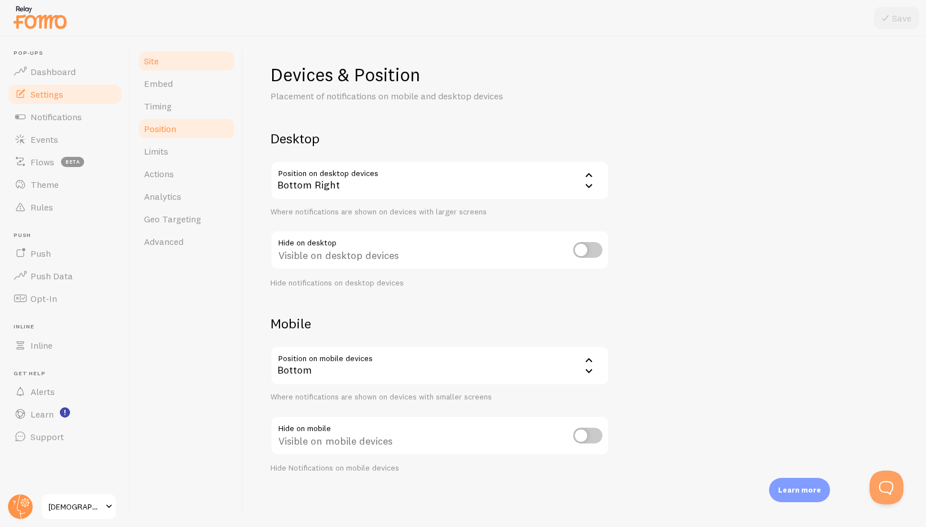
click at [163, 63] on link "Site" at bounding box center [186, 61] width 99 height 23
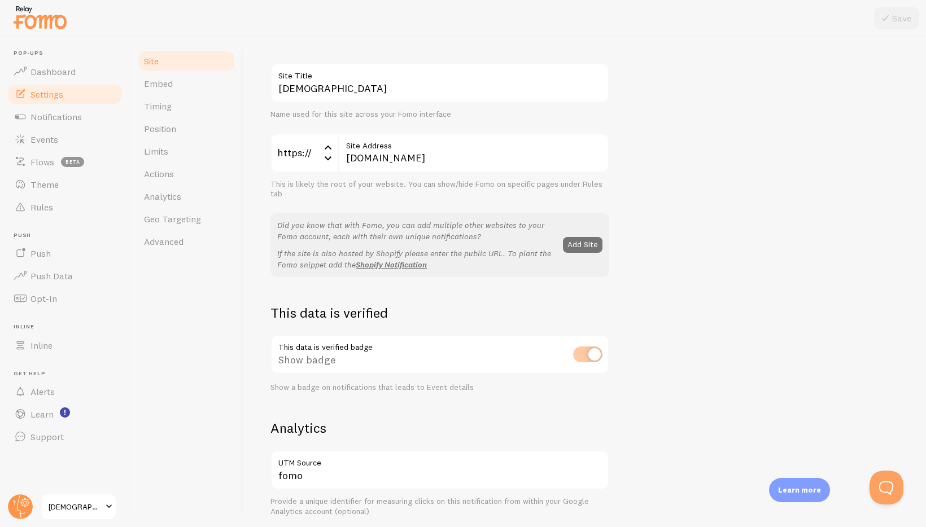
scroll to position [81, 0]
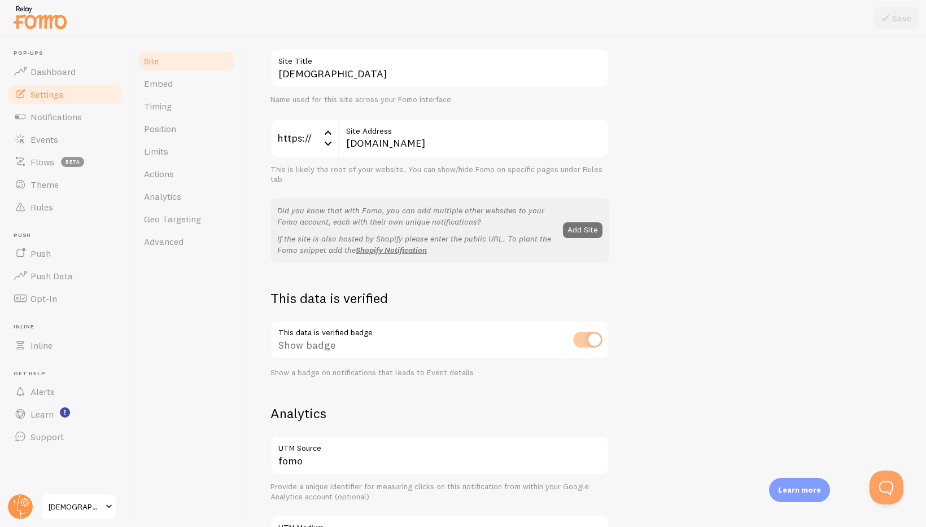
click at [592, 341] on div "This data is verified badge Show badge Show a badge on notifications that leads…" at bounding box center [439, 349] width 339 height 58
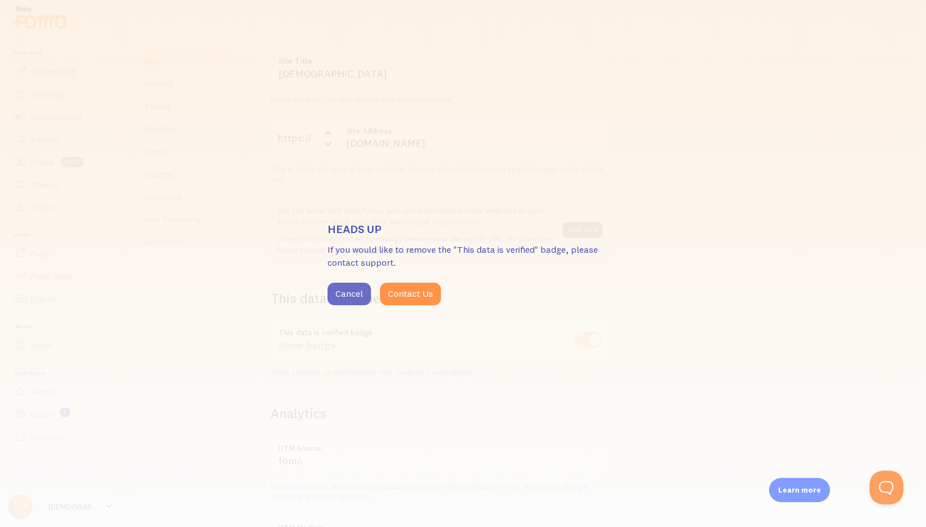
drag, startPoint x: 348, startPoint y: 298, endPoint x: 343, endPoint y: 289, distance: 10.9
click at [348, 298] on button "Cancel" at bounding box center [349, 294] width 43 height 23
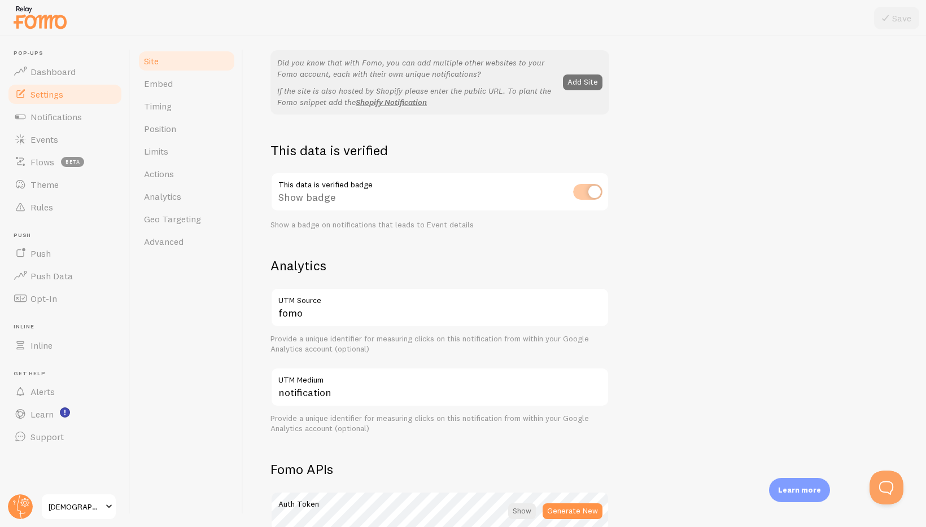
scroll to position [0, 0]
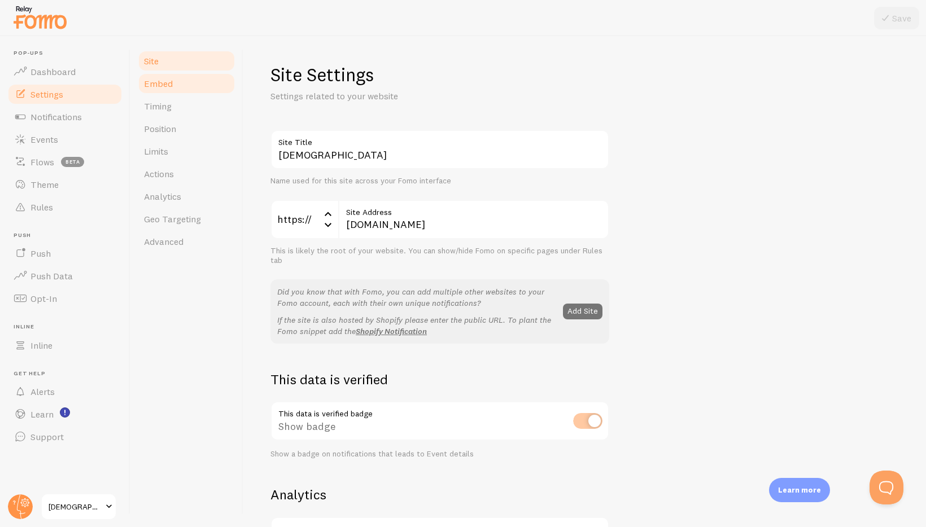
click at [163, 86] on span "Embed" at bounding box center [158, 83] width 29 height 11
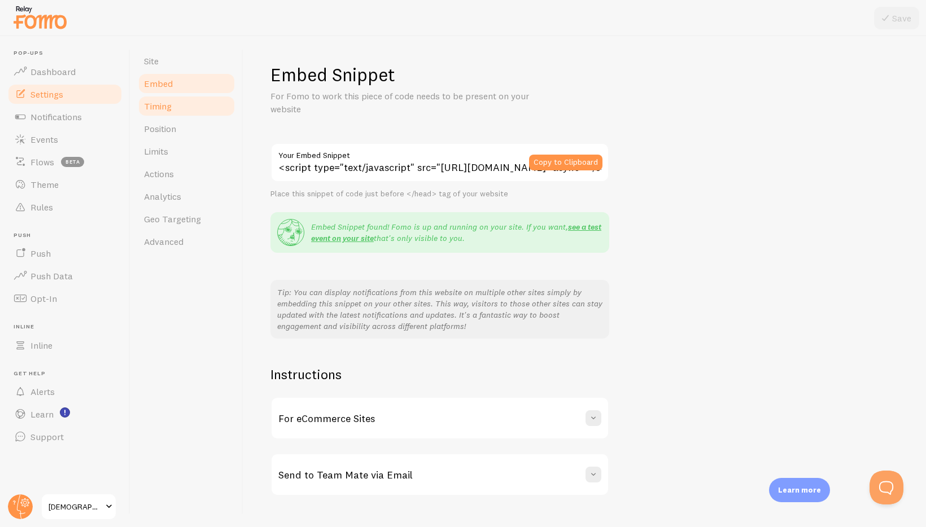
click at [156, 103] on span "Timing" at bounding box center [158, 106] width 28 height 11
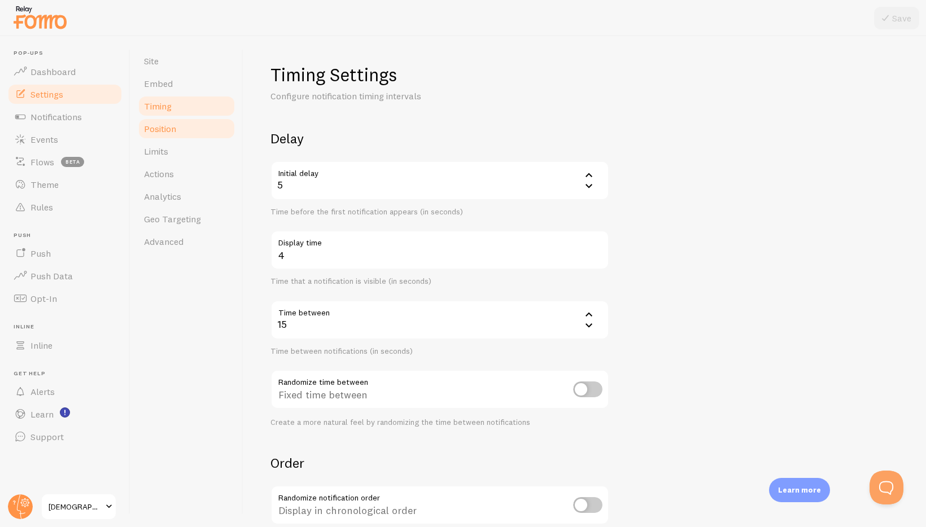
click at [173, 125] on span "Position" at bounding box center [160, 128] width 32 height 11
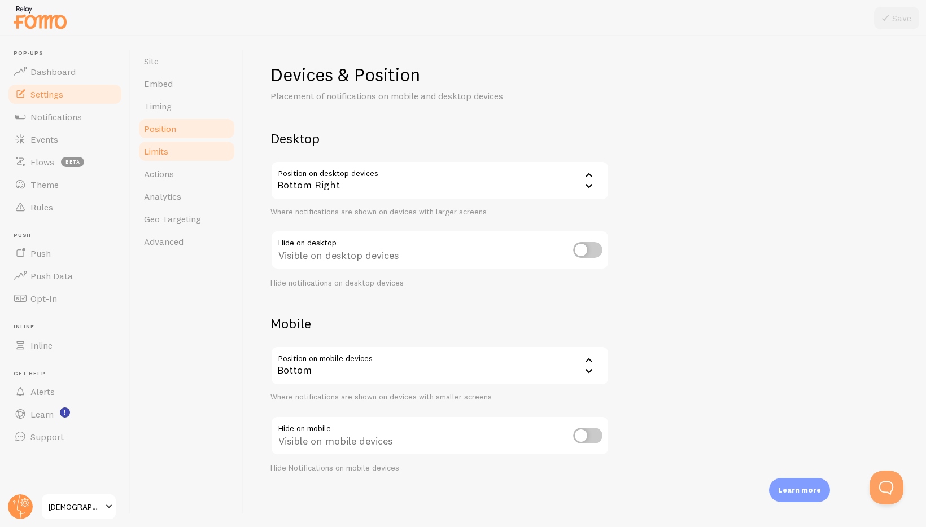
click at [170, 140] on link "Limits" at bounding box center [186, 151] width 99 height 23
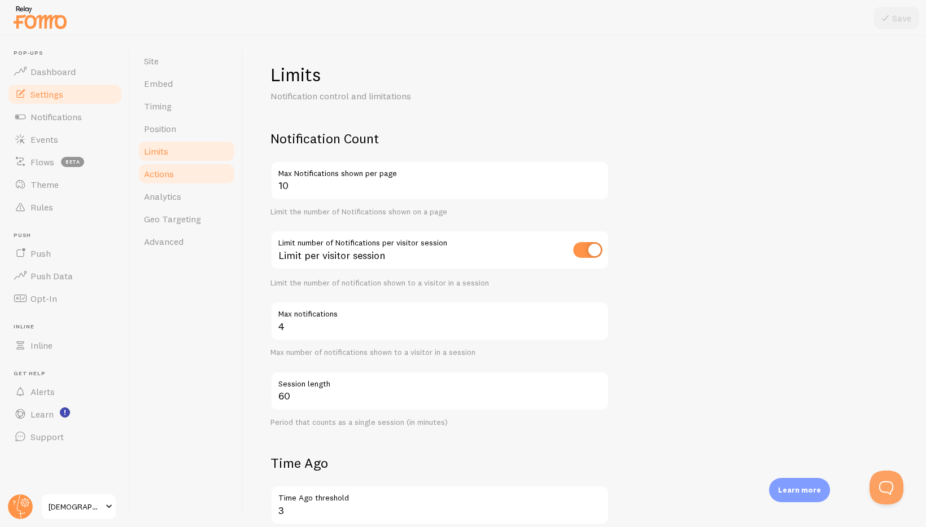
click at [202, 167] on link "Actions" at bounding box center [186, 174] width 99 height 23
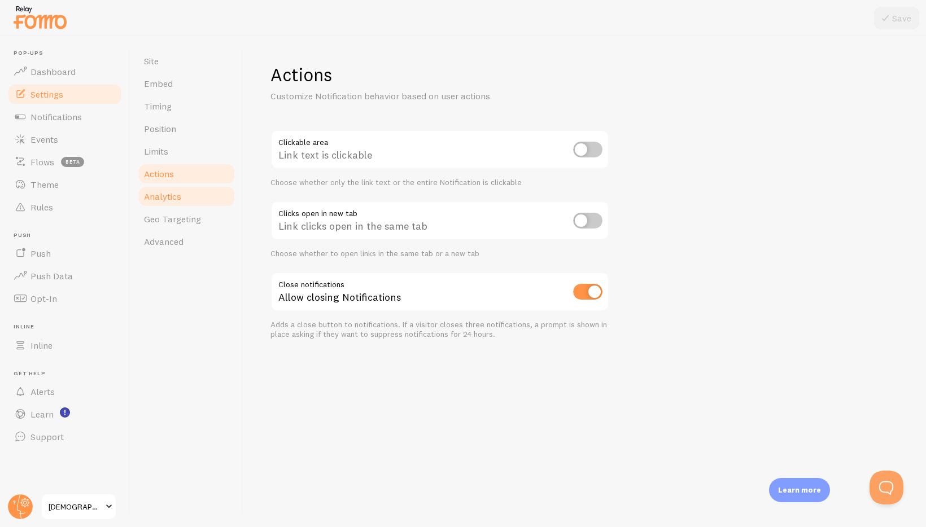
click at [185, 189] on link "Analytics" at bounding box center [186, 196] width 99 height 23
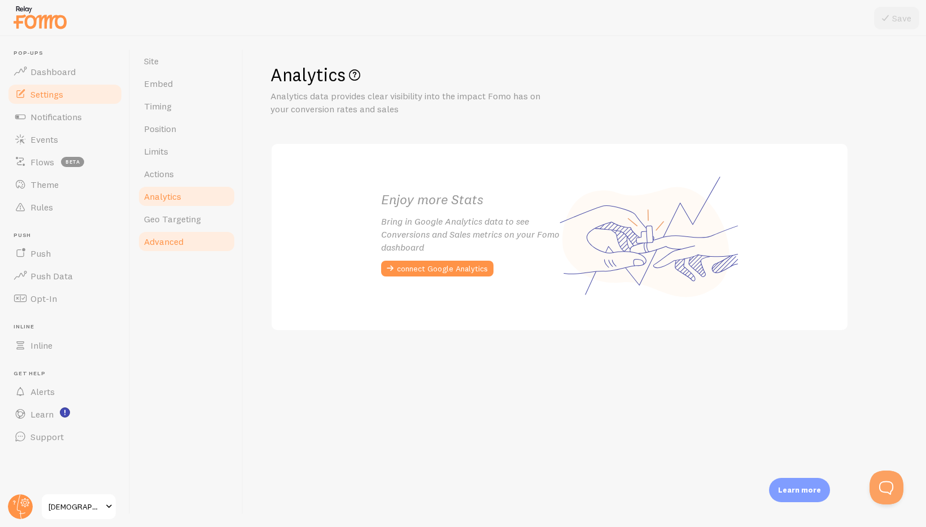
click at [204, 237] on link "Advanced" at bounding box center [186, 241] width 99 height 23
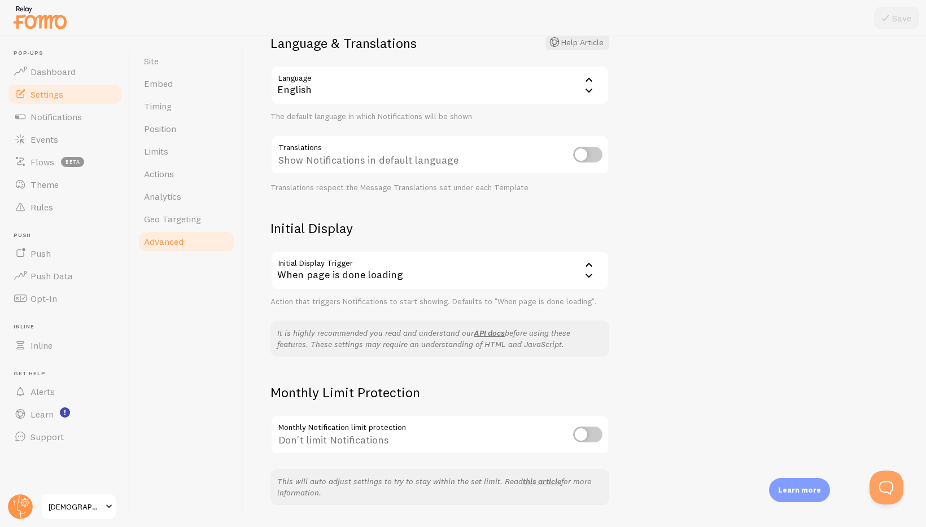
scroll to position [128, 0]
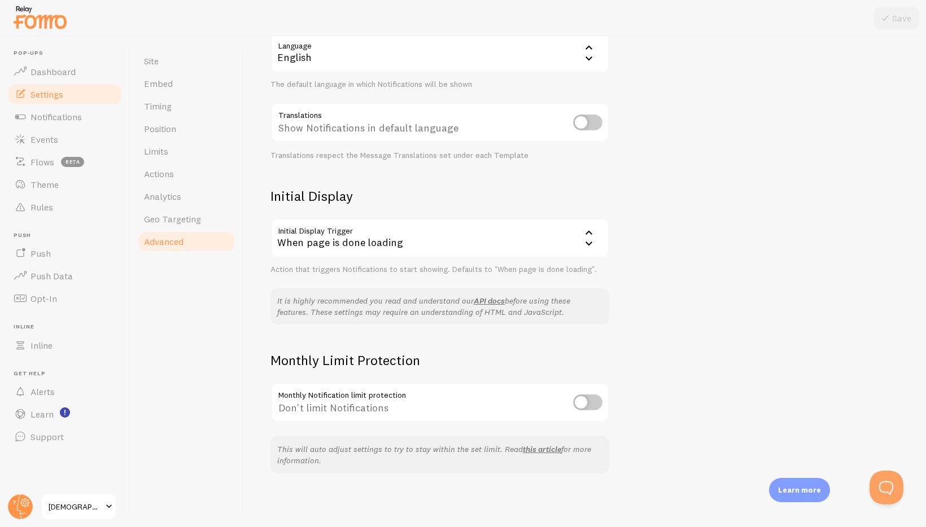
click at [455, 237] on div "When page is done loading" at bounding box center [439, 239] width 339 height 40
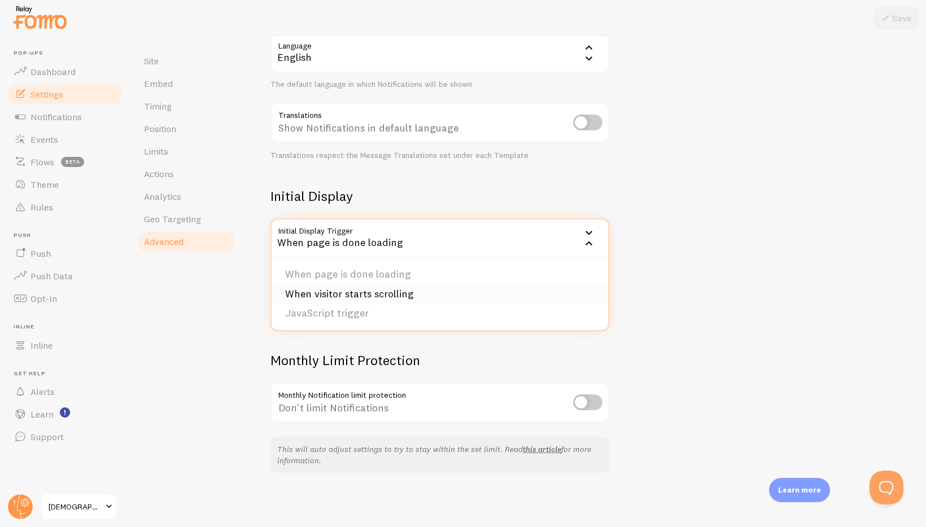
click at [411, 294] on li "When visitor starts scrolling" at bounding box center [440, 295] width 337 height 20
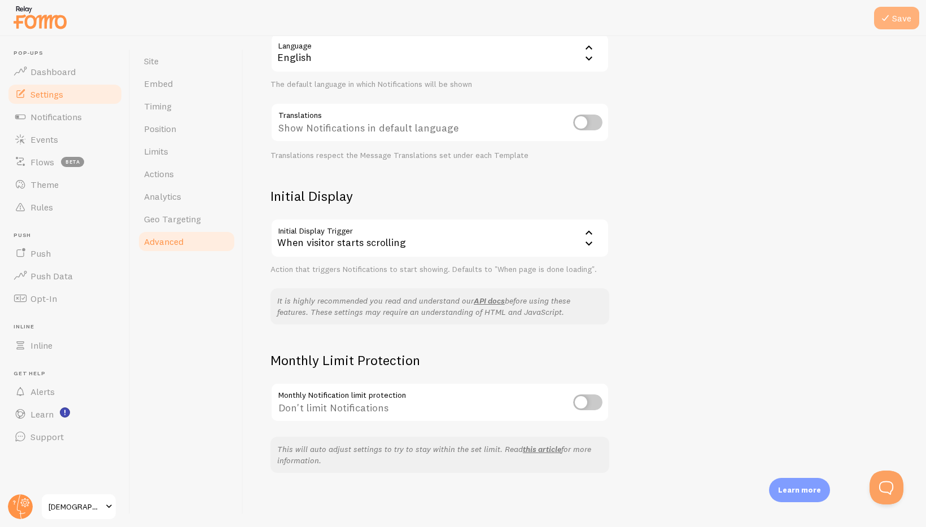
click at [887, 20] on icon at bounding box center [886, 18] width 14 height 14
click at [169, 107] on span "Timing" at bounding box center [158, 106] width 28 height 11
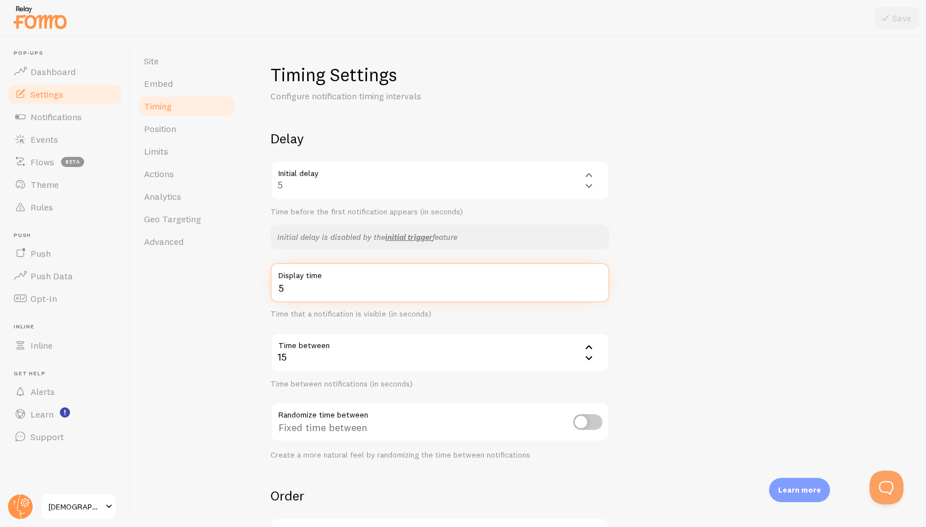
click at [597, 283] on input "5" at bounding box center [439, 283] width 339 height 40
click at [597, 283] on input "6" at bounding box center [439, 283] width 339 height 40
click at [597, 283] on input "7" at bounding box center [439, 283] width 339 height 40
type input "8"
click at [597, 283] on input "8" at bounding box center [439, 283] width 339 height 40
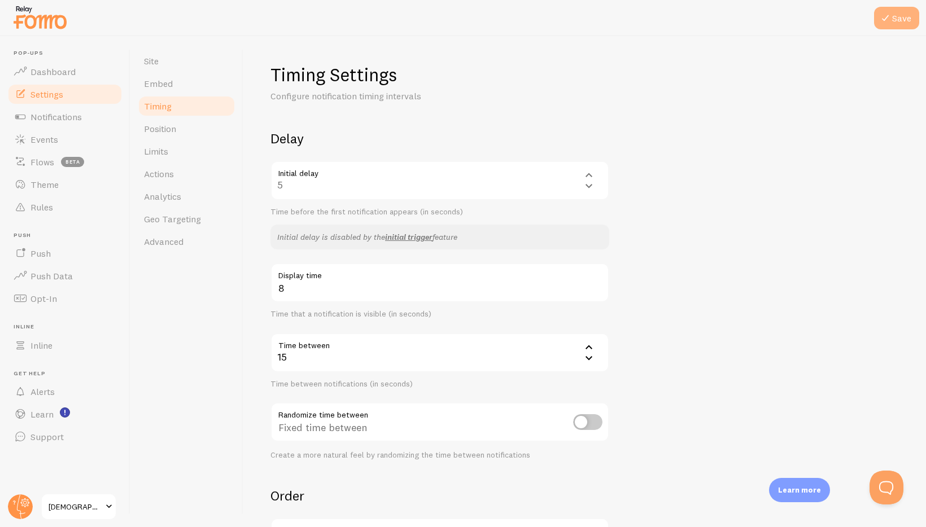
click at [901, 25] on button "Save" at bounding box center [896, 18] width 45 height 23
click at [53, 189] on span "Theme" at bounding box center [44, 184] width 28 height 11
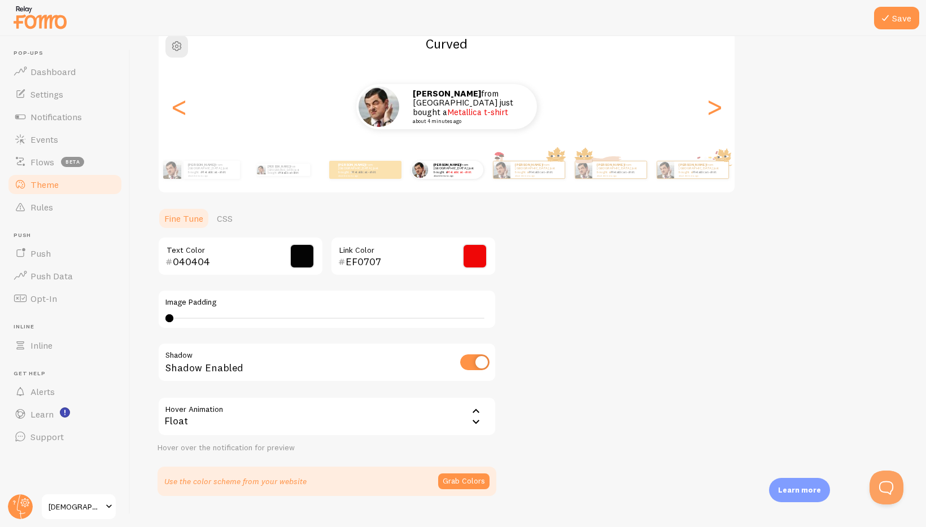
scroll to position [126, 0]
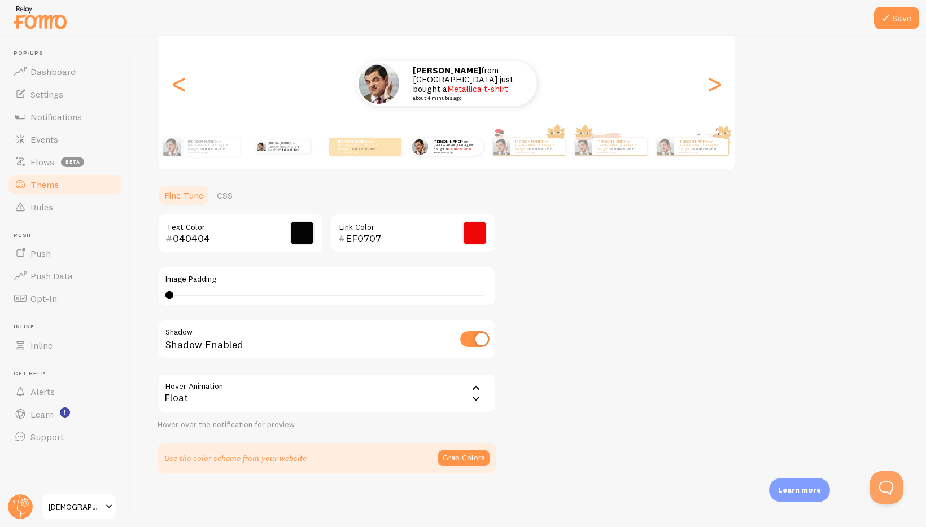
click at [278, 156] on div "[PERSON_NAME] from [GEOGRAPHIC_DATA] just bought a Metallica t-shirt about 4 mi…" at bounding box center [283, 147] width 73 height 32
type input "0"
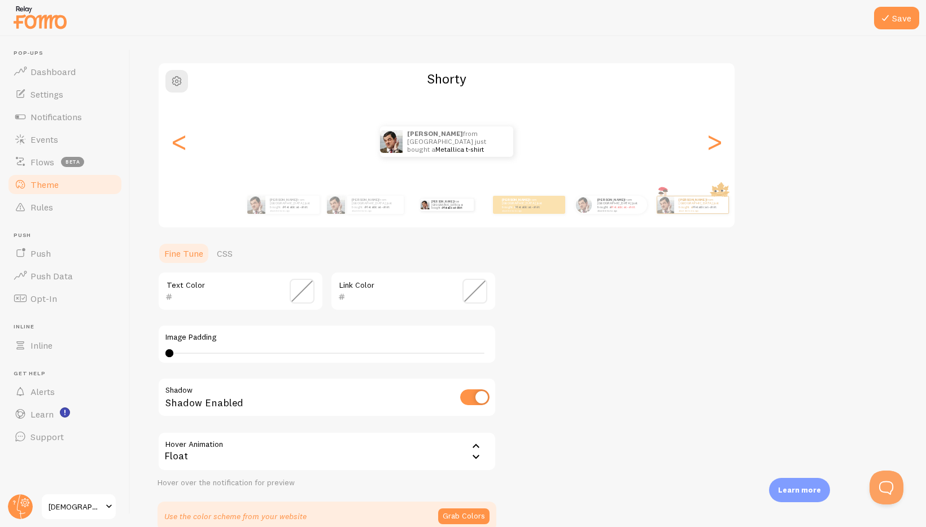
scroll to position [65, 0]
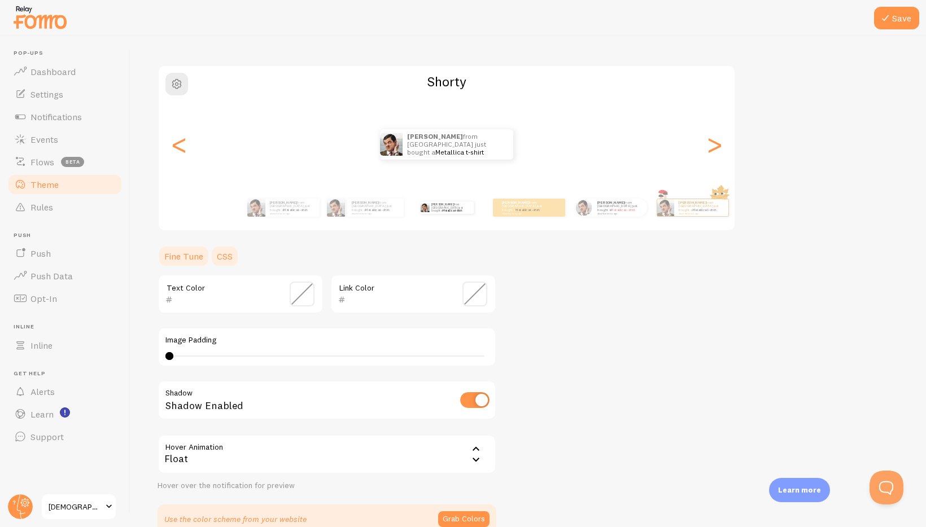
click at [237, 258] on link "CSS" at bounding box center [224, 256] width 29 height 23
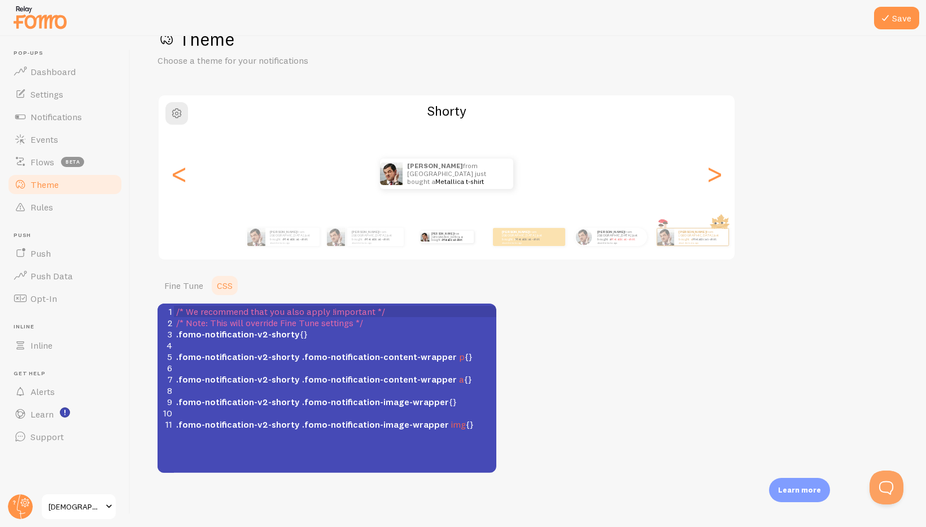
scroll to position [36, 0]
click at [197, 283] on link "Fine Tune" at bounding box center [184, 285] width 53 height 23
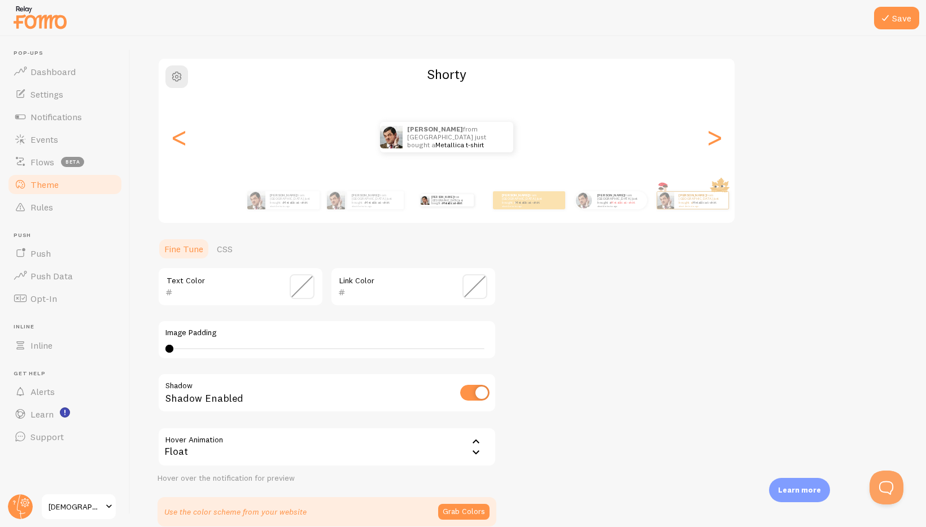
scroll to position [73, 0]
click at [298, 285] on span at bounding box center [302, 285] width 25 height 25
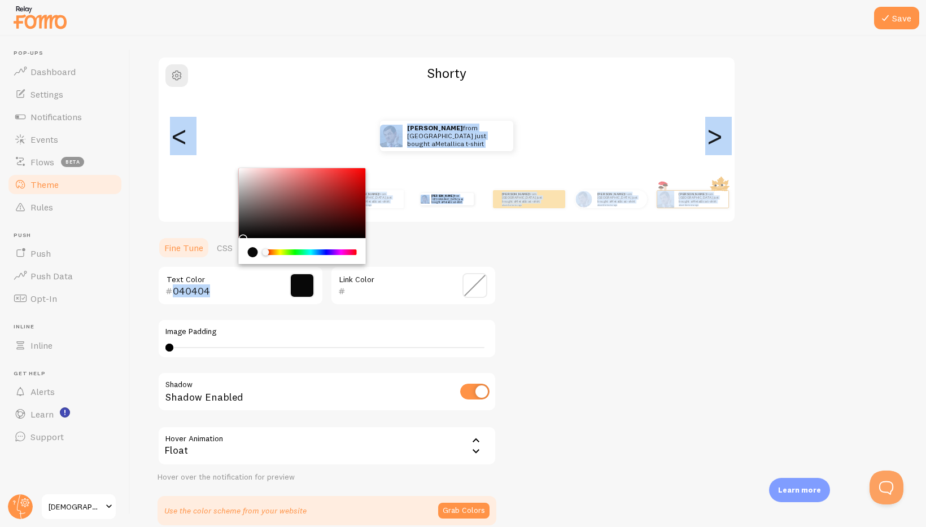
type input "020202"
drag, startPoint x: 359, startPoint y: 175, endPoint x: 238, endPoint y: 238, distance: 135.9
click at [239, 238] on div "Chrome color picker" at bounding box center [302, 216] width 127 height 96
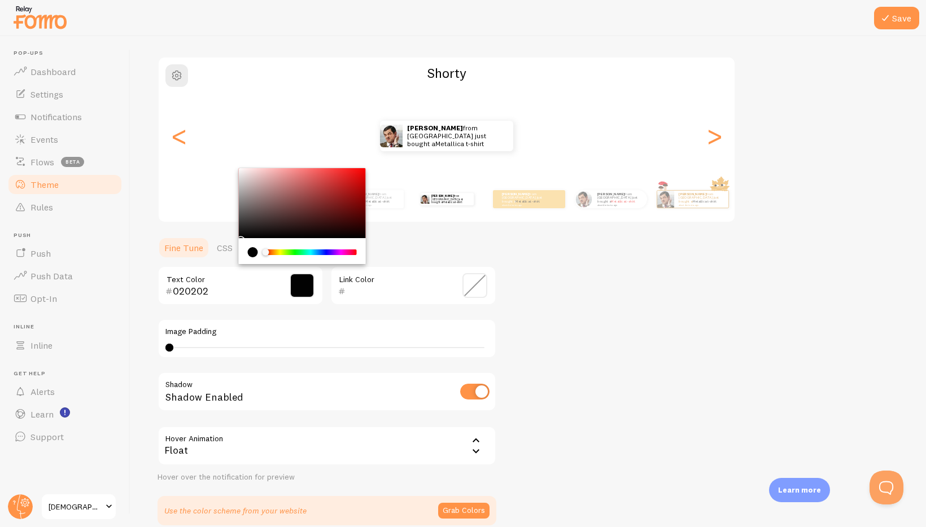
click at [471, 290] on span at bounding box center [474, 285] width 25 height 25
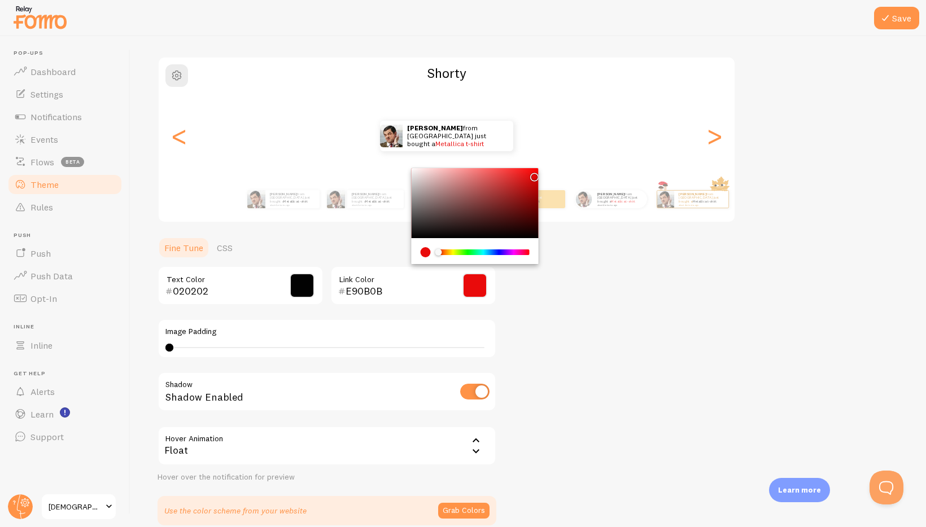
type input "ED0808"
click at [534, 173] on div "Chrome color picker" at bounding box center [475, 203] width 127 height 70
click at [589, 367] on div "Theme Choose a theme for your notifications Shorty [PERSON_NAME] from [GEOGRAPH…" at bounding box center [528, 258] width 741 height 536
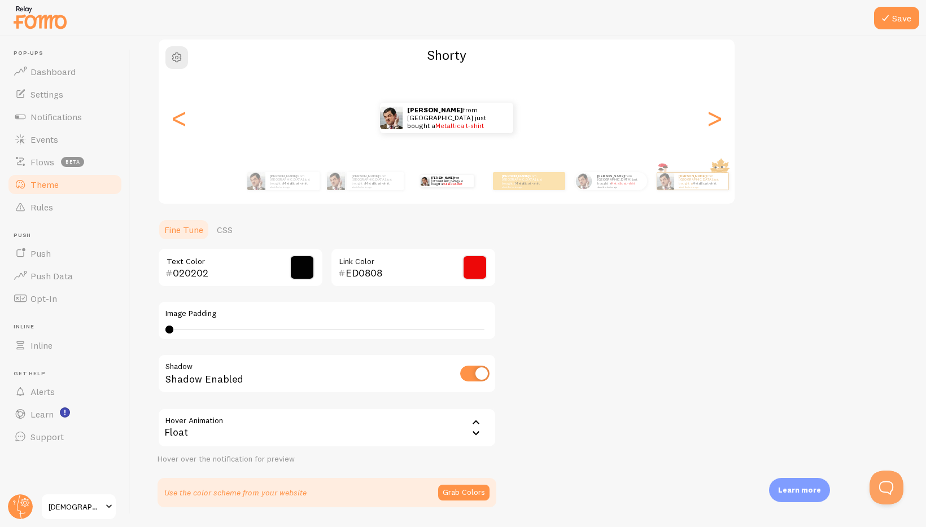
scroll to position [79, 0]
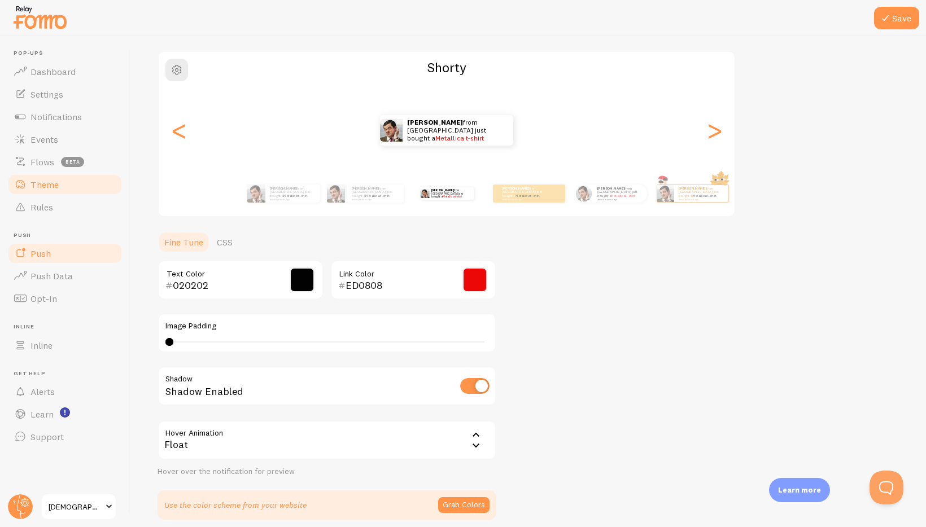
click at [63, 254] on link "Push" at bounding box center [65, 253] width 116 height 23
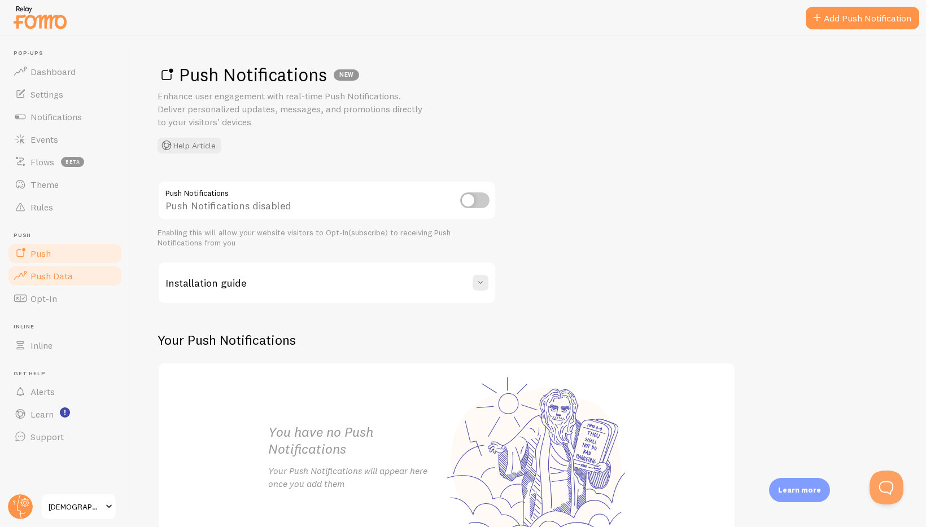
click at [72, 272] on link "Push Data" at bounding box center [65, 276] width 116 height 23
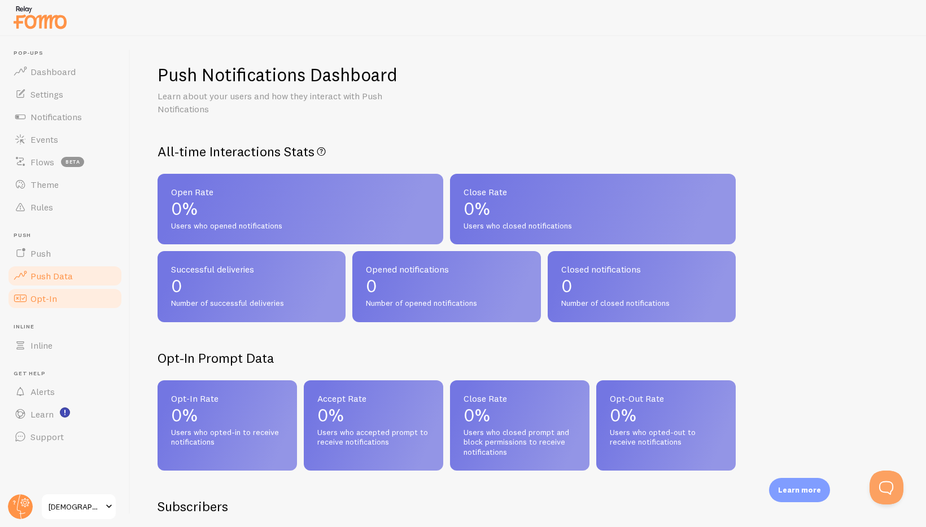
click at [63, 302] on link "Opt-In" at bounding box center [65, 298] width 116 height 23
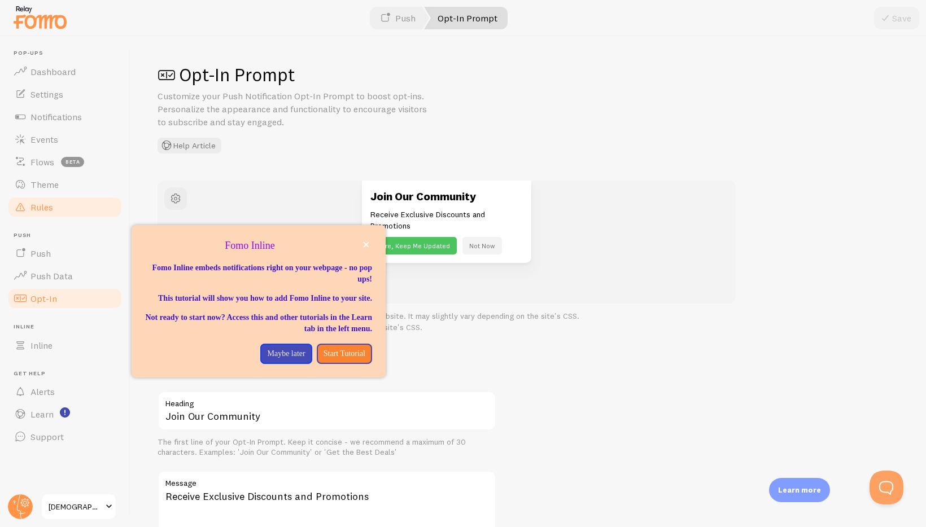
click at [37, 206] on span "Rules" at bounding box center [41, 207] width 23 height 11
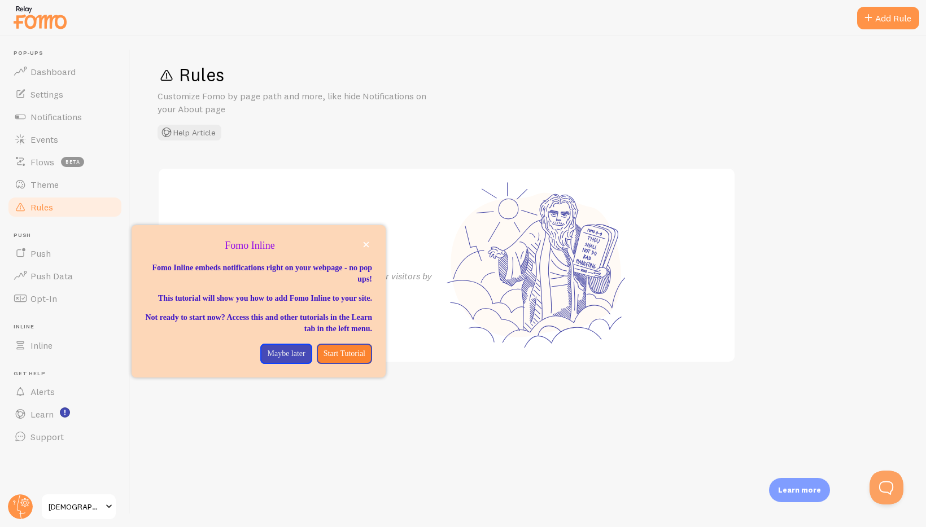
click at [348, 145] on div "Rules Customize Fomo by page path and more, like hide Notifications on your Abo…" at bounding box center [528, 281] width 796 height 491
click at [281, 360] on p "Maybe later" at bounding box center [286, 353] width 38 height 11
